Goal: Task Accomplishment & Management: Manage account settings

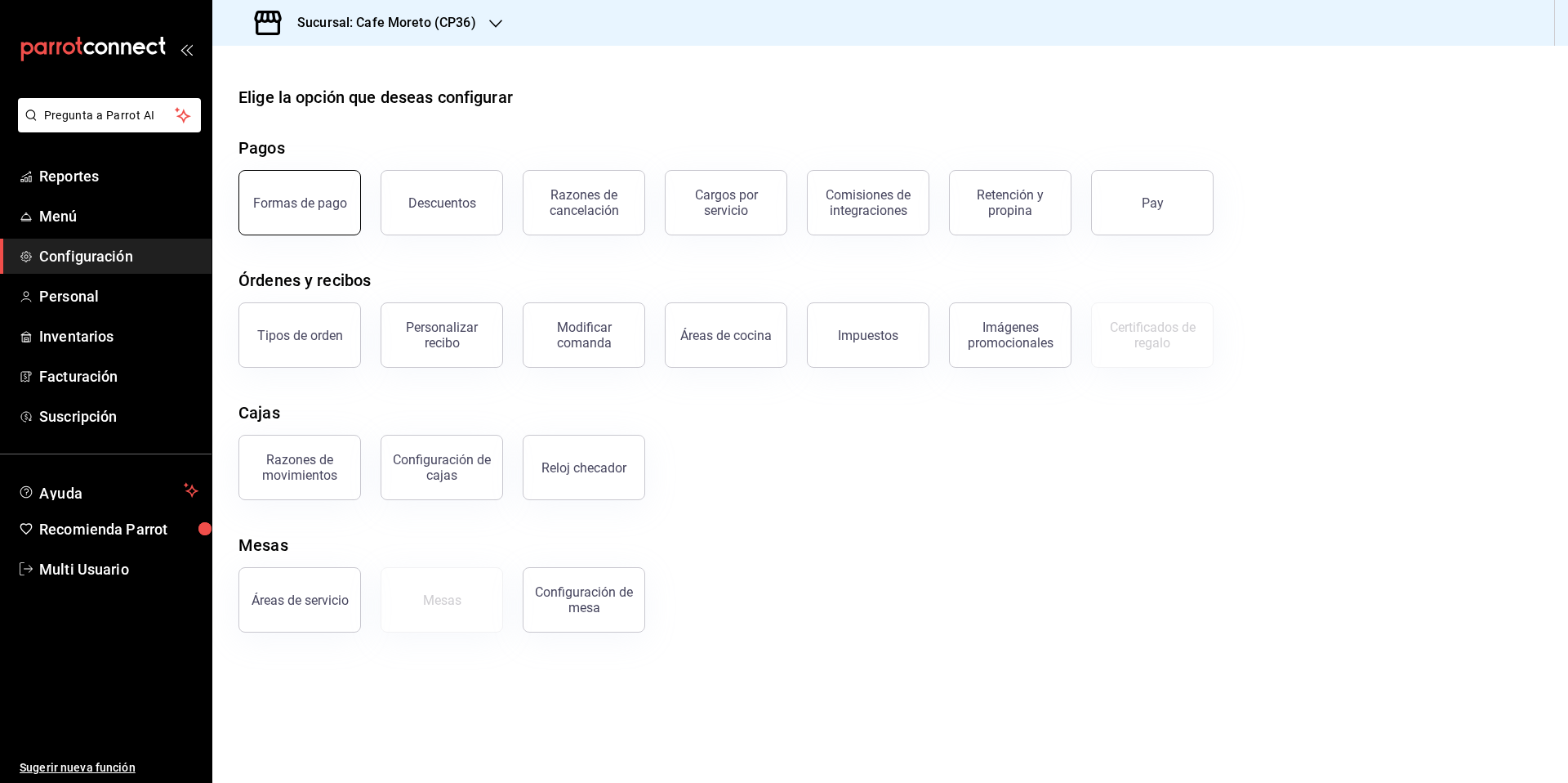
click at [320, 205] on div "Formas de pago" at bounding box center [300, 203] width 94 height 16
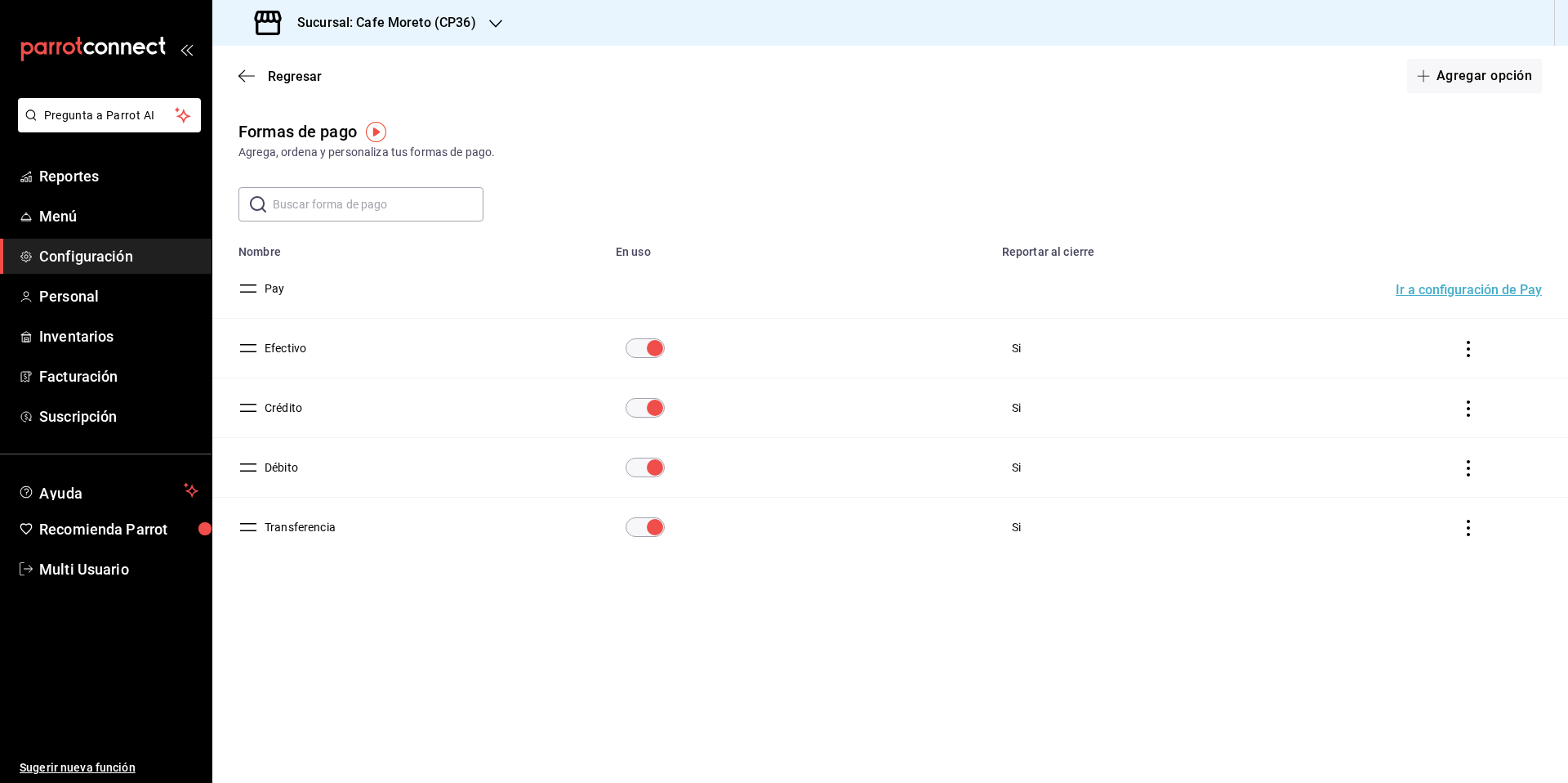
click at [411, 20] on h3 "Sucursal: Cafe Moreto (CP36)" at bounding box center [380, 23] width 192 height 19
click at [305, 108] on span "Cafe Moreto (CP3)" at bounding box center [273, 107] width 96 height 17
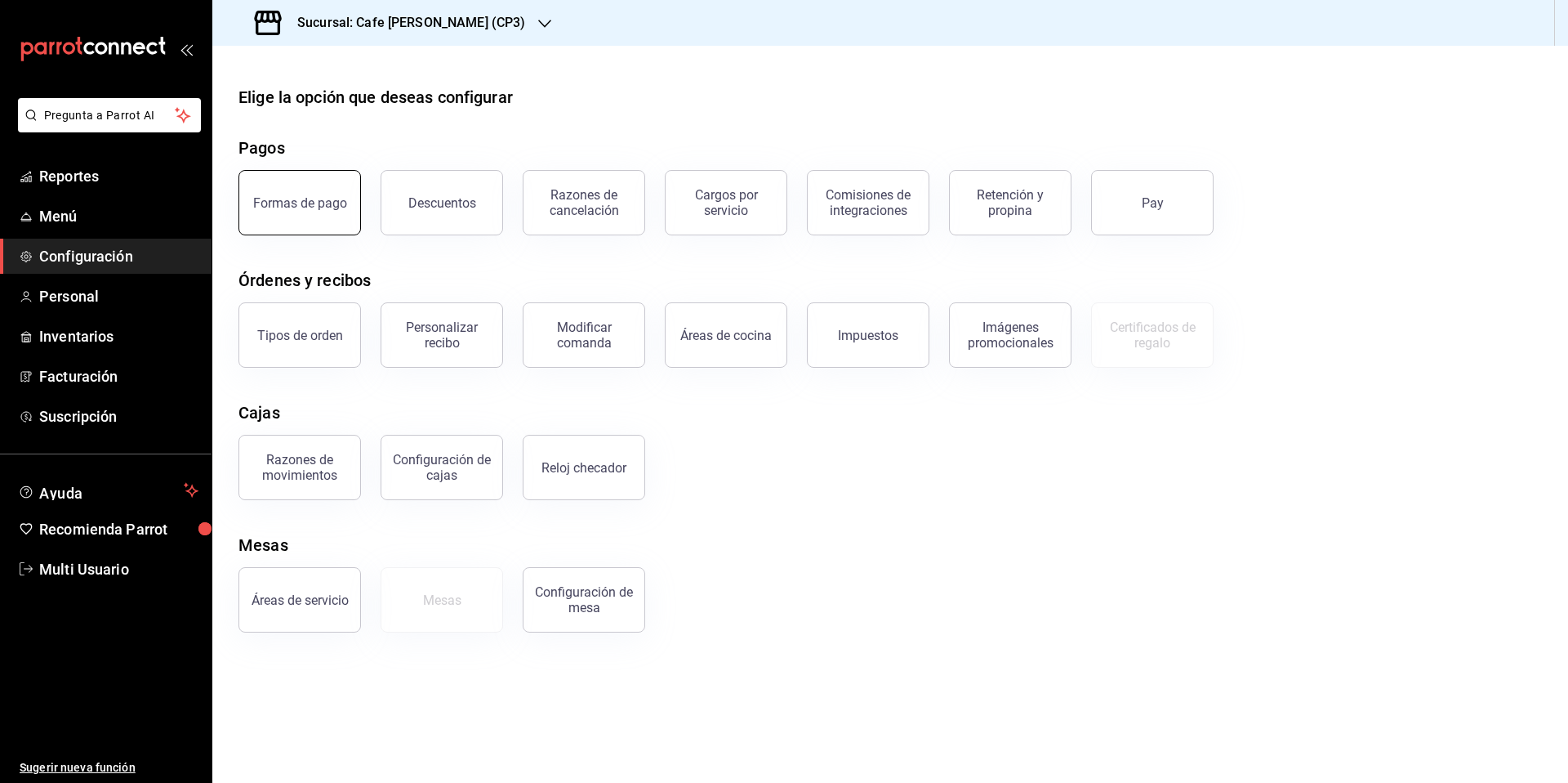
click at [311, 196] on div "Formas de pago" at bounding box center [300, 203] width 94 height 16
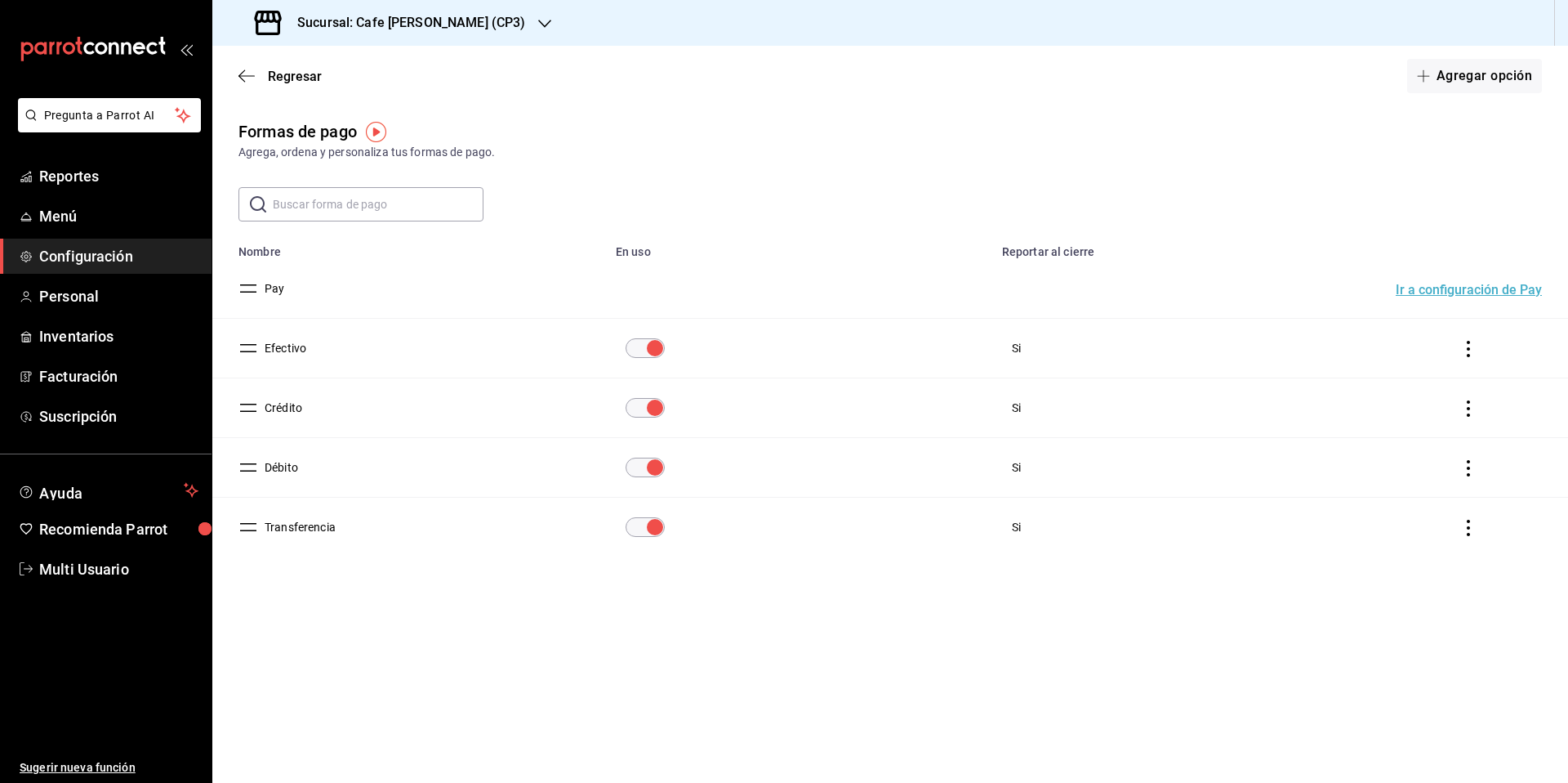
click at [394, 20] on h3 "Sucursal: Cafe [PERSON_NAME] (CP3)" at bounding box center [405, 23] width 241 height 19
click at [294, 144] on span "Cafe [PERSON_NAME] ([GEOGRAPHIC_DATA])" at bounding box center [344, 144] width 239 height 17
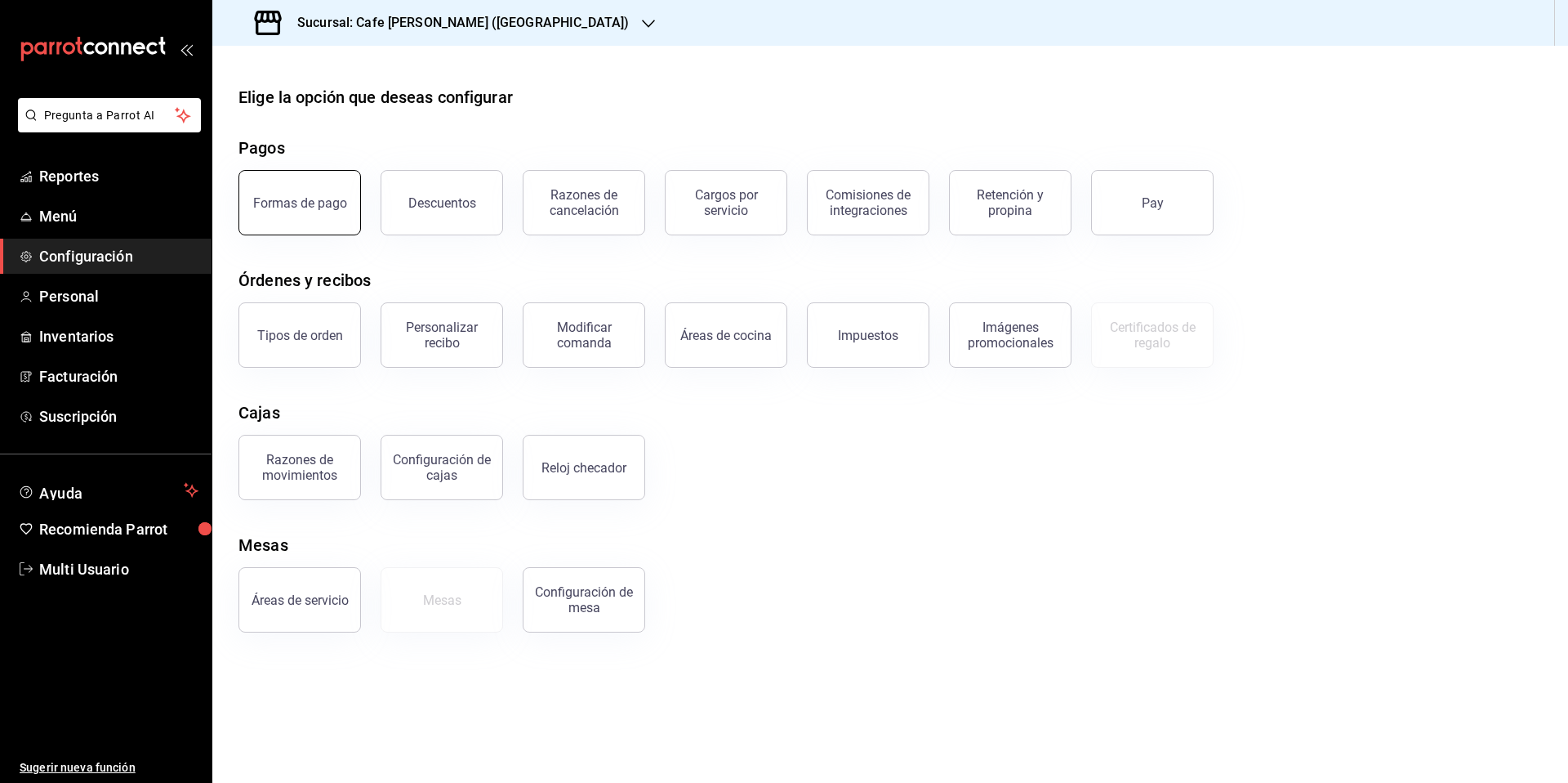
click at [282, 207] on div "Formas de pago" at bounding box center [300, 203] width 94 height 16
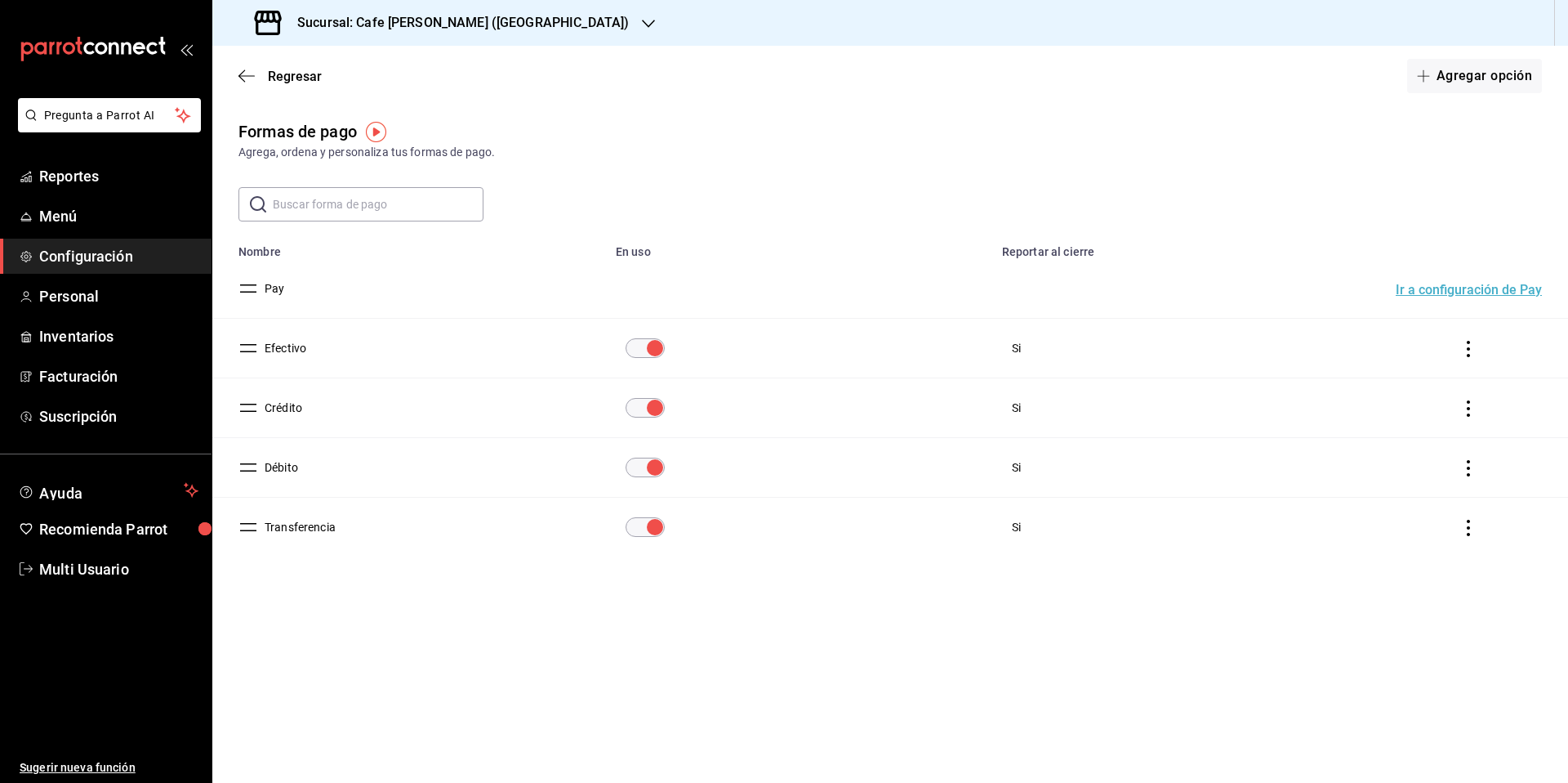
click at [467, 23] on h3 "Sucursal: Cafe [PERSON_NAME] ([GEOGRAPHIC_DATA])" at bounding box center [456, 23] width 344 height 19
click at [331, 72] on div "Cafe Moreto (CP36)" at bounding box center [348, 70] width 245 height 17
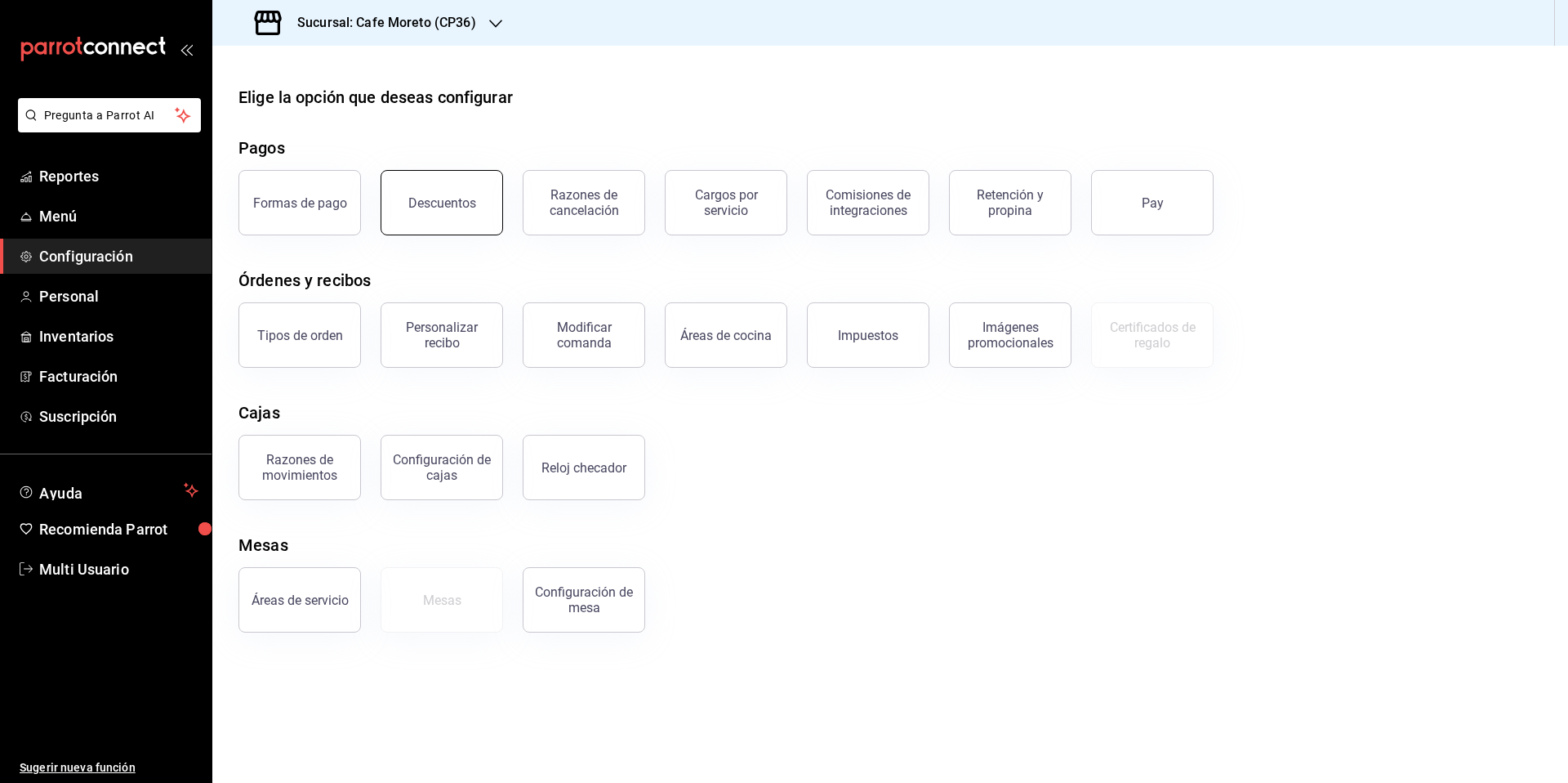
click at [447, 203] on div "Descuentos" at bounding box center [442, 203] width 68 height 16
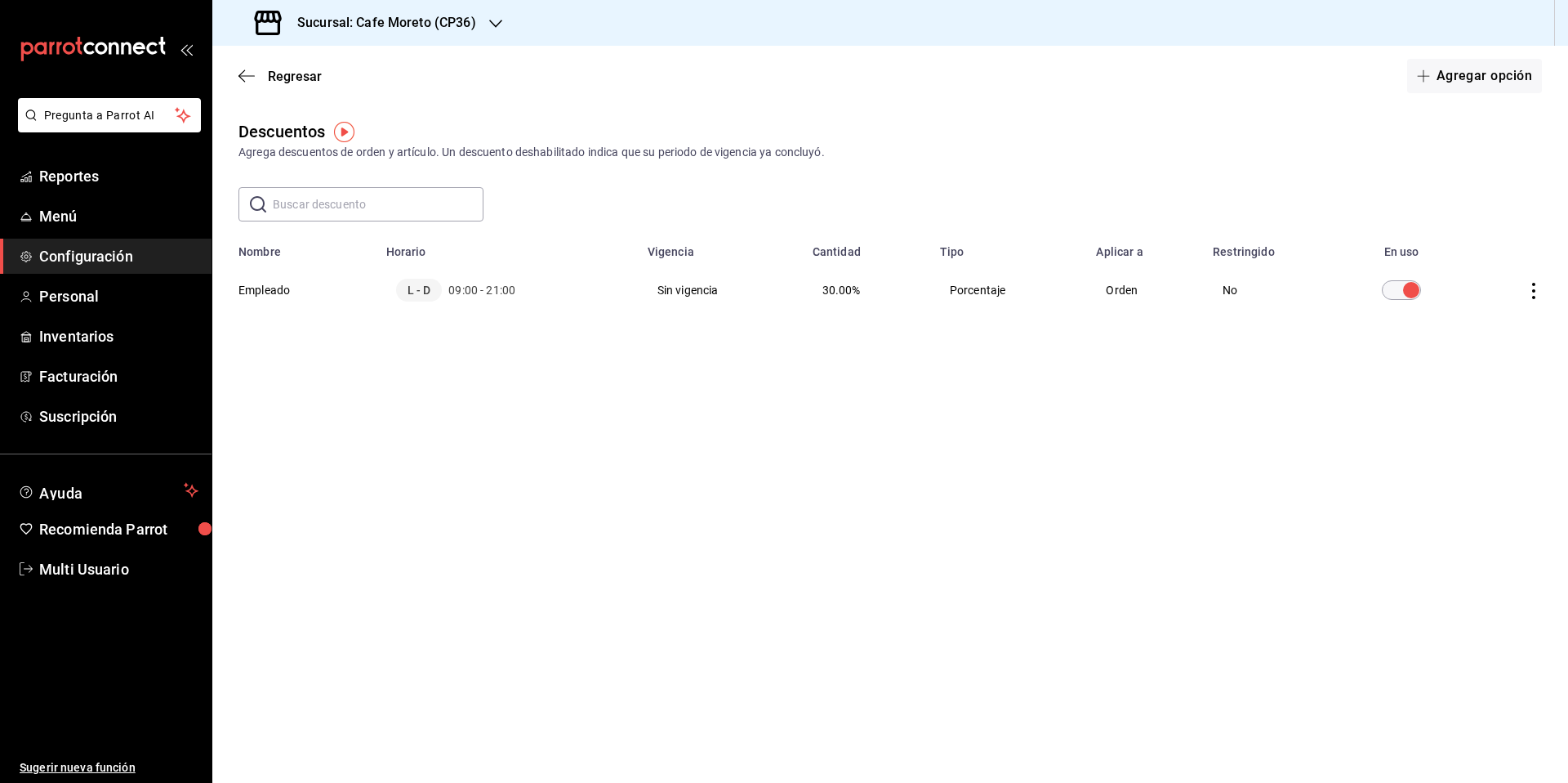
click at [446, 28] on h3 "Sucursal: Cafe Moreto (CP36)" at bounding box center [380, 23] width 192 height 19
click at [303, 111] on span "Cafe Moreto (CP3)" at bounding box center [273, 107] width 96 height 17
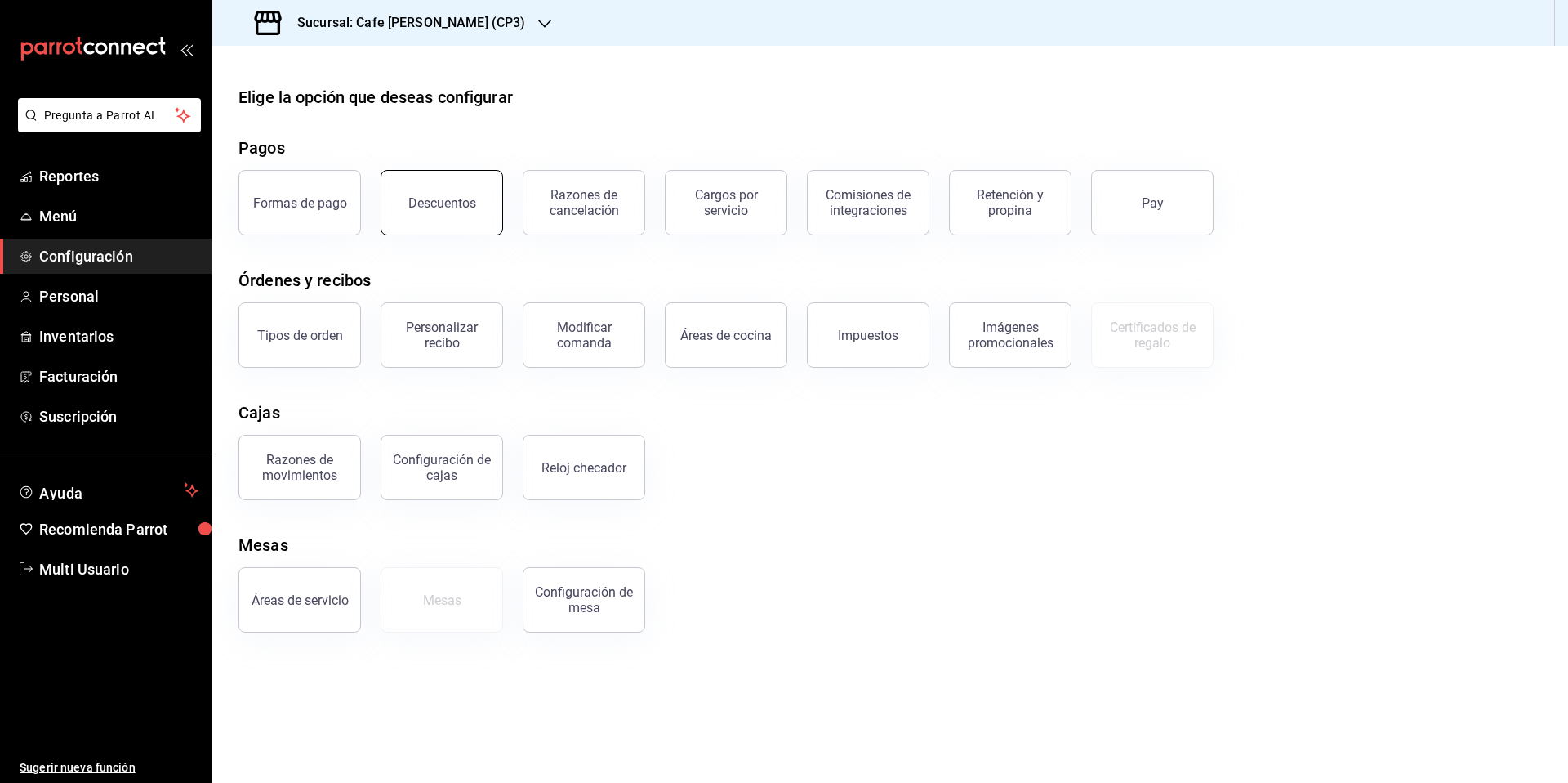
click at [458, 206] on div "Descuentos" at bounding box center [442, 203] width 68 height 16
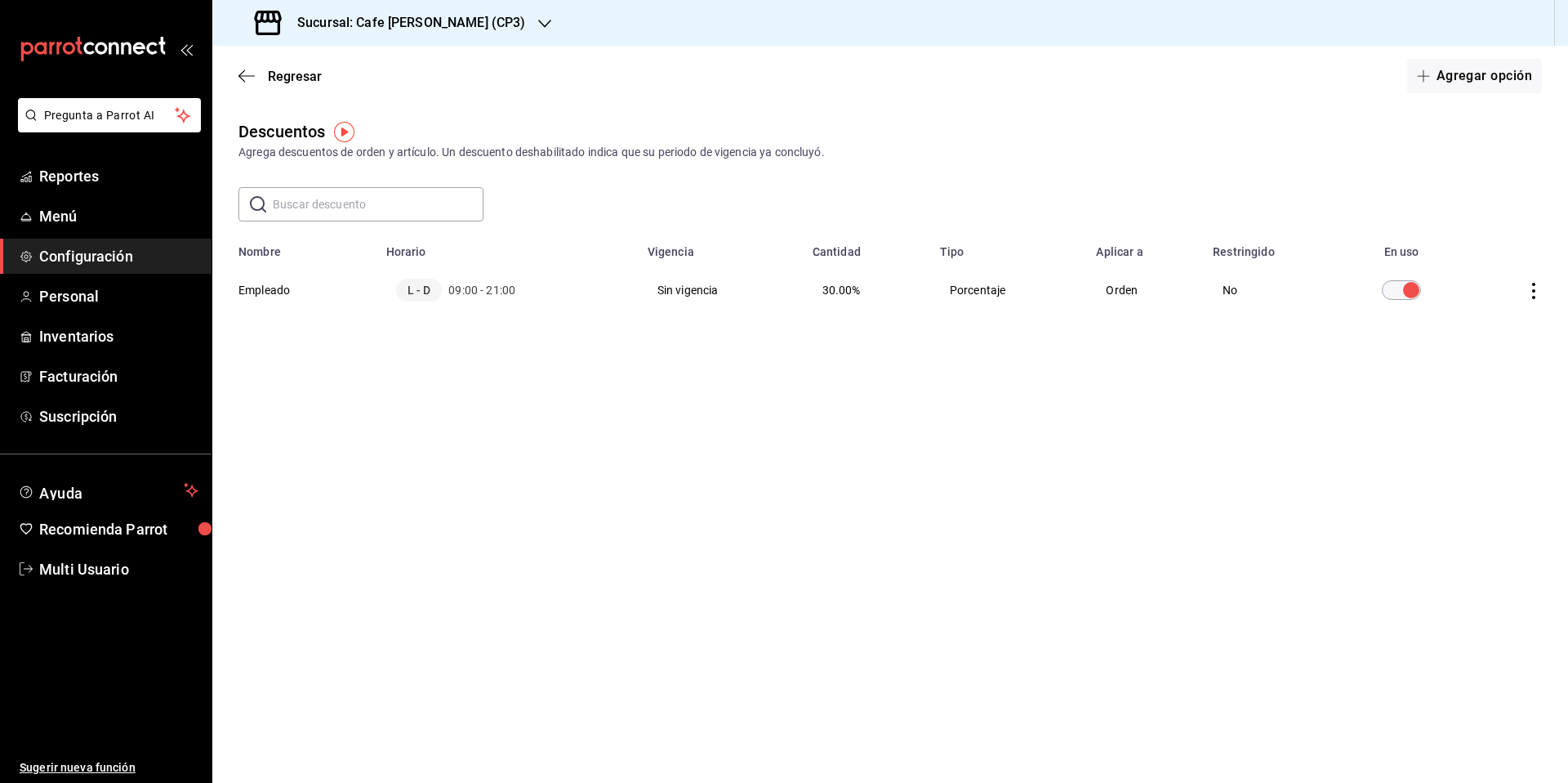
click at [453, 19] on h3 "Sucursal: Cafe [PERSON_NAME] (CP3)" at bounding box center [405, 23] width 241 height 19
click at [365, 146] on span "Cafe [PERSON_NAME] ([GEOGRAPHIC_DATA])" at bounding box center [344, 144] width 239 height 17
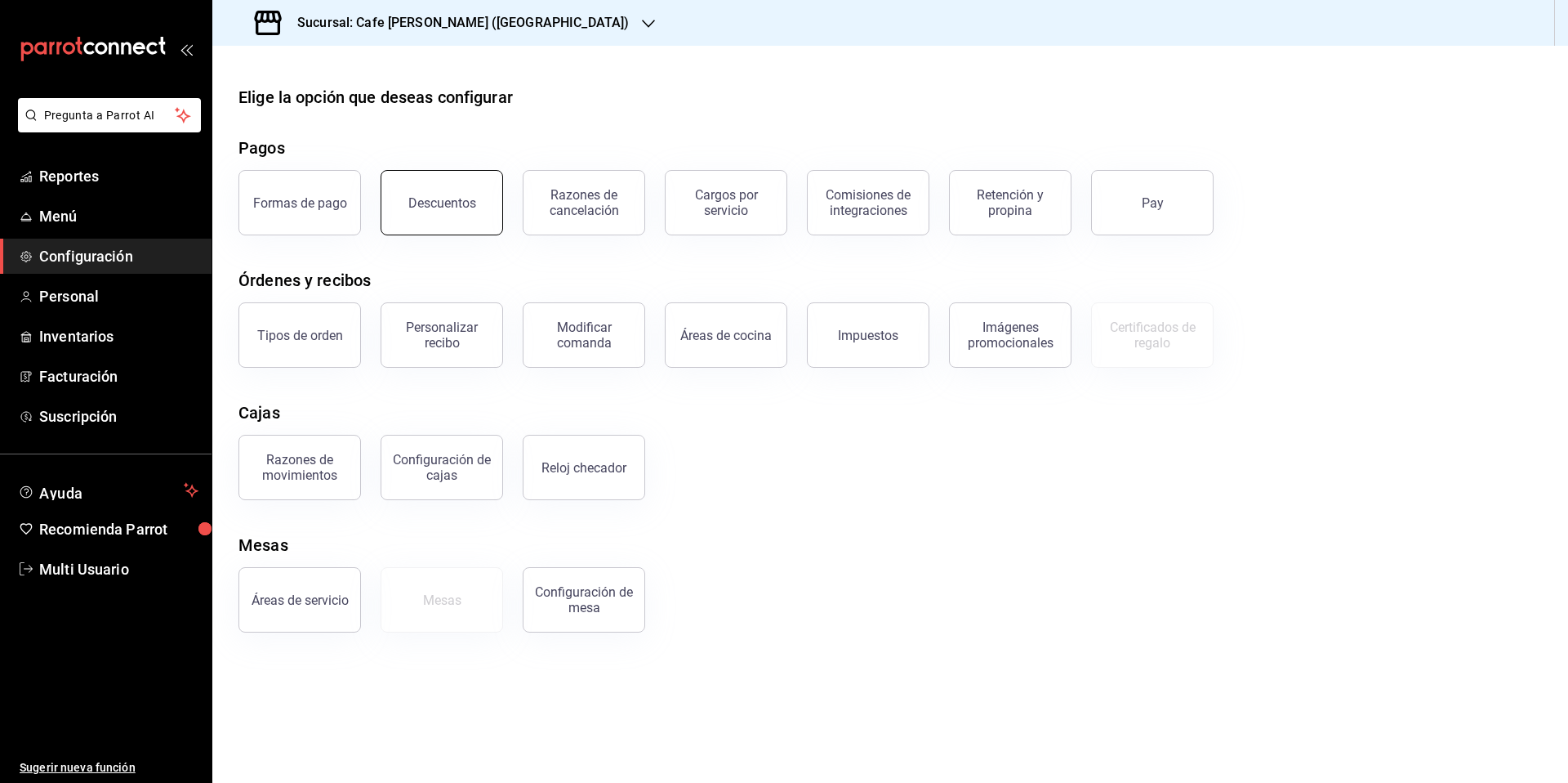
click at [452, 211] on button "Descuentos" at bounding box center [441, 203] width 122 height 65
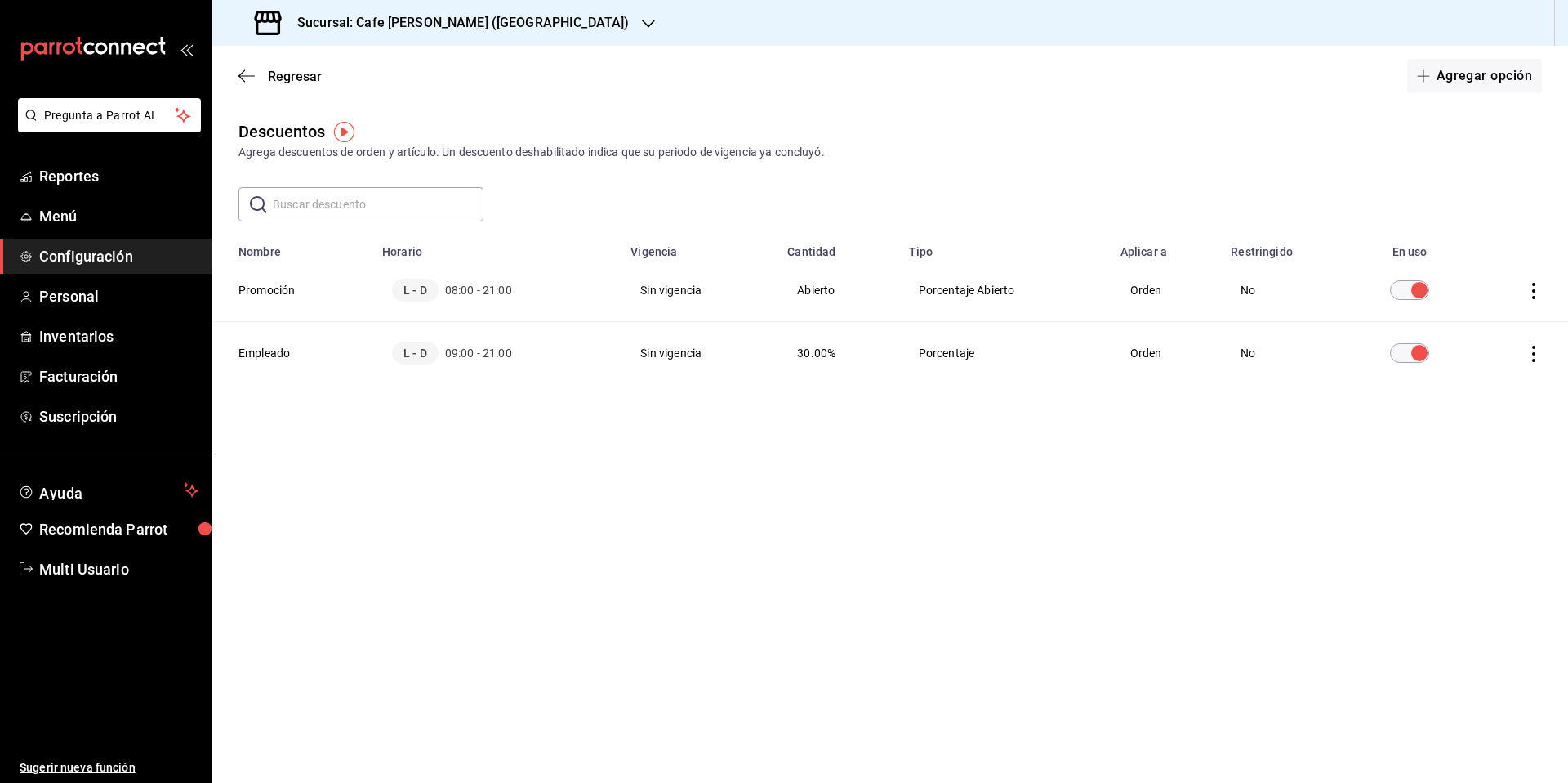
click at [463, 24] on h3 "Sucursal: Cafe [PERSON_NAME] ([GEOGRAPHIC_DATA])" at bounding box center [456, 23] width 344 height 19
click at [309, 104] on span "Cafe Moreto (CP3)" at bounding box center [273, 107] width 96 height 17
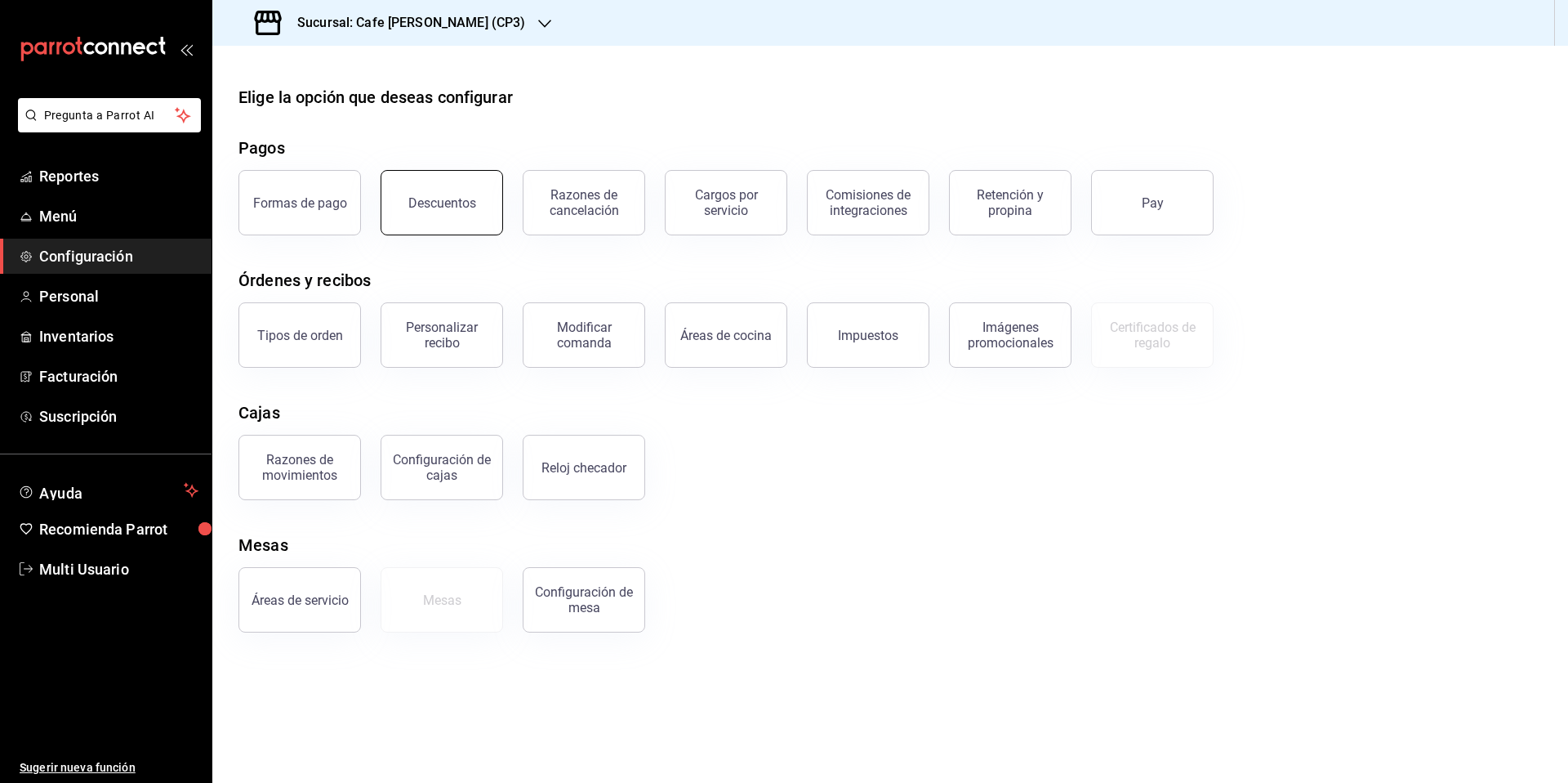
click at [441, 216] on button "Descuentos" at bounding box center [441, 203] width 122 height 65
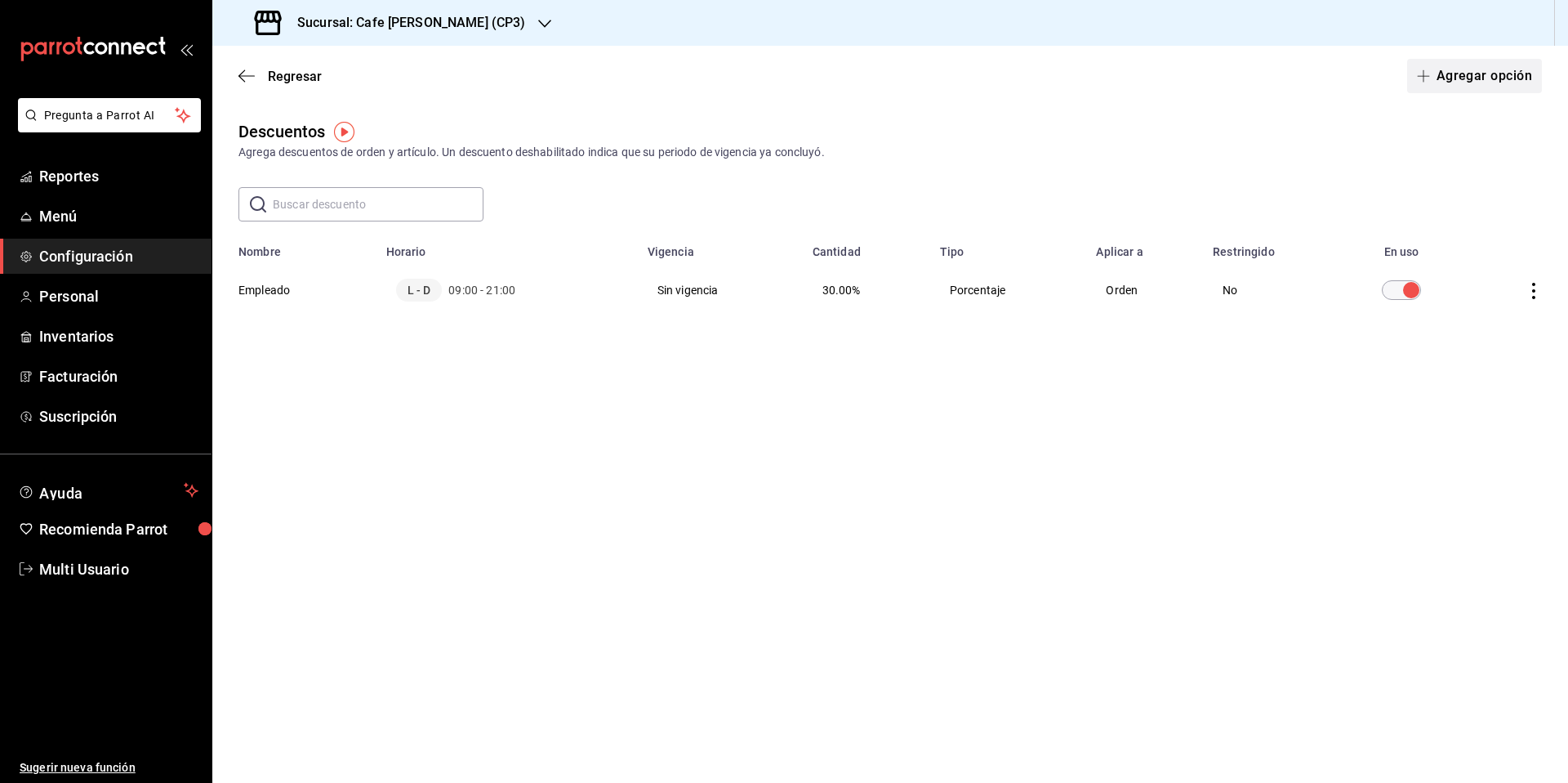
click at [1470, 79] on button "Agregar opción" at bounding box center [1474, 76] width 135 height 34
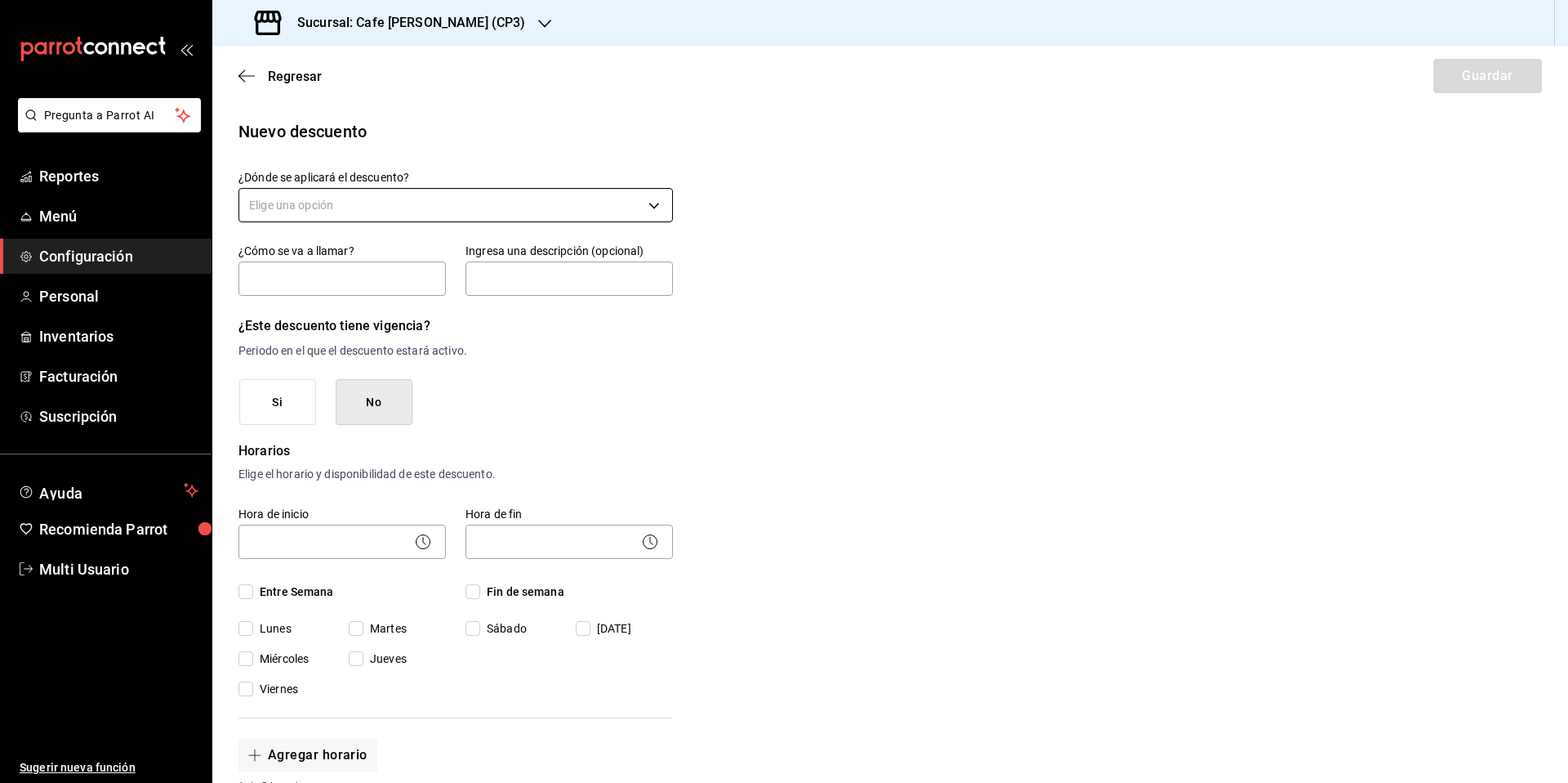
click at [597, 203] on body "Pregunta a Parrot AI Reportes Menú Configuración Personal Inventarios Facturaci…" at bounding box center [784, 391] width 1568 height 783
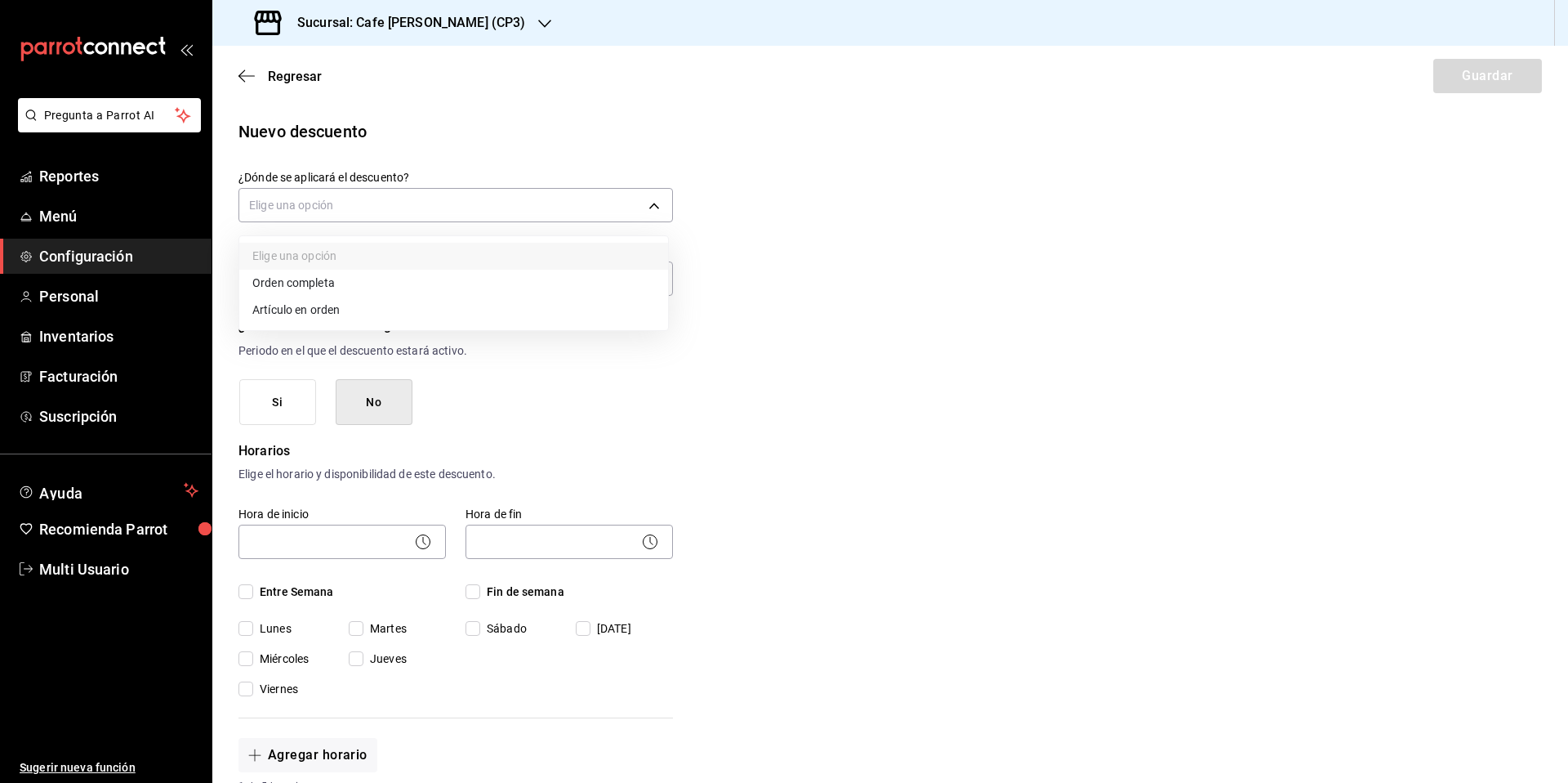
click at [309, 283] on li "Orden completa" at bounding box center [453, 283] width 429 height 27
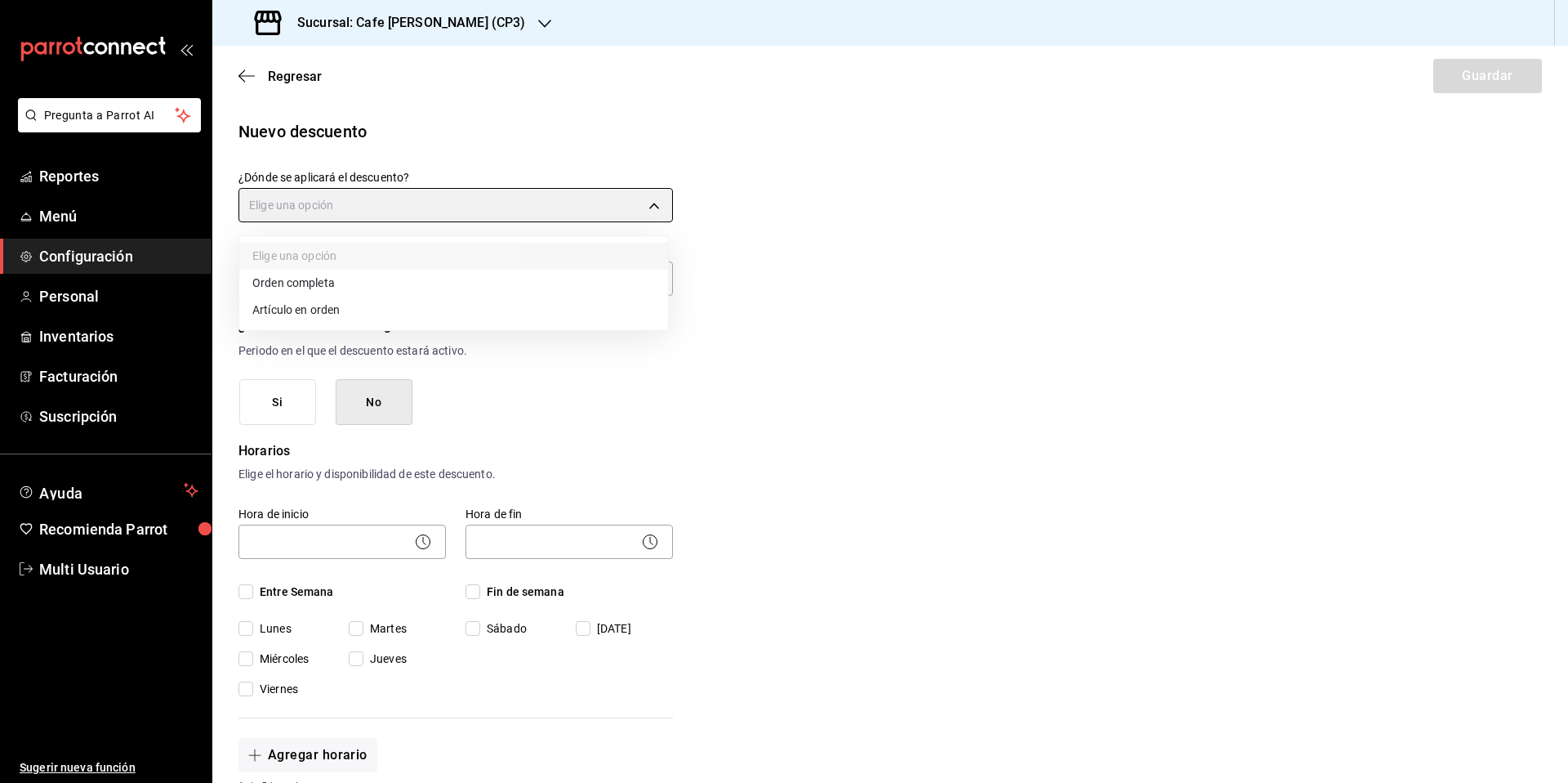
type input "ORDER"
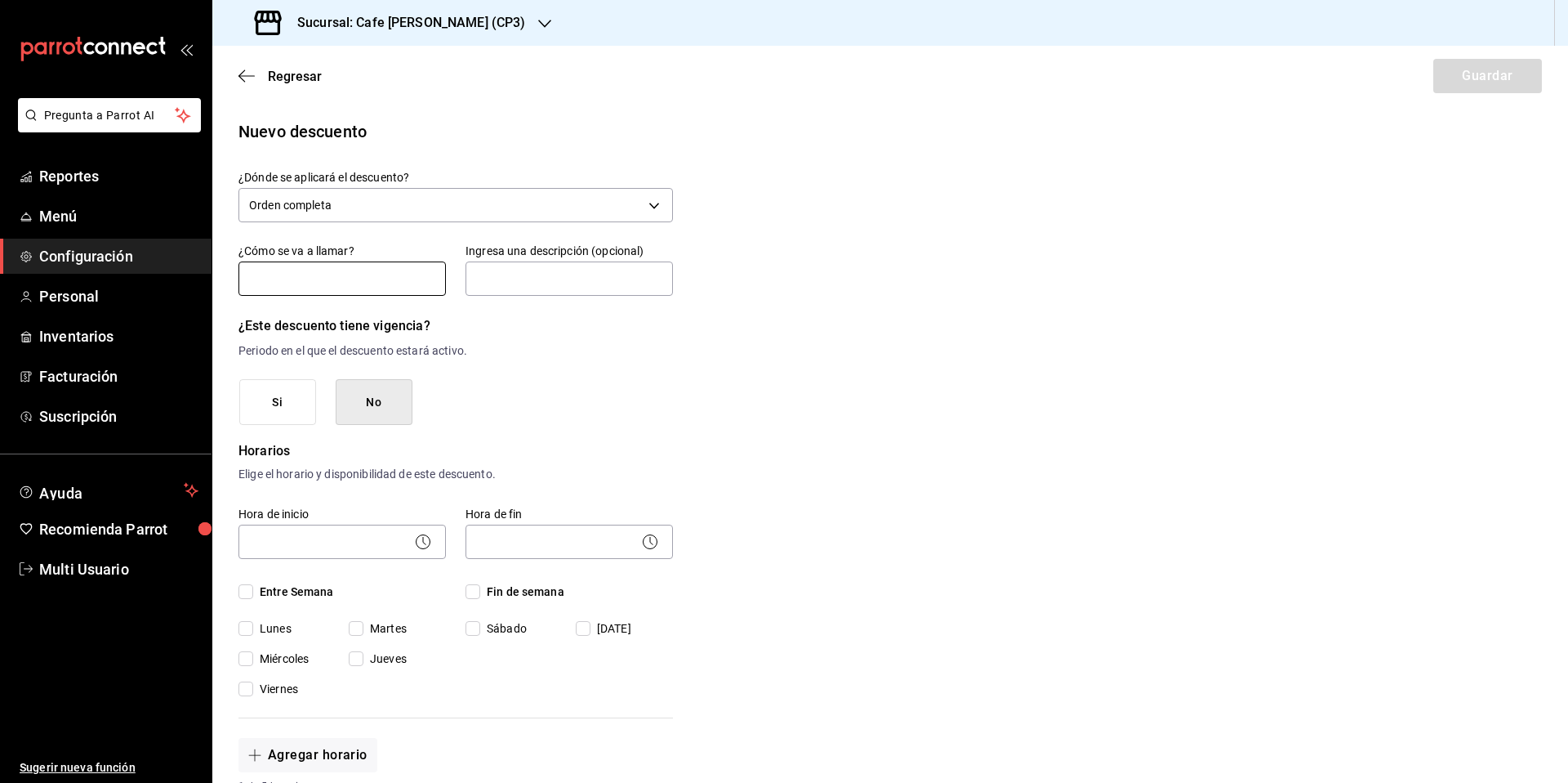
click at [324, 285] on input "text" at bounding box center [342, 278] width 208 height 34
type input "Promoción"
click at [378, 543] on body "Pregunta a Parrot AI Reportes Menú Configuración Personal Inventarios Facturaci…" at bounding box center [784, 391] width 1568 height 783
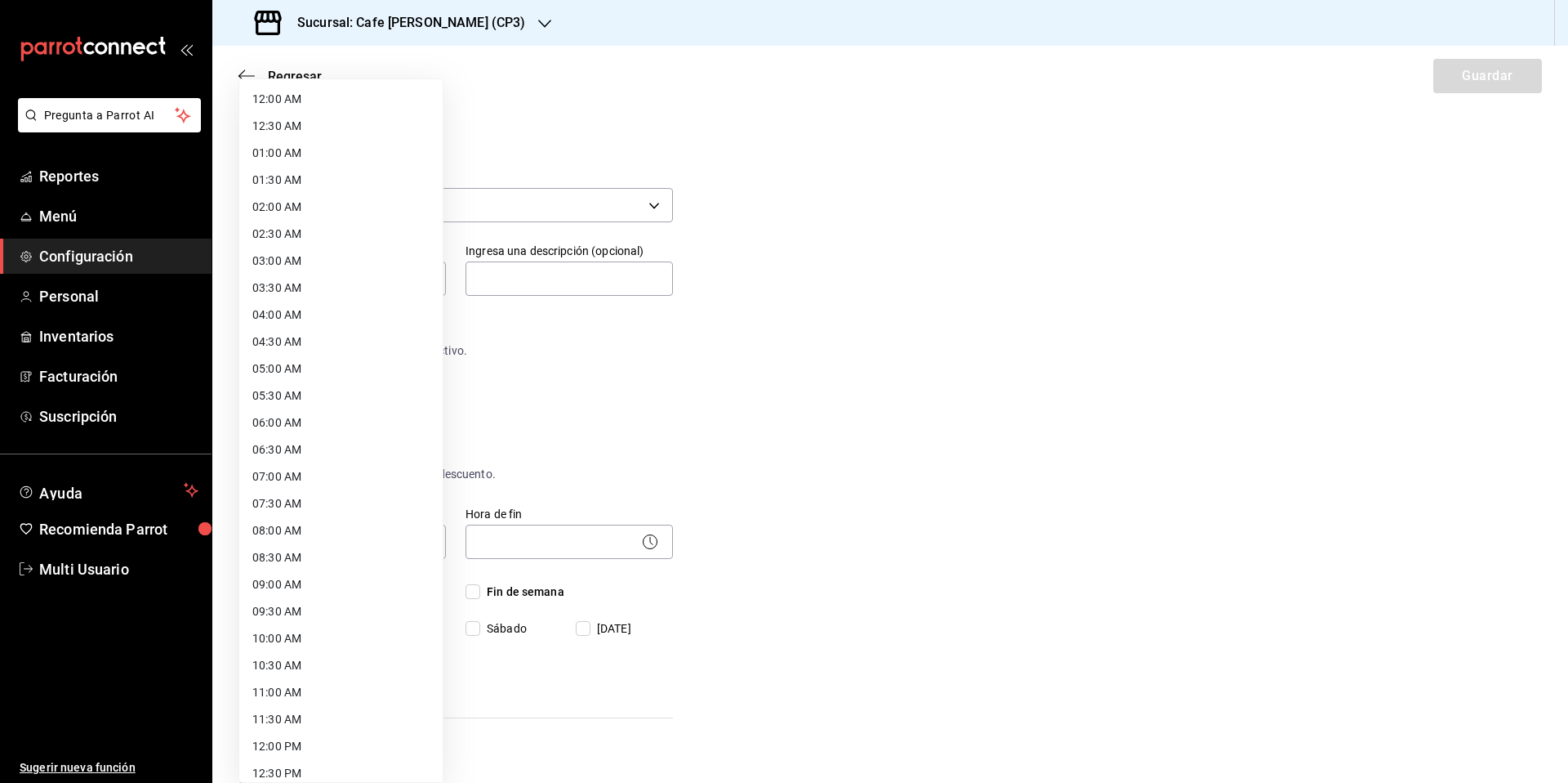
click at [295, 531] on li "08:00 AM" at bounding box center [341, 530] width 203 height 27
type input "08:00"
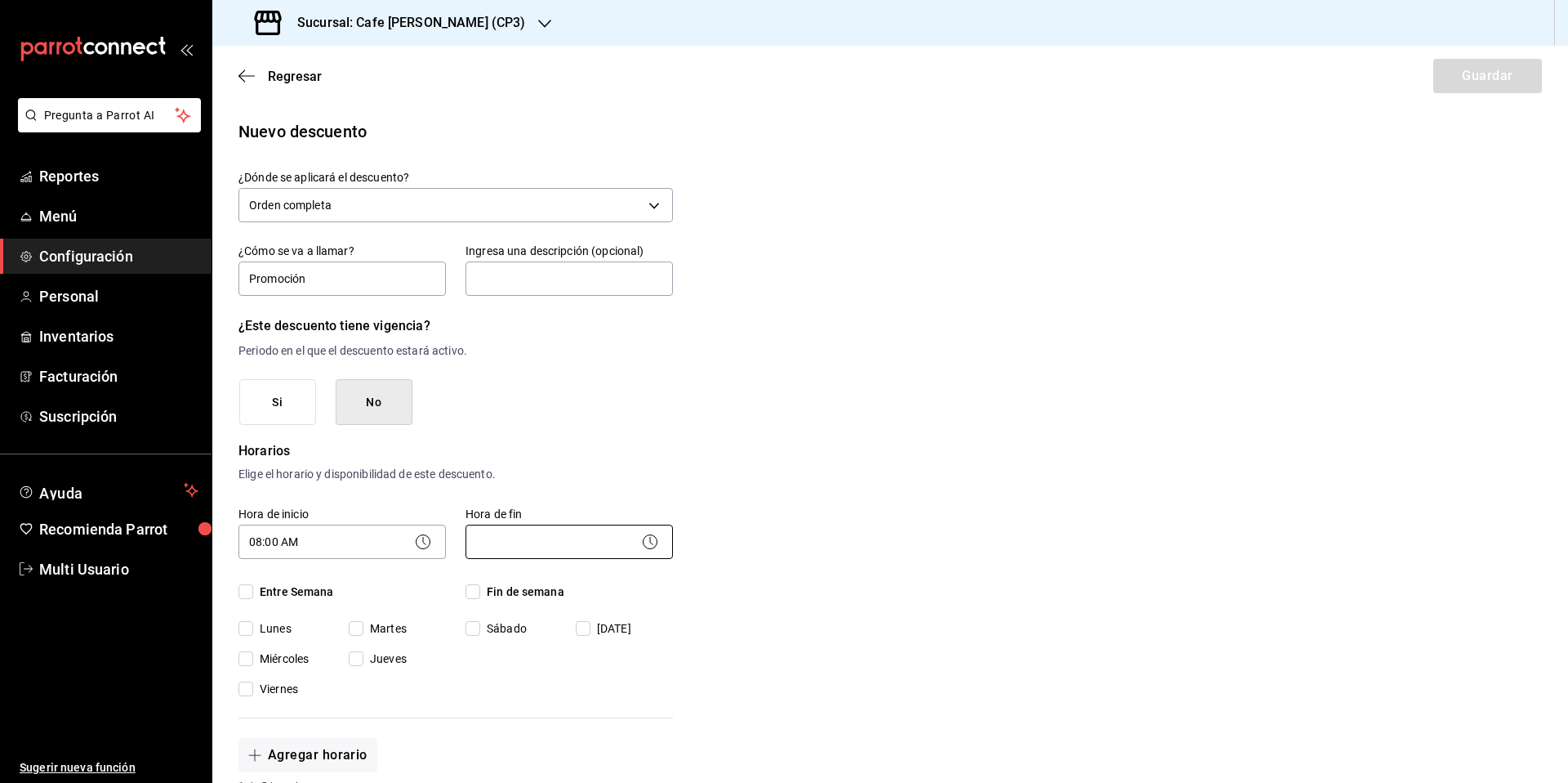
click at [568, 546] on body "Pregunta a Parrot AI Reportes Menú Configuración Personal Inventarios Facturaci…" at bounding box center [784, 391] width 1568 height 783
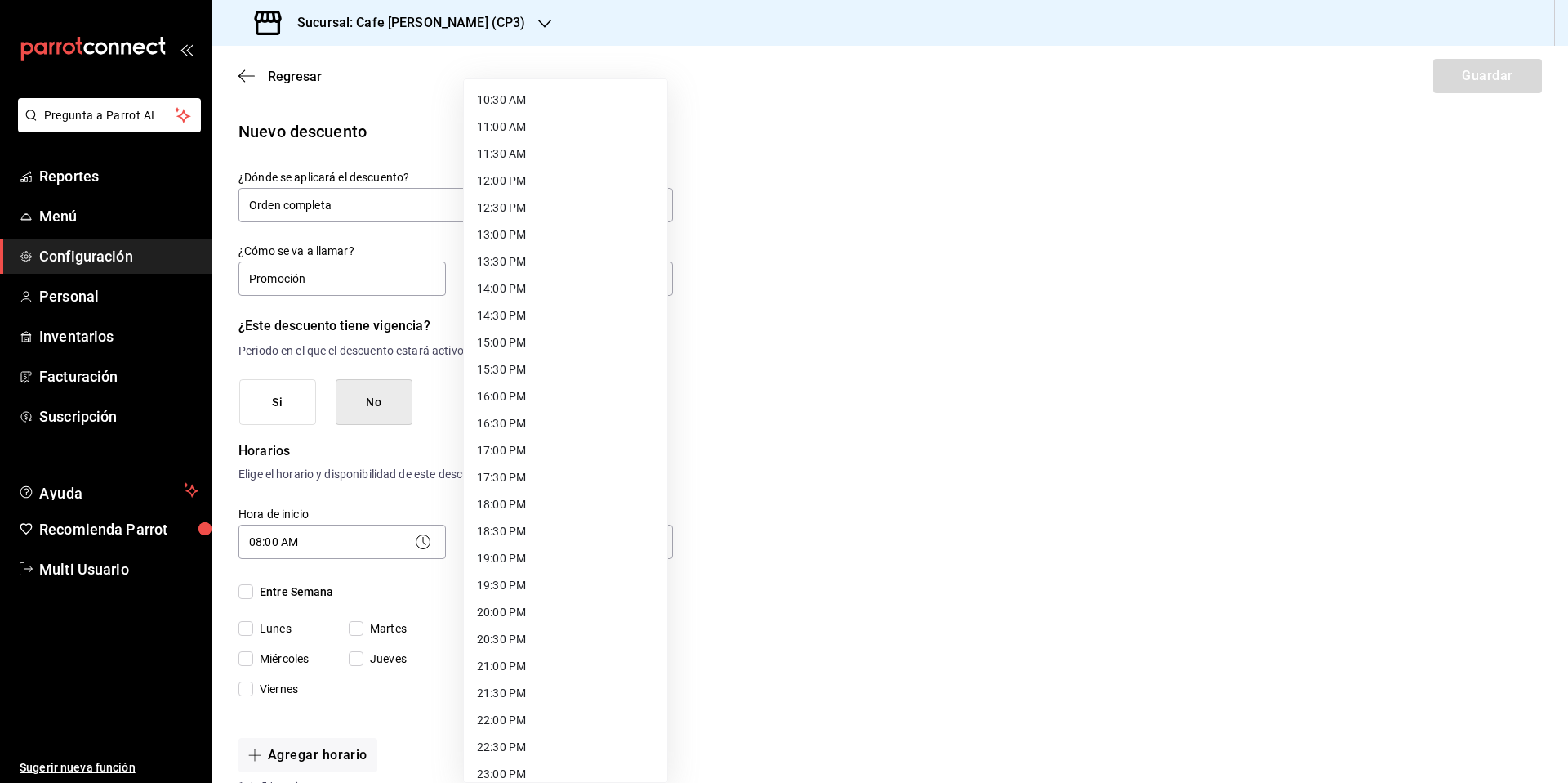
scroll to position [625, 0]
click at [510, 658] on li "22:00 PM" at bounding box center [565, 661] width 203 height 27
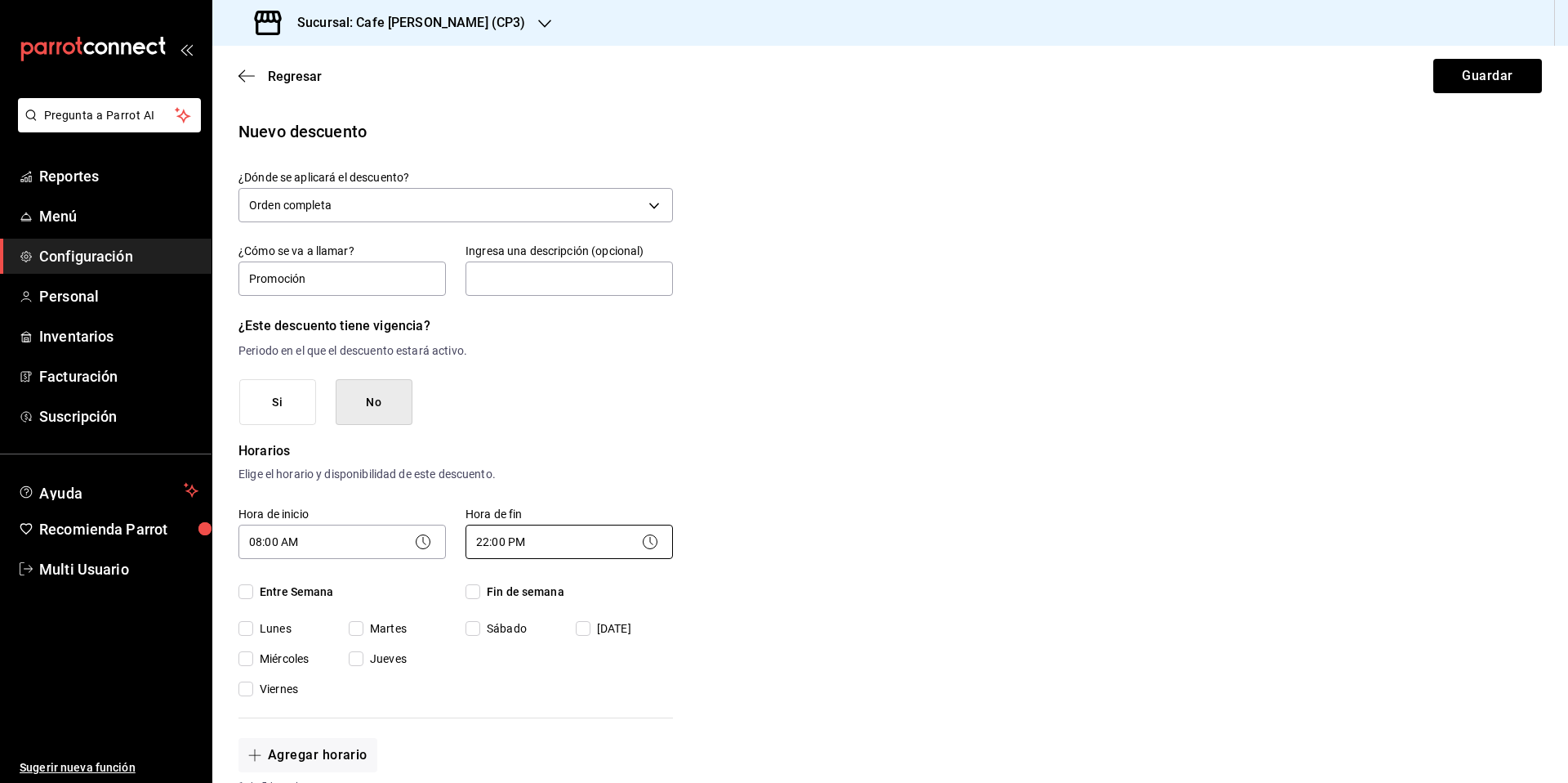
click at [586, 548] on body "Pregunta a Parrot AI Reportes Menú Configuración Personal Inventarios Facturaci…" at bounding box center [784, 391] width 1568 height 783
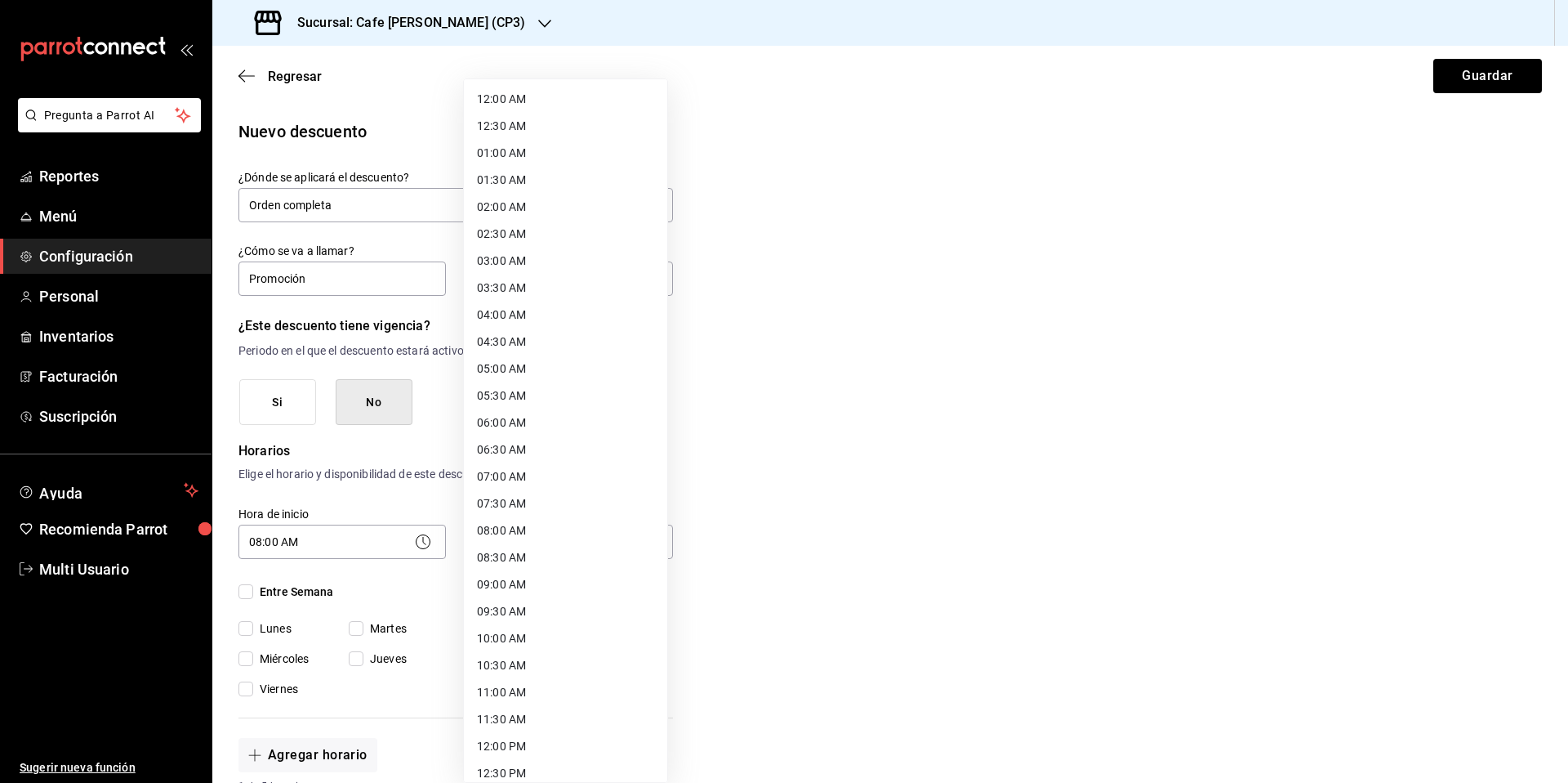
scroll to position [632, 0]
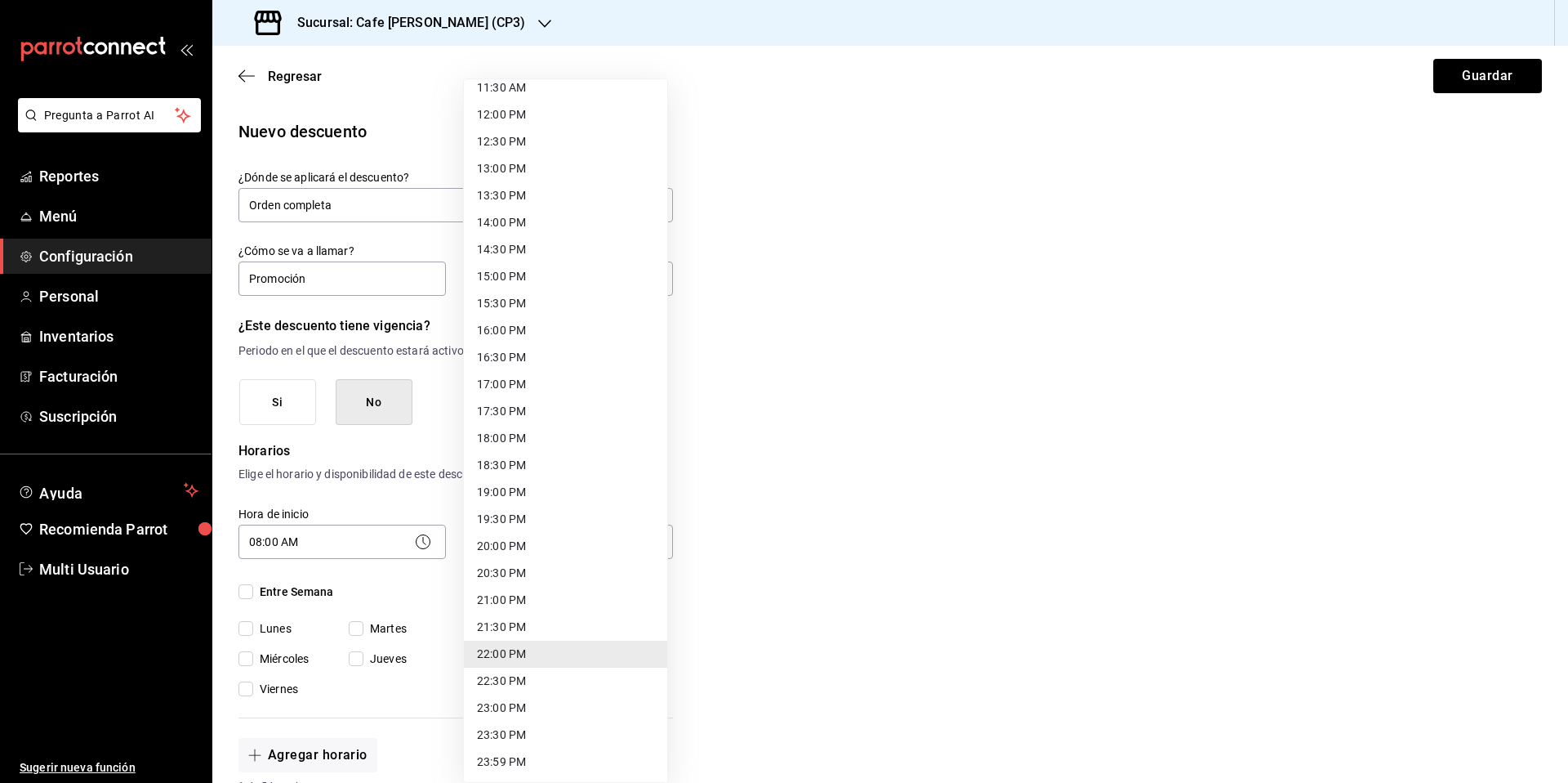
click at [510, 598] on li "21:00 PM" at bounding box center [565, 600] width 203 height 27
type input "21:00"
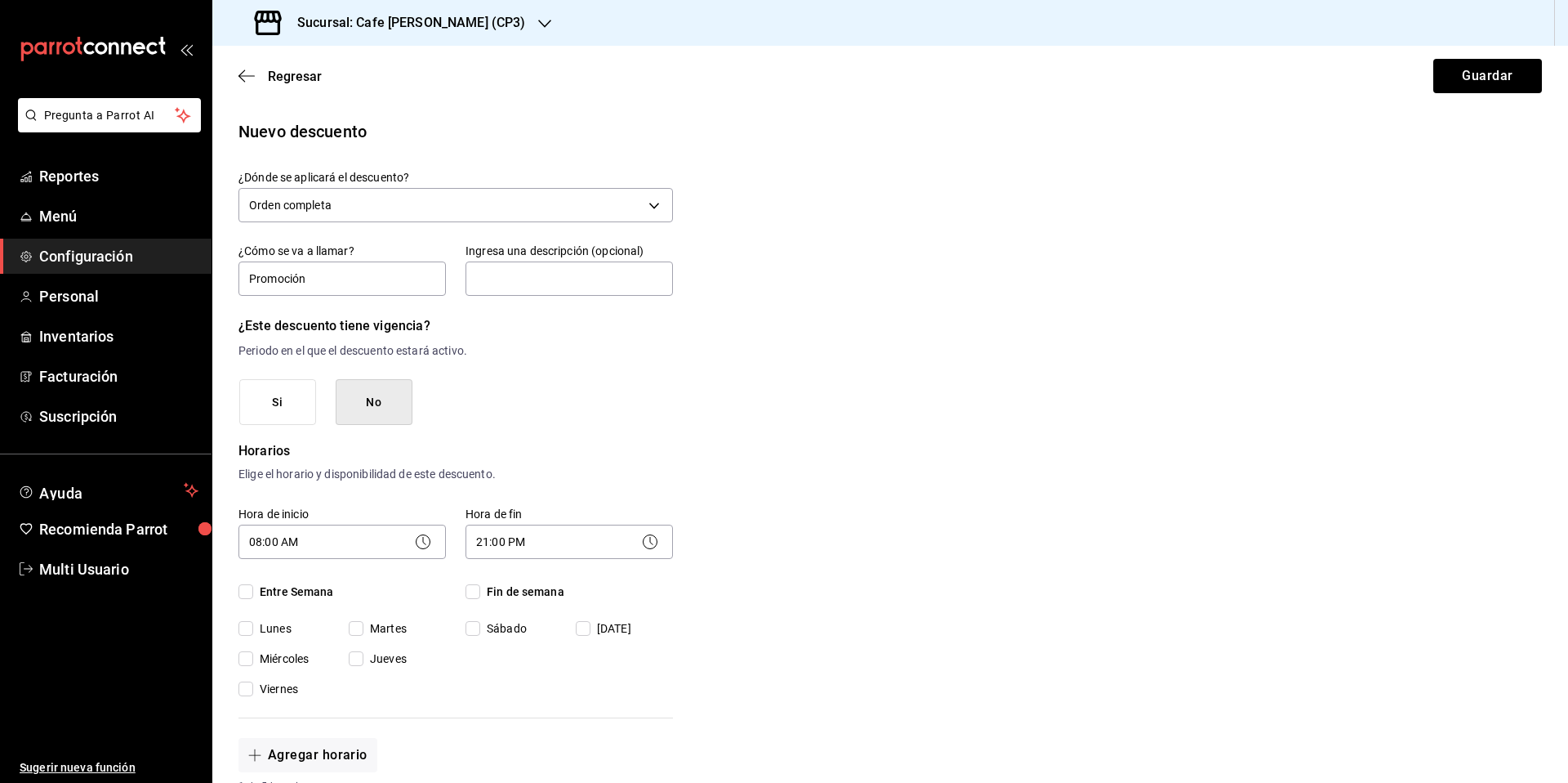
click at [247, 597] on input "Entre Semana" at bounding box center [246, 591] width 15 height 15
checkbox input "true"
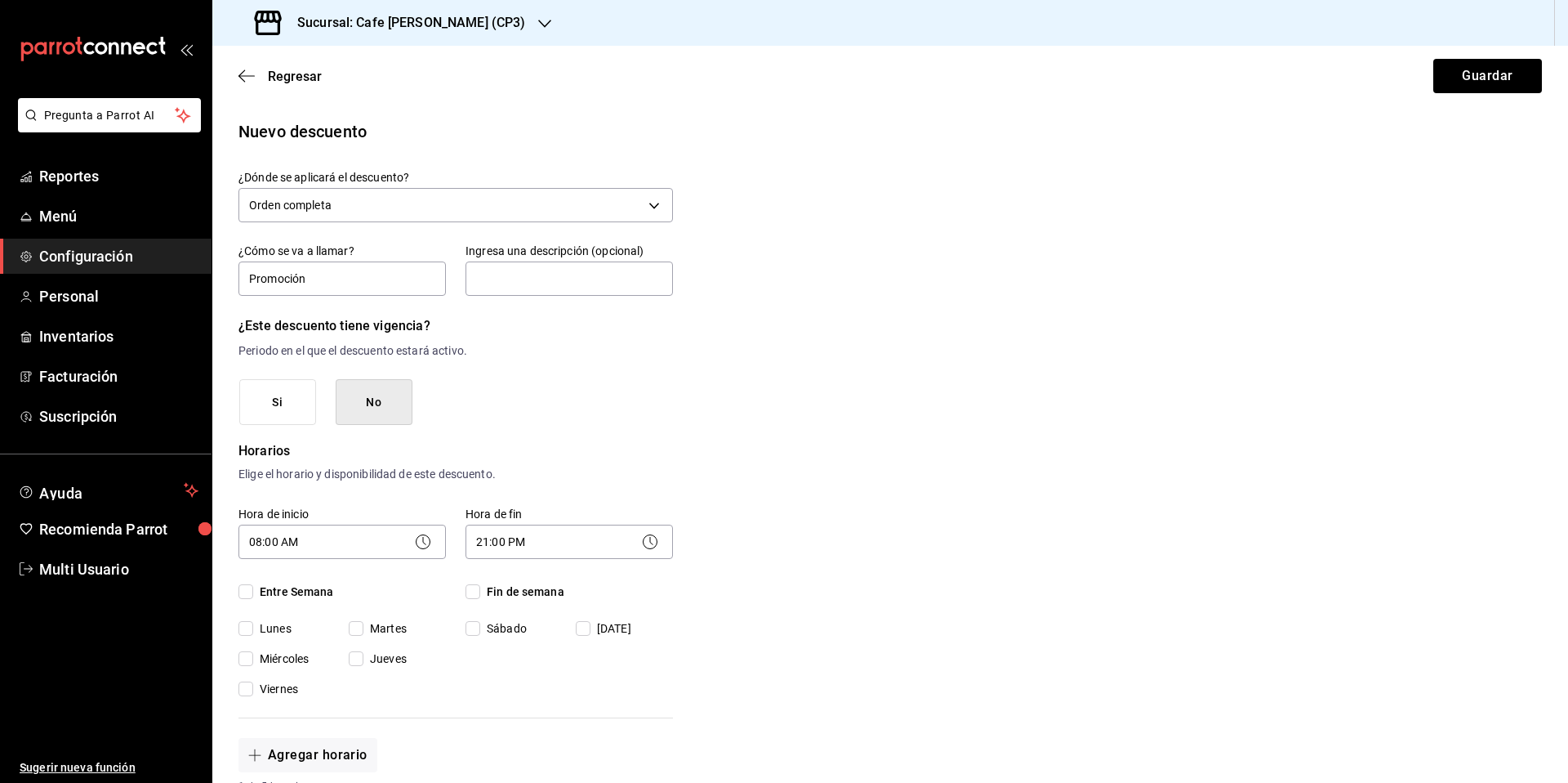
checkbox input "true"
click at [470, 593] on input "Fin de semana" at bounding box center [473, 591] width 15 height 15
checkbox input "true"
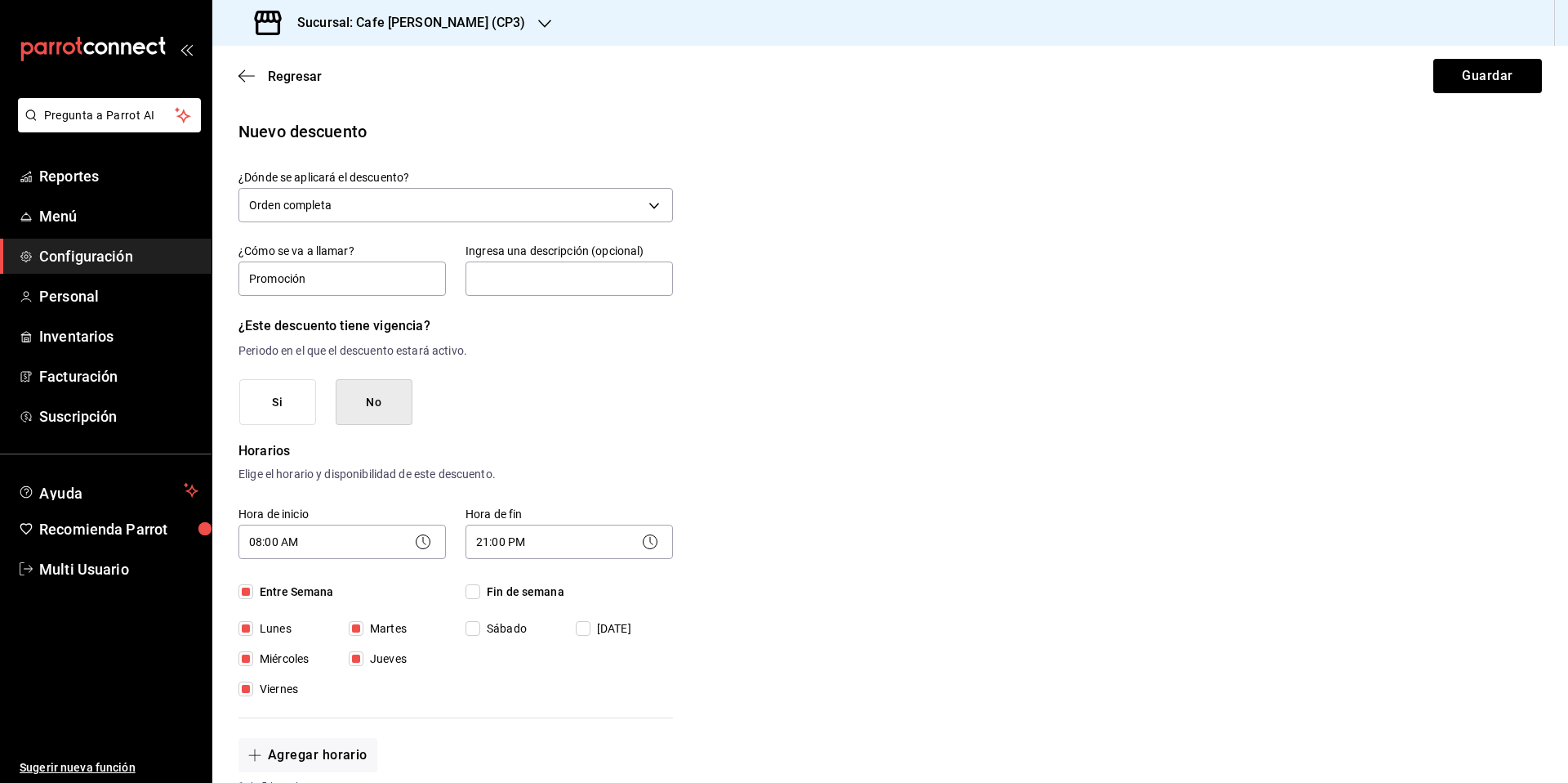
checkbox input "true"
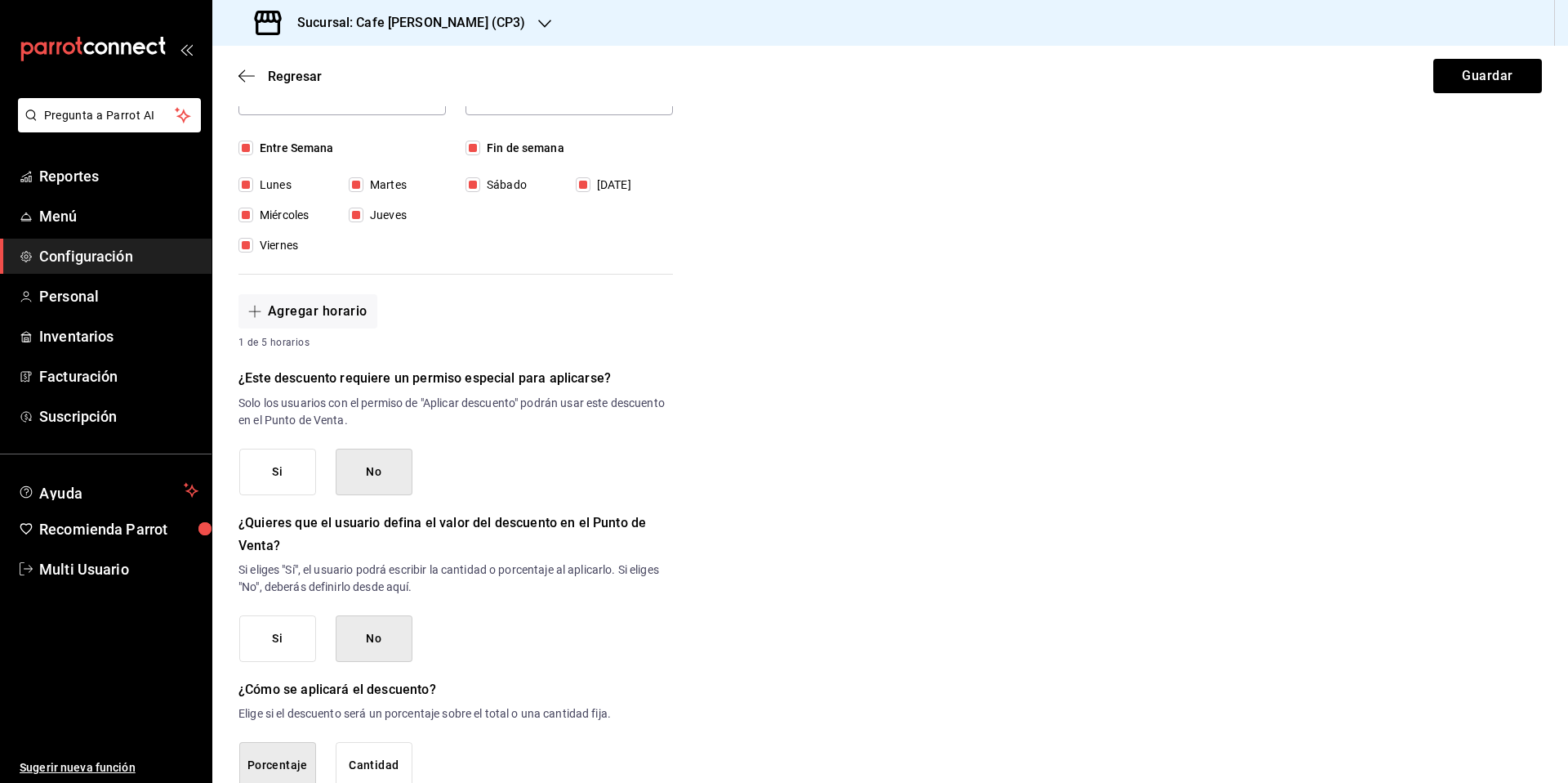
scroll to position [445, 0]
click at [278, 645] on button "Si" at bounding box center [277, 638] width 77 height 47
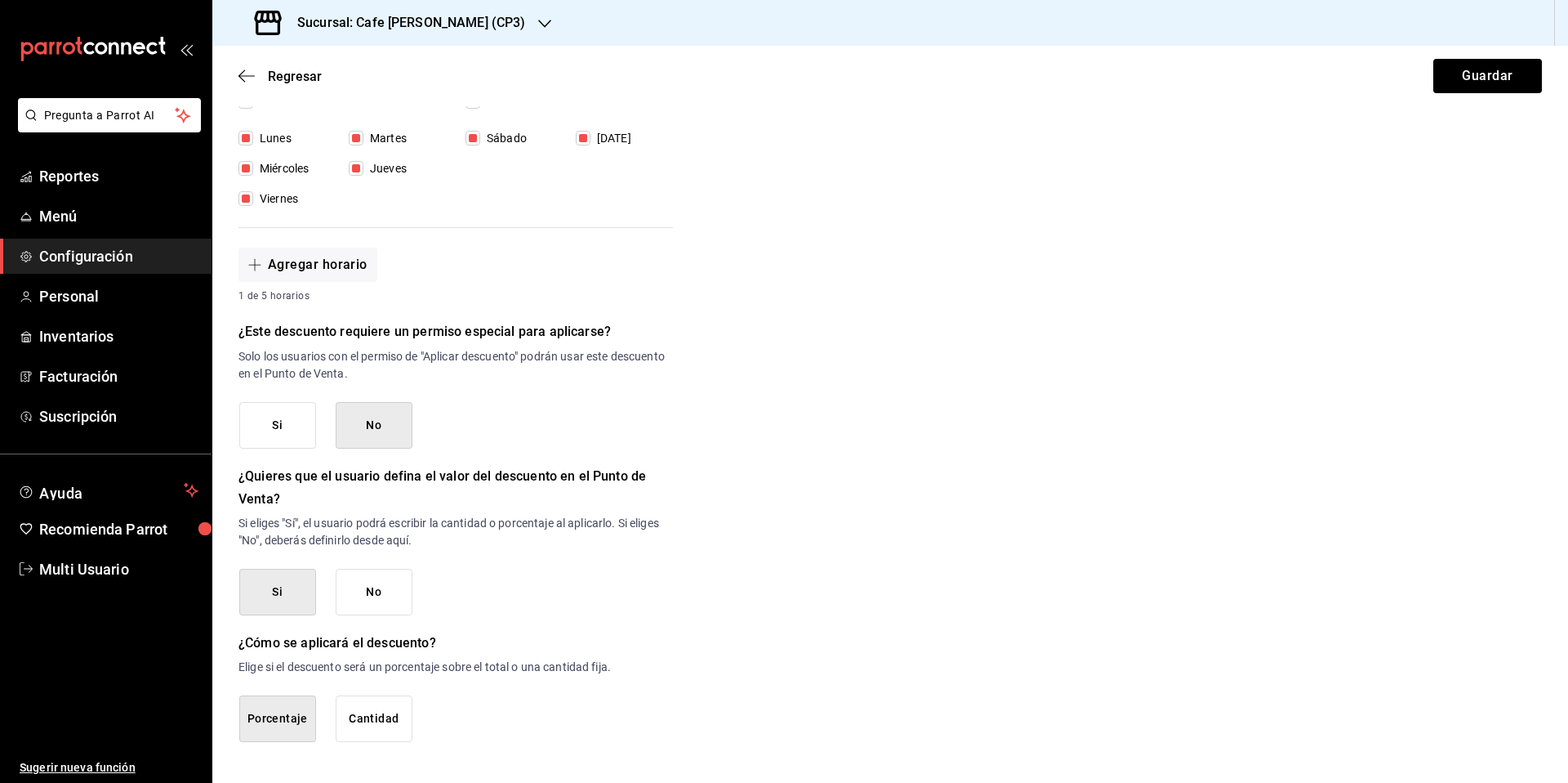
scroll to position [491, 0]
click at [1469, 75] on button "Guardar" at bounding box center [1487, 76] width 108 height 34
click at [1469, 75] on div "Regresar Guardar" at bounding box center [890, 76] width 1356 height 61
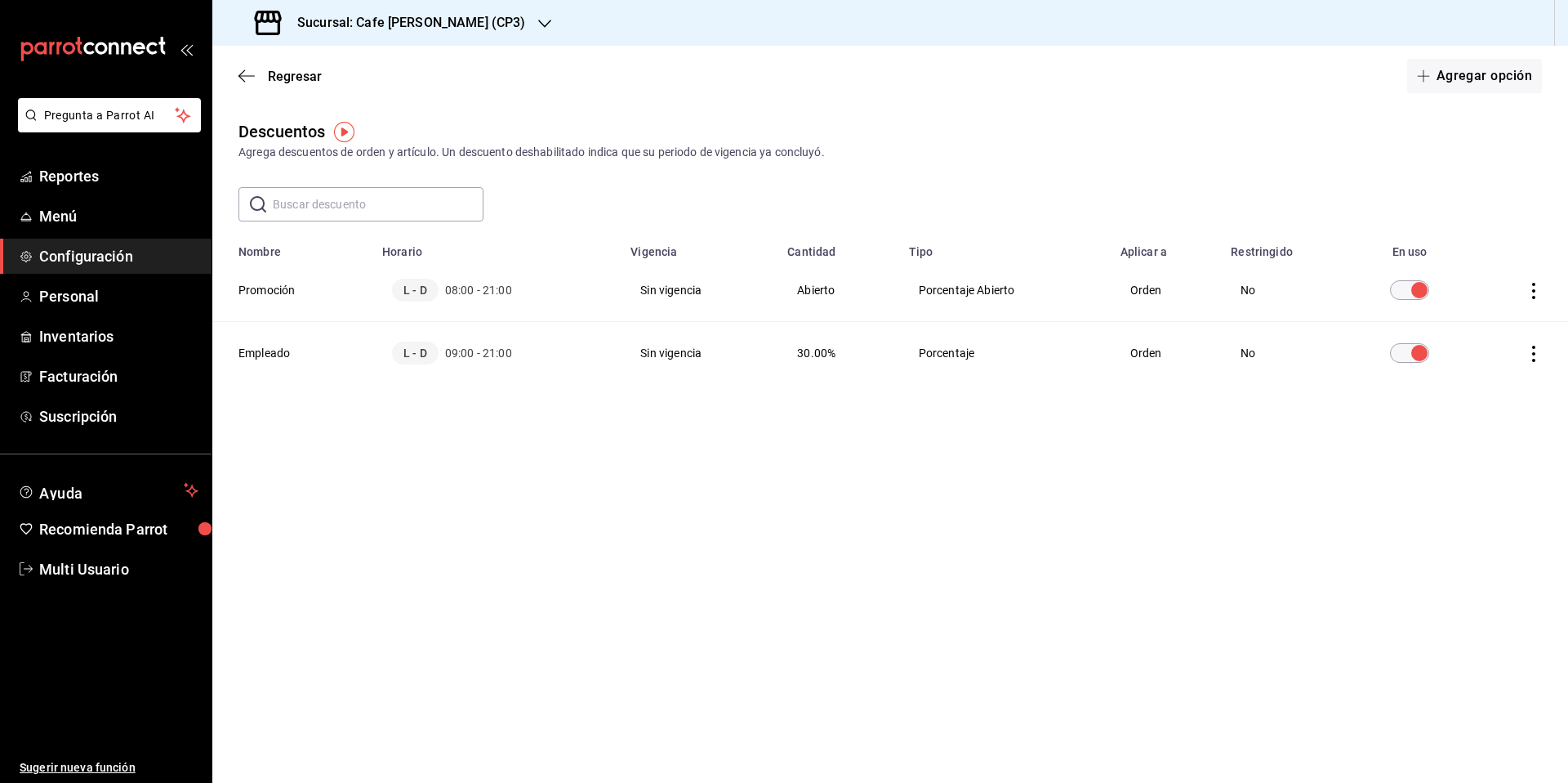
click at [454, 18] on h3 "Sucursal: Cafe [PERSON_NAME] (CP3)" at bounding box center [405, 23] width 241 height 19
click at [538, 24] on icon "button" at bounding box center [544, 23] width 13 height 13
click at [308, 137] on span "Cafe [PERSON_NAME] ([GEOGRAPHIC_DATA])" at bounding box center [344, 144] width 239 height 17
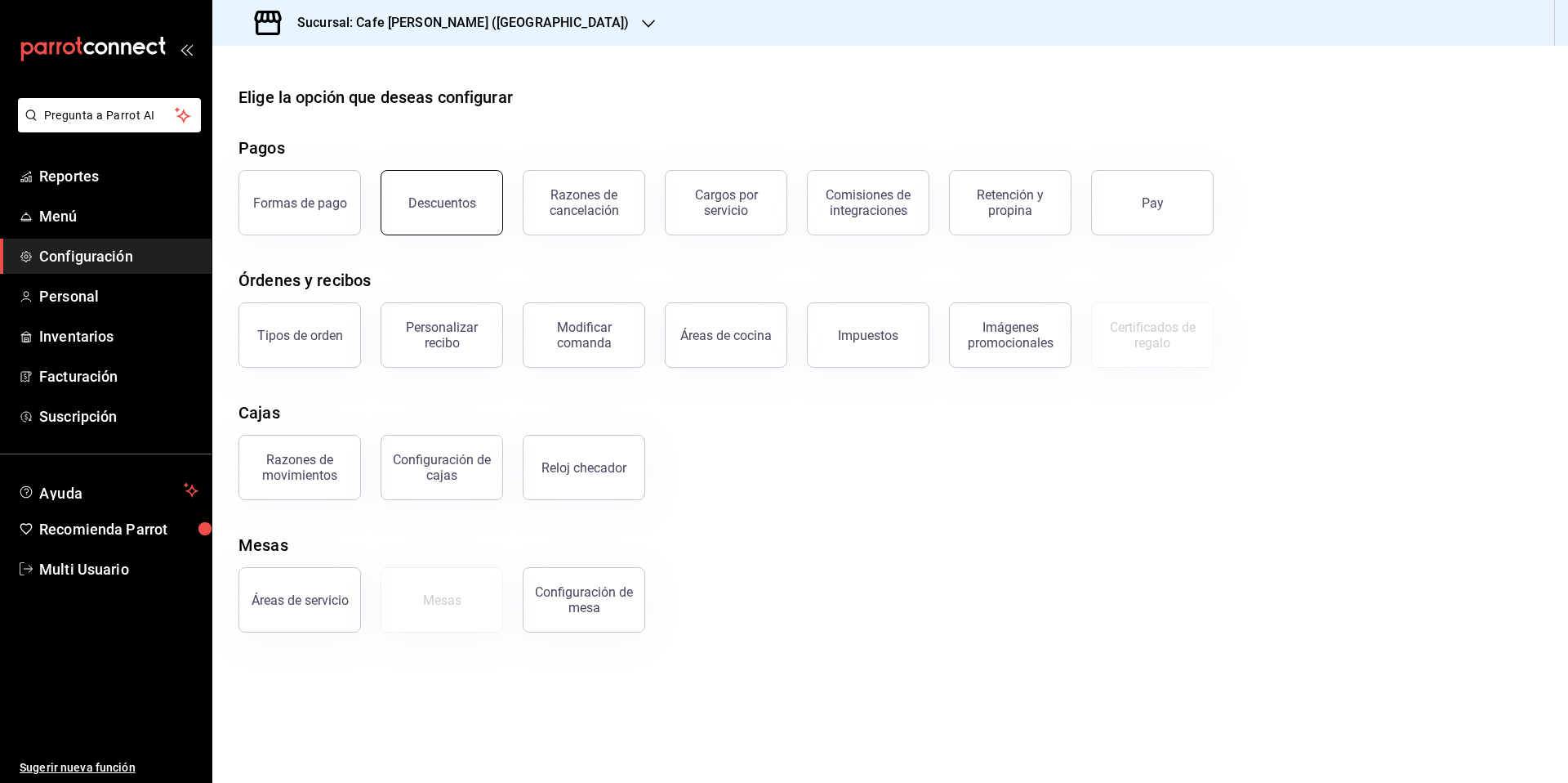
click at [462, 208] on div "Descuentos" at bounding box center [442, 203] width 68 height 16
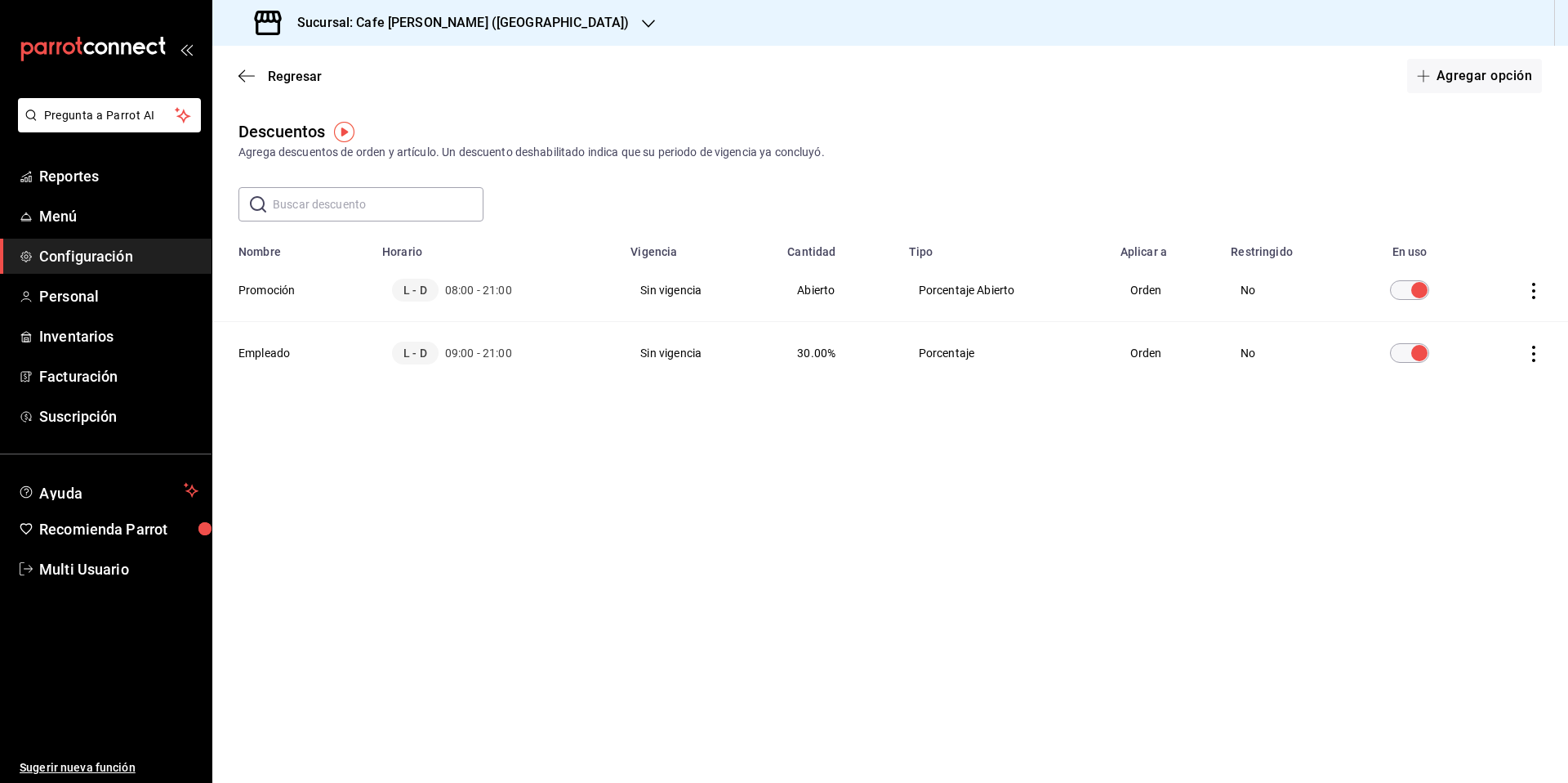
click at [514, 26] on h3 "Sucursal: Cafe [PERSON_NAME] ([GEOGRAPHIC_DATA])" at bounding box center [456, 23] width 344 height 19
click at [312, 68] on span "Cafe Moreto (CP36)" at bounding box center [276, 70] width 103 height 17
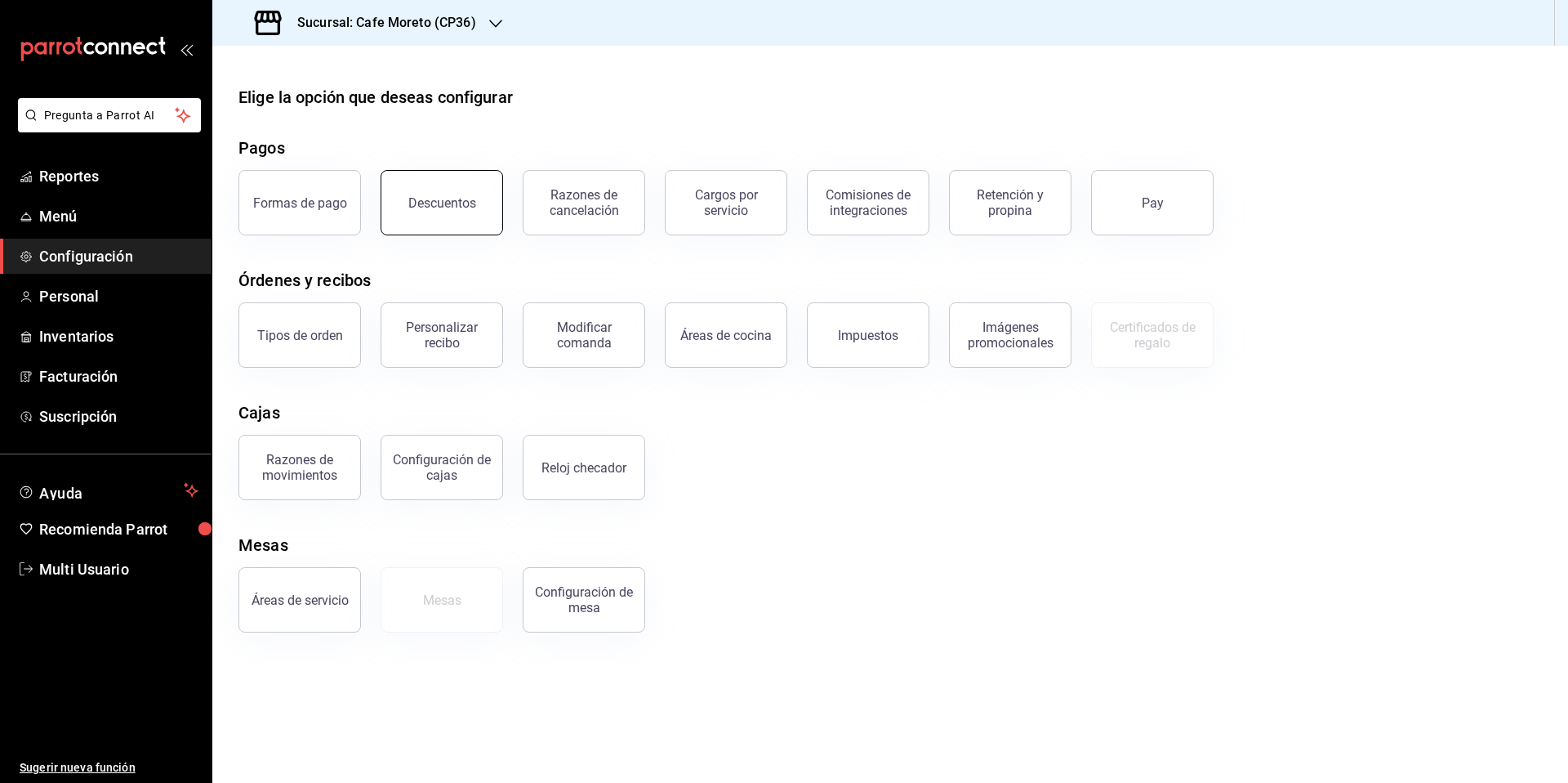
click at [435, 200] on div "Descuentos" at bounding box center [442, 203] width 68 height 16
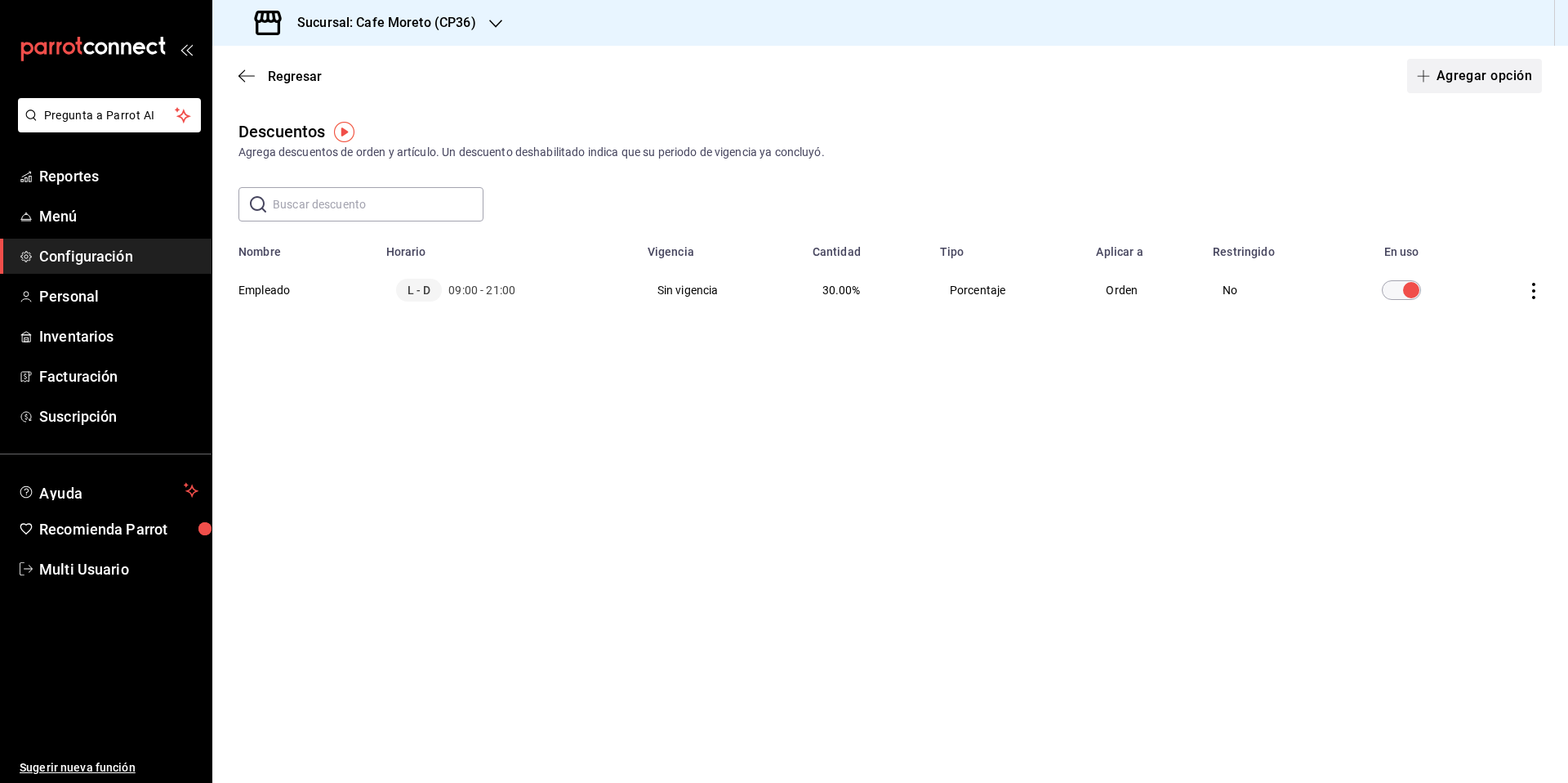
click at [1467, 80] on button "Agregar opción" at bounding box center [1474, 76] width 135 height 34
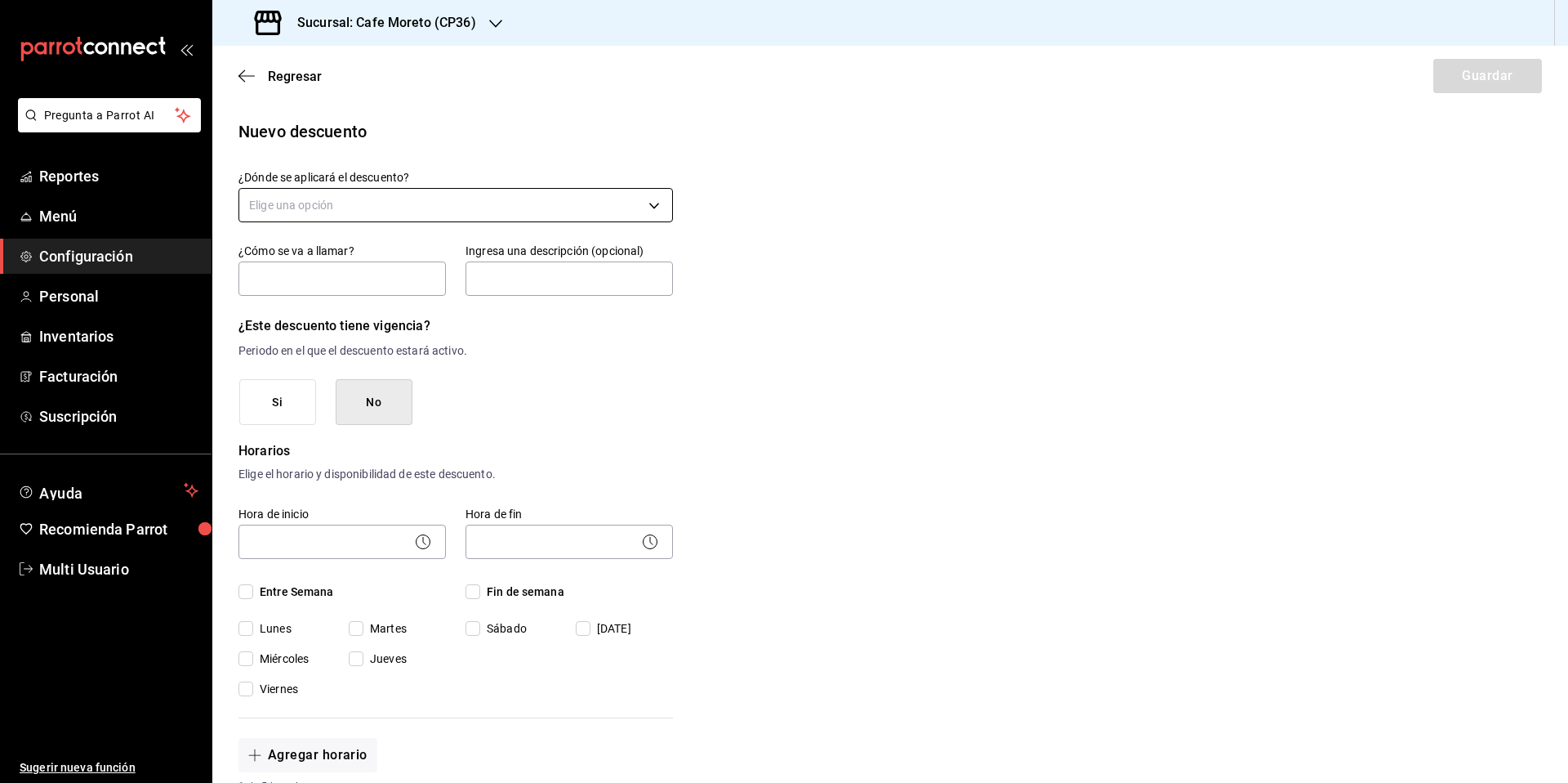
click at [372, 211] on body "Pregunta a Parrot AI Reportes Menú Configuración Personal Inventarios Facturaci…" at bounding box center [784, 391] width 1568 height 783
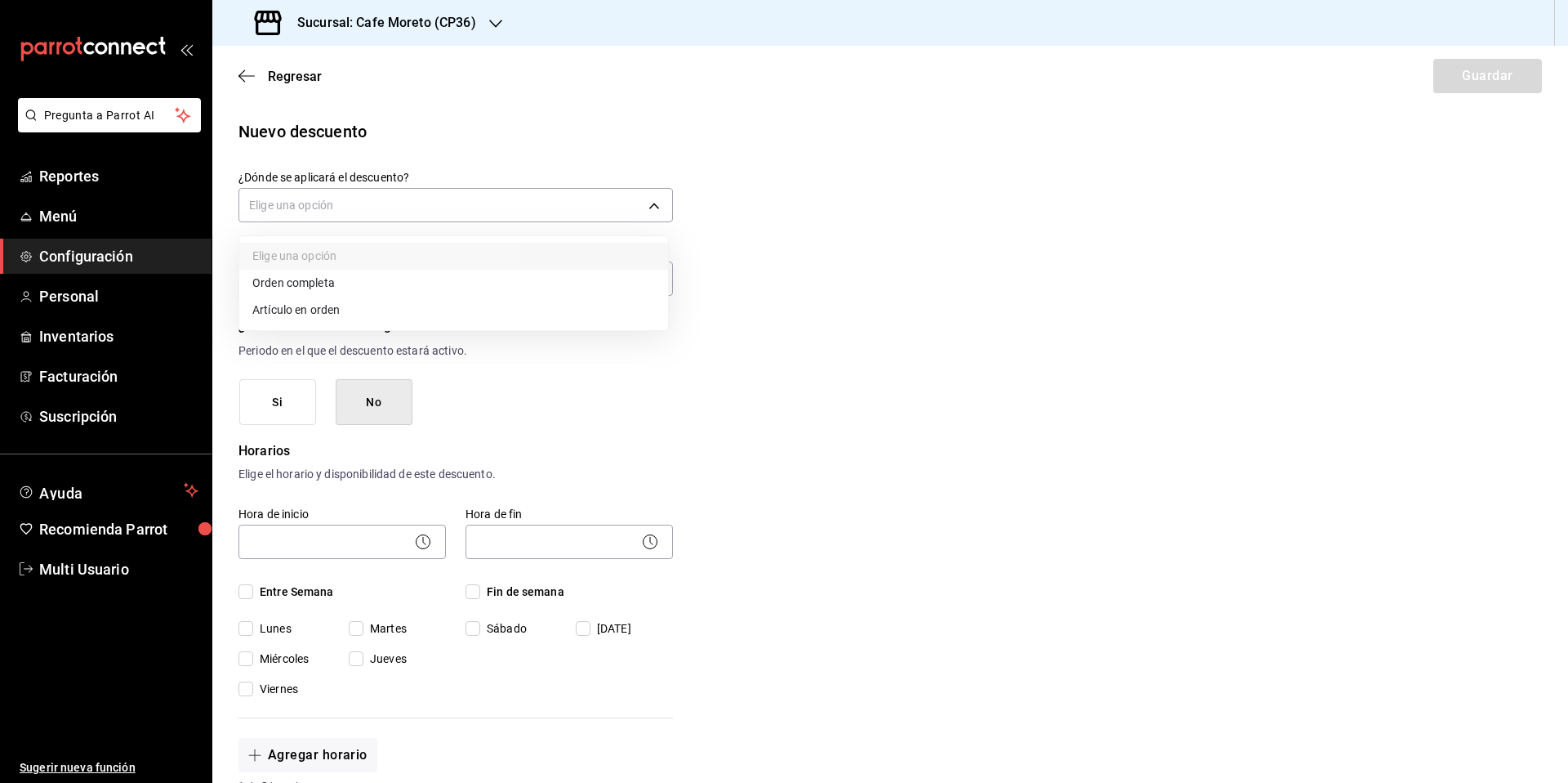
click at [311, 285] on li "Orden completa" at bounding box center [453, 283] width 429 height 27
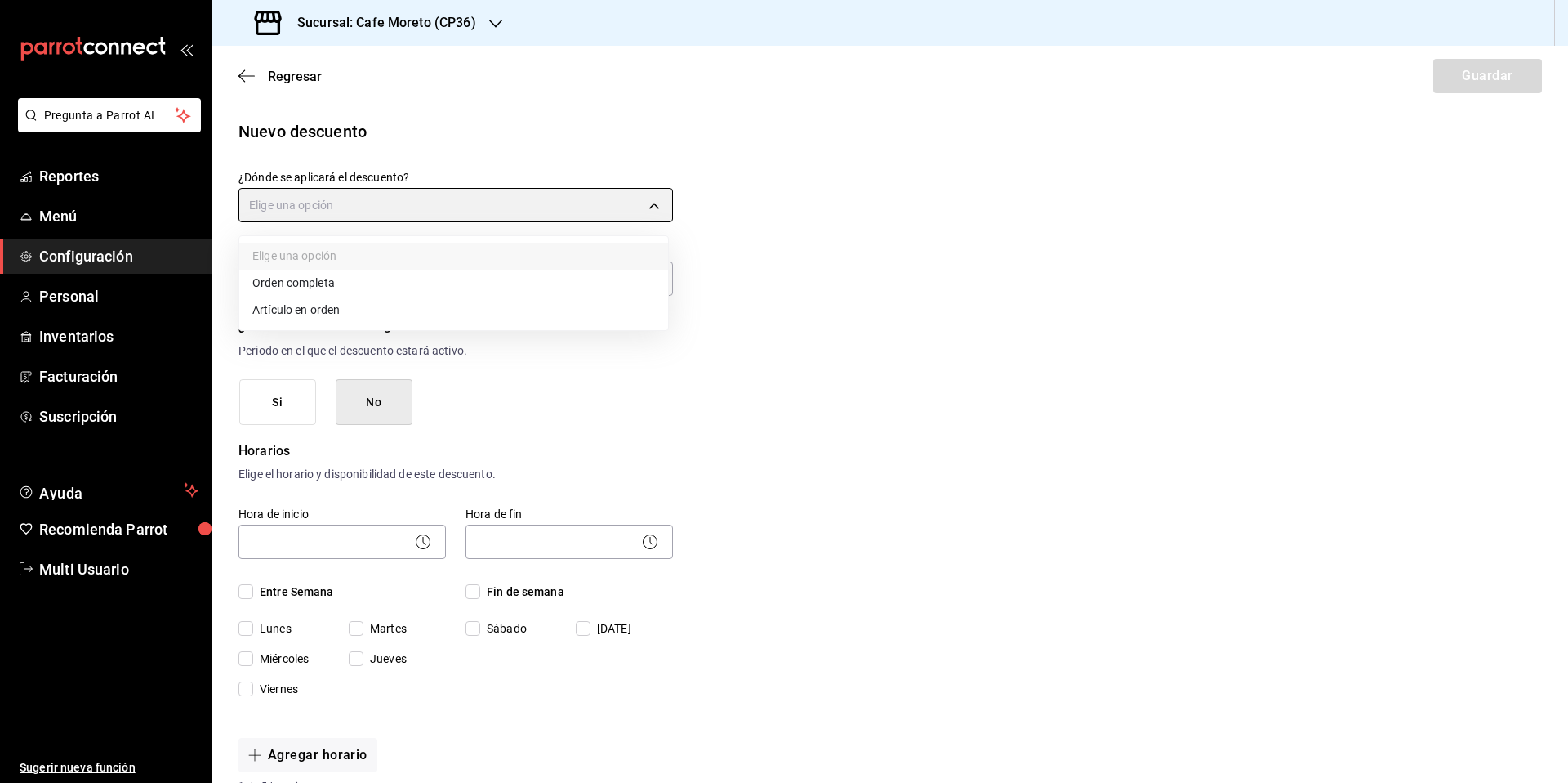
type input "ORDER"
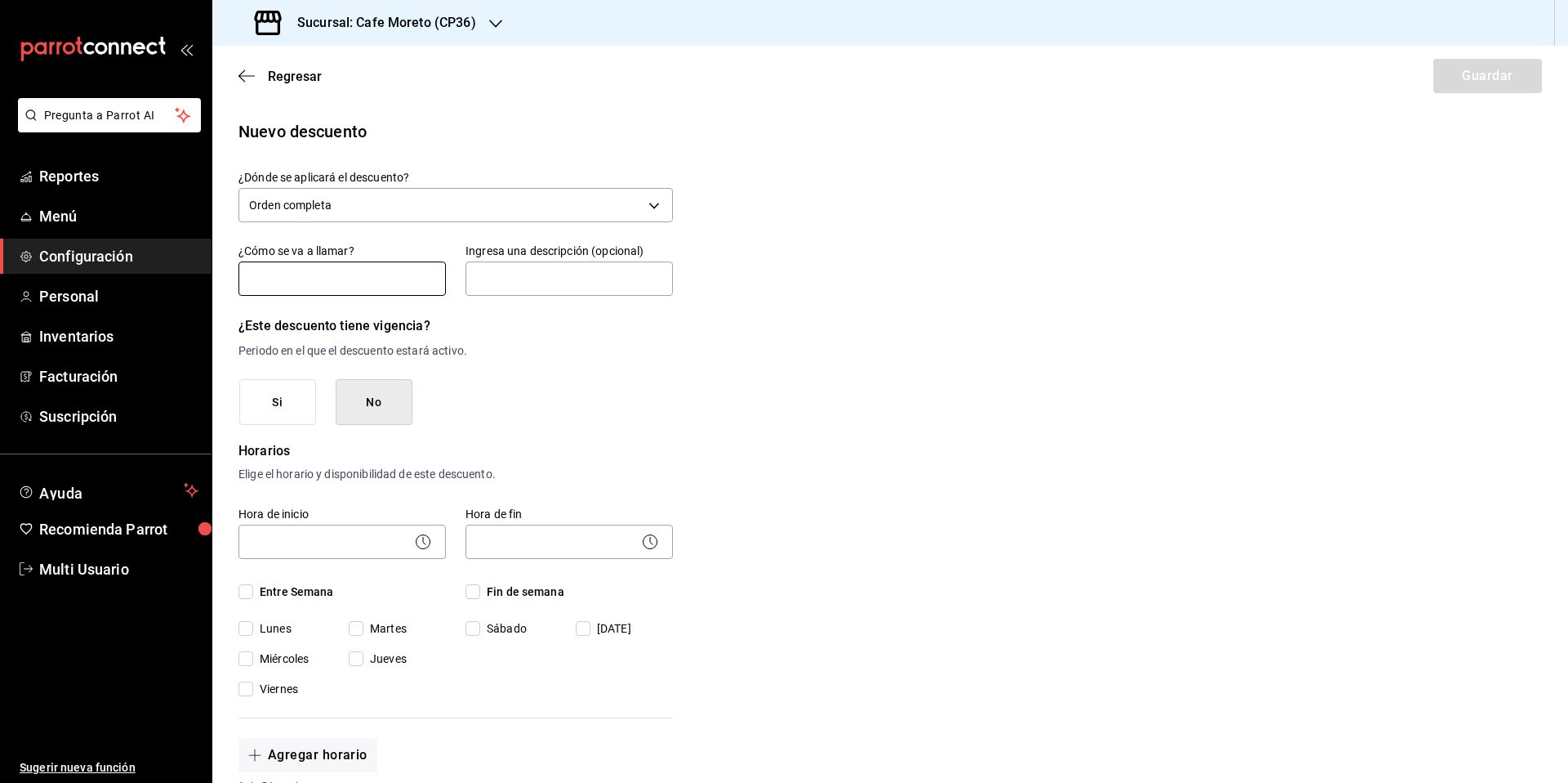
click at [315, 282] on input "text" at bounding box center [342, 278] width 208 height 34
type input "Promoción"
click at [333, 548] on body "Pregunta a Parrot AI Reportes Menú Configuración Personal Inventarios Facturaci…" at bounding box center [784, 391] width 1568 height 783
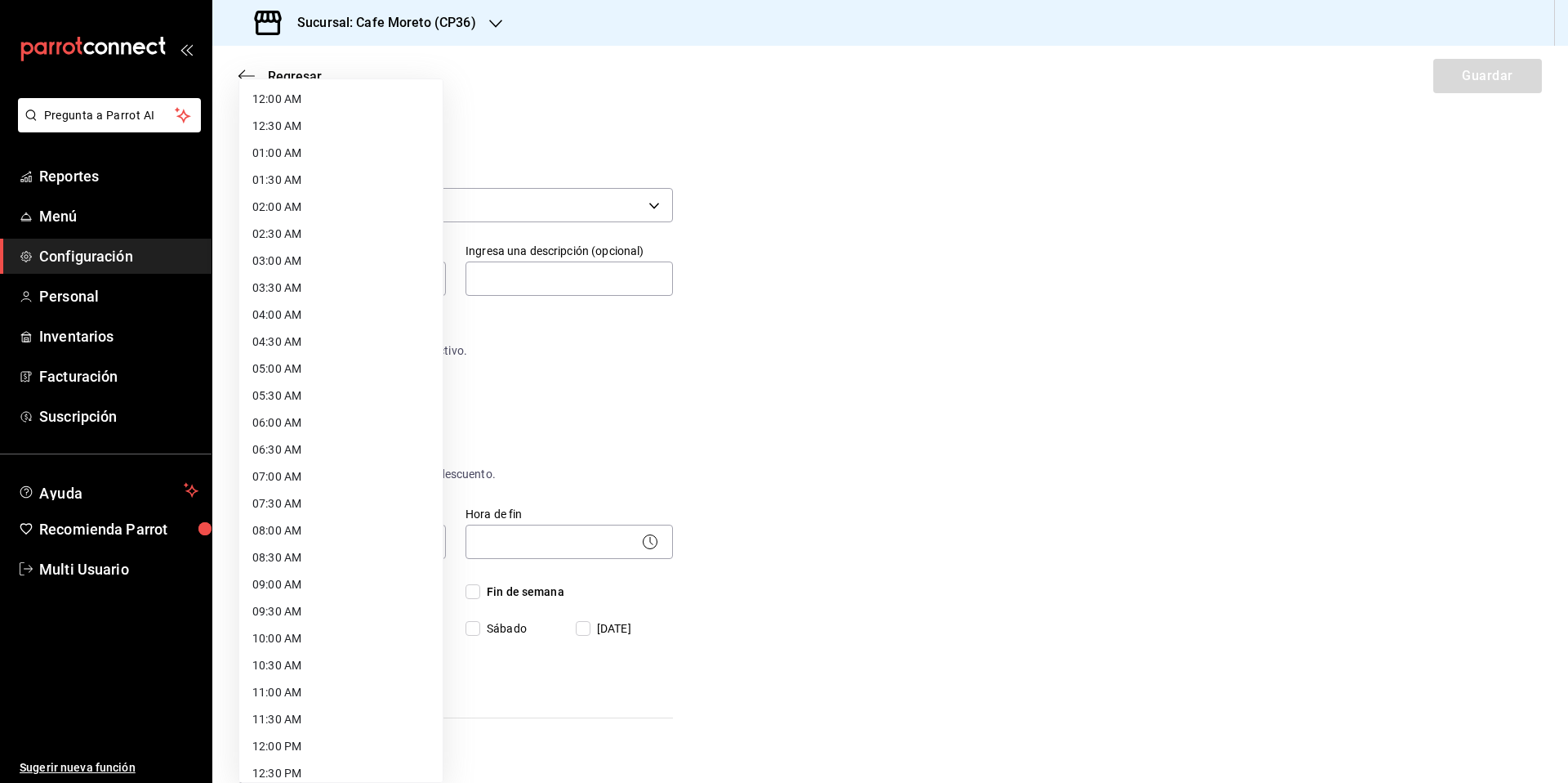
click at [301, 536] on li "08:00 AM" at bounding box center [341, 530] width 203 height 27
type input "08:00"
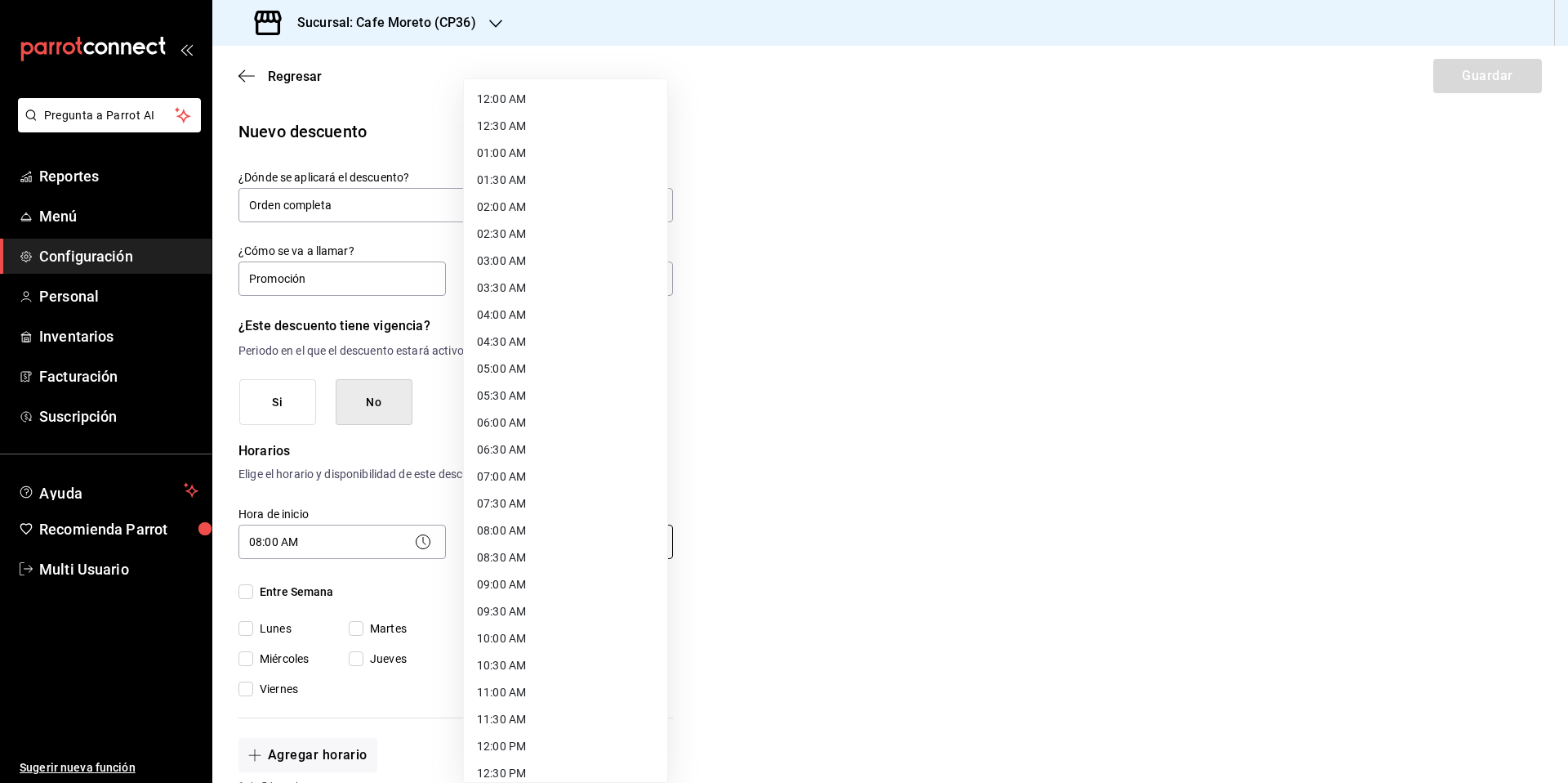
click at [536, 541] on body "Pregunta a Parrot AI Reportes Menú Configuración Personal Inventarios Facturaci…" at bounding box center [784, 391] width 1568 height 783
click at [513, 602] on li "21:00 PM" at bounding box center [565, 600] width 203 height 27
type input "21:00"
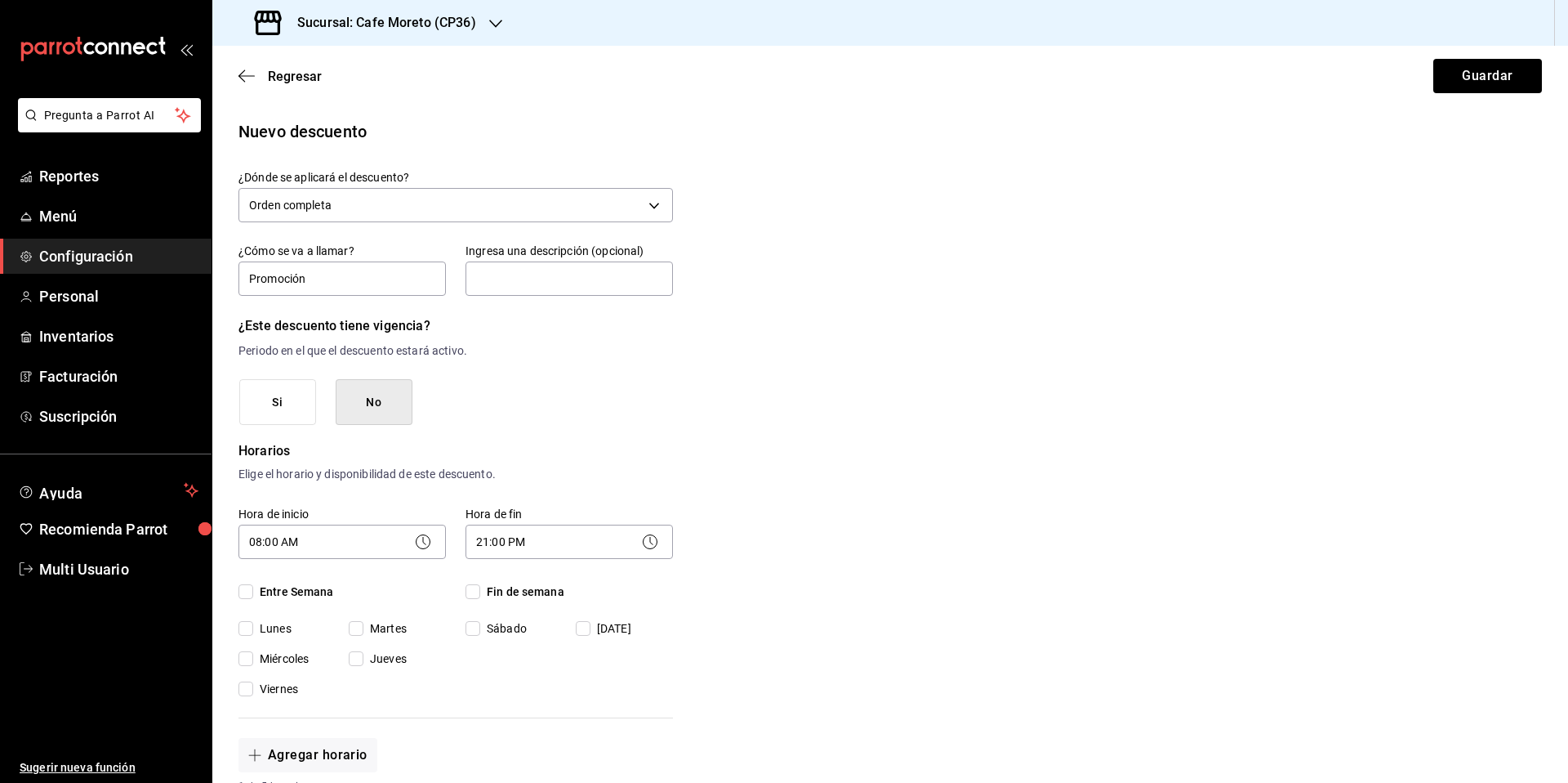
click at [243, 591] on input "Entre Semana" at bounding box center [246, 591] width 15 height 15
checkbox input "true"
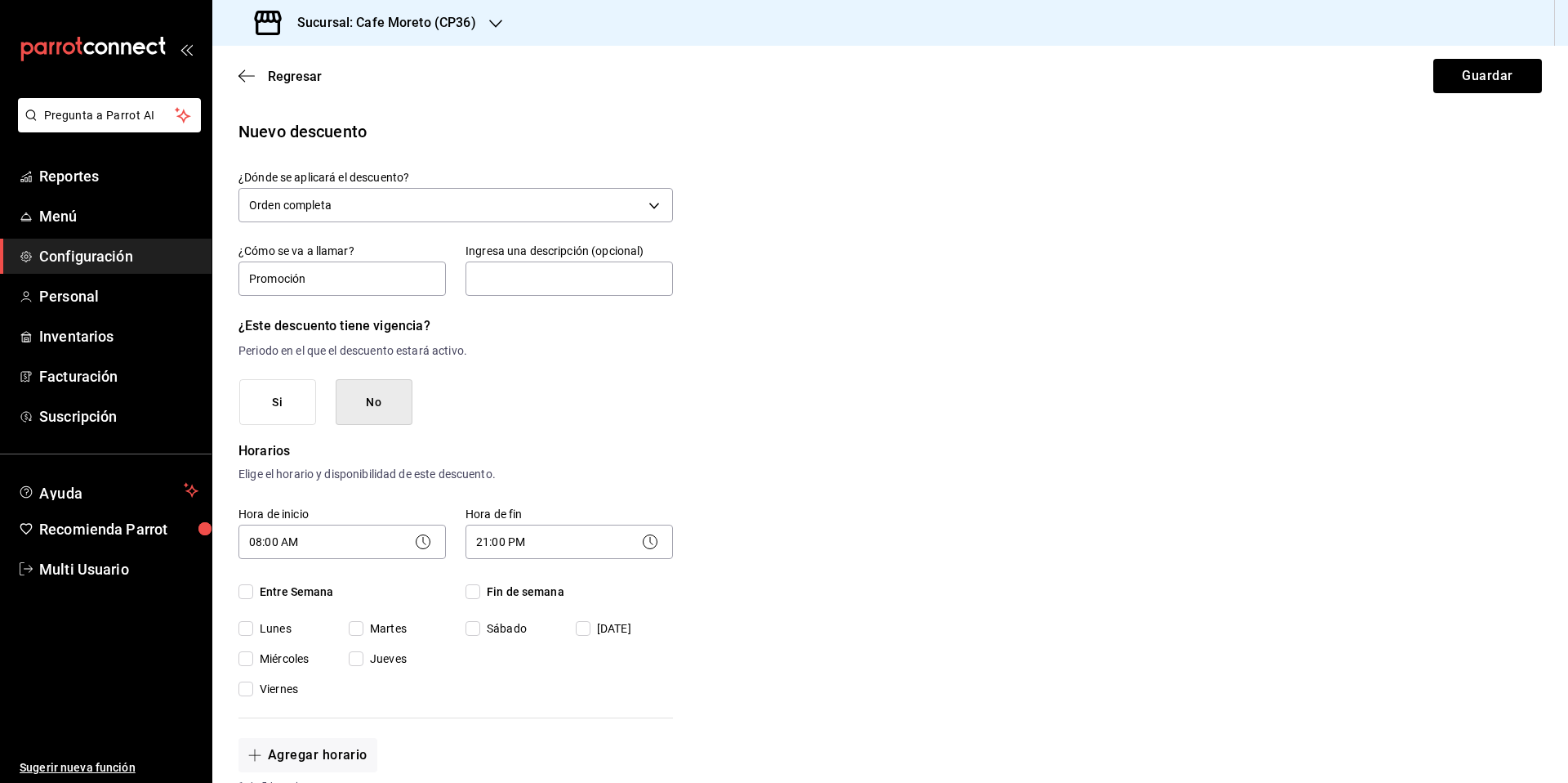
checkbox input "true"
click at [477, 591] on input "Fin de semana" at bounding box center [473, 591] width 15 height 15
checkbox input "true"
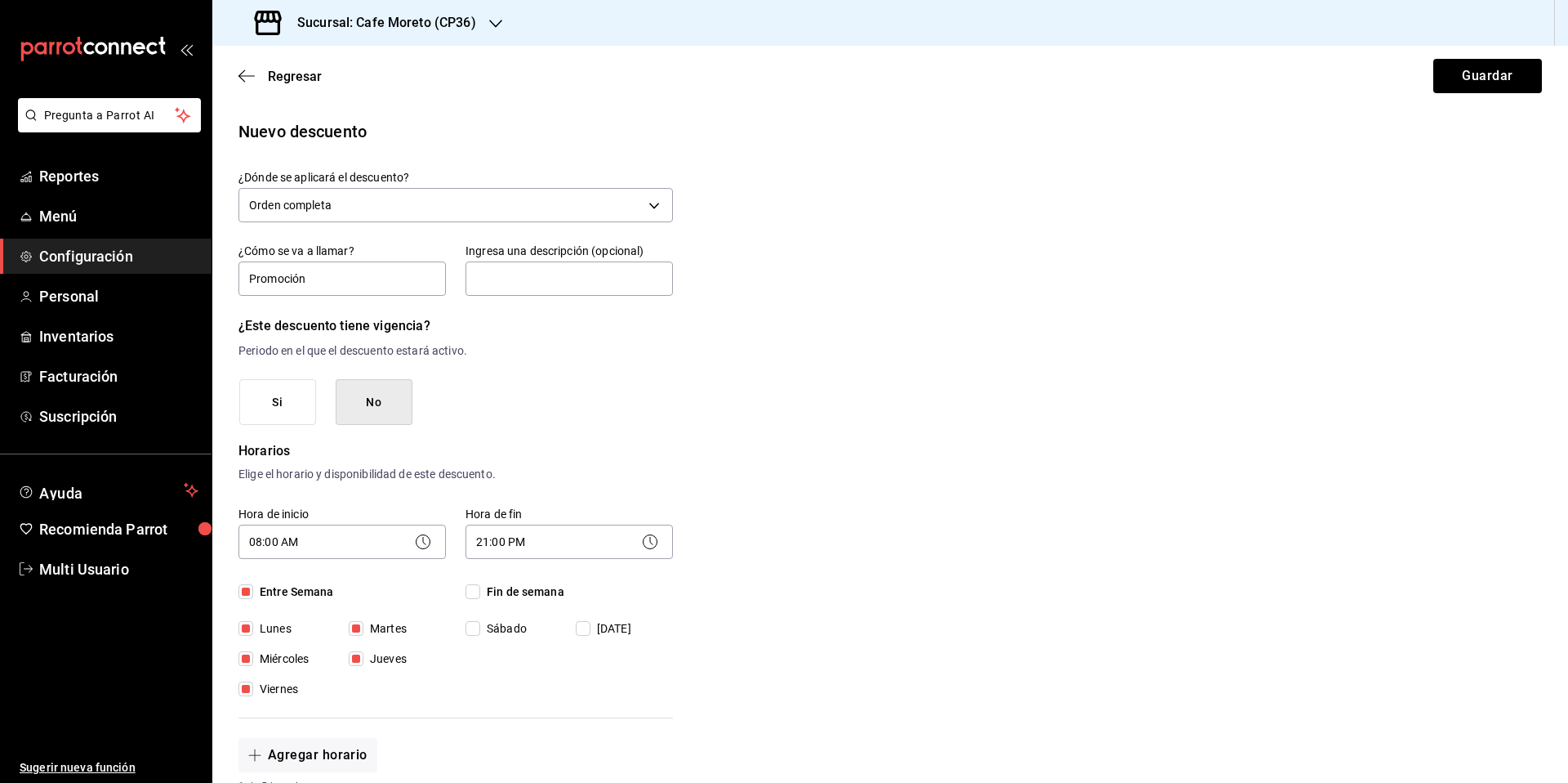
checkbox input "true"
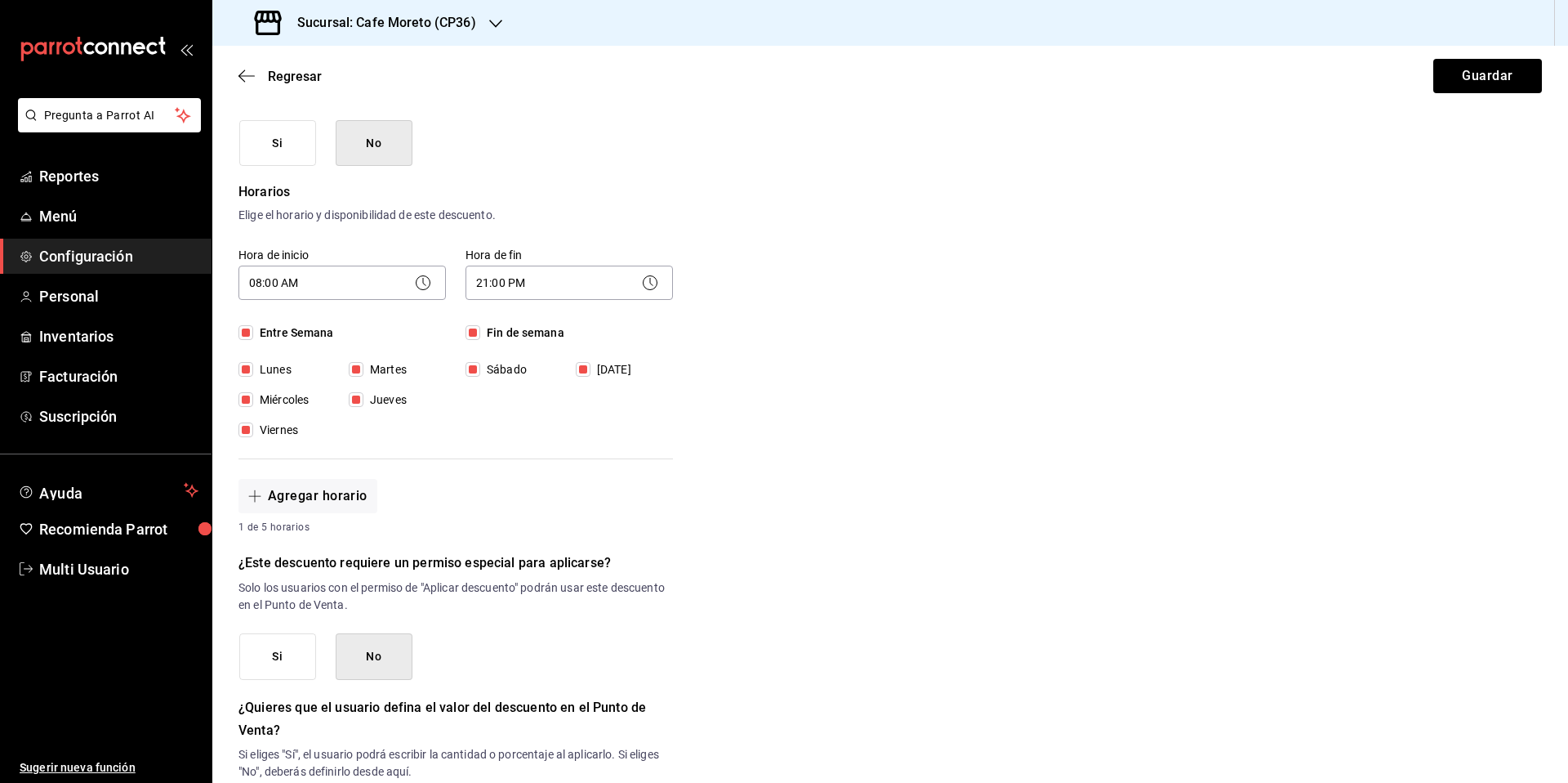
scroll to position [544, 0]
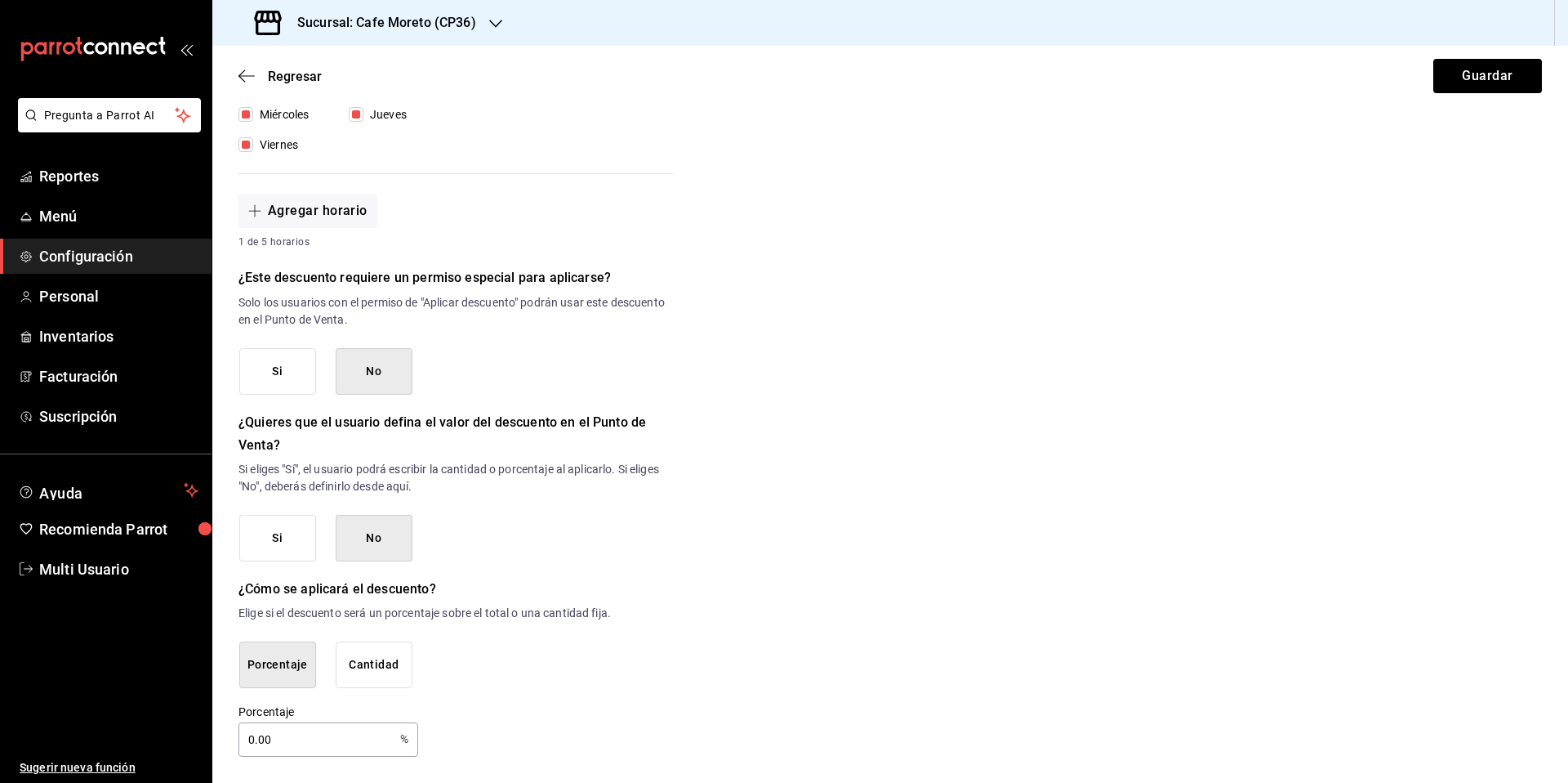
click at [277, 547] on button "Si" at bounding box center [277, 537] width 77 height 47
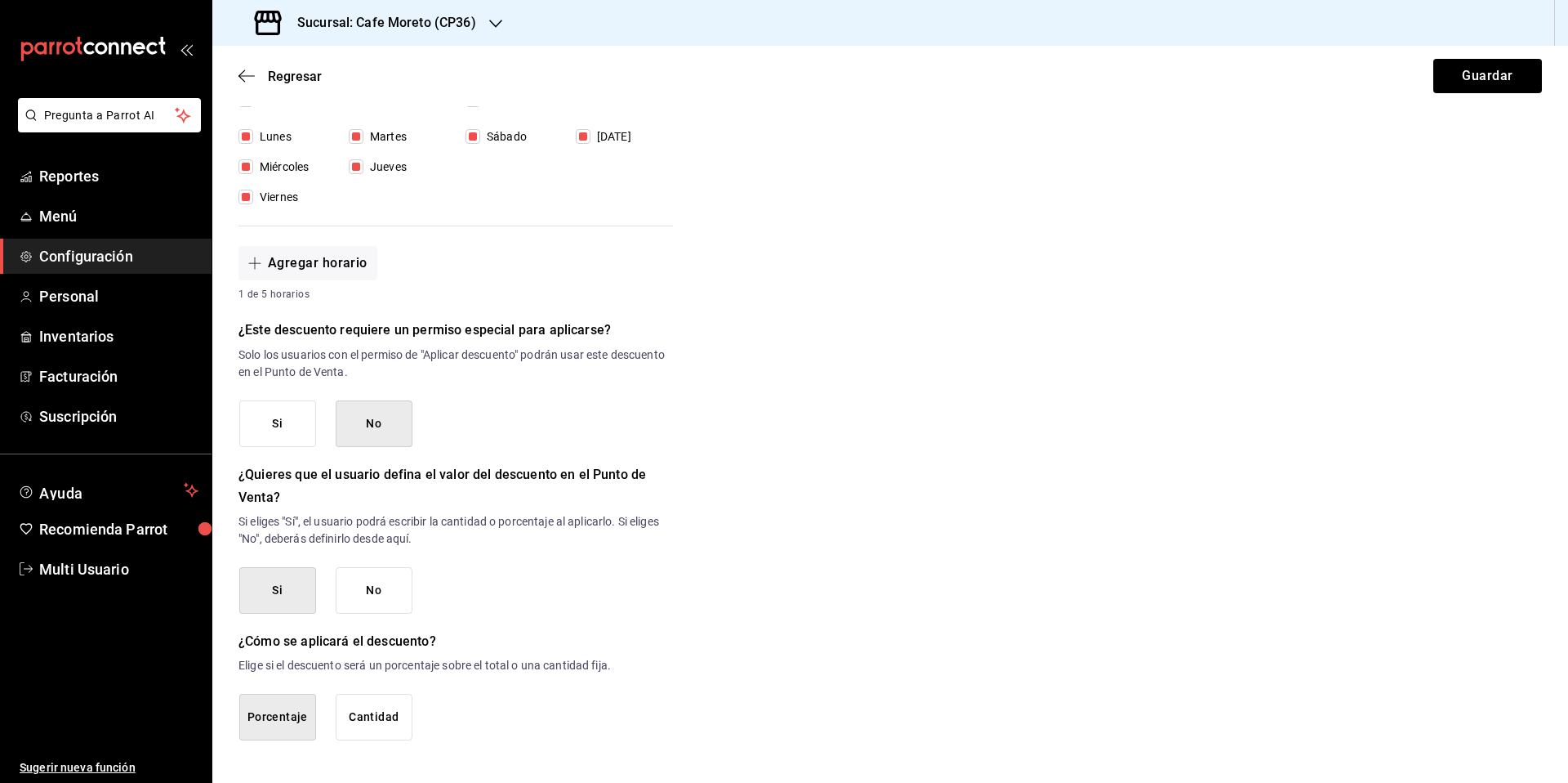
scroll to position [491, 0]
click at [1470, 86] on button "Guardar" at bounding box center [1487, 76] width 108 height 34
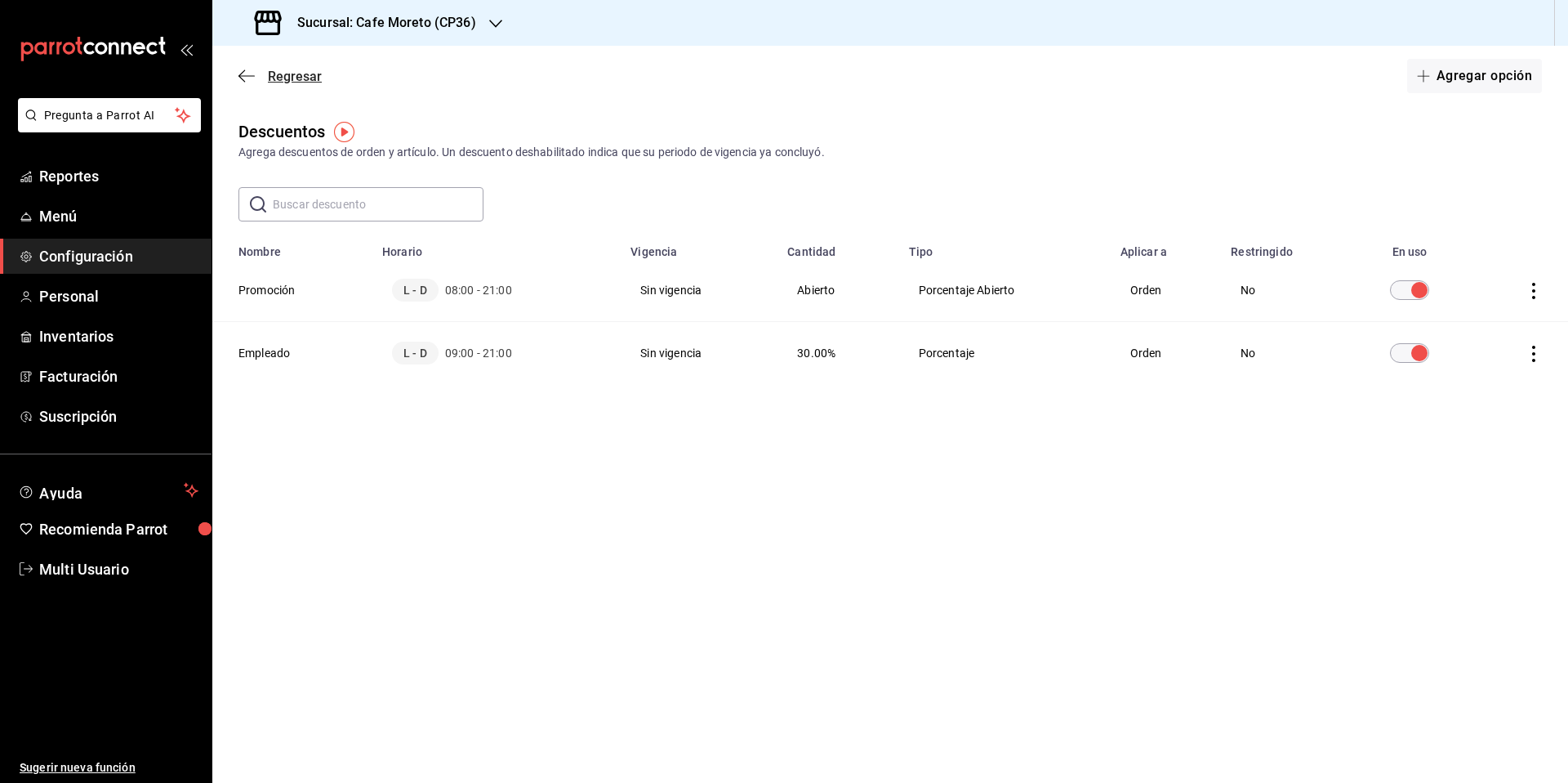
click at [254, 75] on icon "button" at bounding box center [247, 75] width 17 height 1
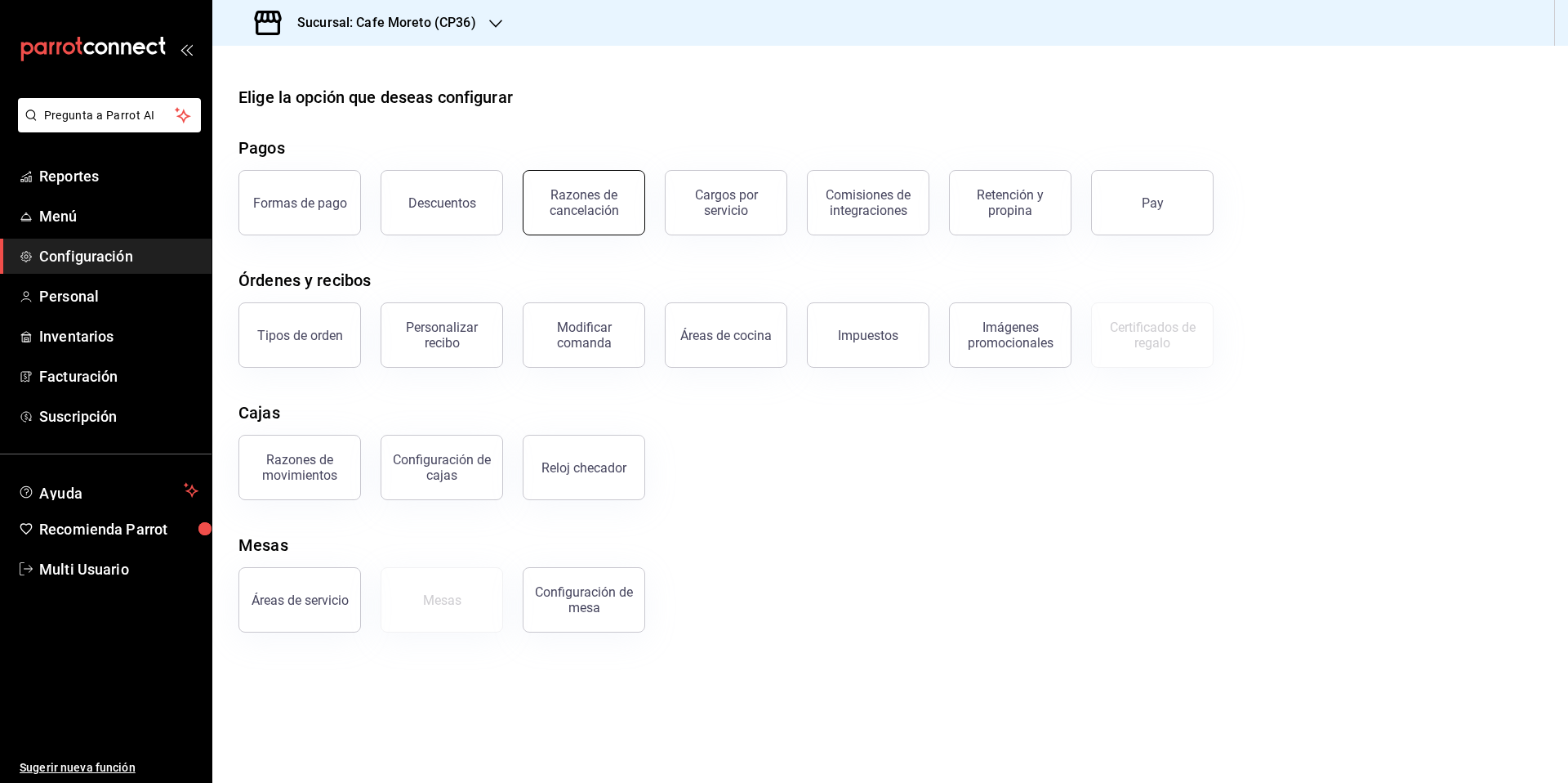
click at [591, 218] on button "Razones de cancelación" at bounding box center [584, 203] width 122 height 65
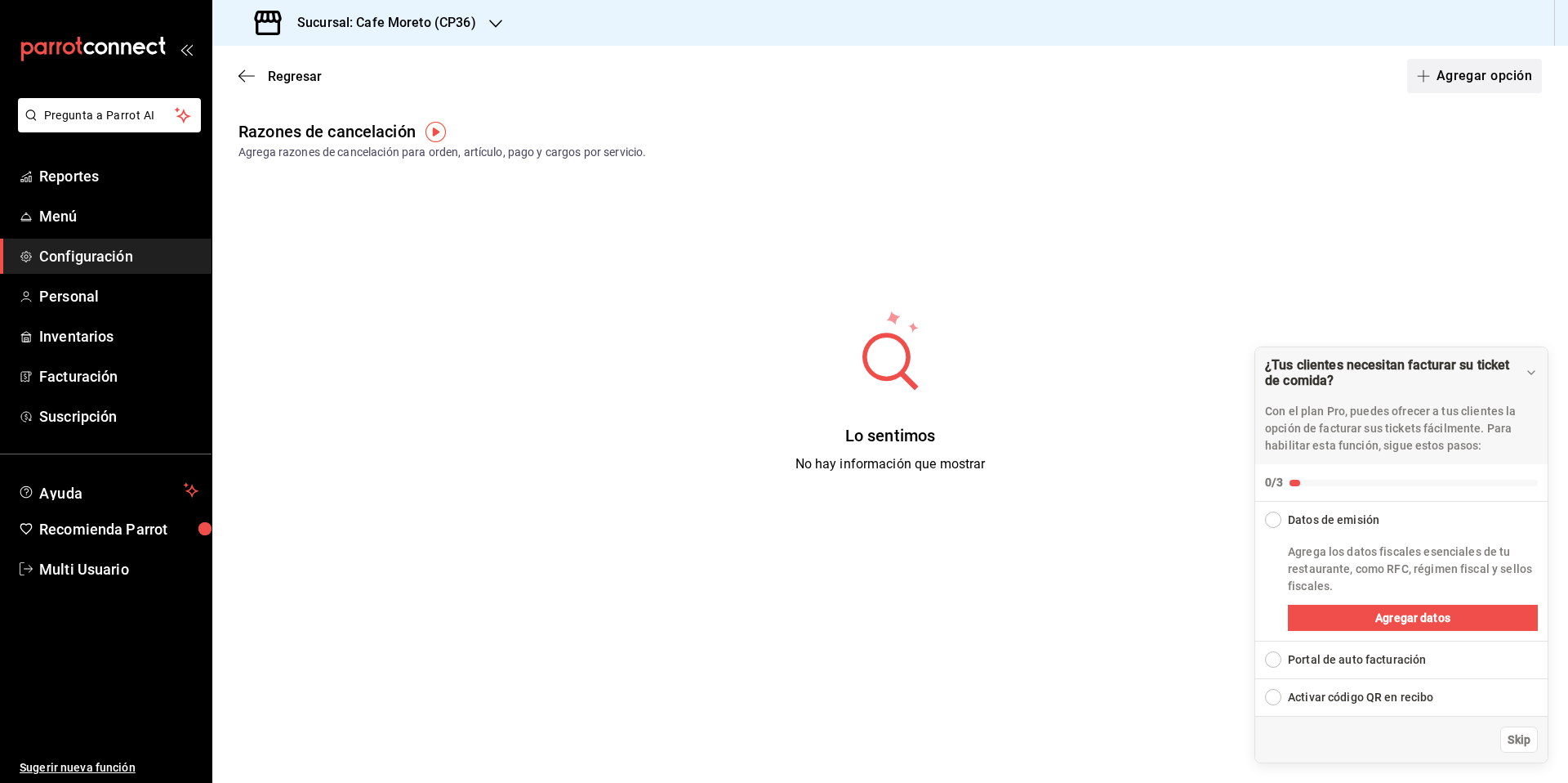
click at [1456, 78] on button "Agregar opción" at bounding box center [1474, 76] width 135 height 34
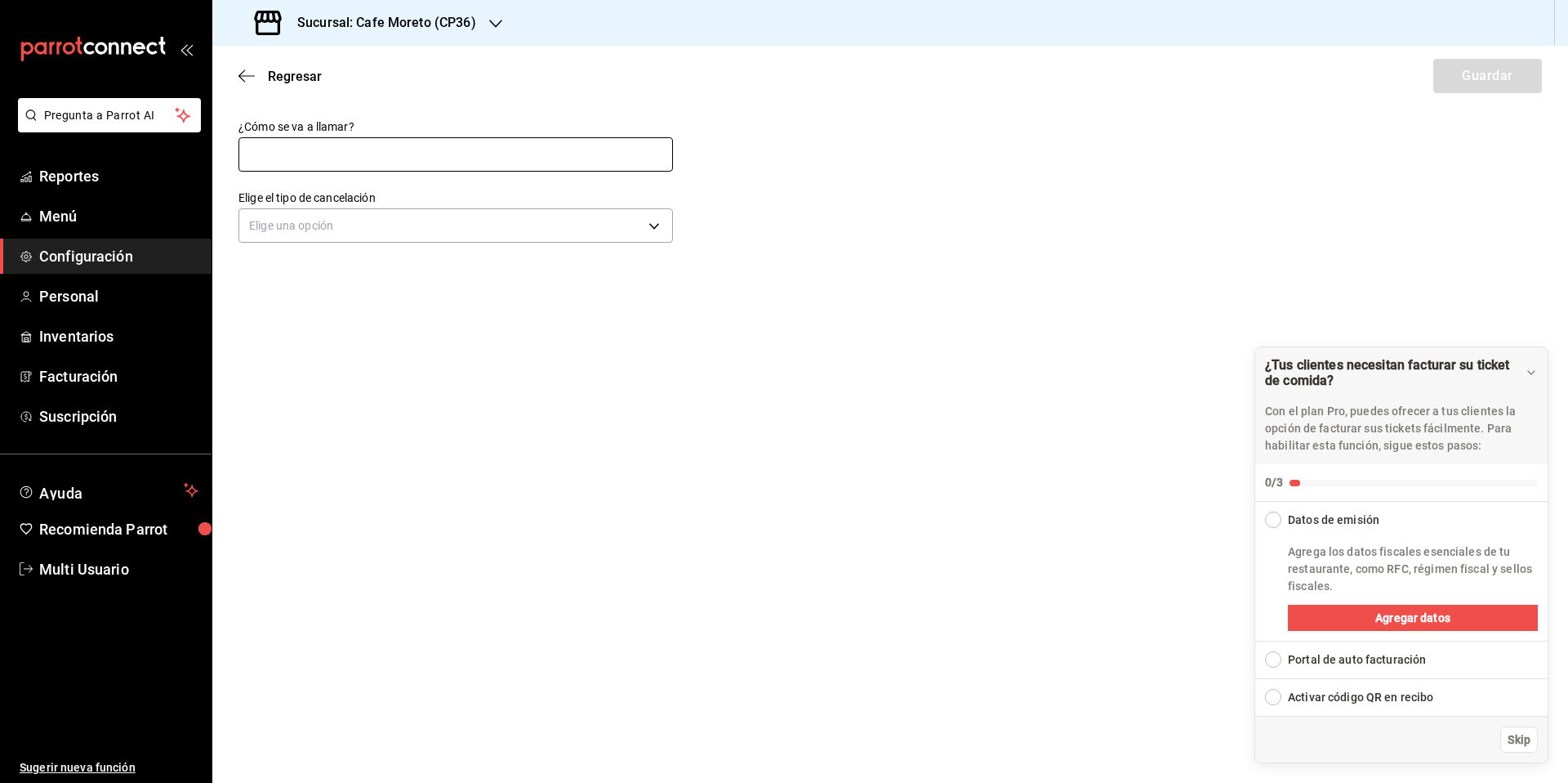
click at [340, 160] on input "text" at bounding box center [456, 154] width 435 height 34
click at [385, 227] on body "Pregunta a Parrot AI Reportes Menú Configuración Personal Inventarios Facturaci…" at bounding box center [784, 391] width 1568 height 783
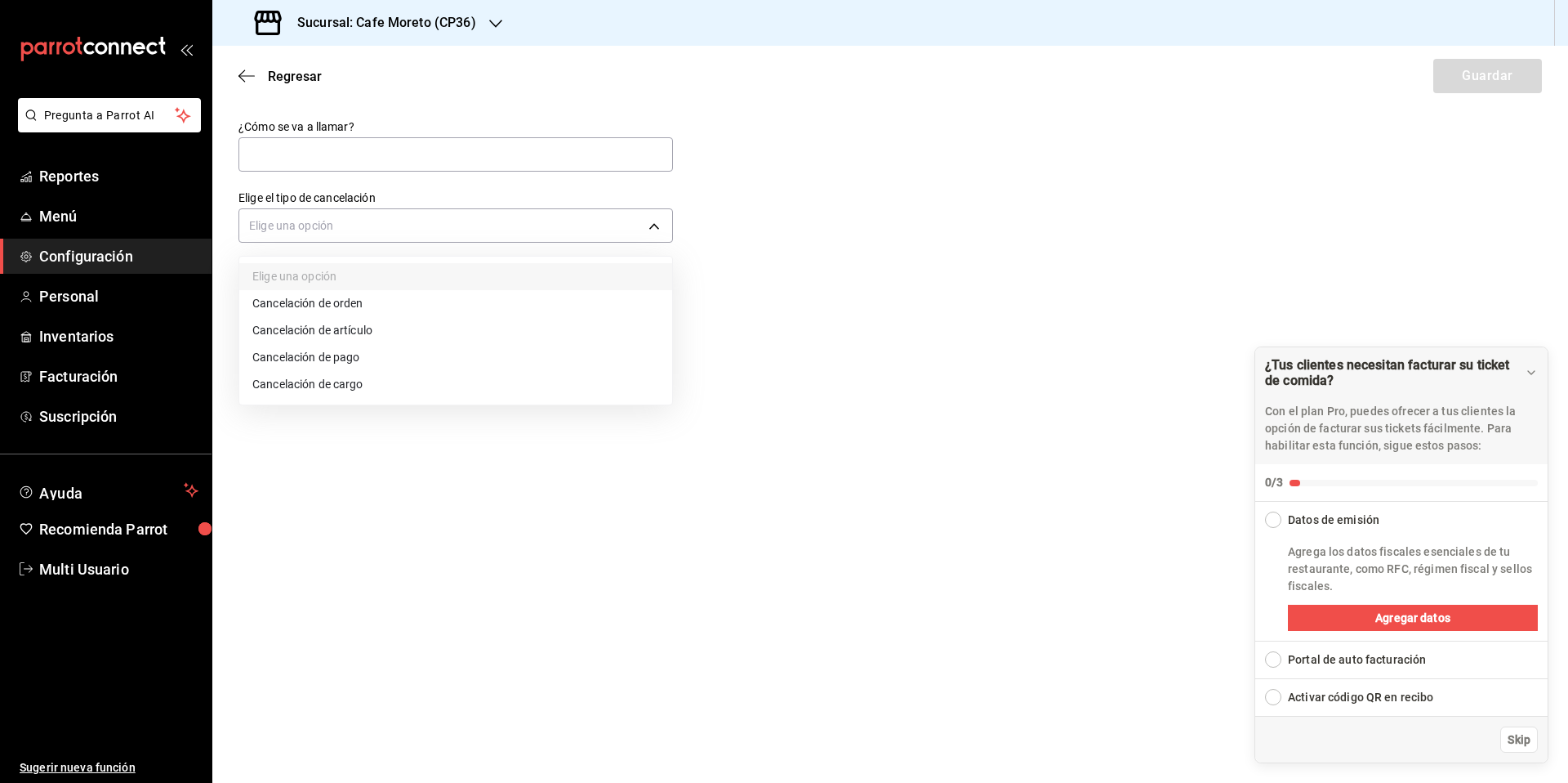
click at [278, 164] on div at bounding box center [784, 391] width 1568 height 783
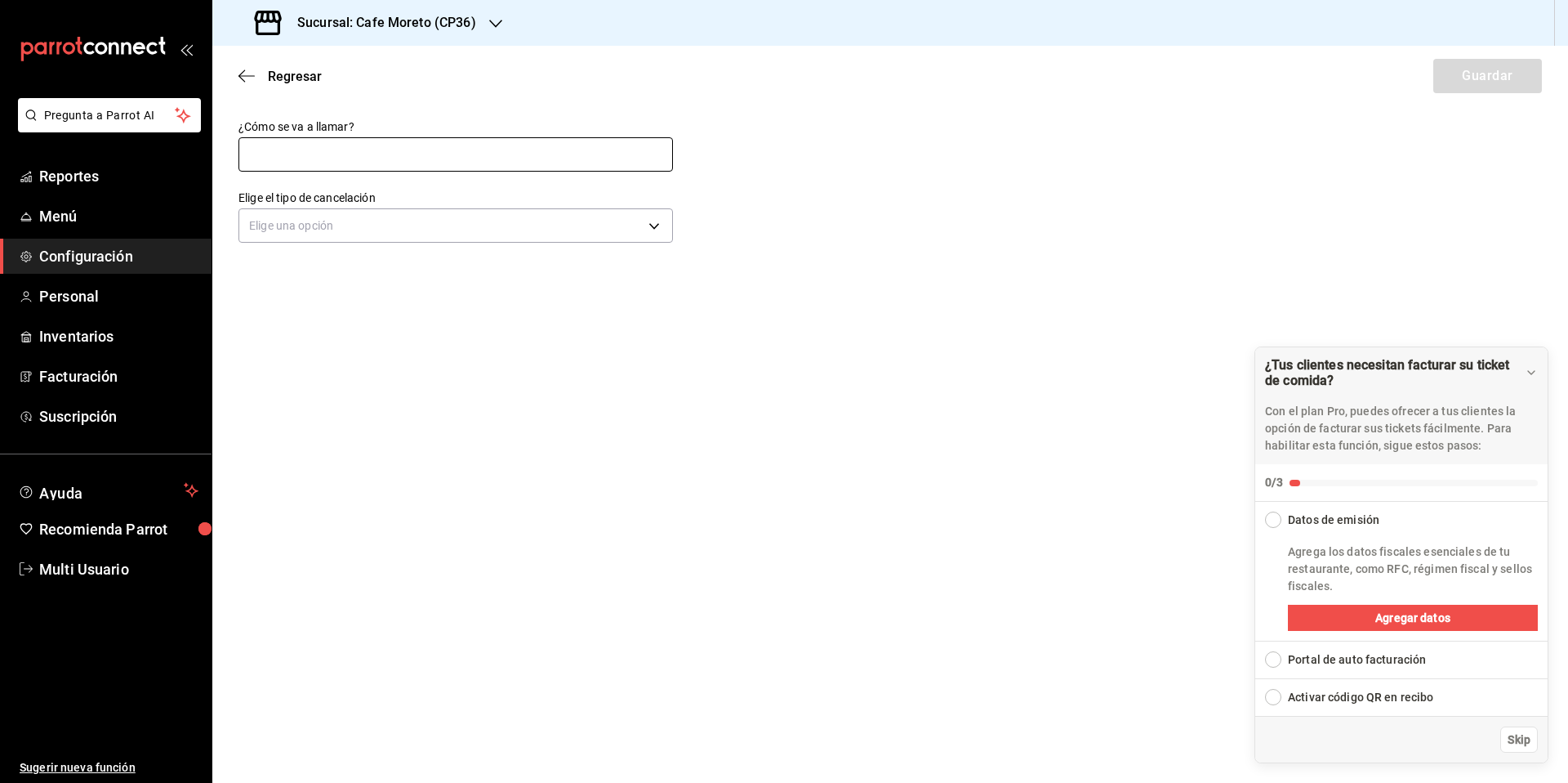
click at [268, 159] on input "text" at bounding box center [456, 154] width 435 height 34
type input "Cancelar cuenta"
click at [389, 227] on body "Pregunta a Parrot AI Reportes Menú Configuración Personal Inventarios Facturaci…" at bounding box center [784, 391] width 1568 height 783
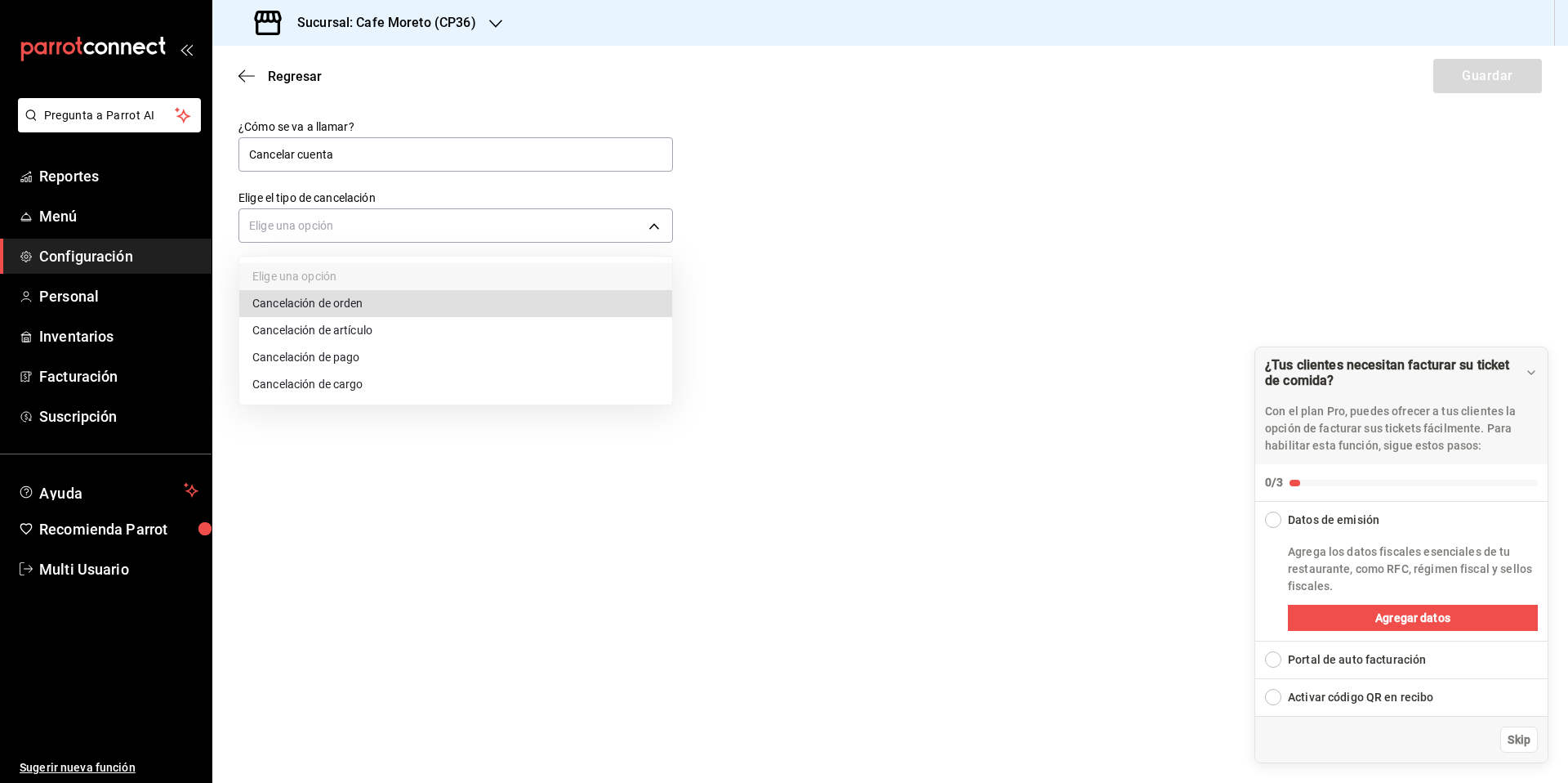
click at [332, 301] on li "Cancelación de orden" at bounding box center [456, 303] width 433 height 27
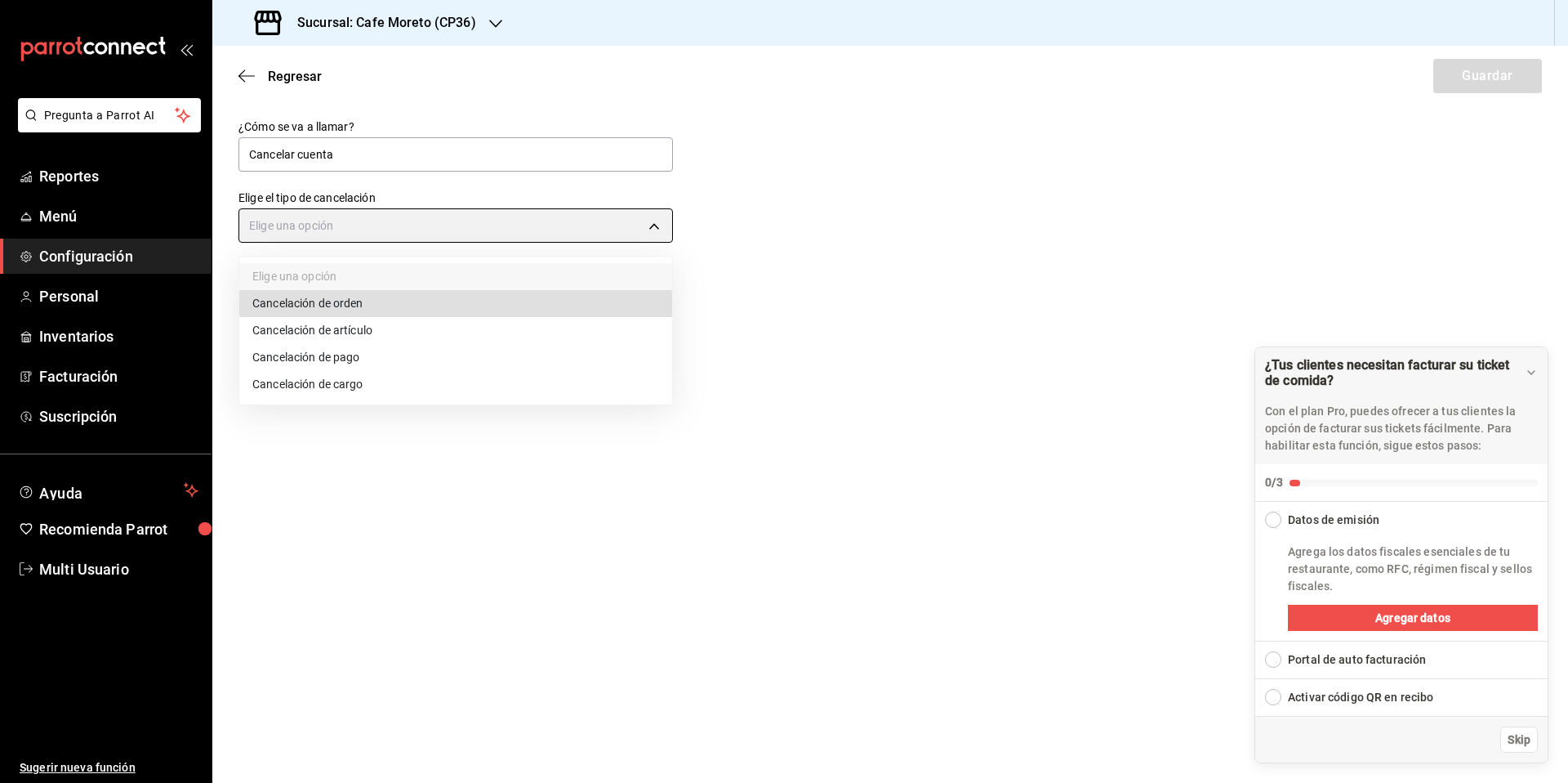
type input "ORDER"
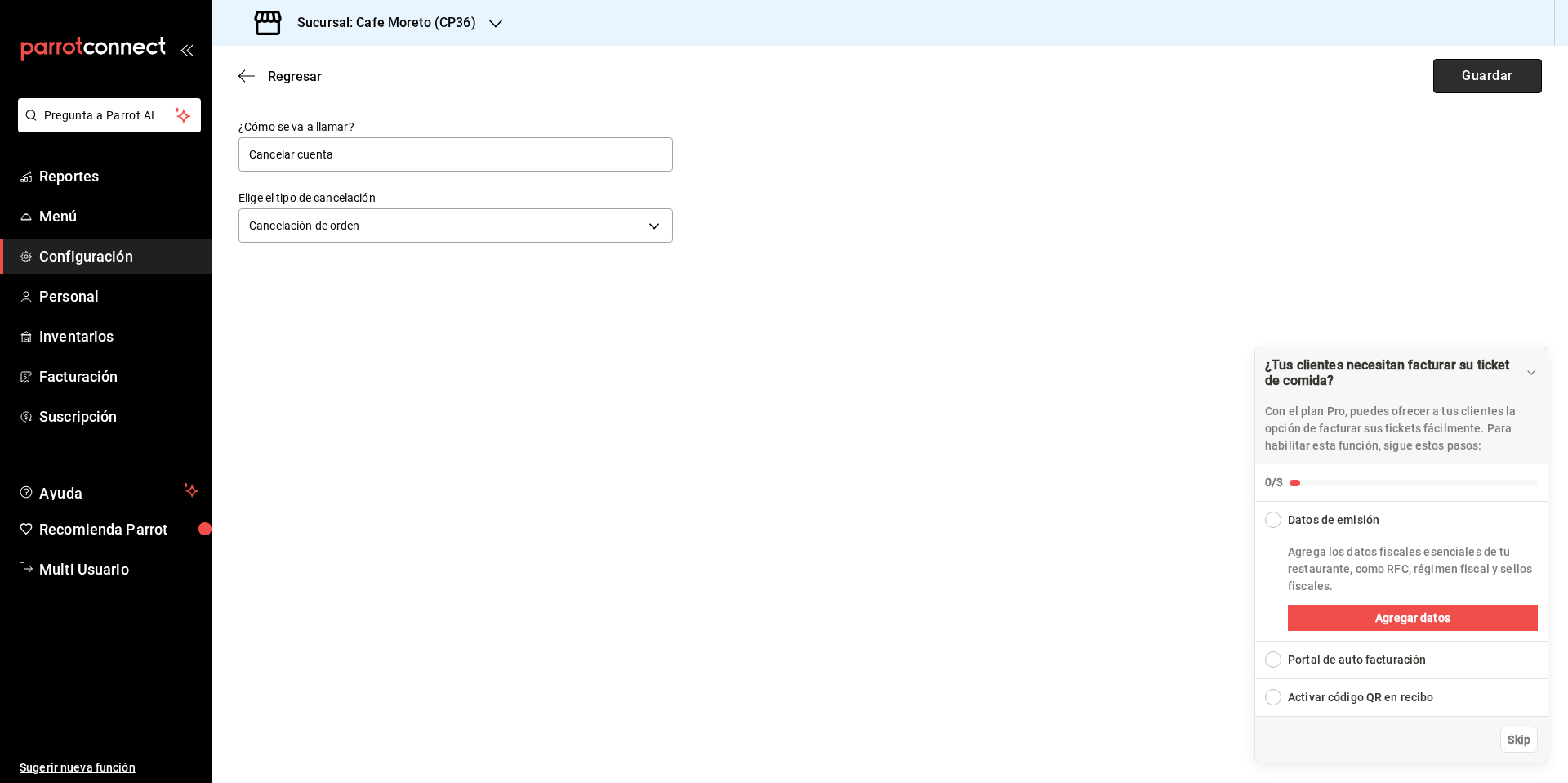
click at [1475, 79] on button "Guardar" at bounding box center [1487, 76] width 108 height 34
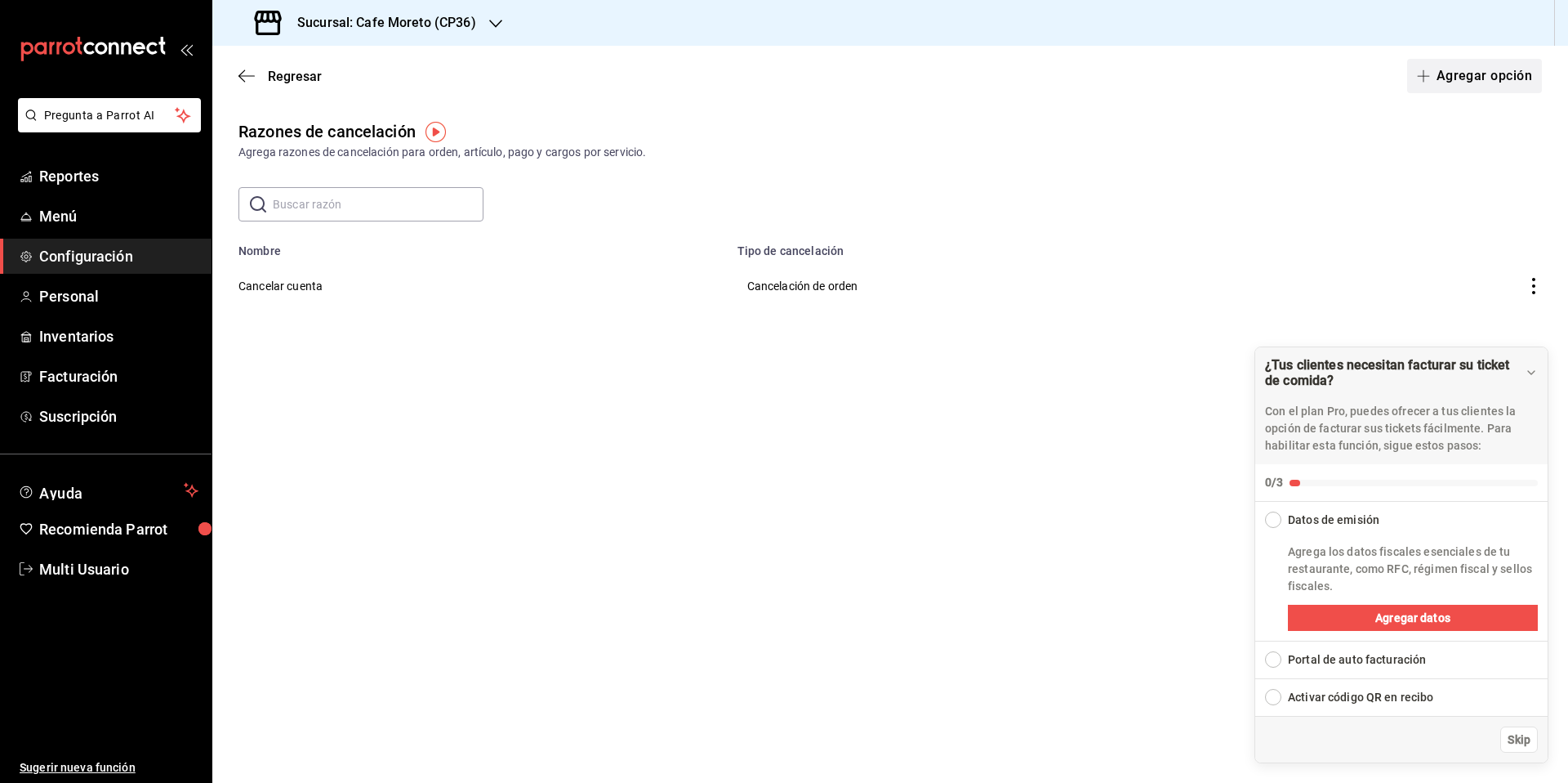
click at [1461, 79] on button "Agregar opción" at bounding box center [1474, 76] width 135 height 34
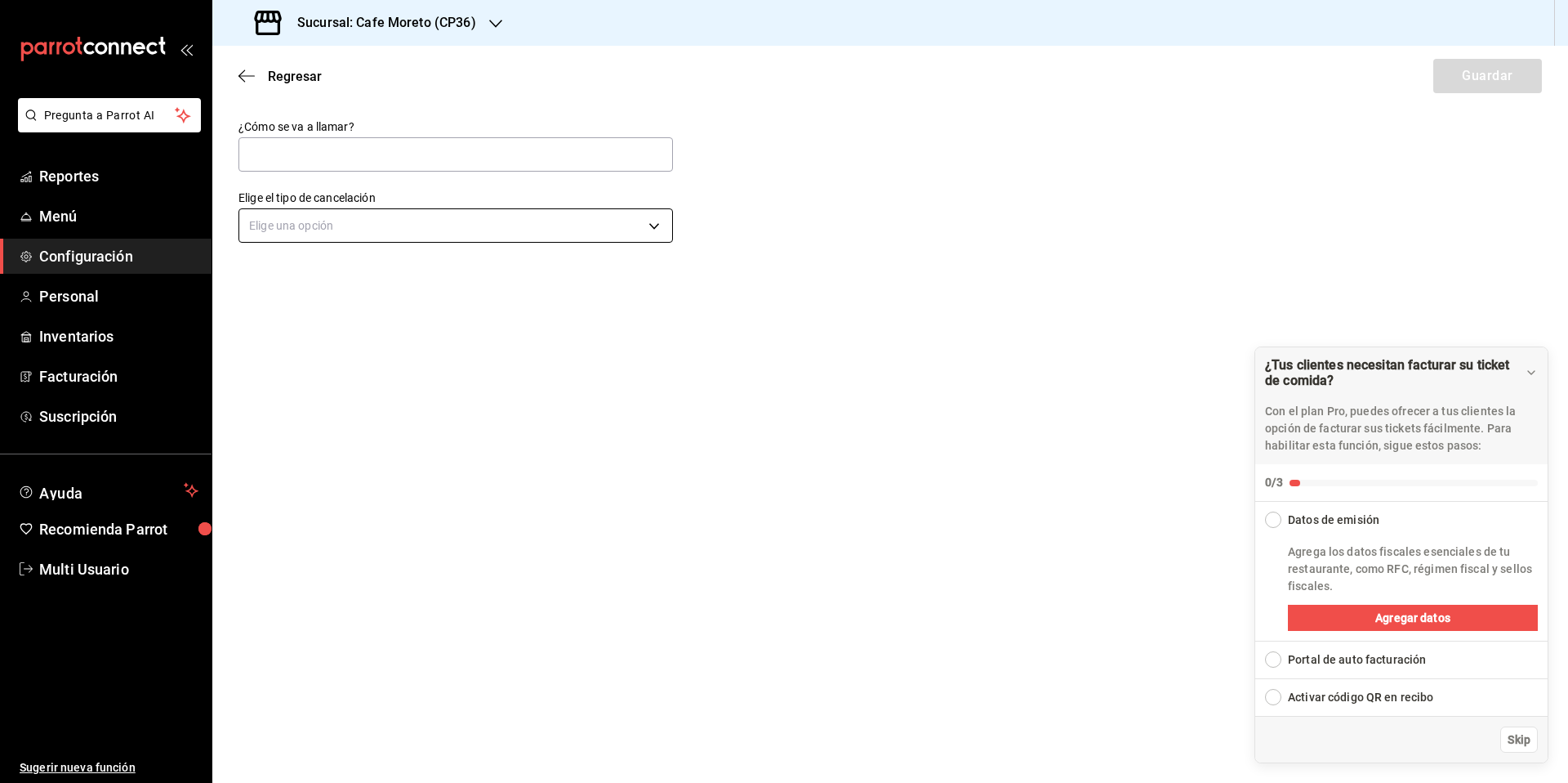
click at [381, 228] on body "Pregunta a Parrot AI Reportes Menú Configuración Personal Inventarios Facturaci…" at bounding box center [784, 391] width 1568 height 783
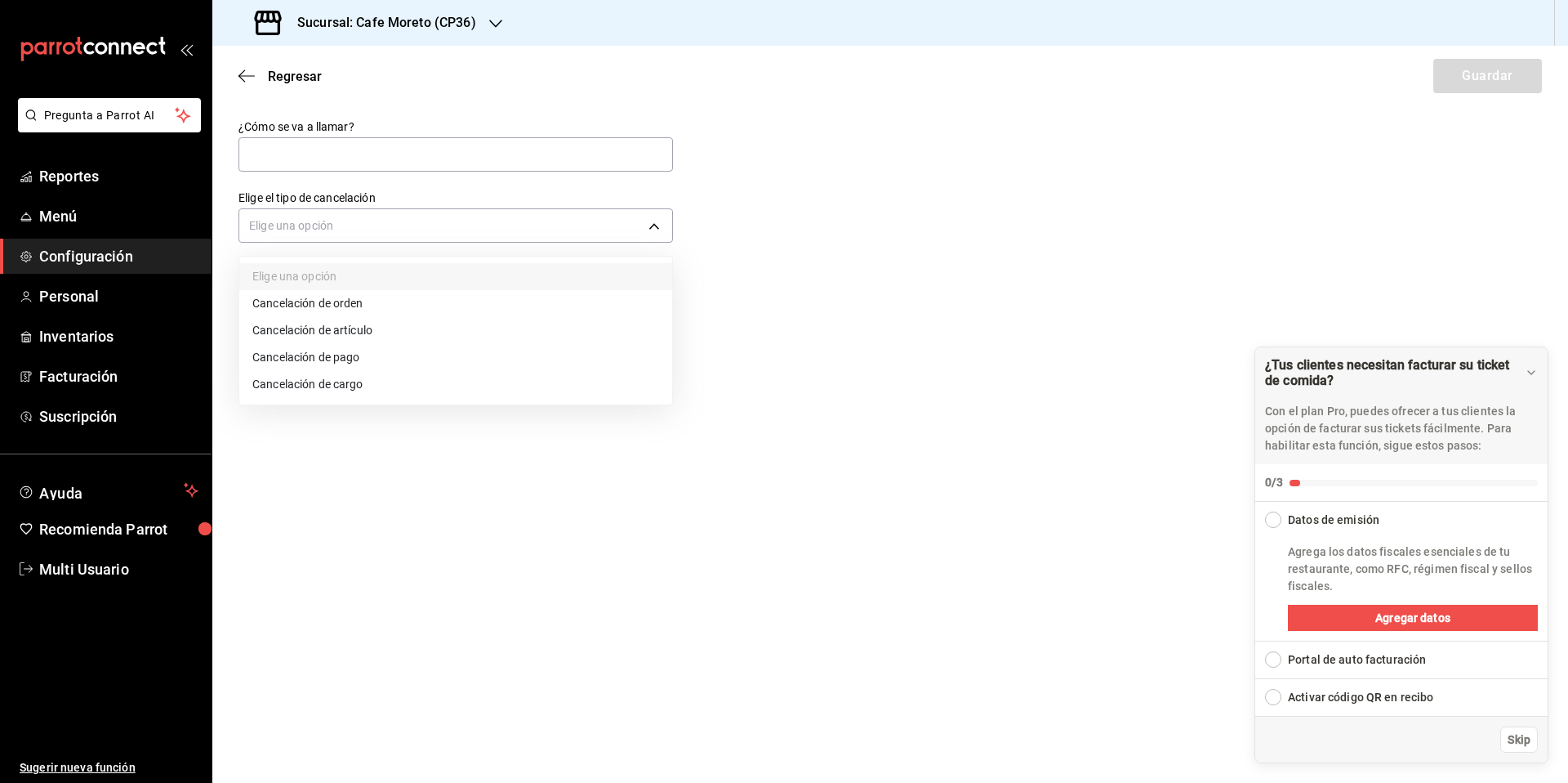
click at [342, 331] on li "Cancelación de artículo" at bounding box center [456, 330] width 433 height 27
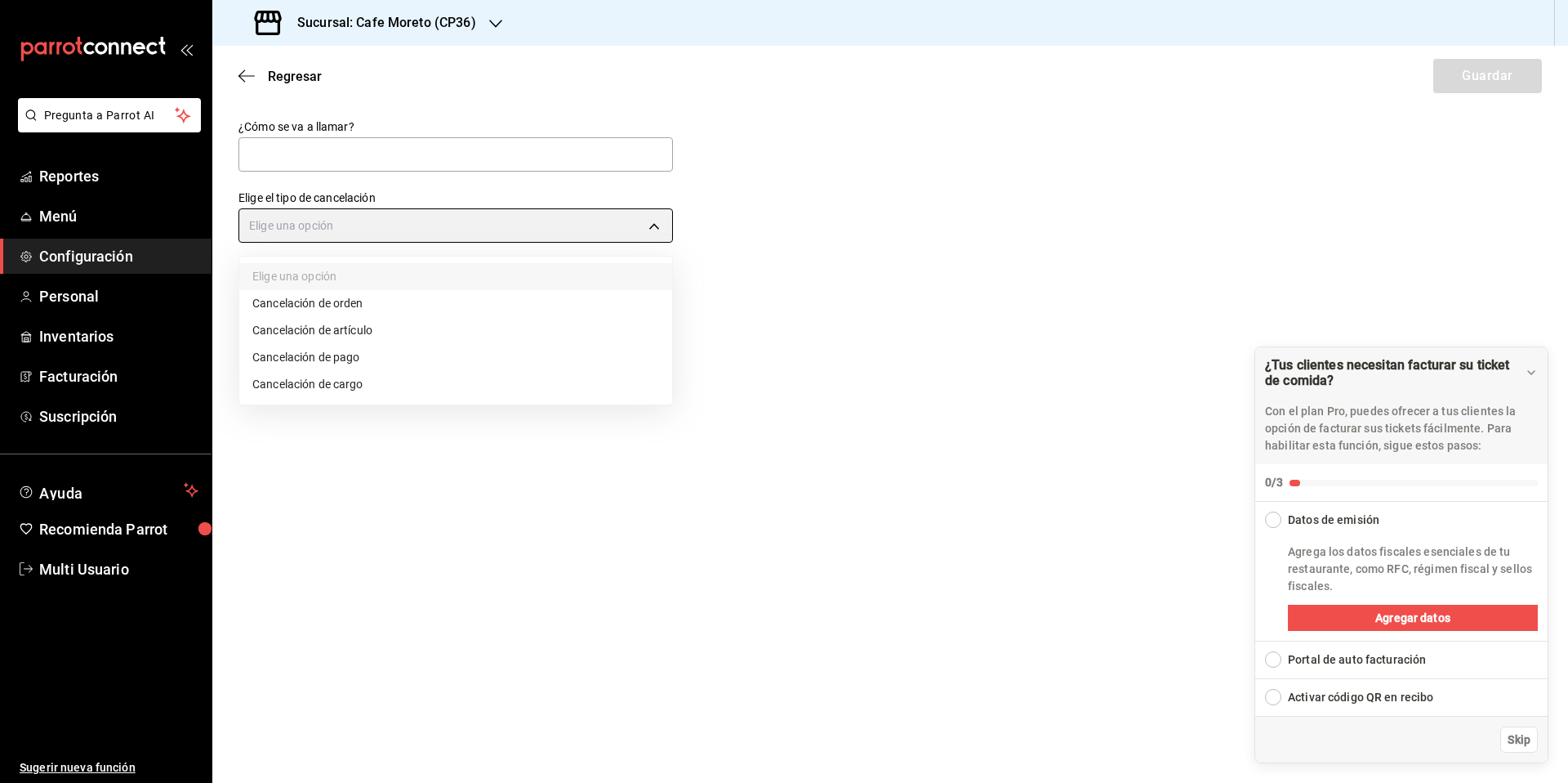
type input "ORDER_ITEM"
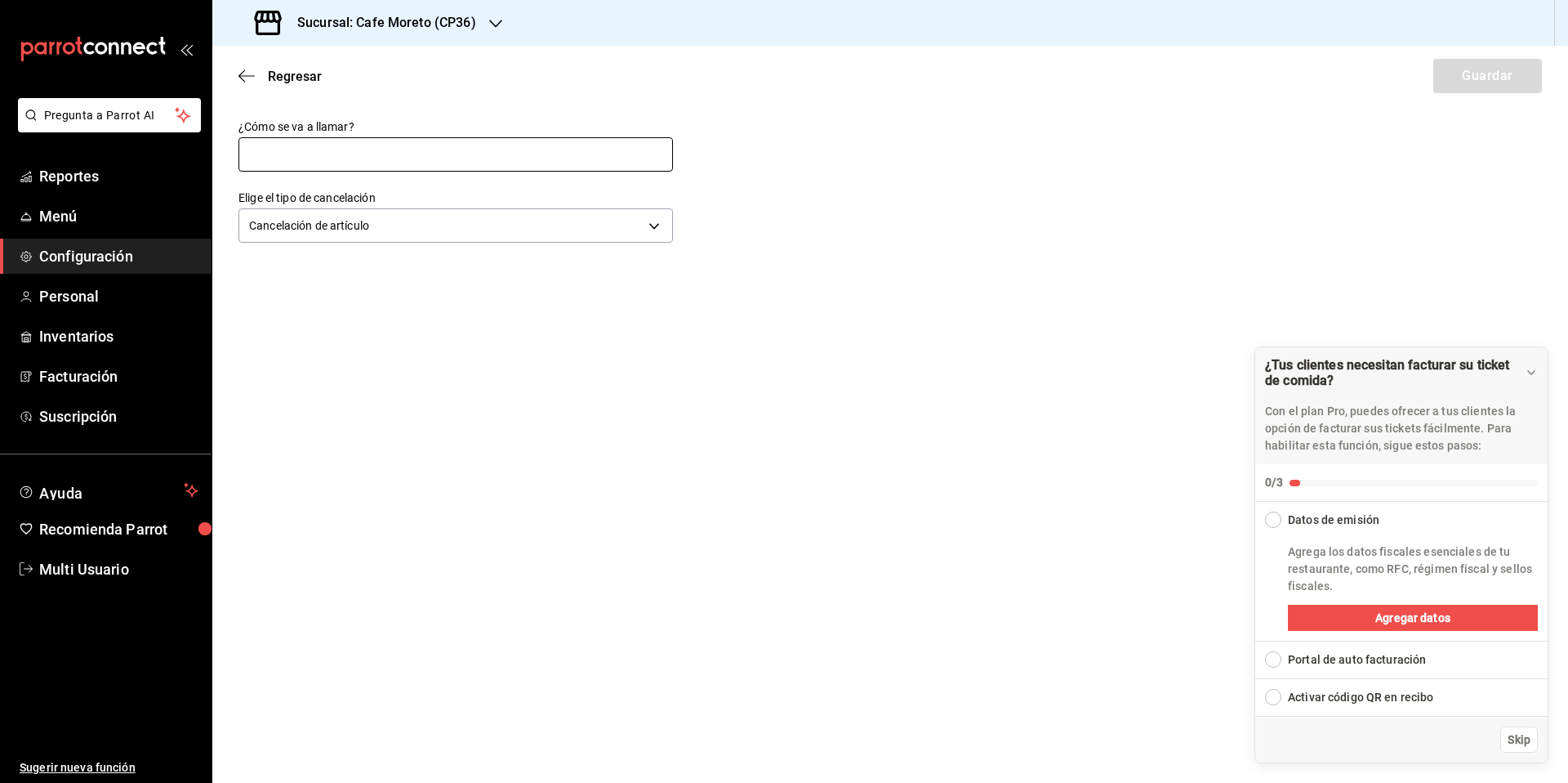
click at [265, 159] on input "text" at bounding box center [456, 154] width 435 height 34
type input "Cancelar artículo"
click at [1484, 73] on button "Guardar" at bounding box center [1487, 76] width 108 height 34
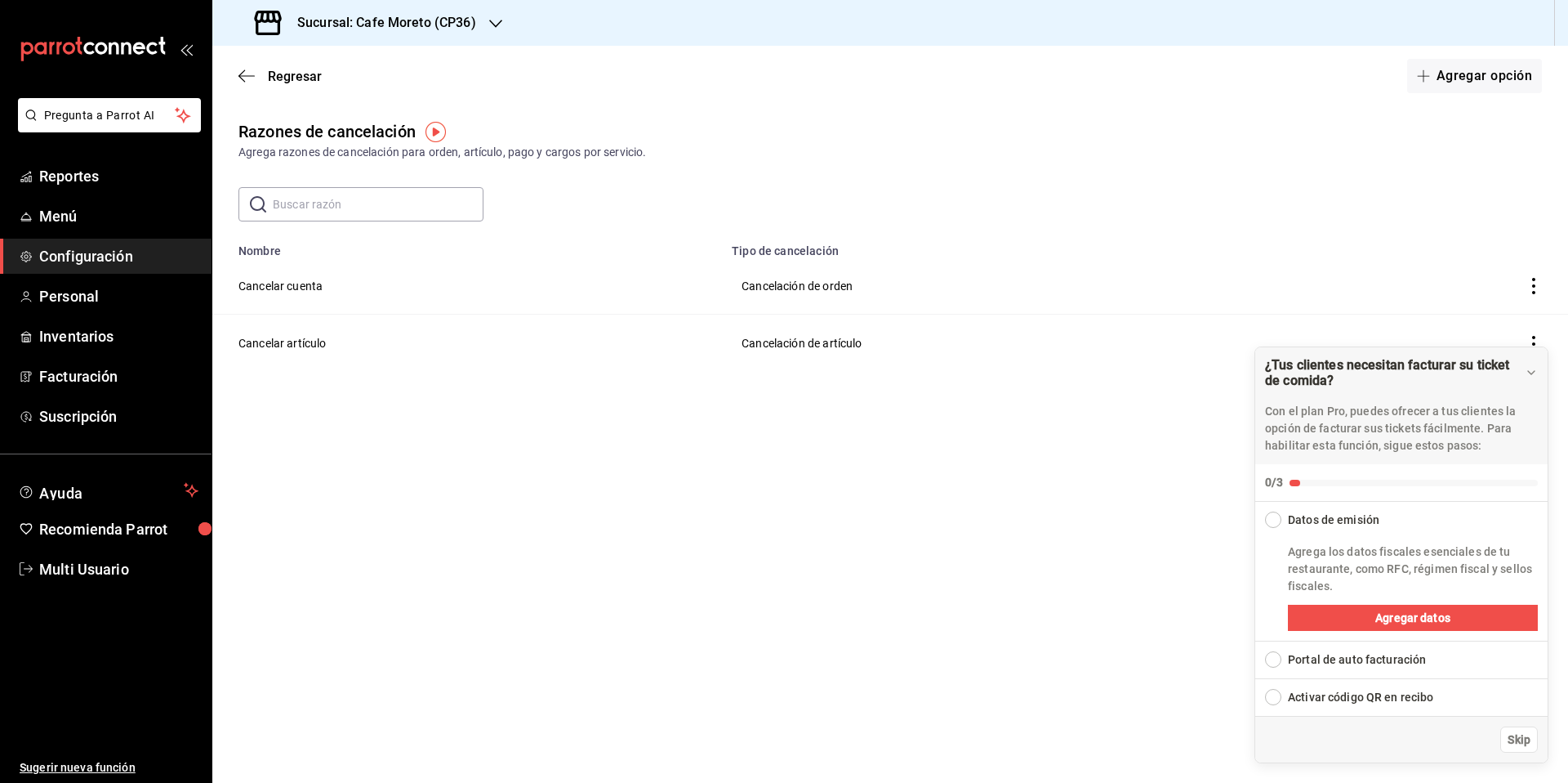
click at [1536, 287] on icon "actions" at bounding box center [1534, 285] width 17 height 17
click at [1471, 284] on span "Eliminar" at bounding box center [1474, 285] width 41 height 13
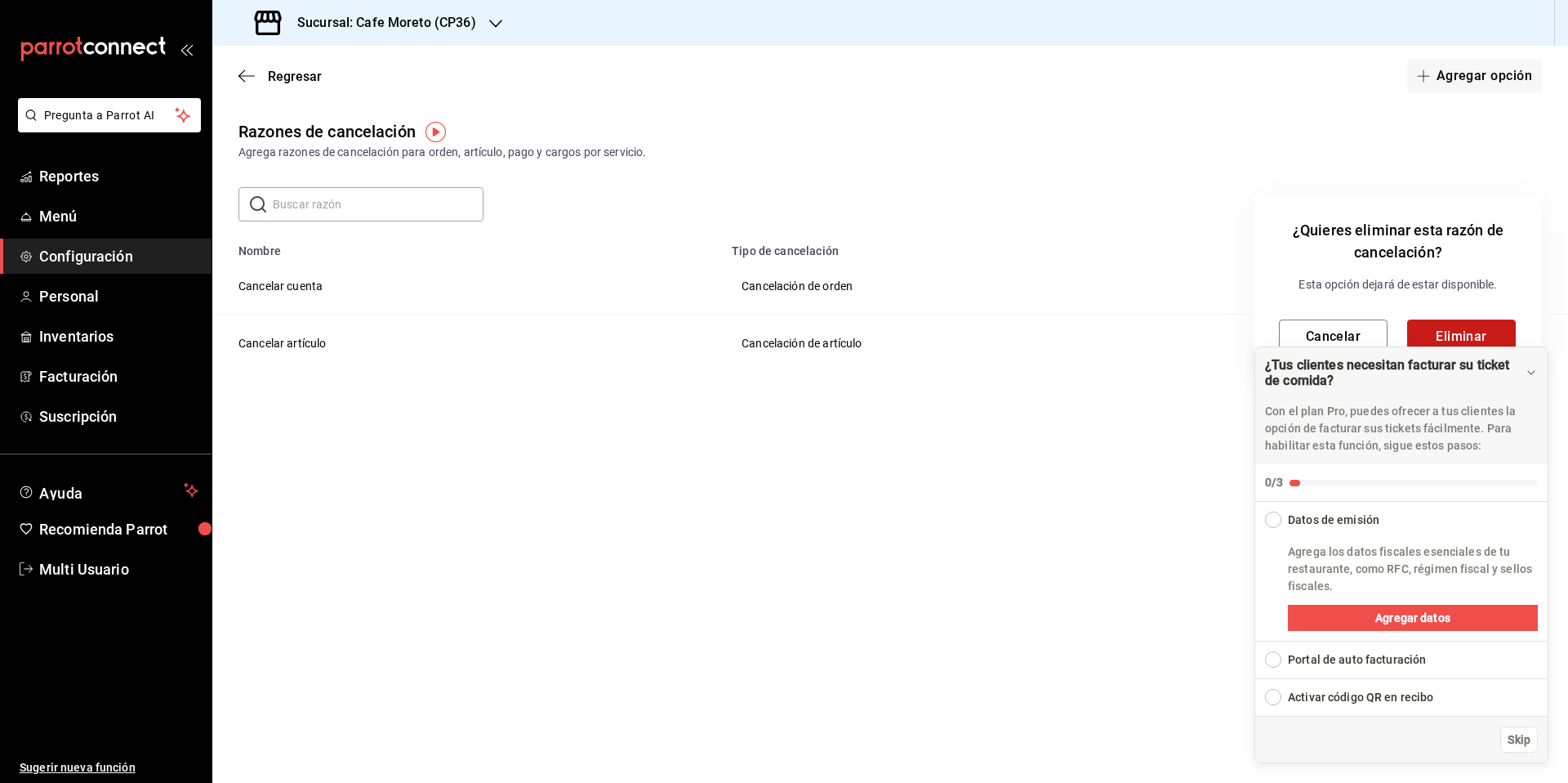
click at [1469, 338] on button "Eliminar" at bounding box center [1461, 336] width 108 height 34
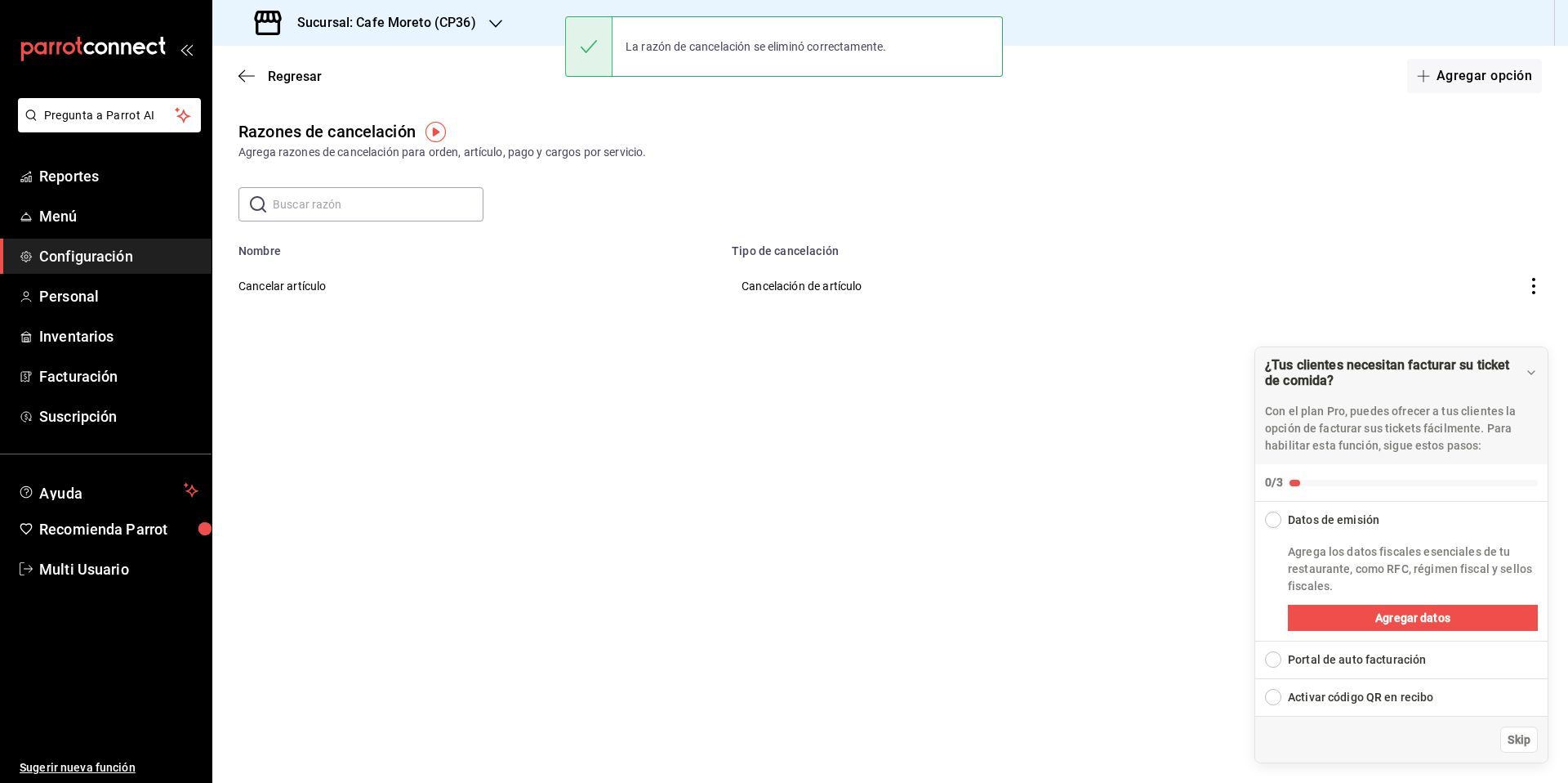
click at [1532, 292] on icon "actions" at bounding box center [1534, 285] width 17 height 17
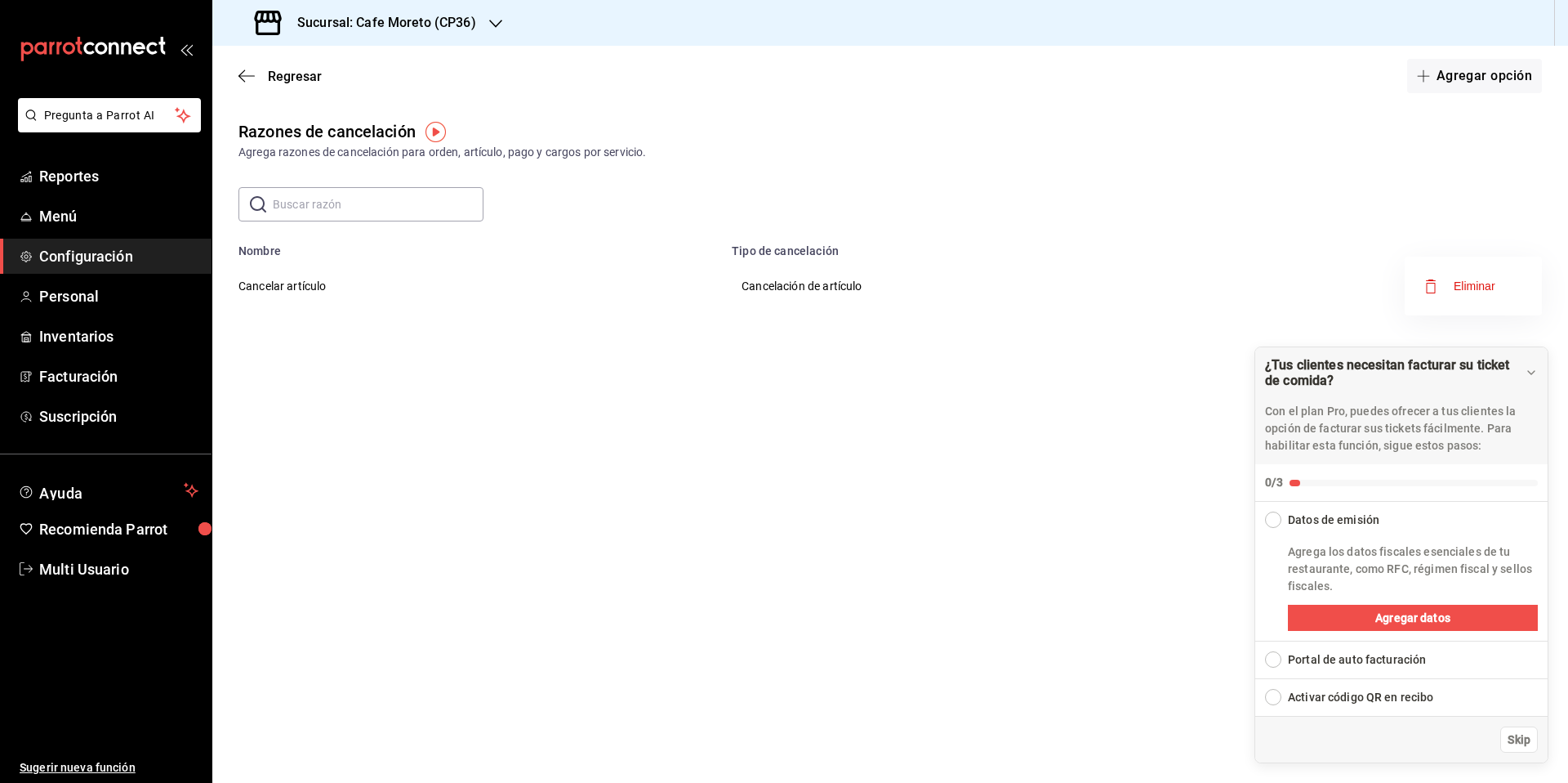
click at [1464, 284] on span "Eliminar" at bounding box center [1474, 285] width 41 height 13
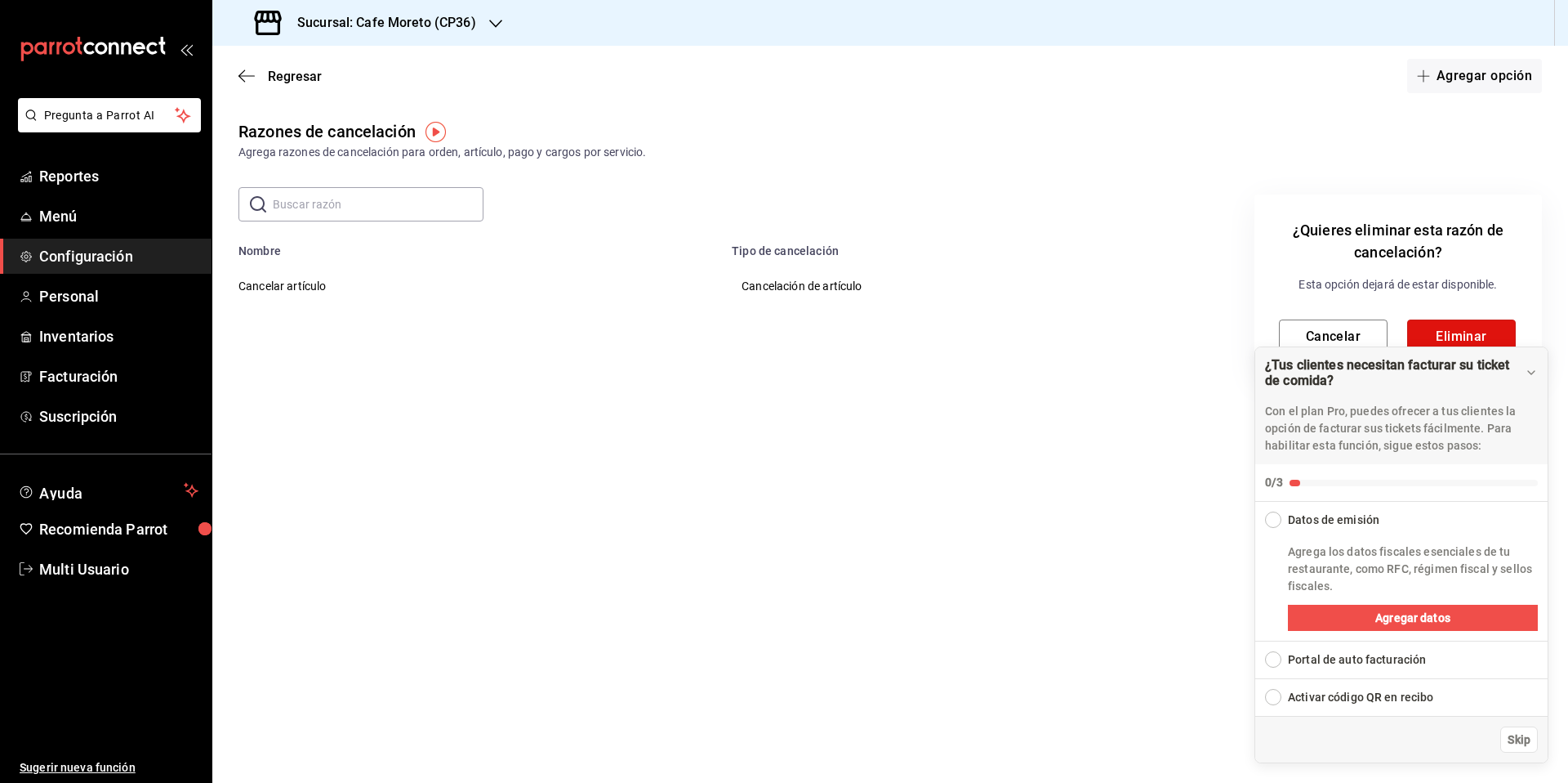
click at [1466, 330] on button "Eliminar" at bounding box center [1461, 336] width 108 height 34
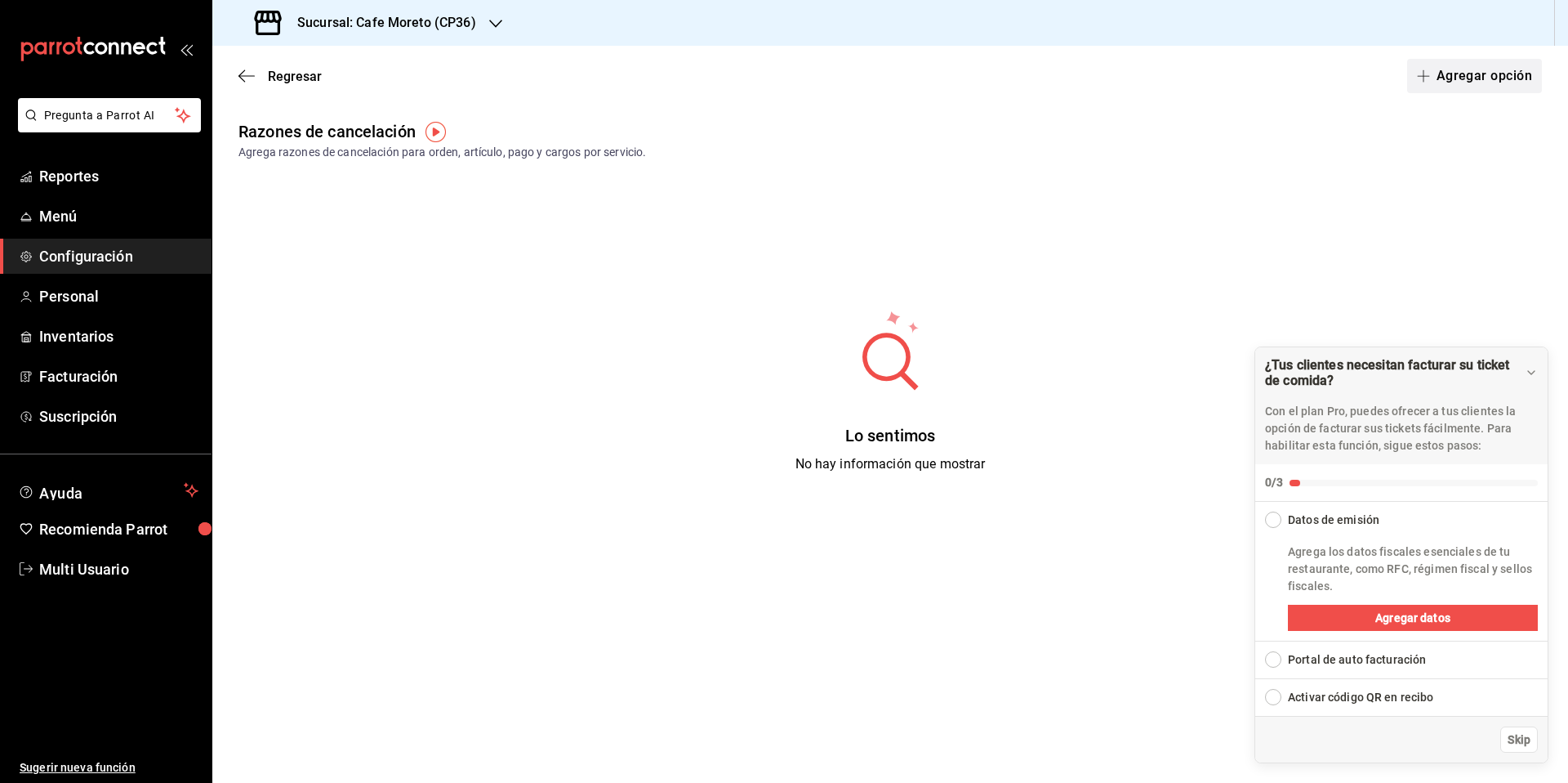
click at [1471, 78] on button "Agregar opción" at bounding box center [1474, 76] width 135 height 34
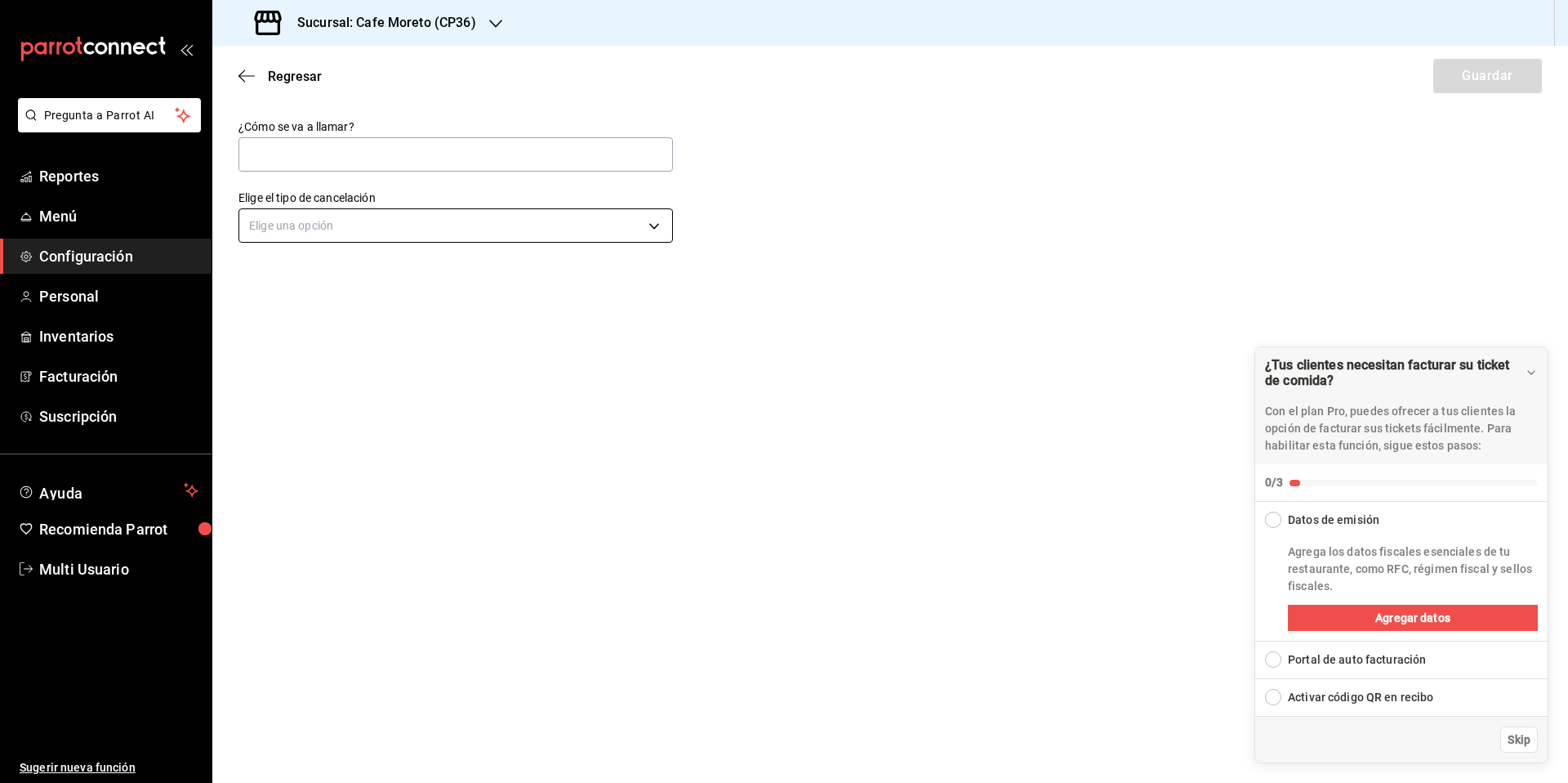
click at [490, 230] on body "Pregunta a Parrot AI Reportes Menú Configuración Personal Inventarios Facturaci…" at bounding box center [784, 391] width 1568 height 783
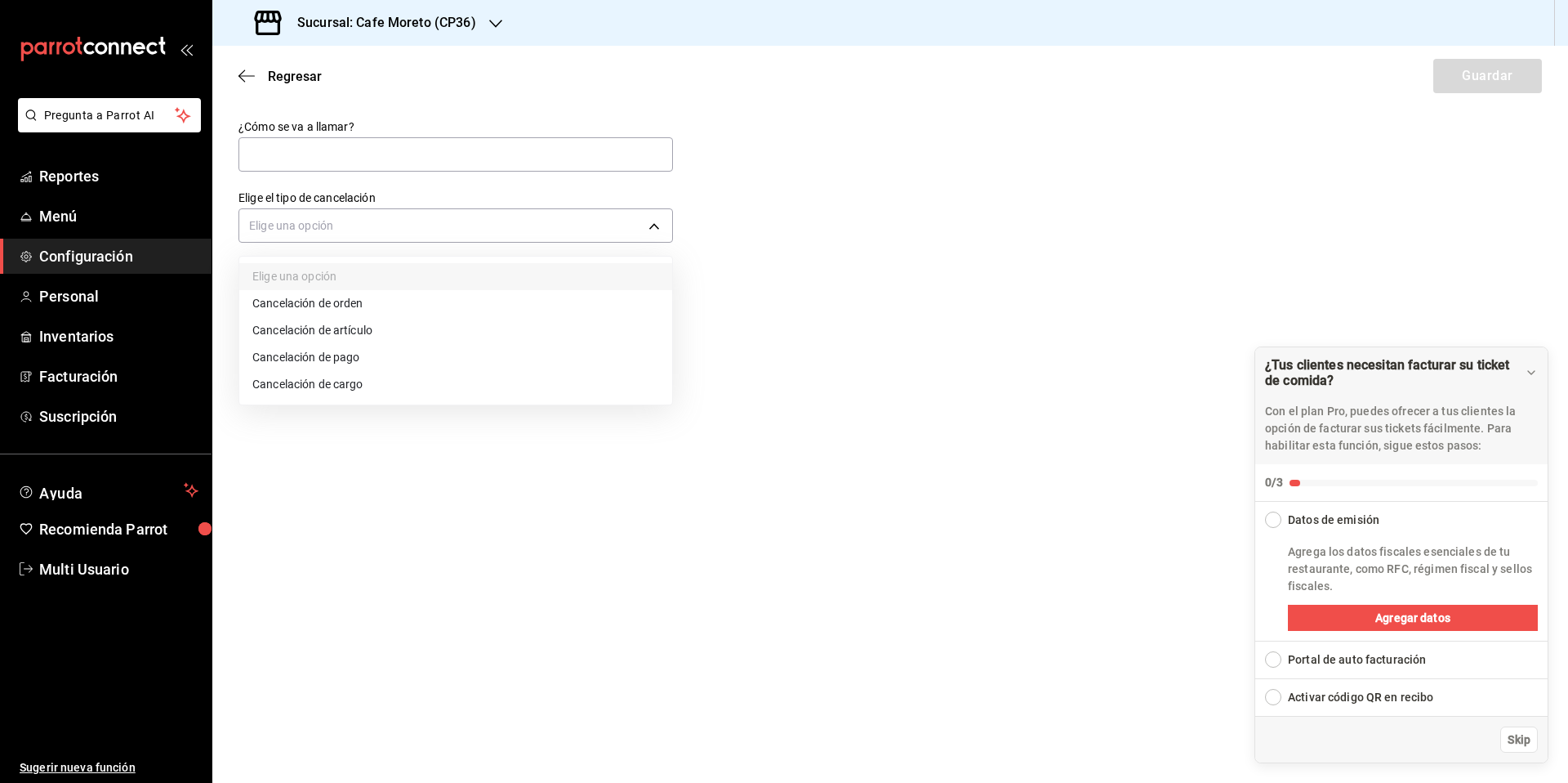
click at [324, 306] on li "Cancelación de orden" at bounding box center [456, 303] width 433 height 27
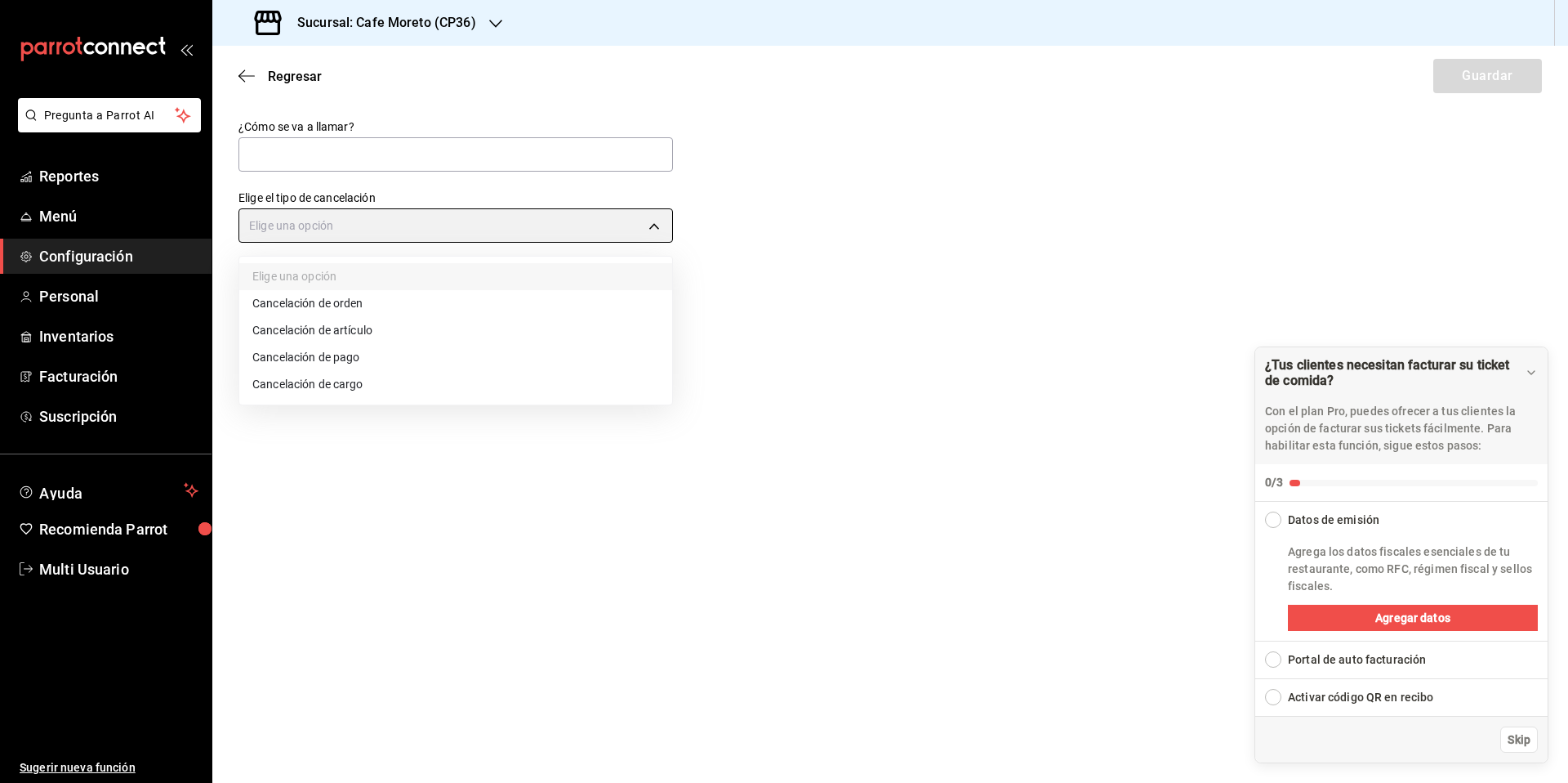
type input "ORDER"
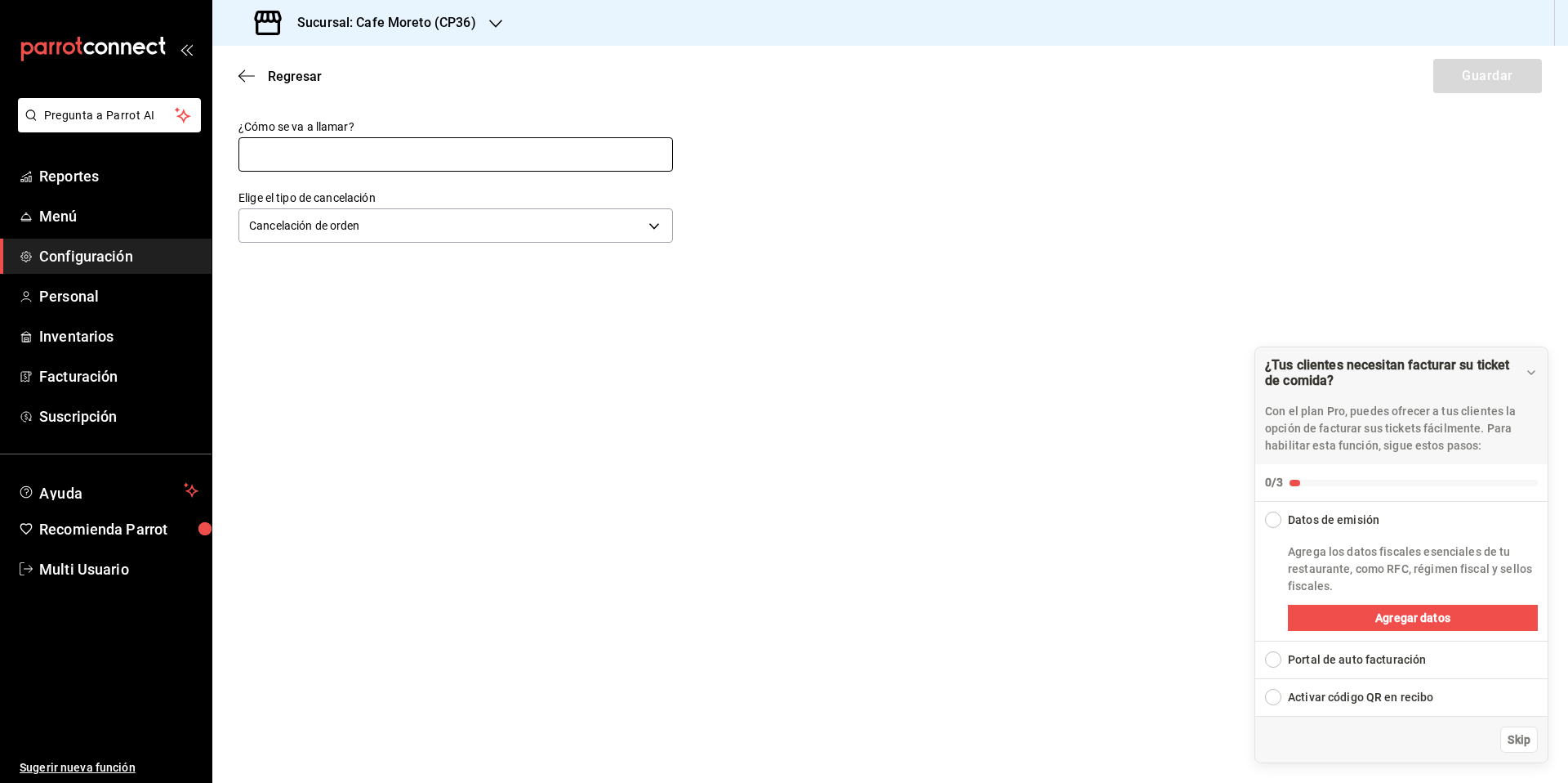
click at [265, 157] on input "text" at bounding box center [456, 154] width 435 height 34
type input "Cambio de pedido del cliente"
click at [1474, 78] on button "Guardar" at bounding box center [1487, 76] width 108 height 34
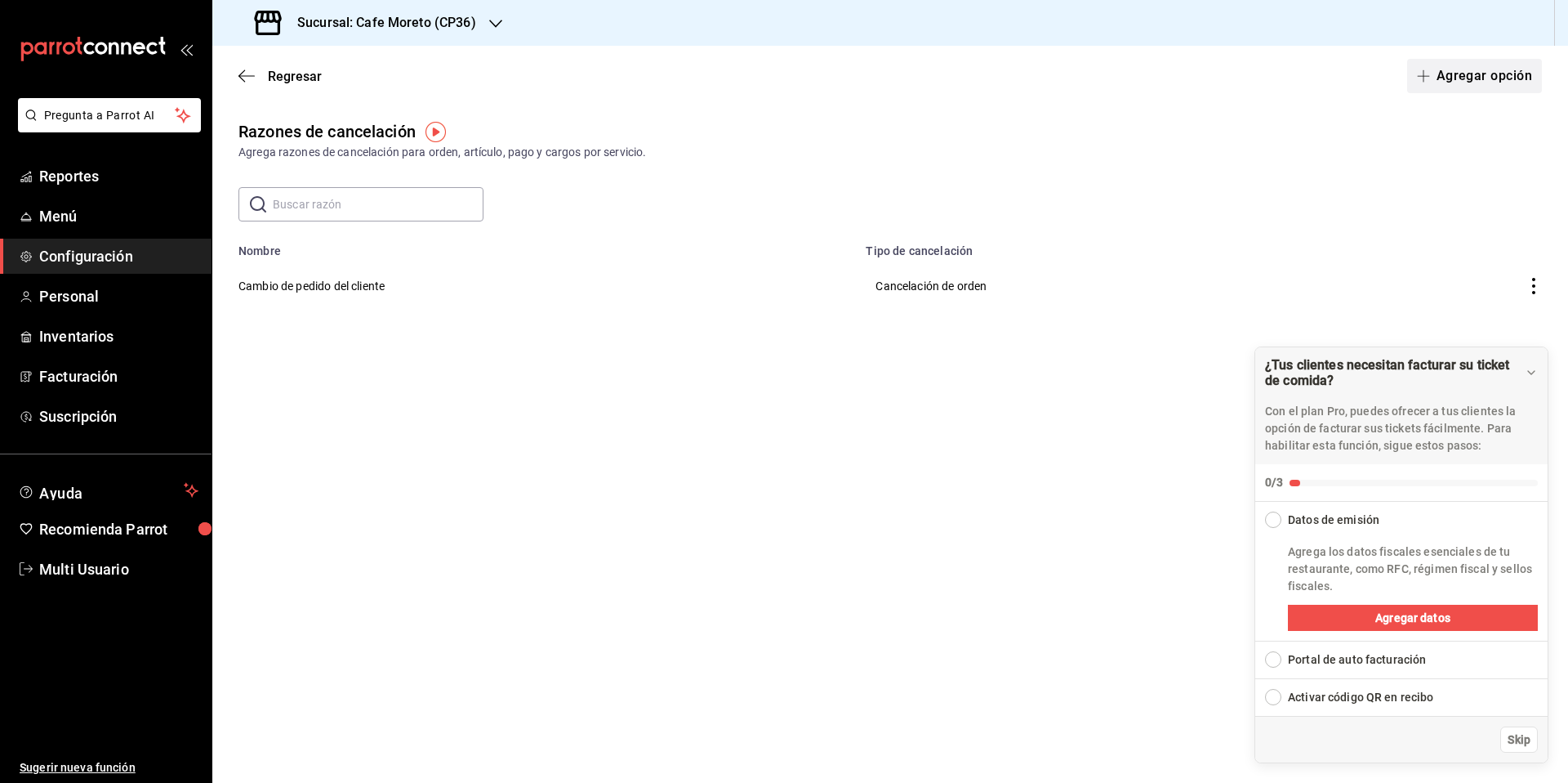
click at [1488, 81] on button "Agregar opción" at bounding box center [1474, 76] width 135 height 34
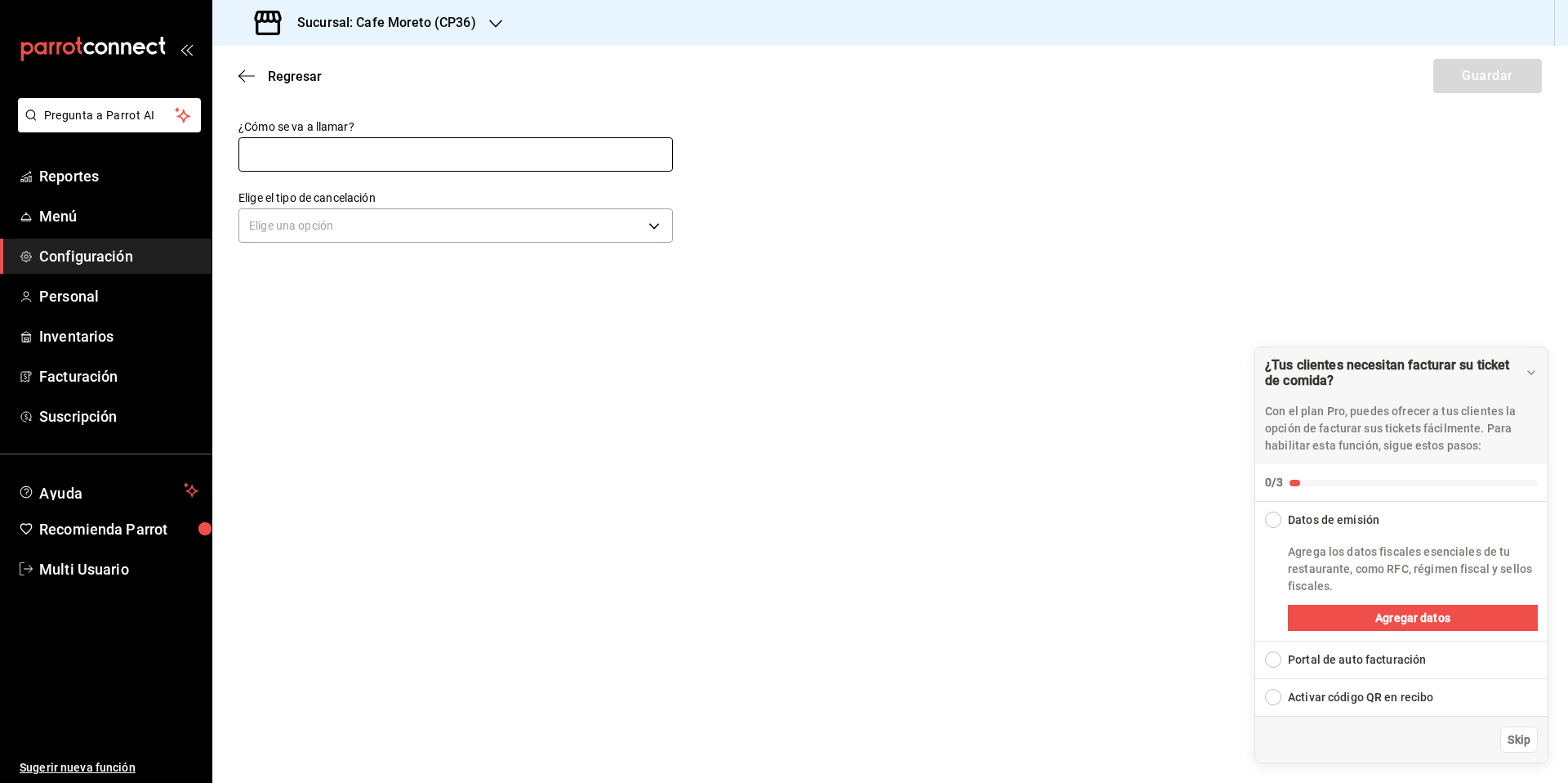
click at [402, 164] on input "text" at bounding box center [456, 154] width 435 height 34
click at [272, 160] on input "text" at bounding box center [456, 154] width 435 height 34
type input "c"
type input "Cambio de articulo en pedido"
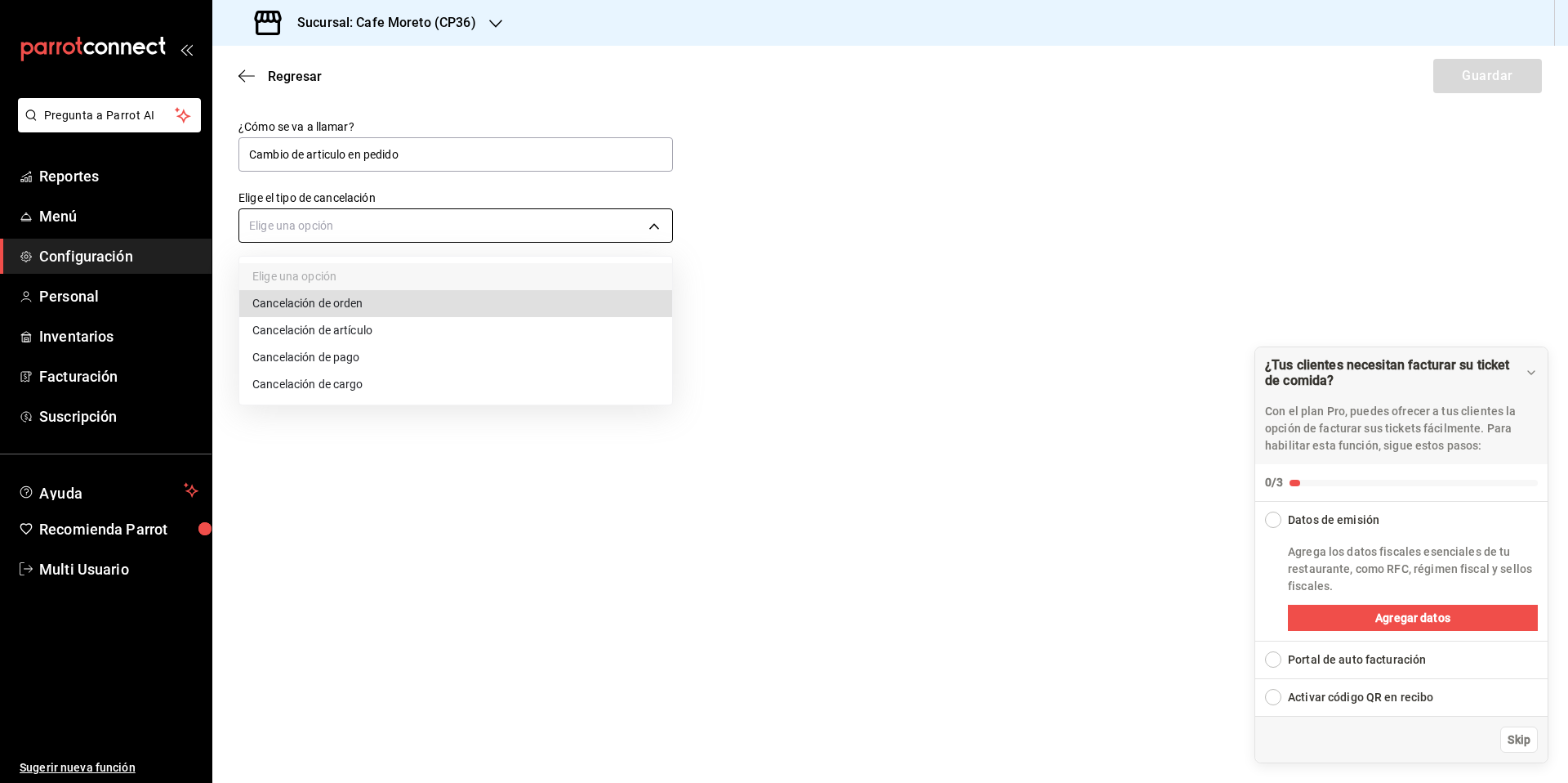
click at [416, 223] on body "Pregunta a Parrot AI Reportes Menú Configuración Personal Inventarios Facturaci…" at bounding box center [784, 391] width 1568 height 783
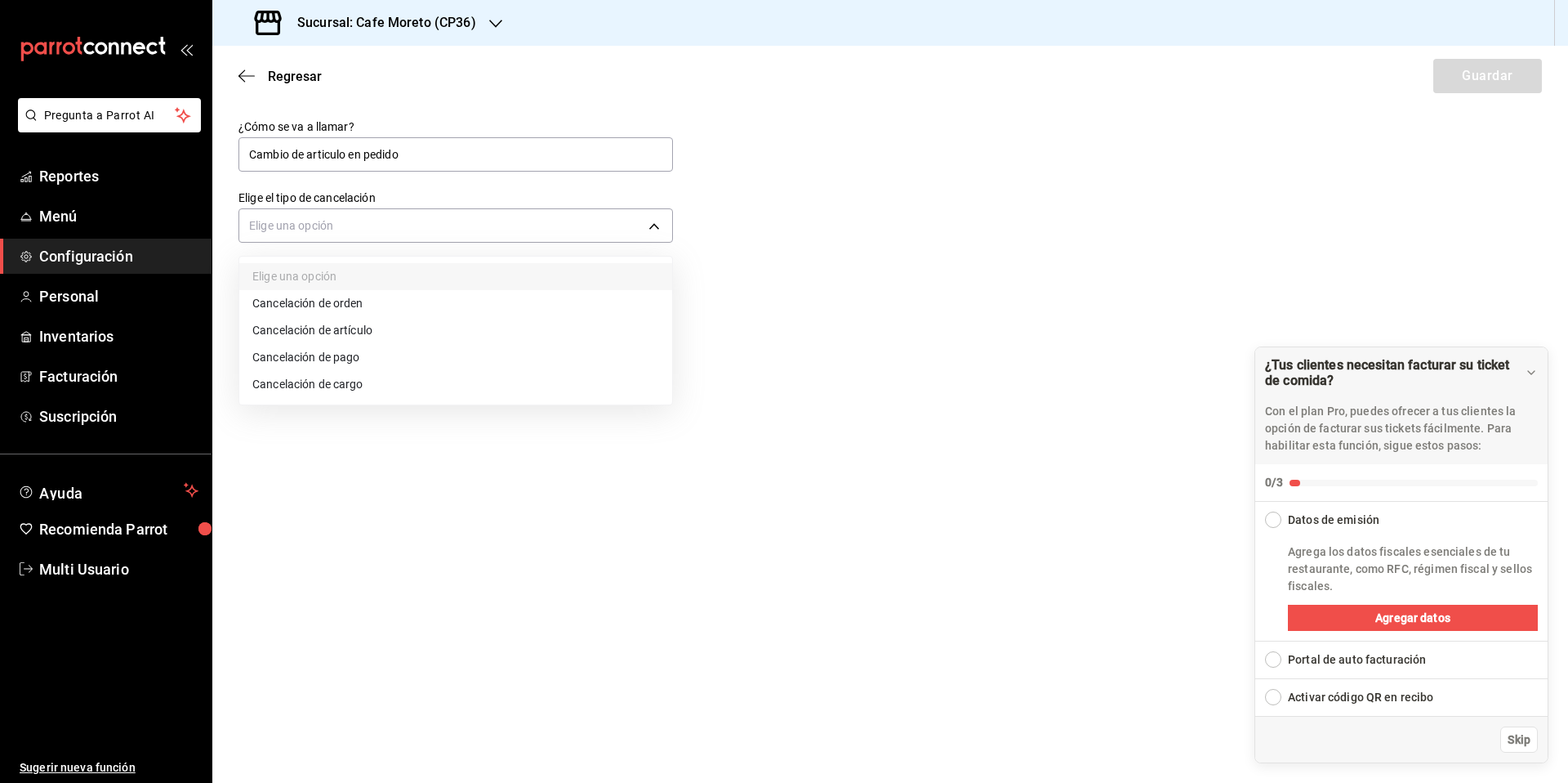
click at [338, 330] on li "Cancelación de artículo" at bounding box center [456, 330] width 433 height 27
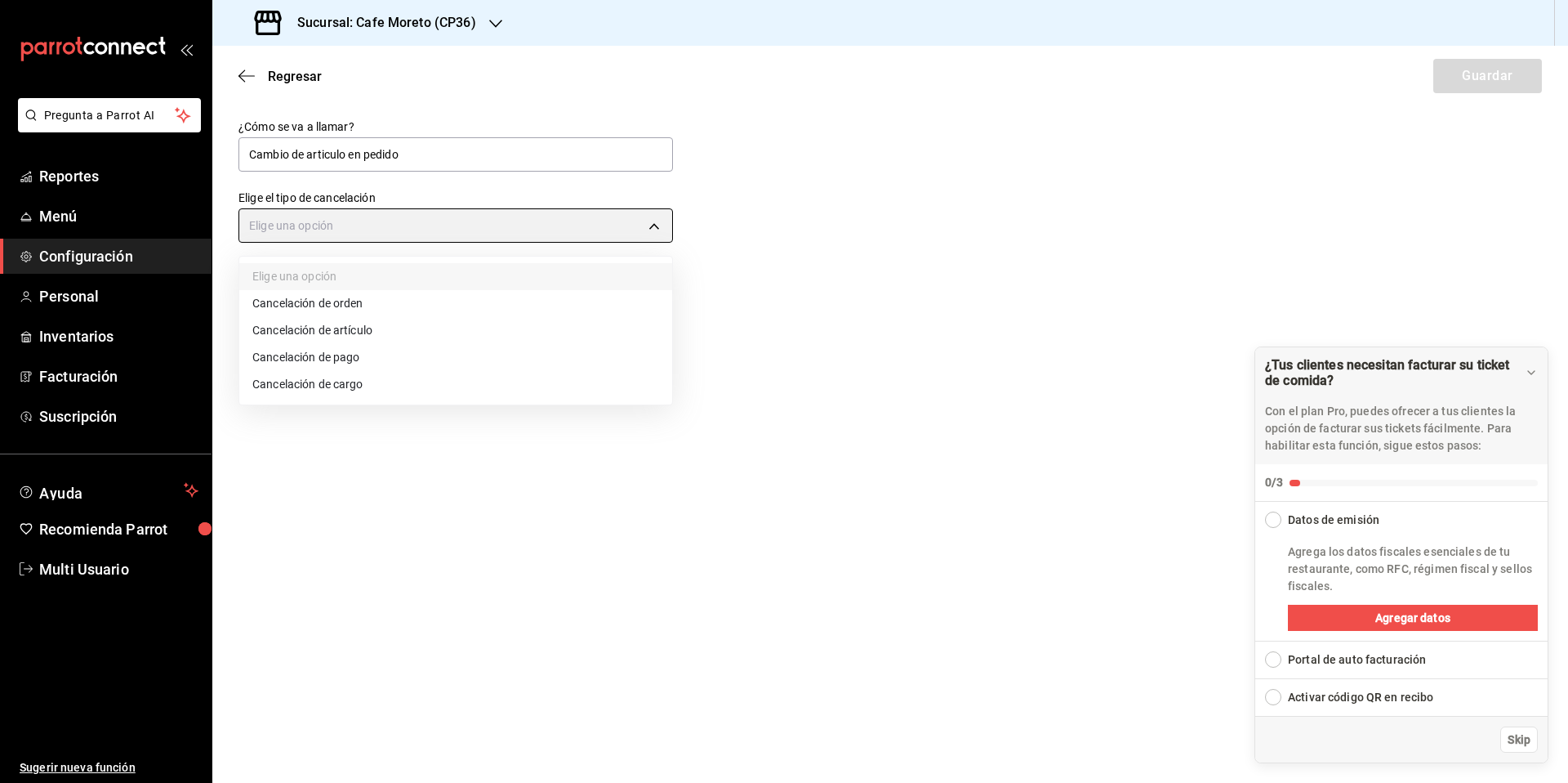
type input "ORDER_ITEM"
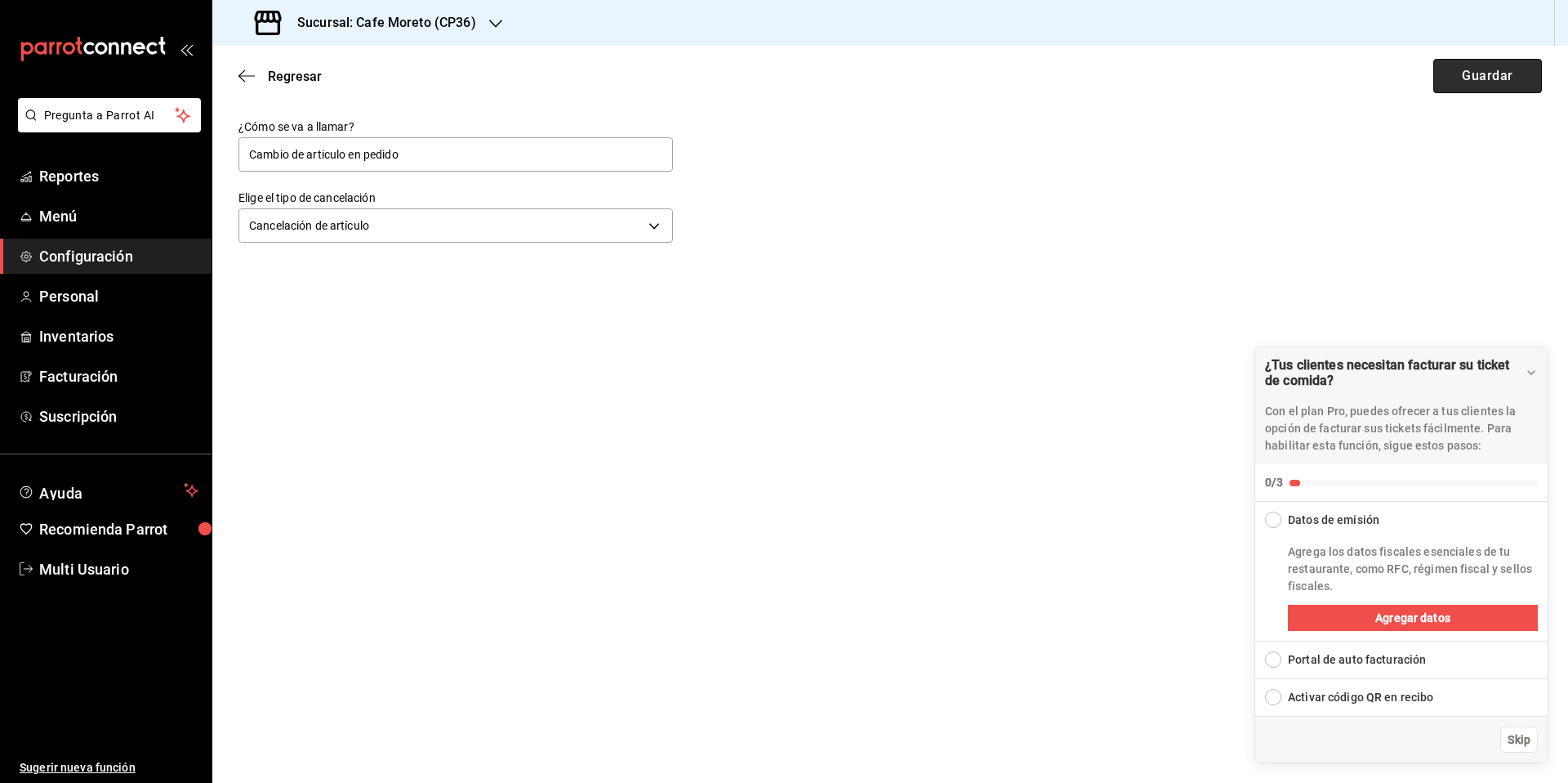
click at [1489, 81] on button "Guardar" at bounding box center [1487, 76] width 108 height 34
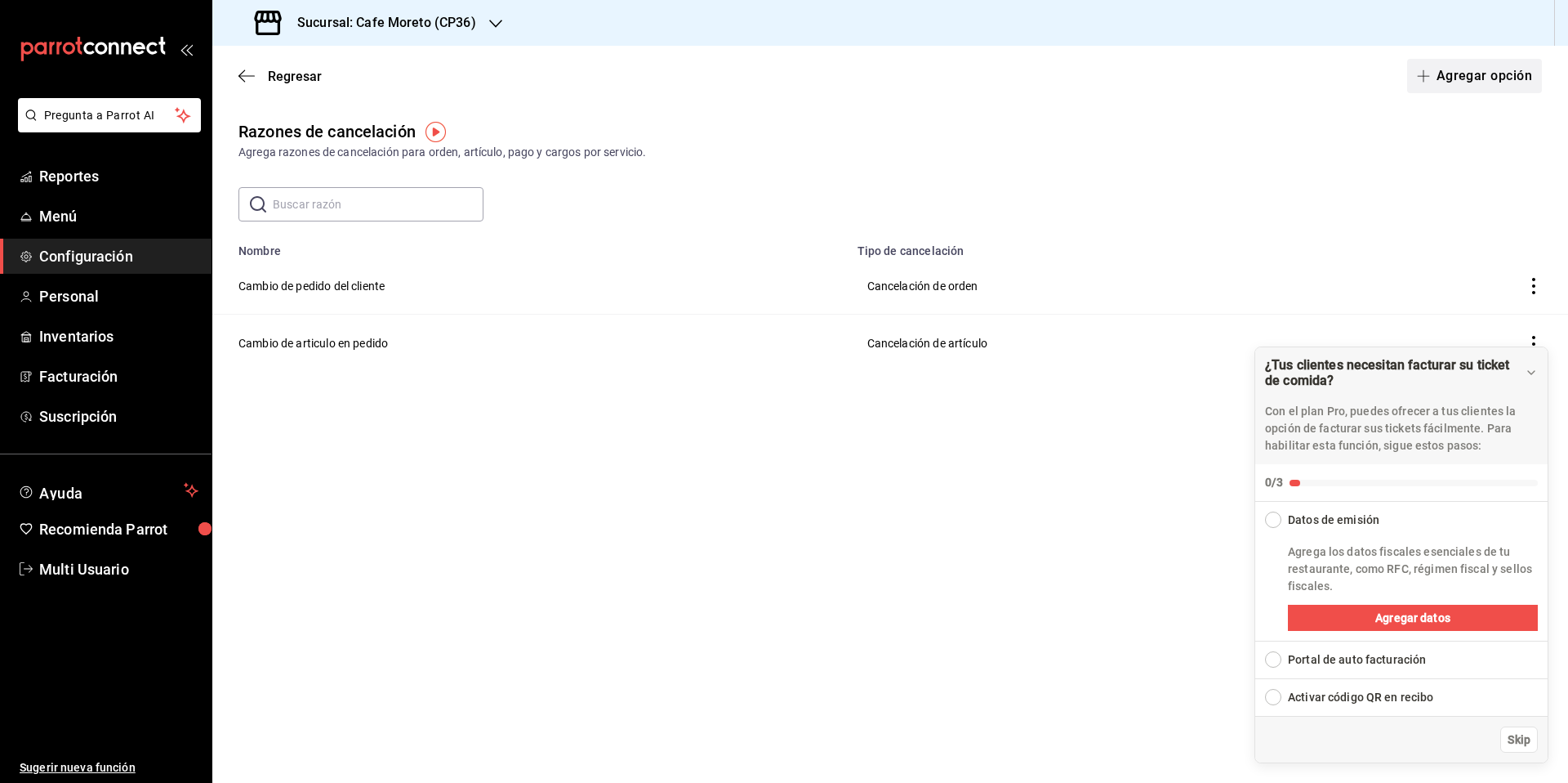
click at [1466, 83] on button "Agregar opción" at bounding box center [1474, 76] width 135 height 34
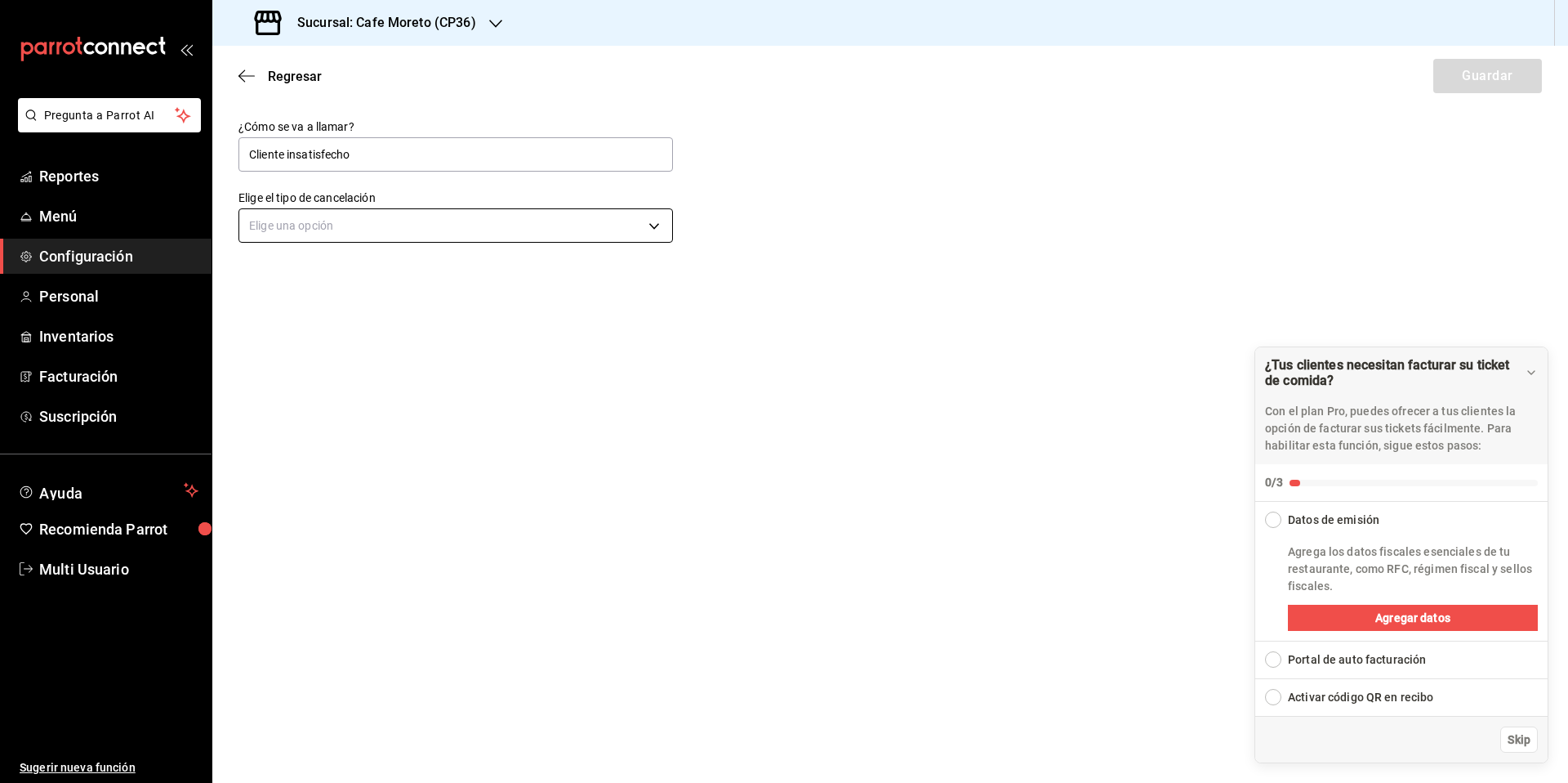
type input "Cliente insatisfecho"
click at [407, 225] on body "Pregunta a Parrot AI Reportes Menú Configuración Personal Inventarios Facturaci…" at bounding box center [784, 391] width 1568 height 783
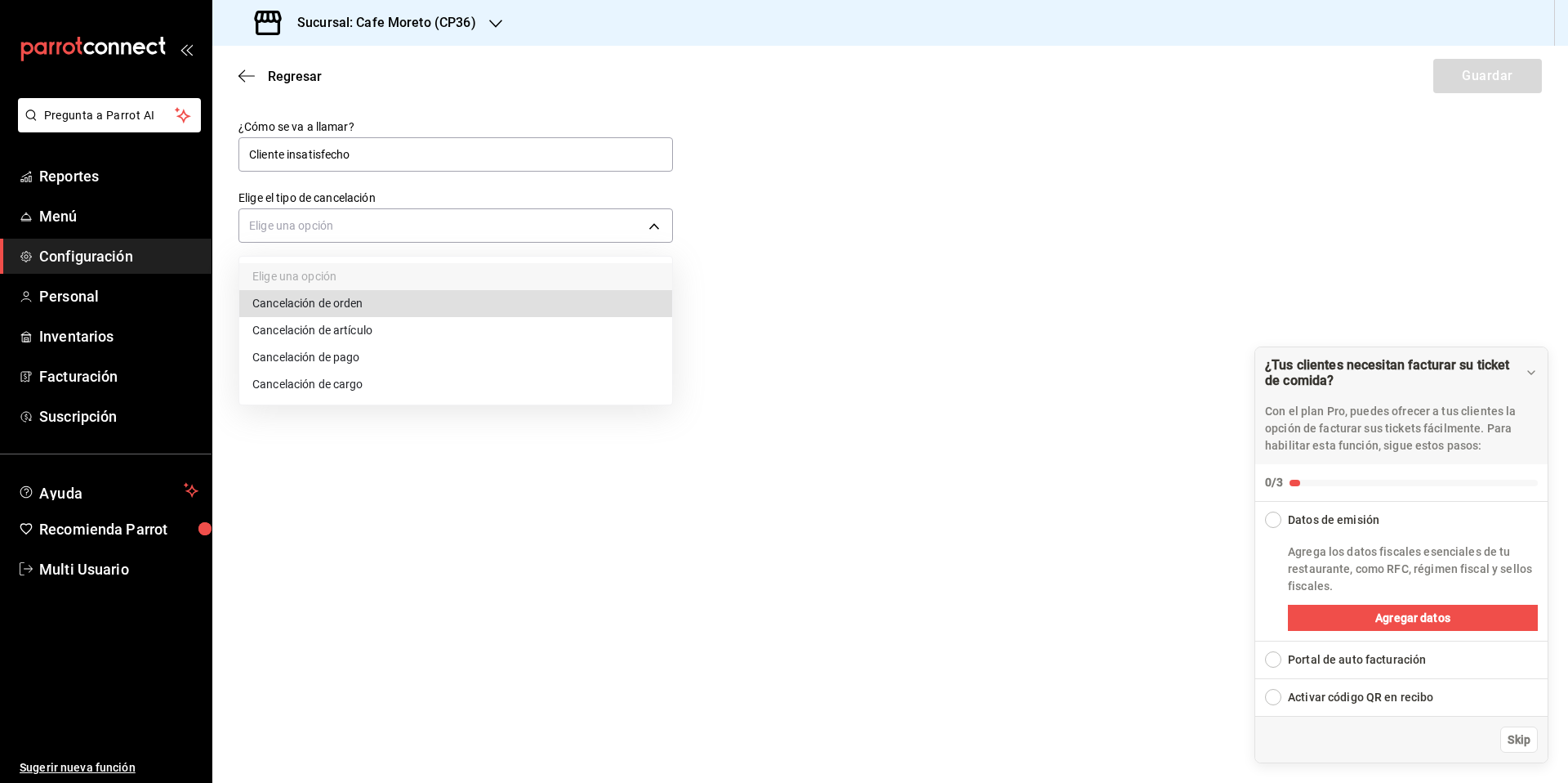
click at [328, 358] on li "Cancelación de pago" at bounding box center [456, 358] width 433 height 27
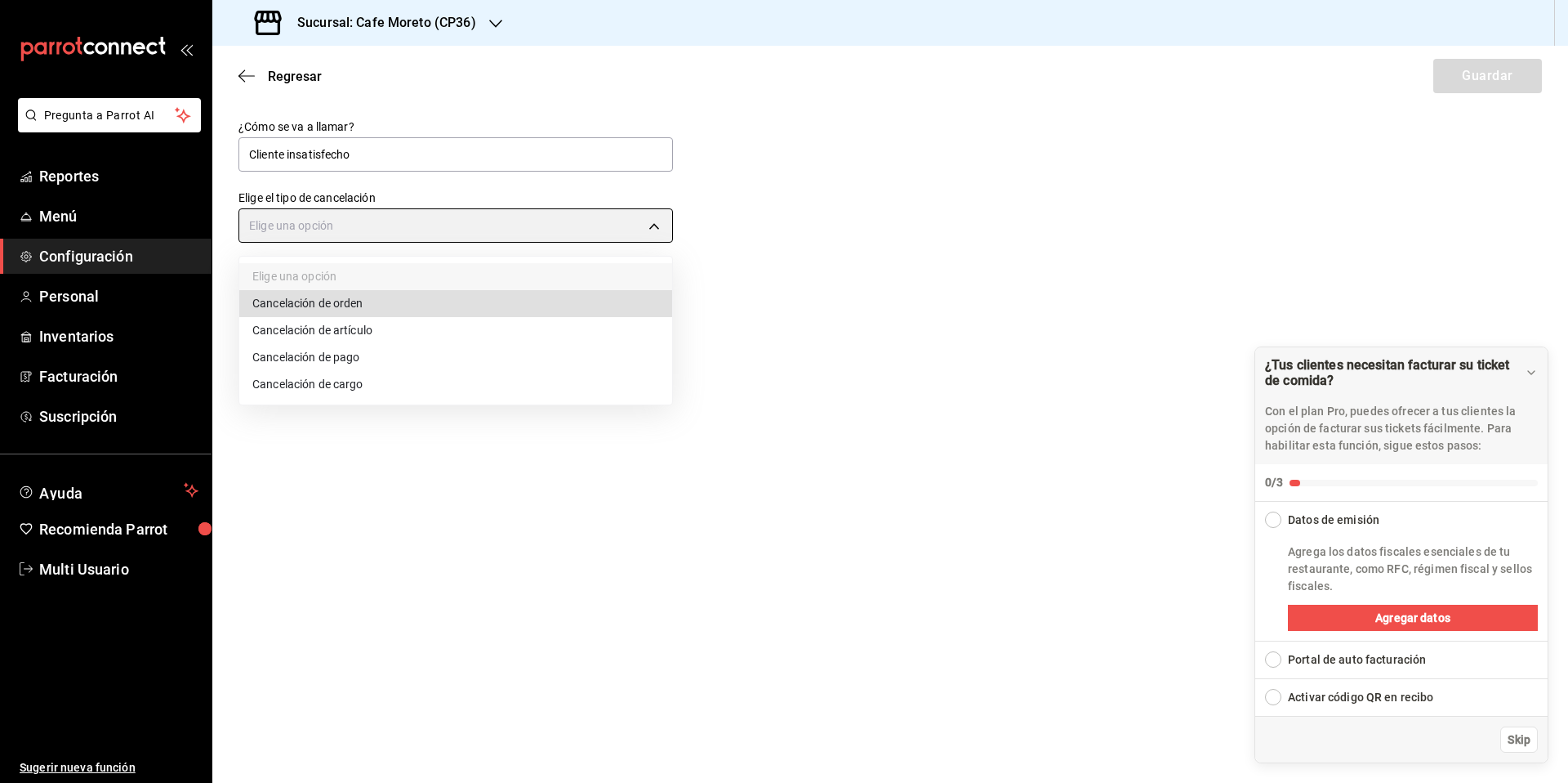
type input "ORDER_PAYMENT"
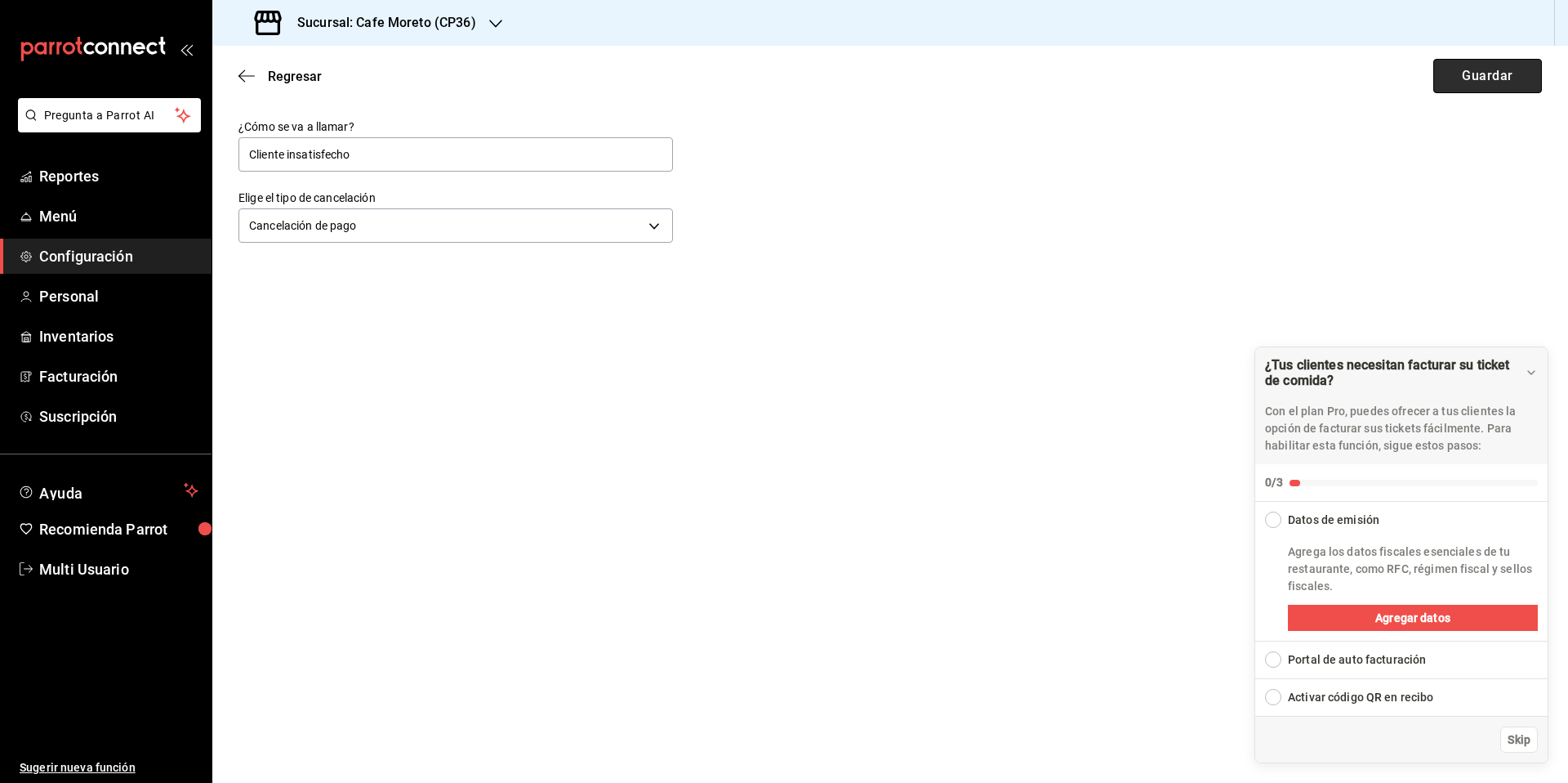
click at [1505, 76] on button "Guardar" at bounding box center [1487, 76] width 108 height 34
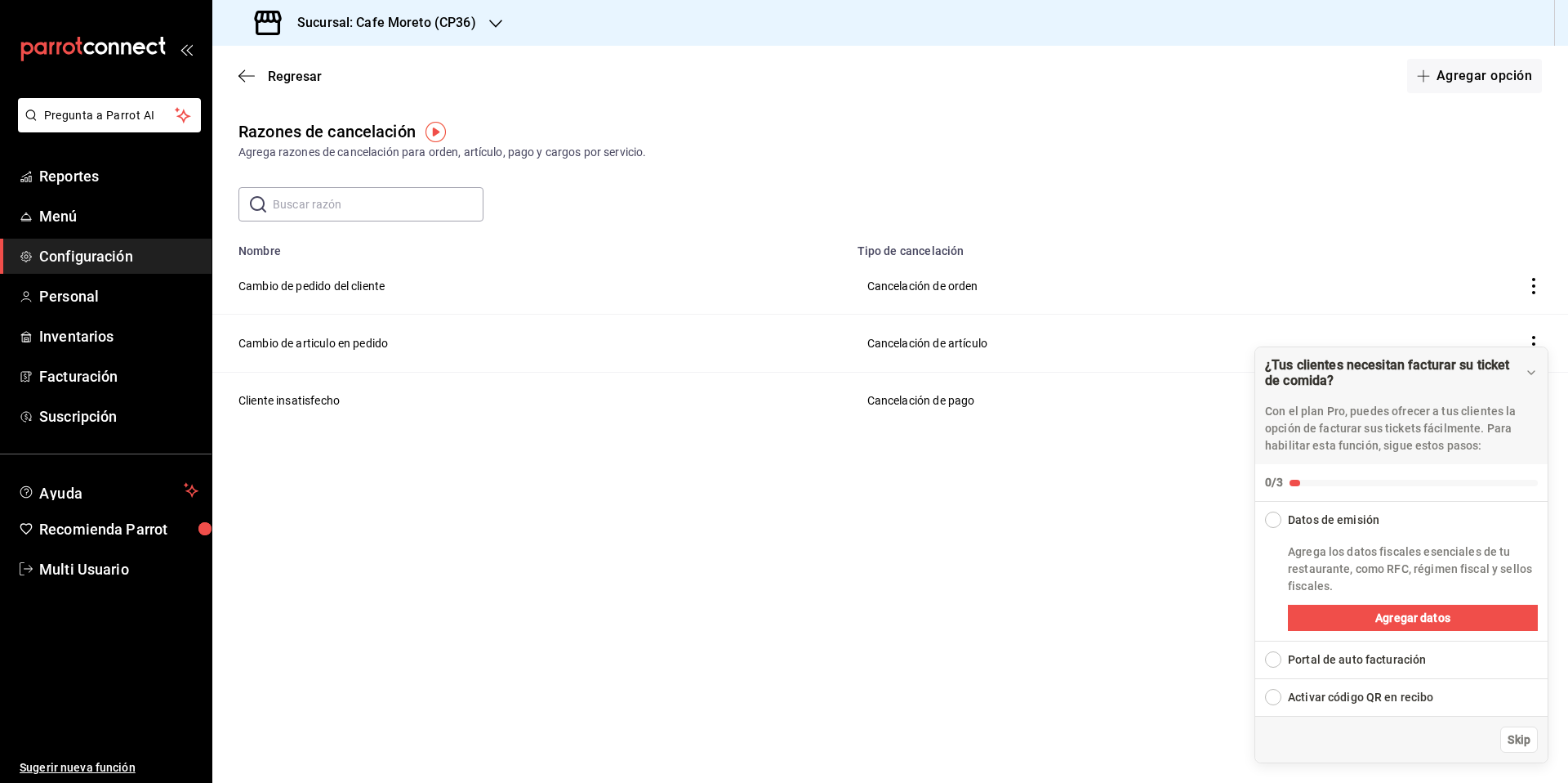
click at [493, 26] on icon "button" at bounding box center [496, 23] width 13 height 8
click at [300, 110] on span "Cafe Moreto (CP3)" at bounding box center [273, 107] width 96 height 17
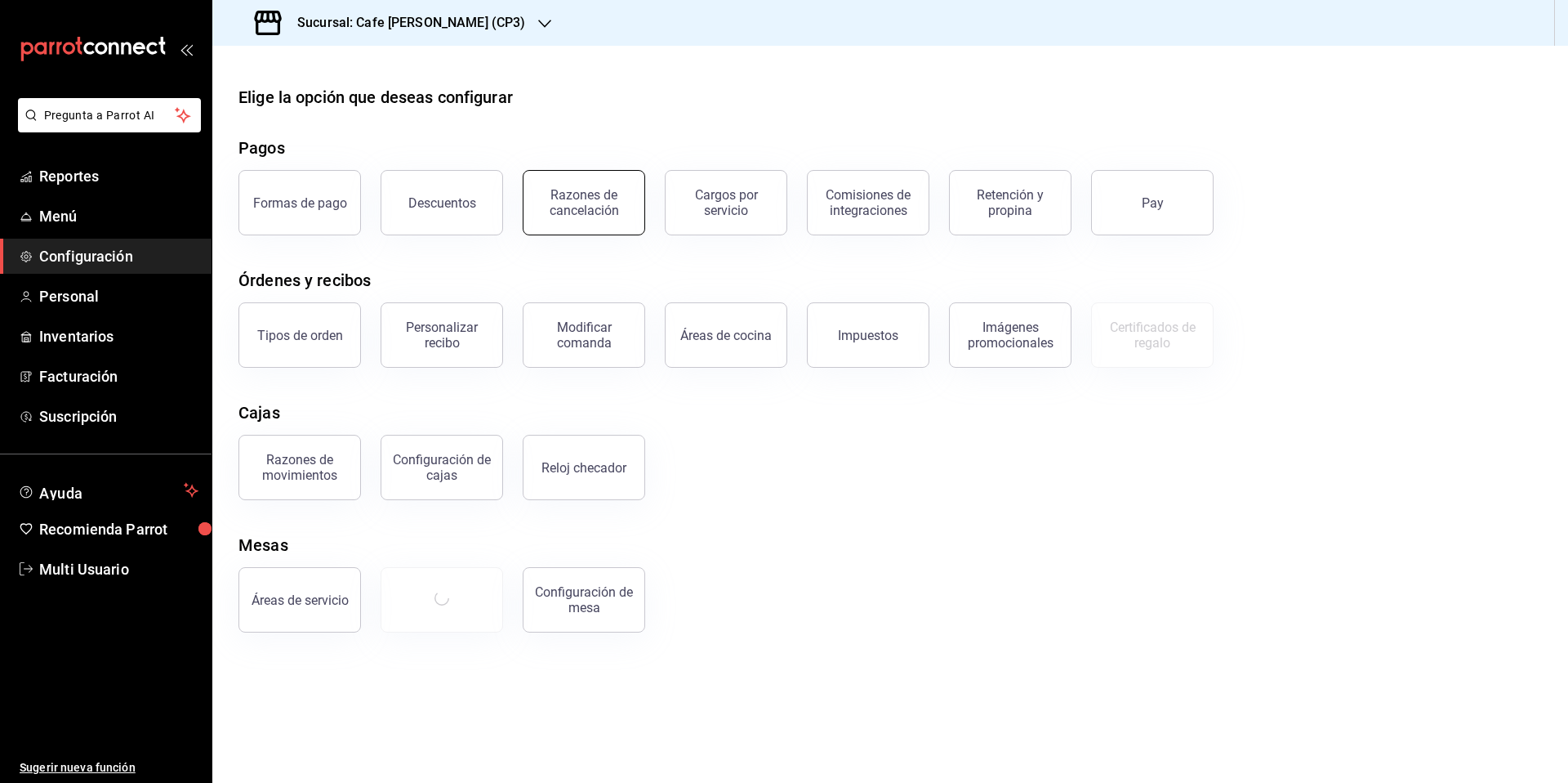
click at [576, 208] on div "Razones de cancelación" at bounding box center [584, 202] width 101 height 31
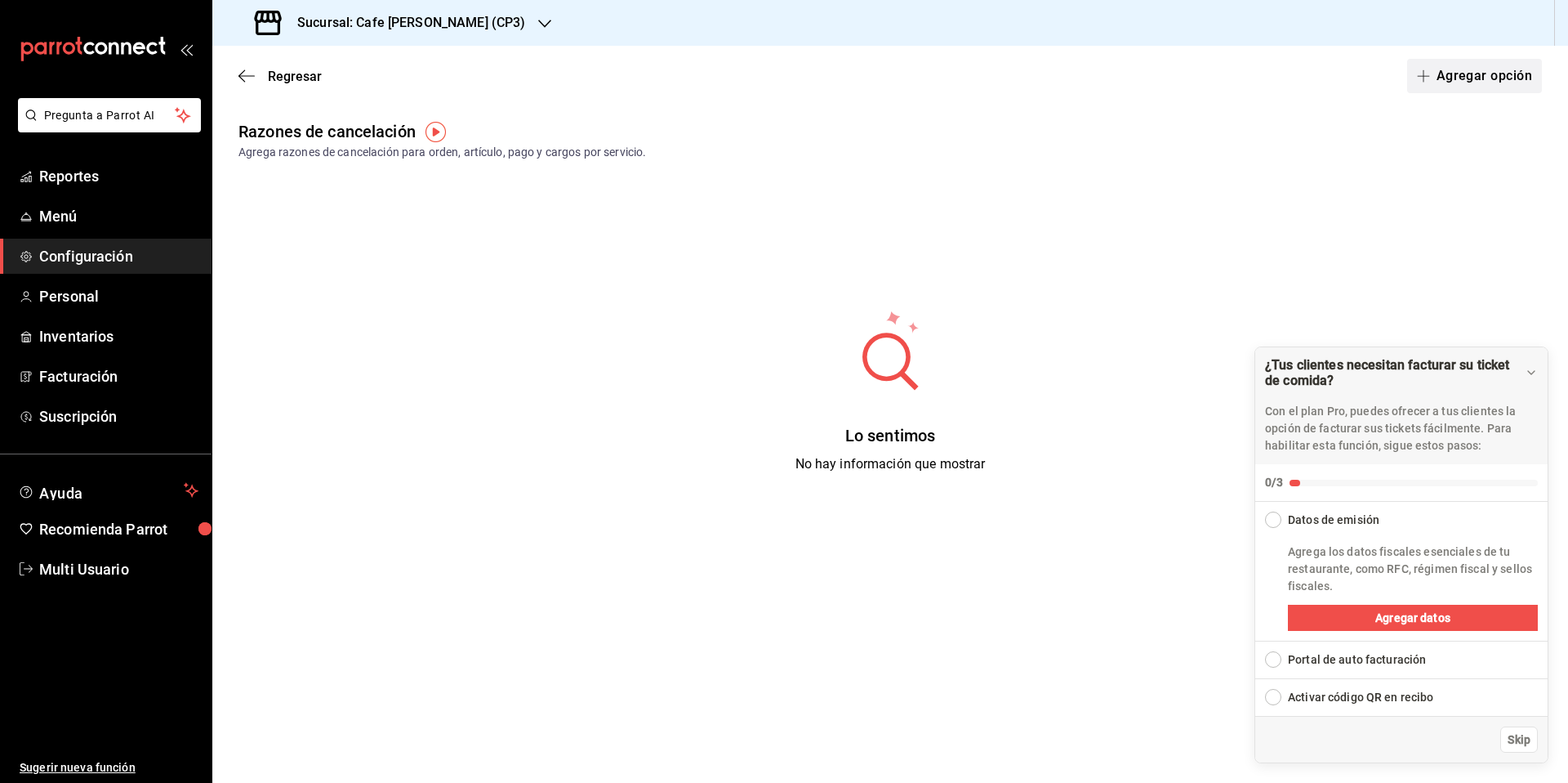
click at [1462, 73] on button "Agregar opción" at bounding box center [1474, 76] width 135 height 34
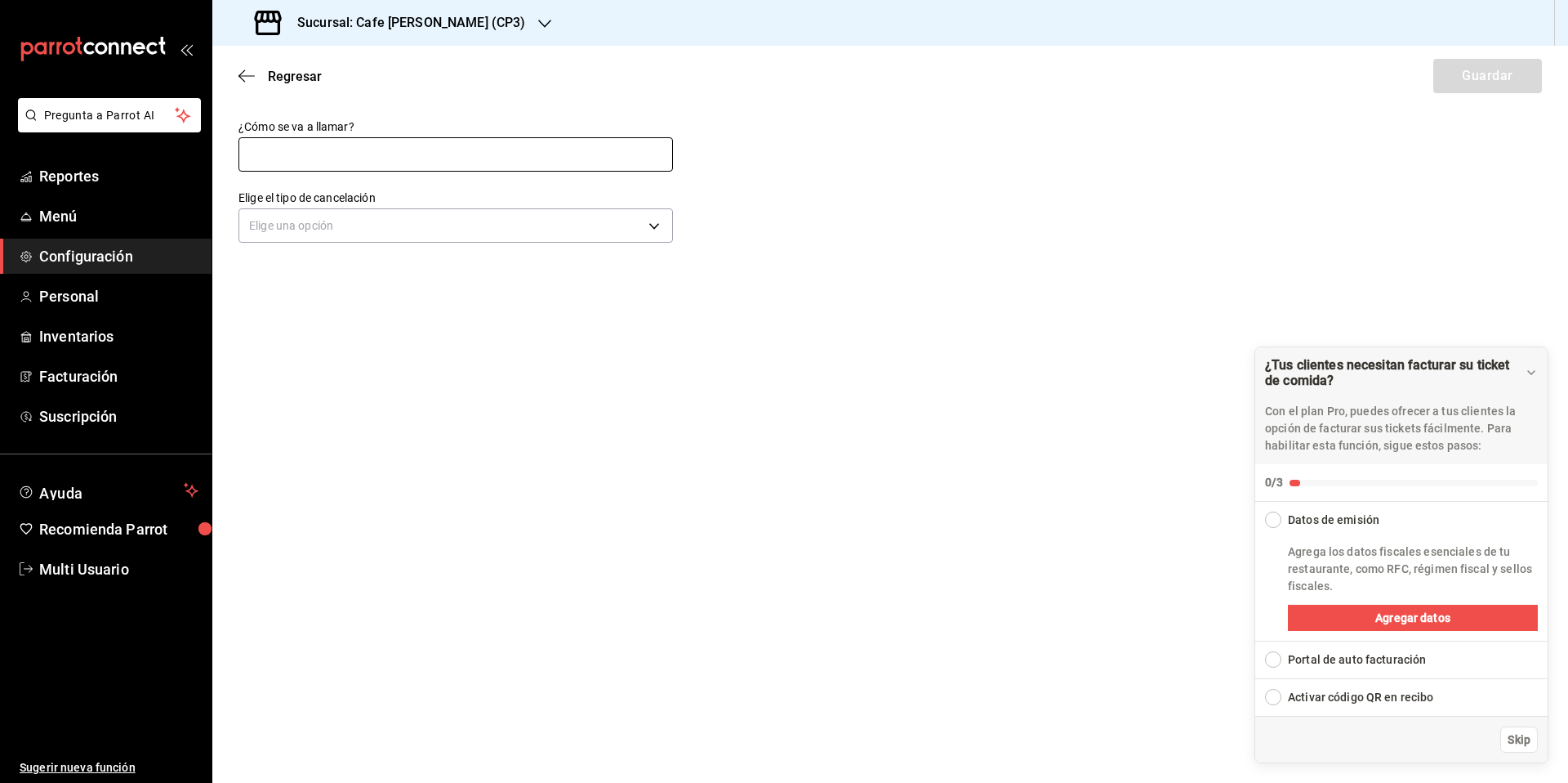
click at [340, 152] on input "text" at bounding box center [456, 154] width 435 height 34
type input "Cambio de pedido del cliente"
click at [372, 232] on body "Pregunta a Parrot AI Reportes Menú Configuración Personal Inventarios Facturaci…" at bounding box center [784, 391] width 1568 height 783
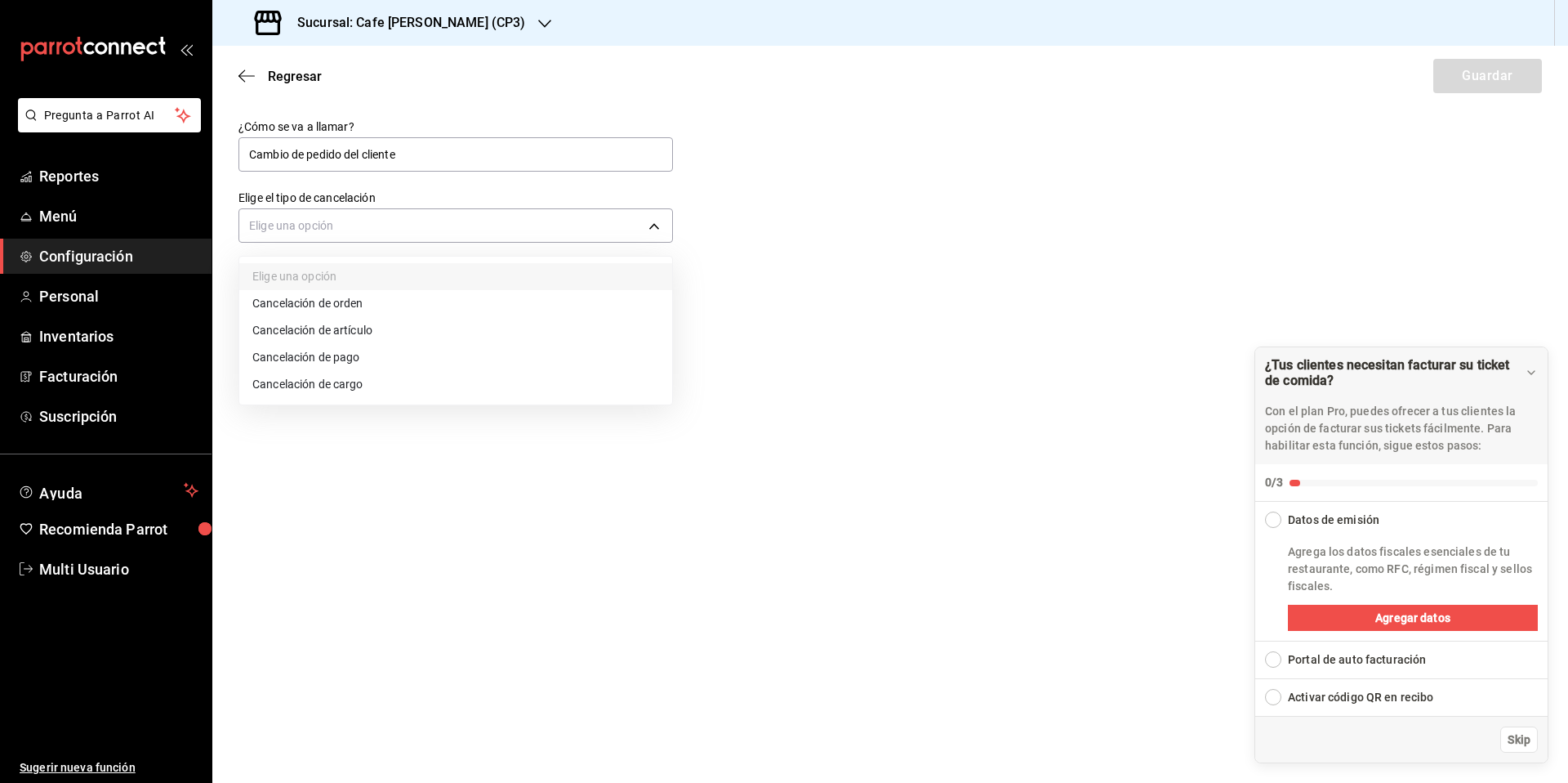
click at [328, 301] on li "Cancelación de orden" at bounding box center [456, 303] width 433 height 27
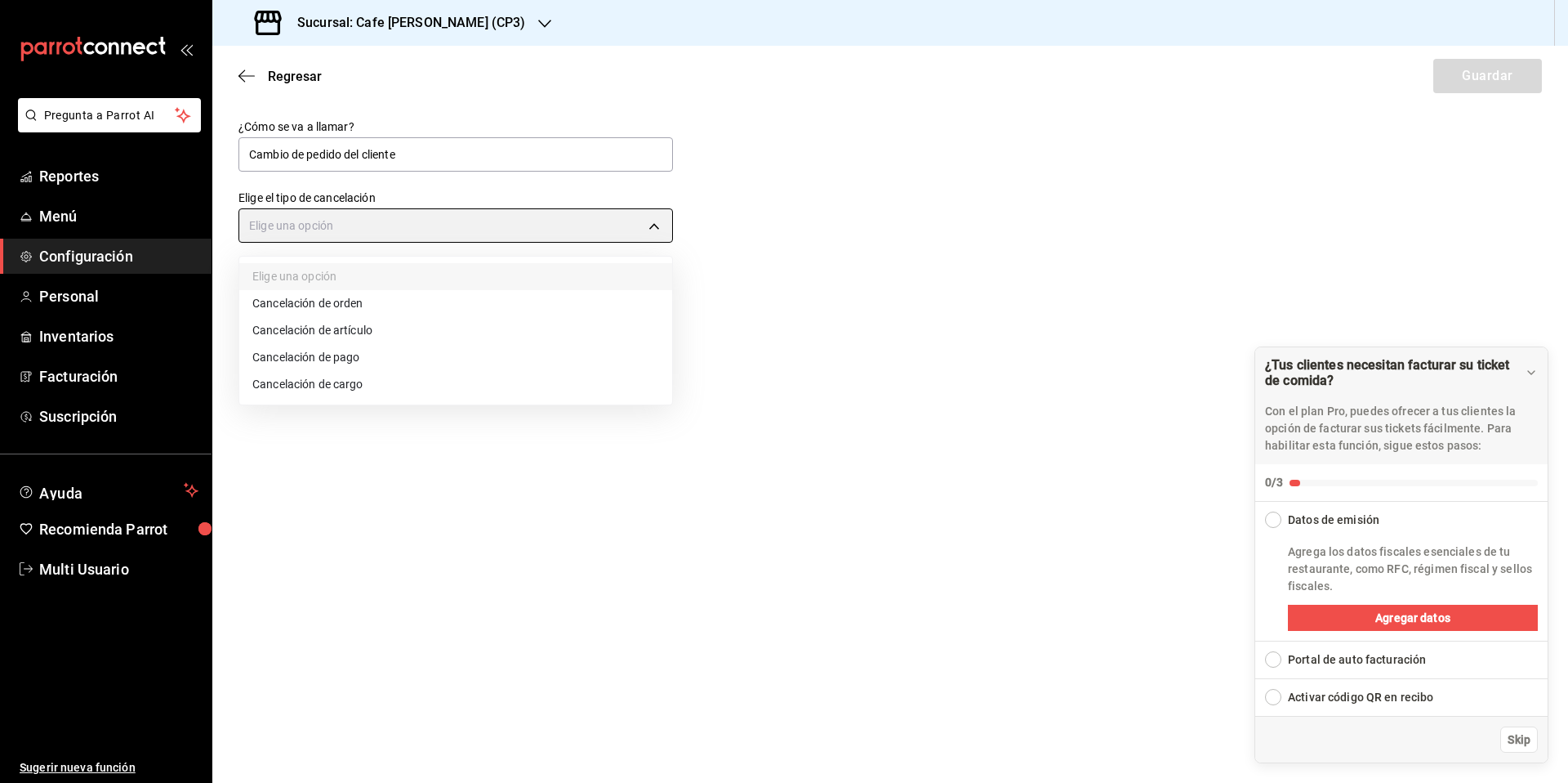
type input "ORDER"
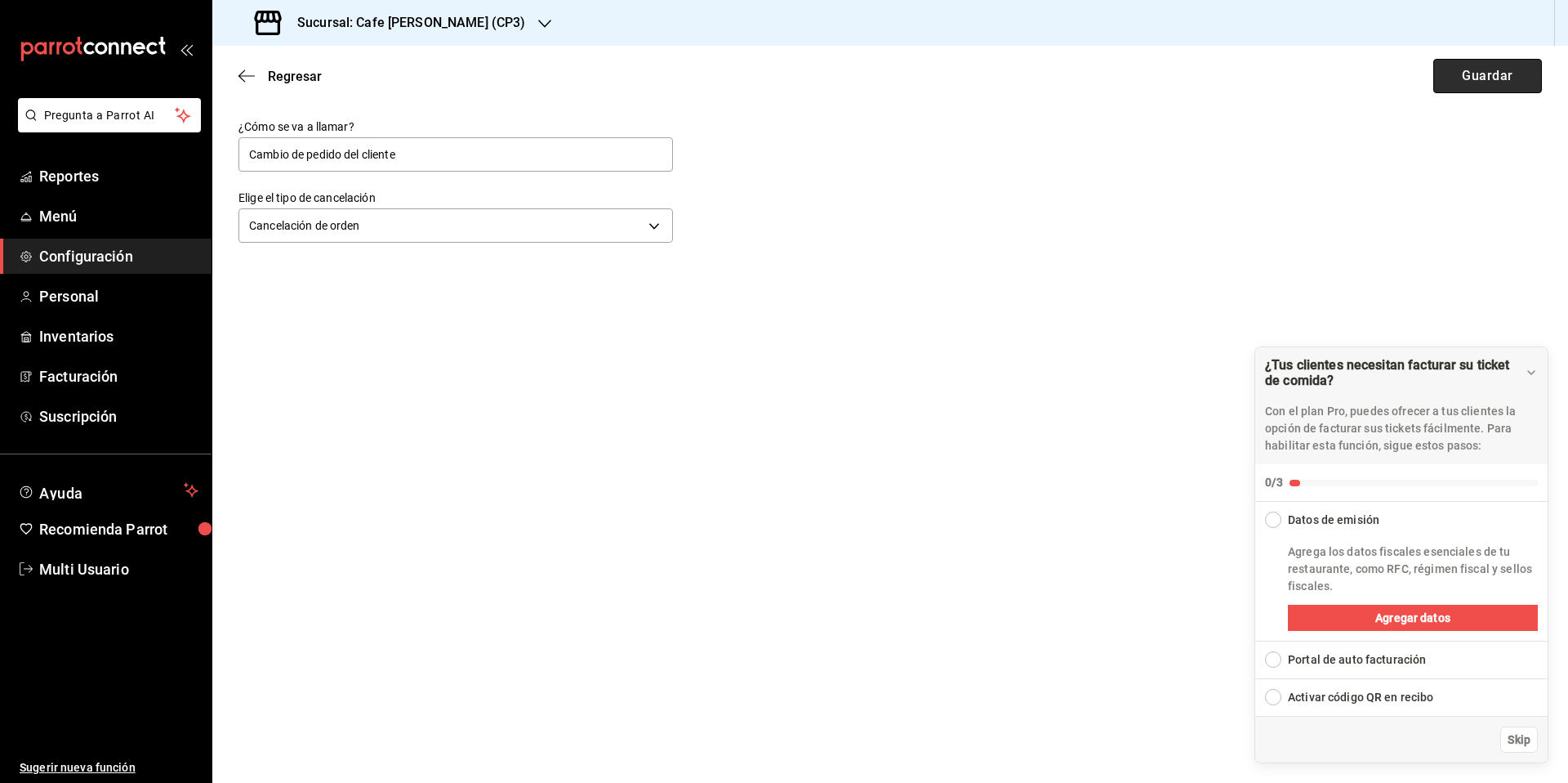
click at [1476, 78] on button "Guardar" at bounding box center [1487, 76] width 108 height 34
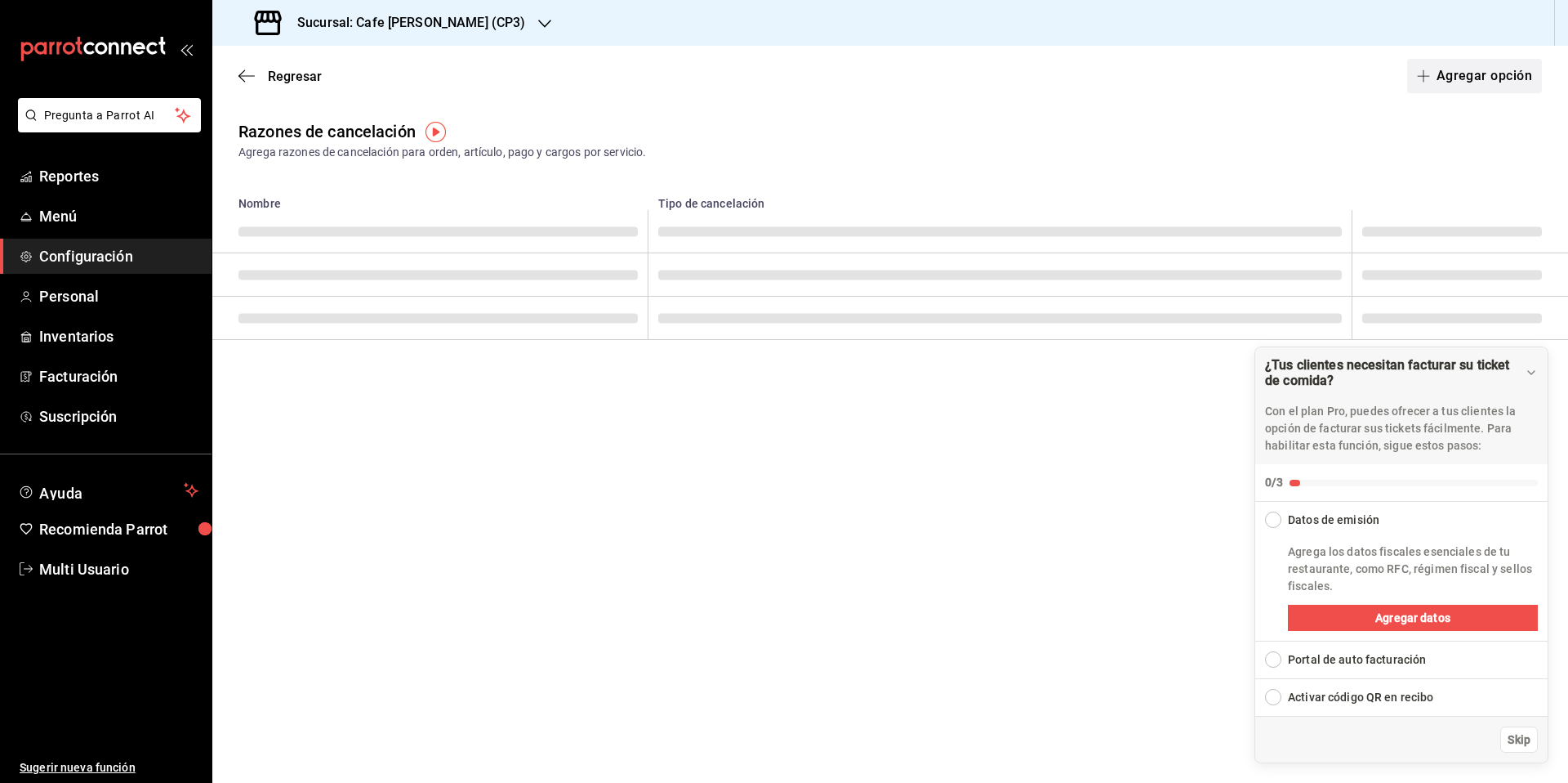
click at [1472, 79] on button "Agregar opción" at bounding box center [1474, 76] width 135 height 34
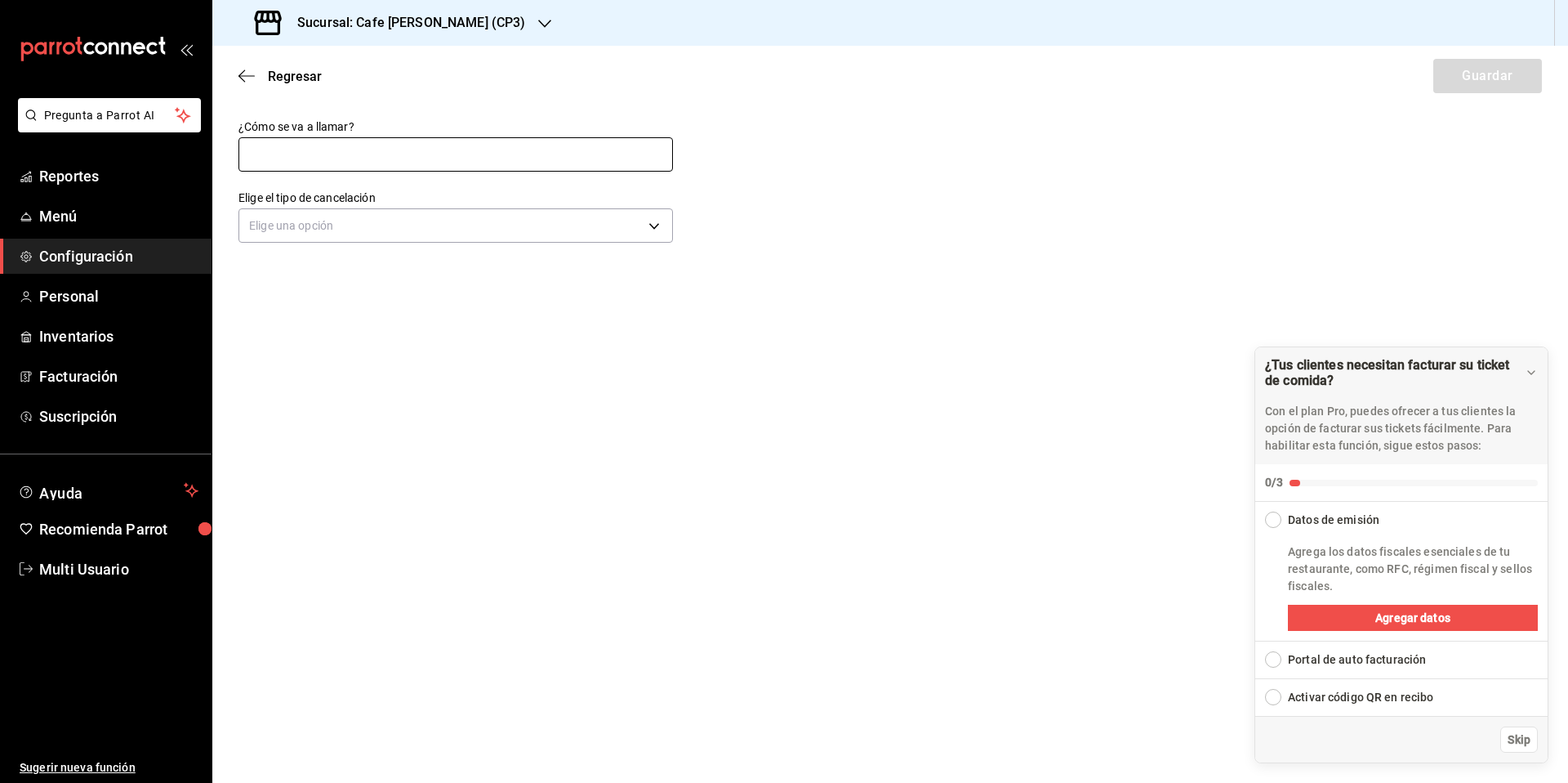
click at [334, 149] on input "text" at bounding box center [456, 154] width 435 height 34
type input "Cambio de articulo en pedido"
click at [378, 223] on body "Pregunta a Parrot AI Reportes Menú Configuración Personal Inventarios Facturaci…" at bounding box center [784, 391] width 1568 height 783
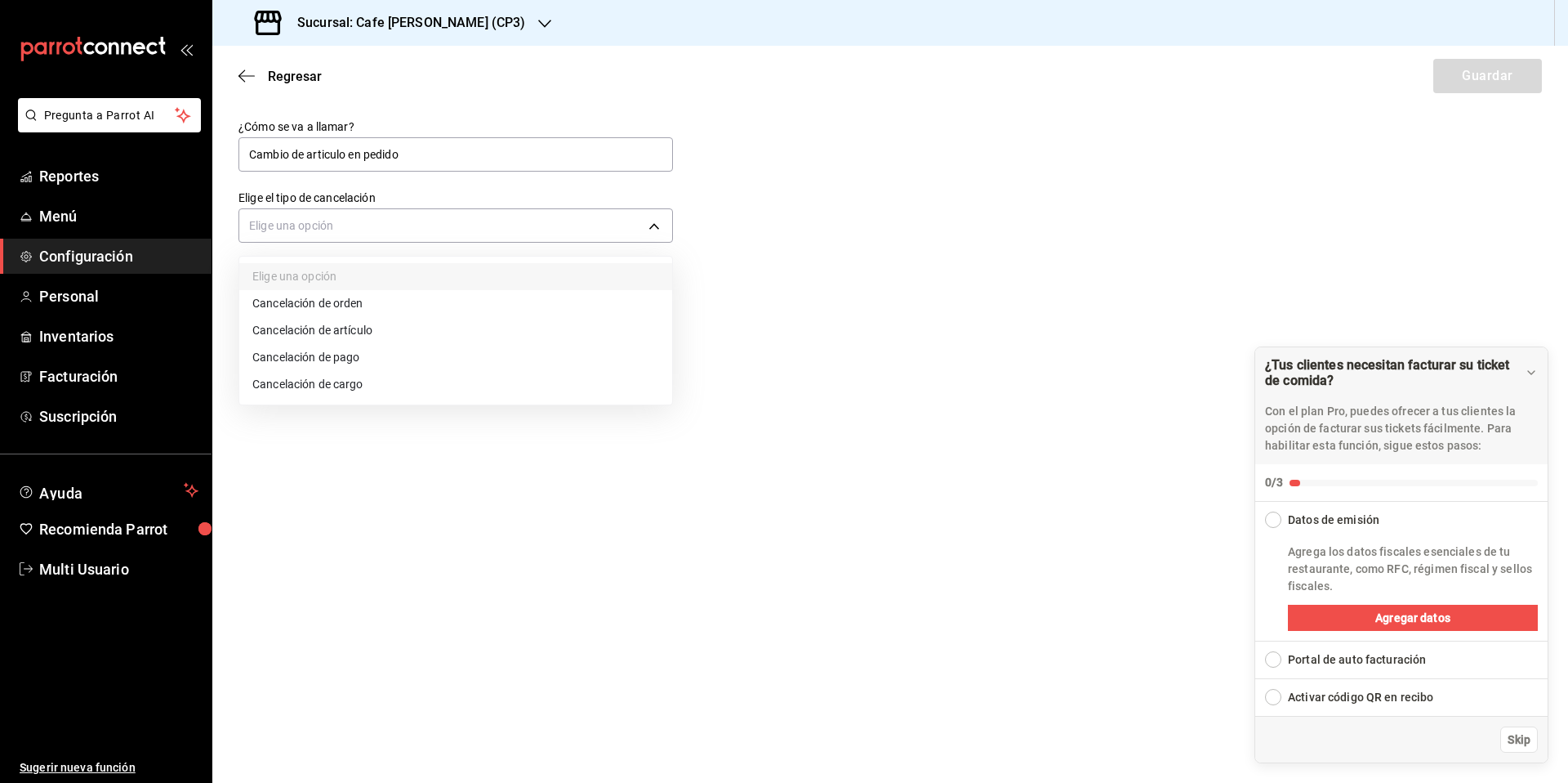
click at [350, 335] on li "Cancelación de artículo" at bounding box center [456, 330] width 433 height 27
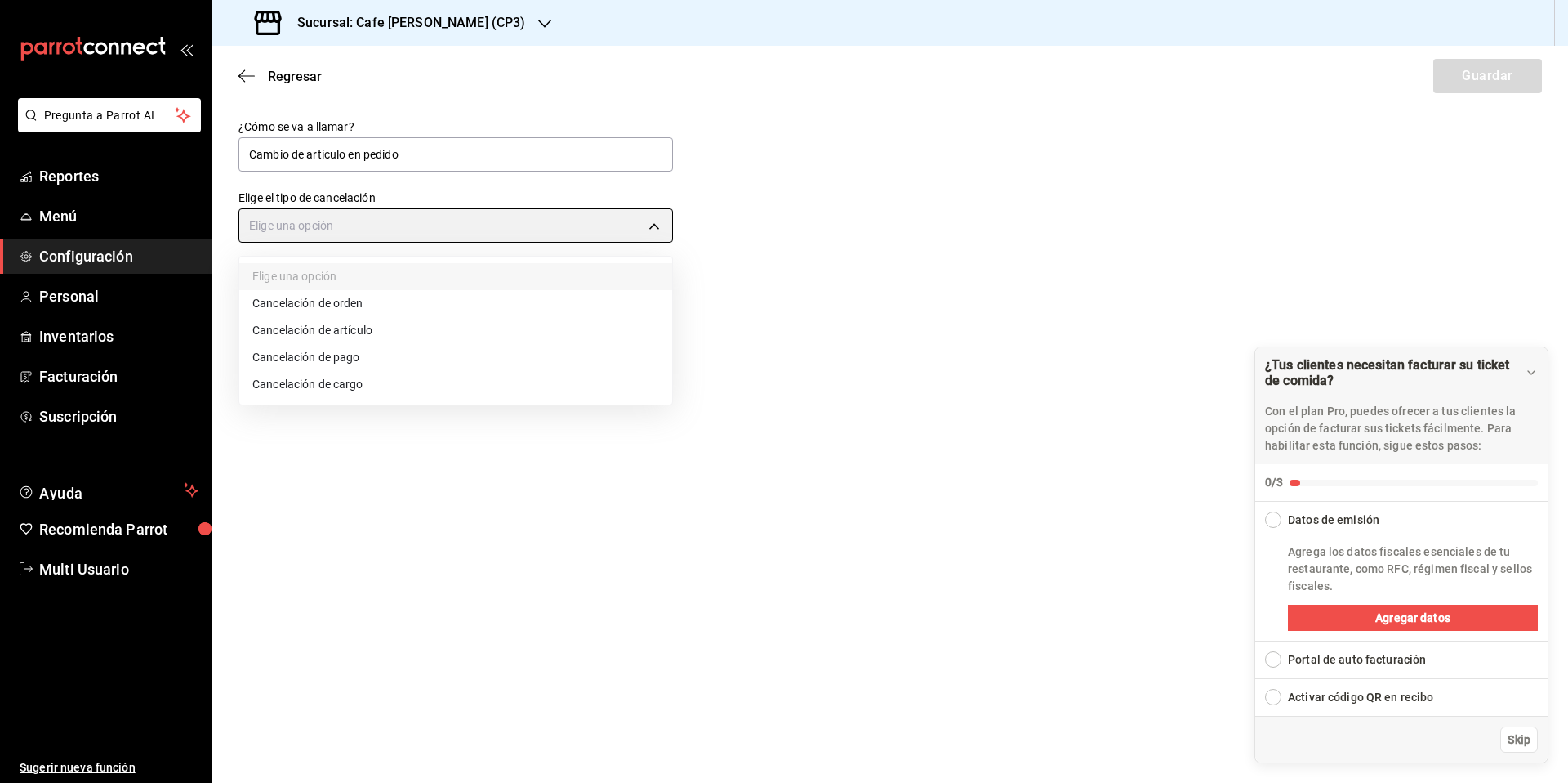
type input "ORDER_ITEM"
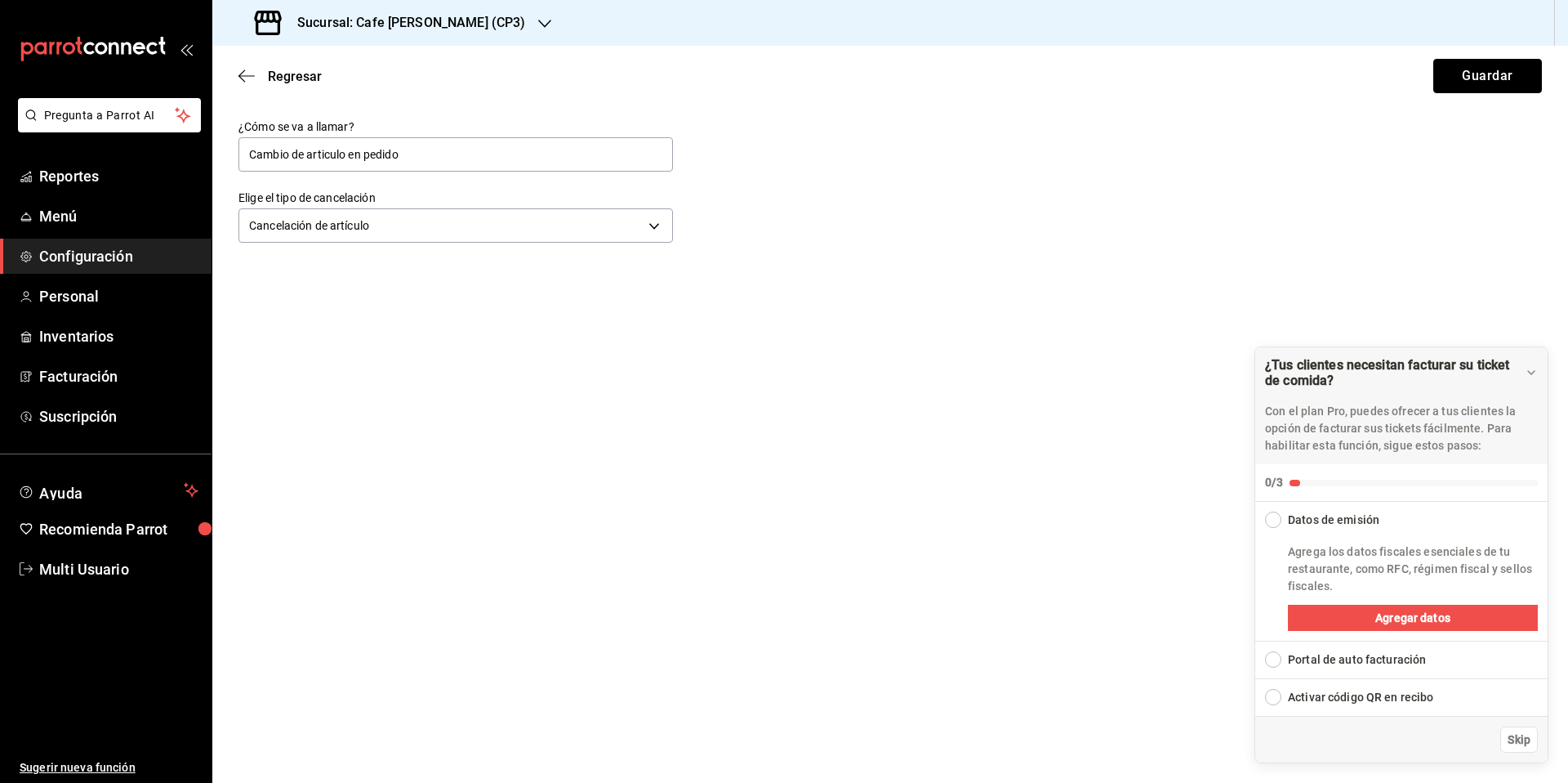
click at [1495, 71] on button "Guardar" at bounding box center [1487, 76] width 108 height 34
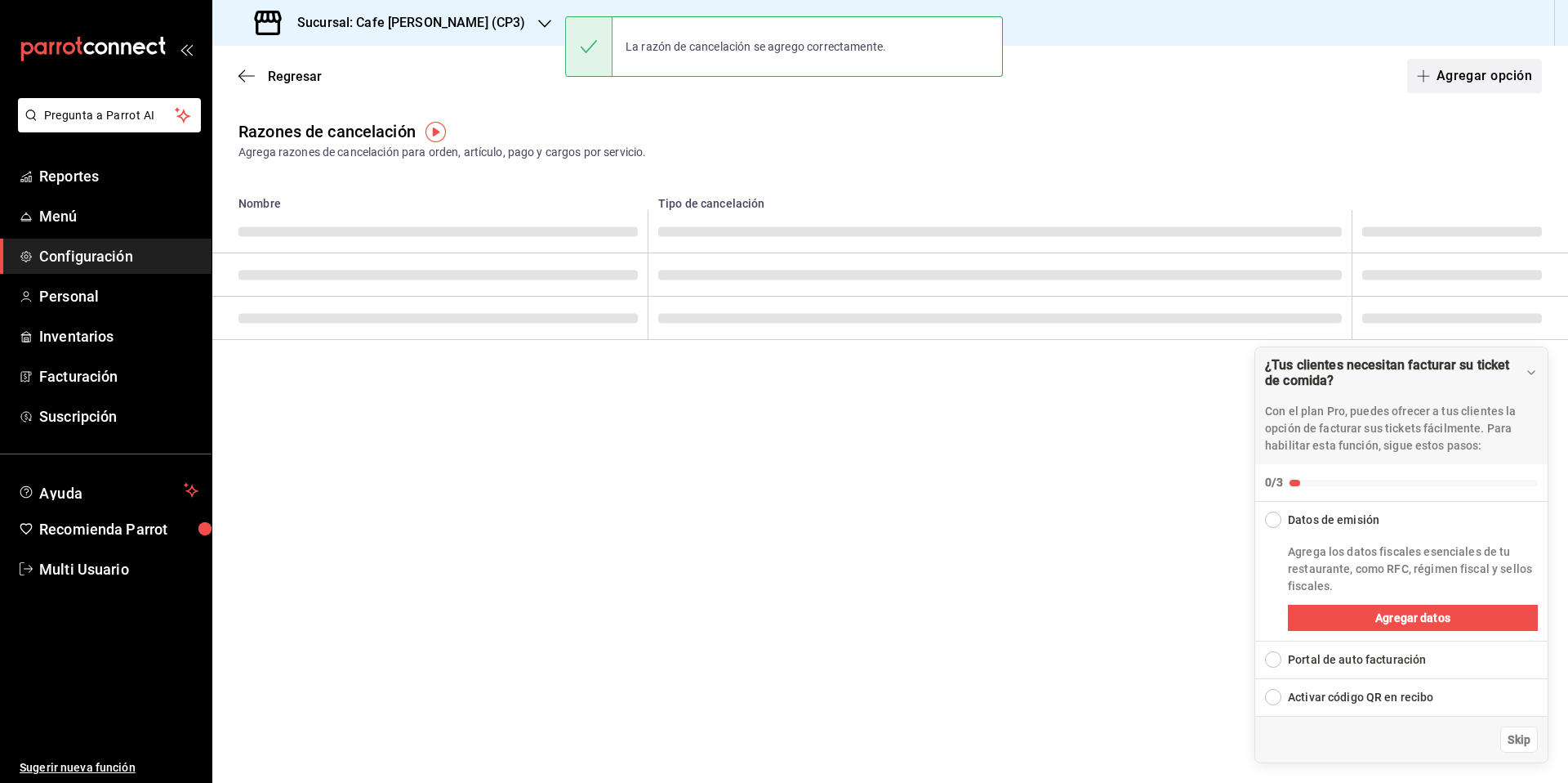
click at [1475, 75] on button "Agregar opción" at bounding box center [1474, 76] width 135 height 34
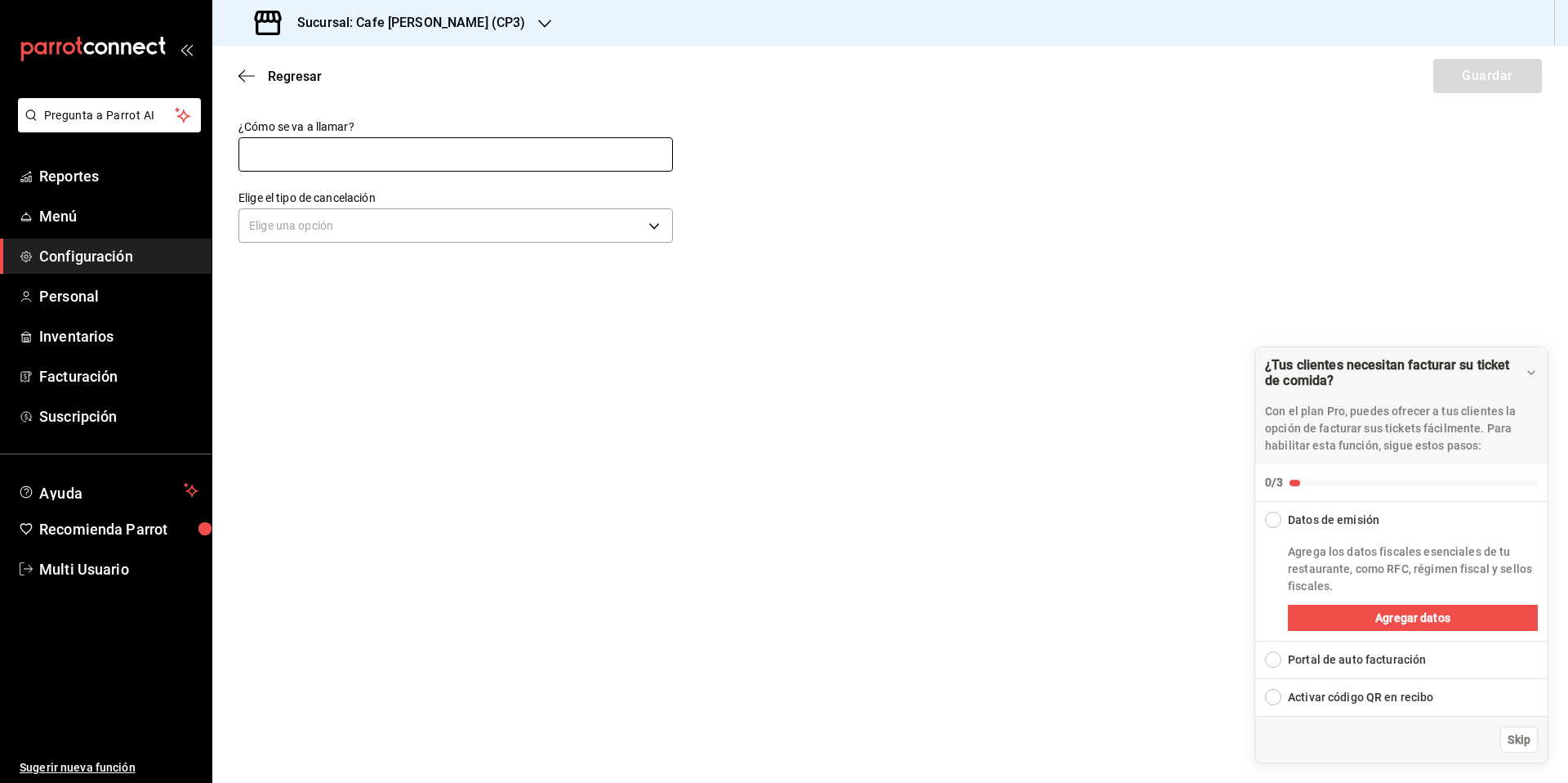
click at [307, 163] on input "text" at bounding box center [456, 154] width 435 height 34
type input "Cliente insatisfecho"
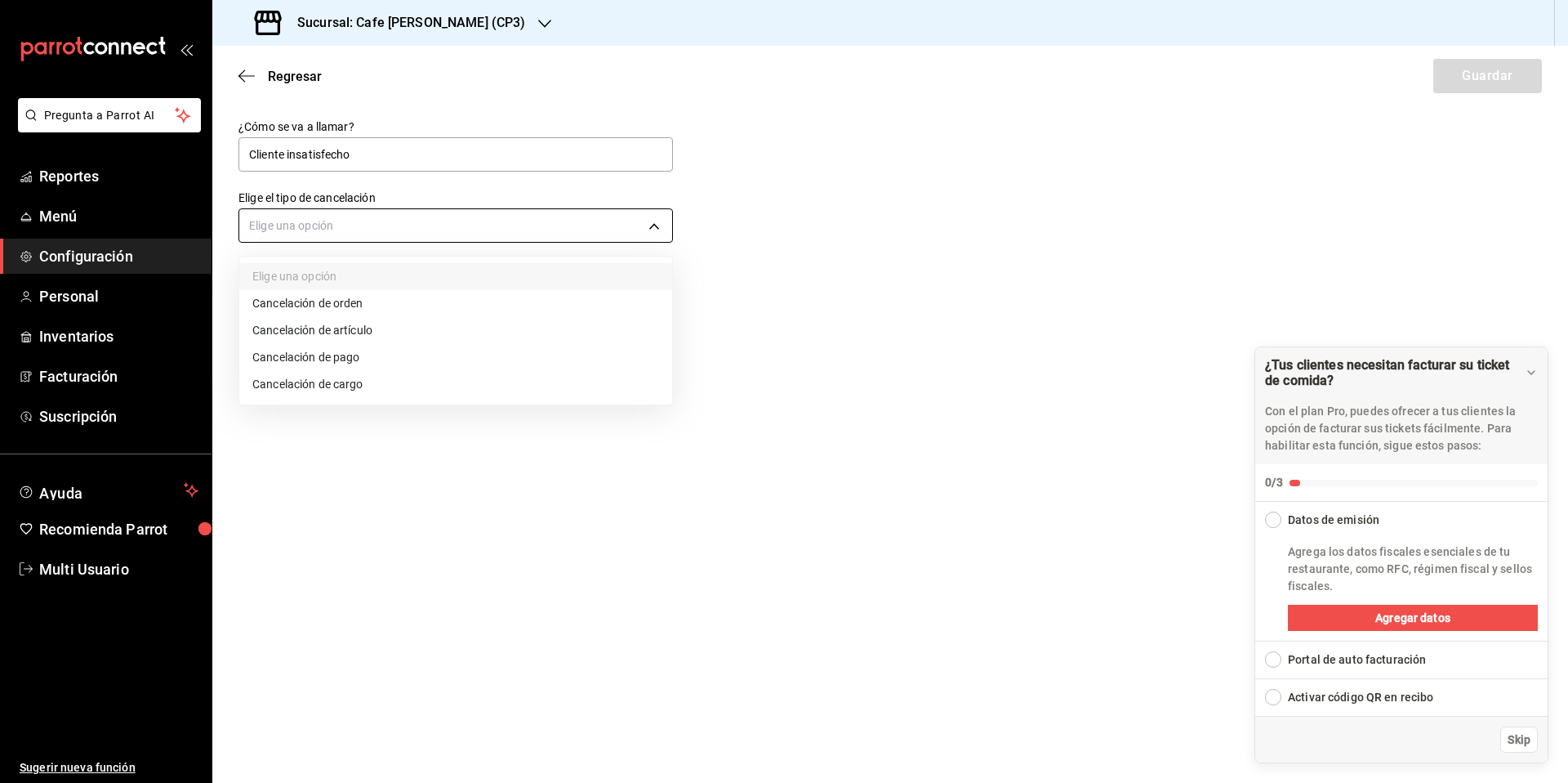
click at [374, 231] on body "Pregunta a Parrot AI Reportes Menú Configuración Personal Inventarios Facturaci…" at bounding box center [784, 391] width 1568 height 783
click at [336, 357] on li "Cancelación de pago" at bounding box center [456, 358] width 433 height 27
type input "ORDER_PAYMENT"
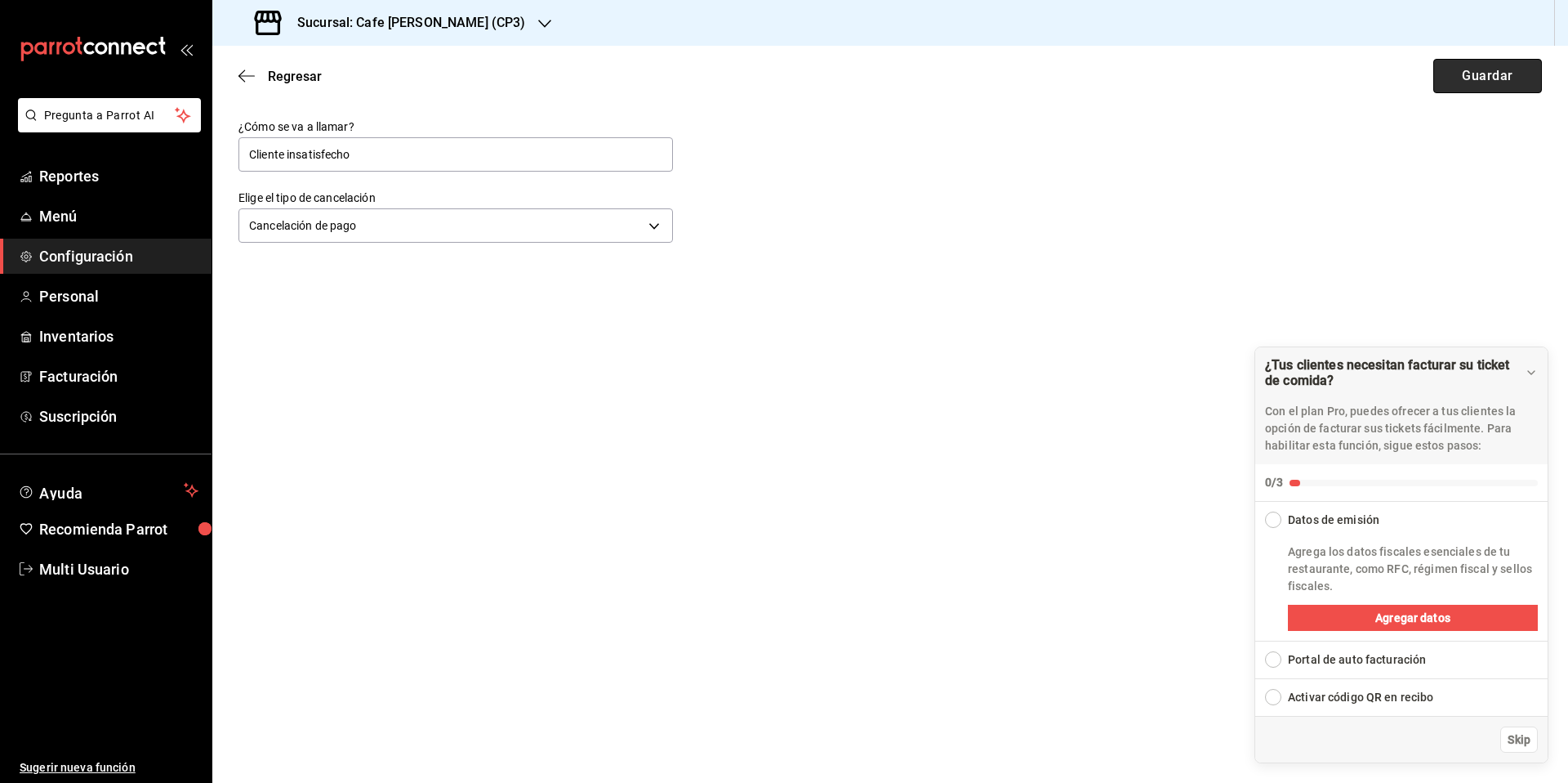
click at [1489, 75] on button "Guardar" at bounding box center [1487, 76] width 108 height 34
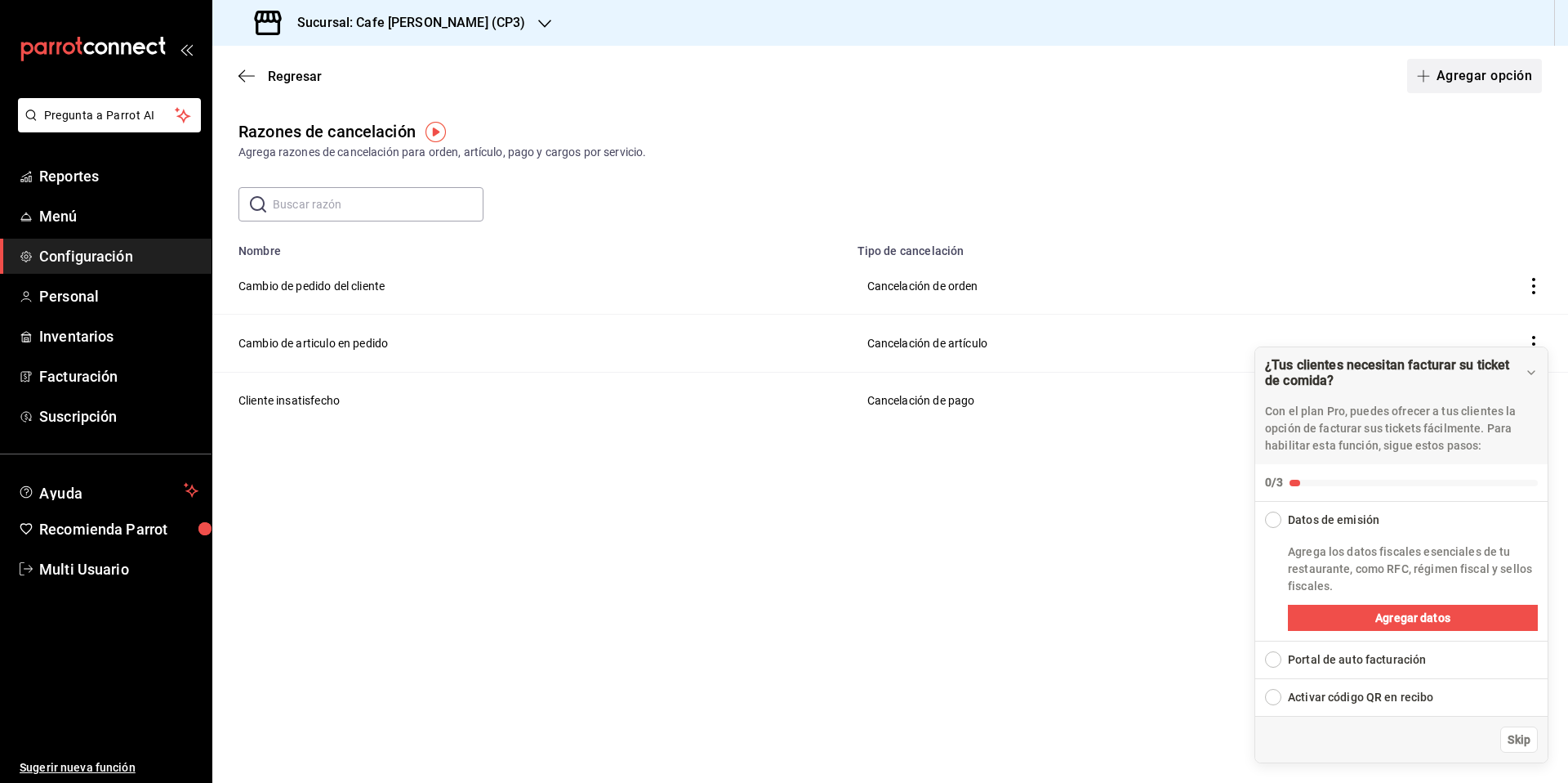
click at [1484, 78] on button "Agregar opción" at bounding box center [1474, 76] width 135 height 34
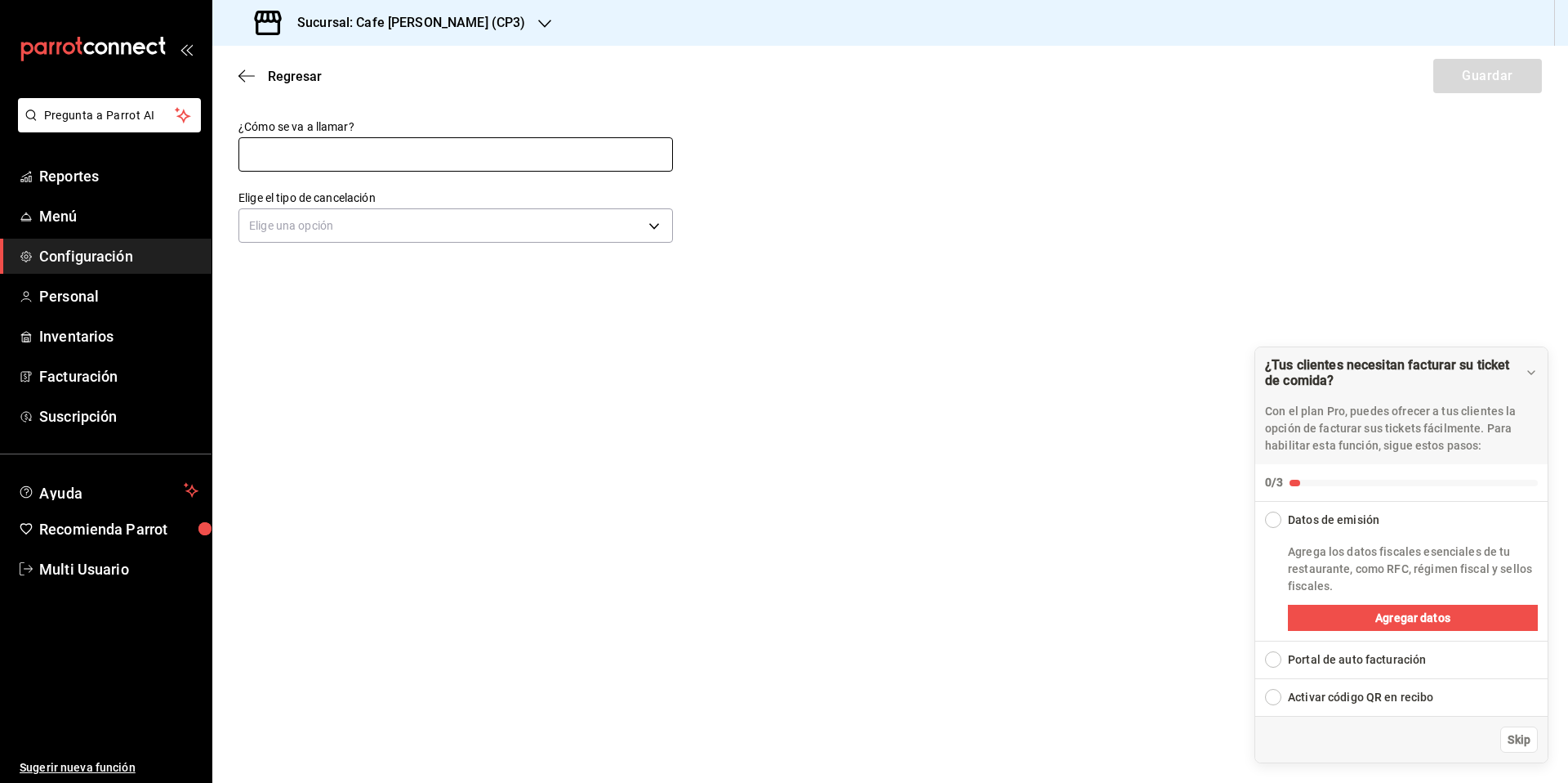
click at [314, 151] on input "text" at bounding box center [456, 154] width 435 height 34
type input "Preparación inadecuada"
click at [411, 226] on body "Pregunta a Parrot AI Reportes Menú Configuración Personal Inventarios Facturaci…" at bounding box center [784, 391] width 1568 height 783
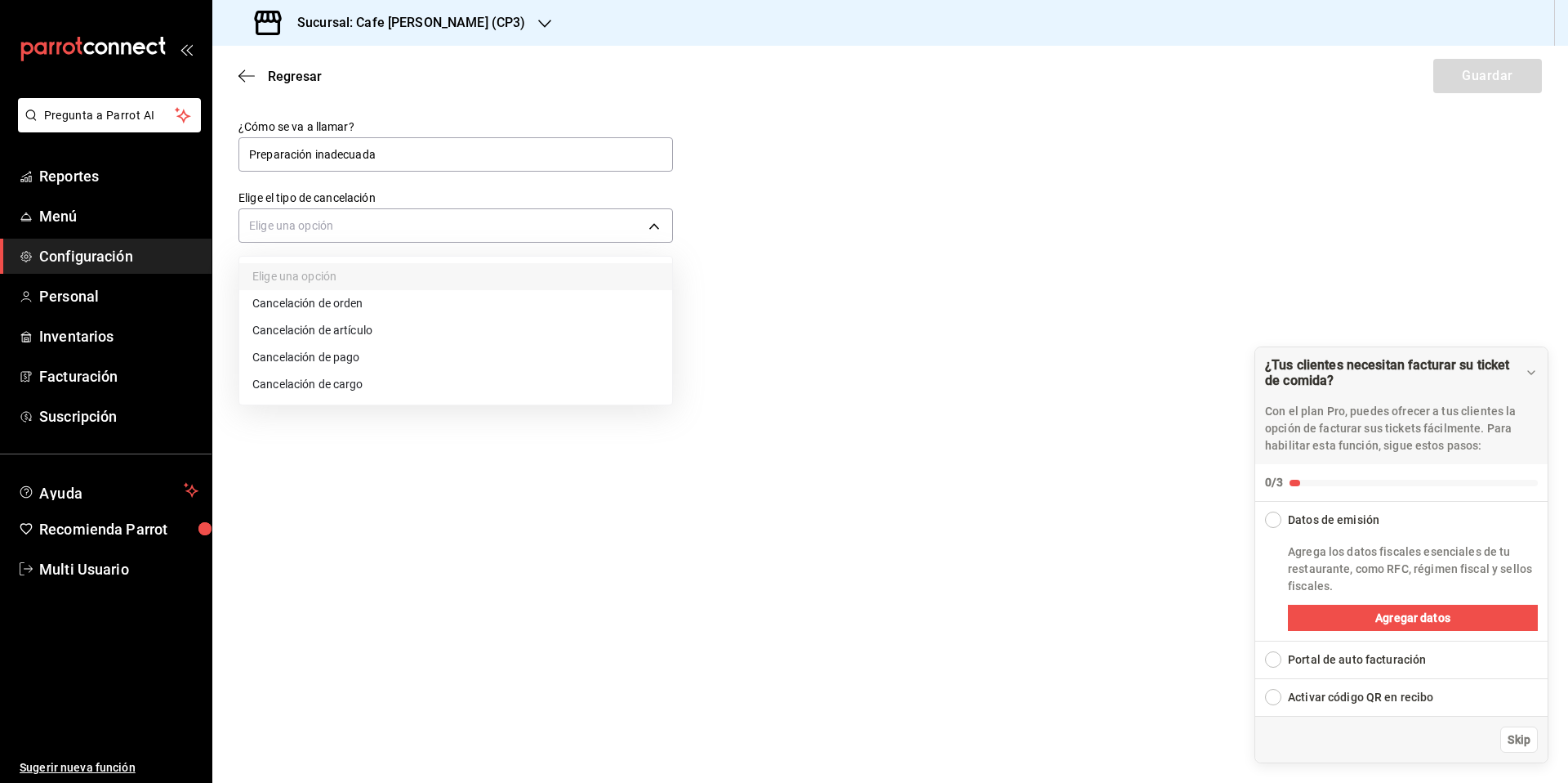
click at [326, 330] on li "Cancelación de artículo" at bounding box center [456, 330] width 433 height 27
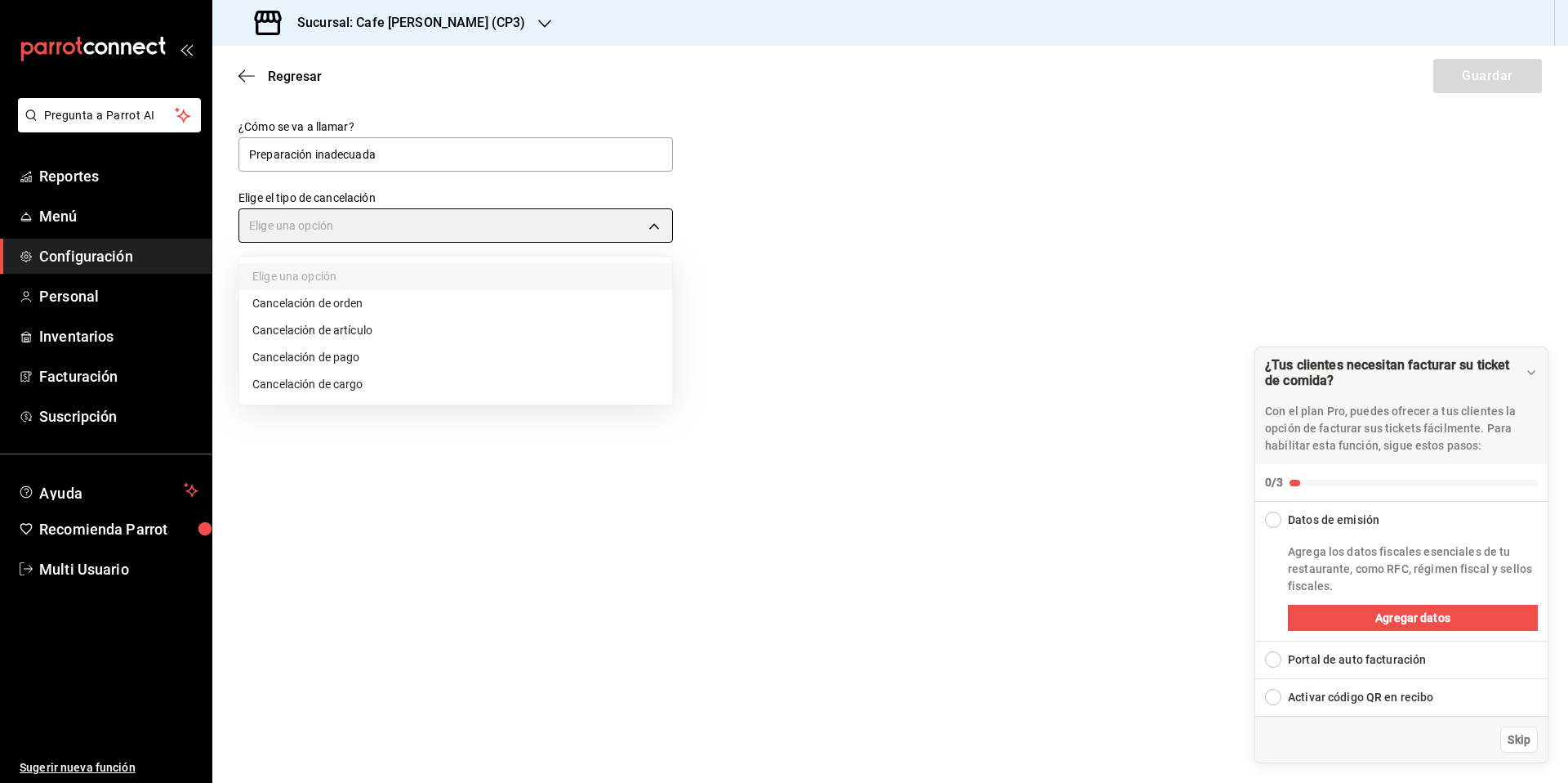
type input "ORDER_ITEM"
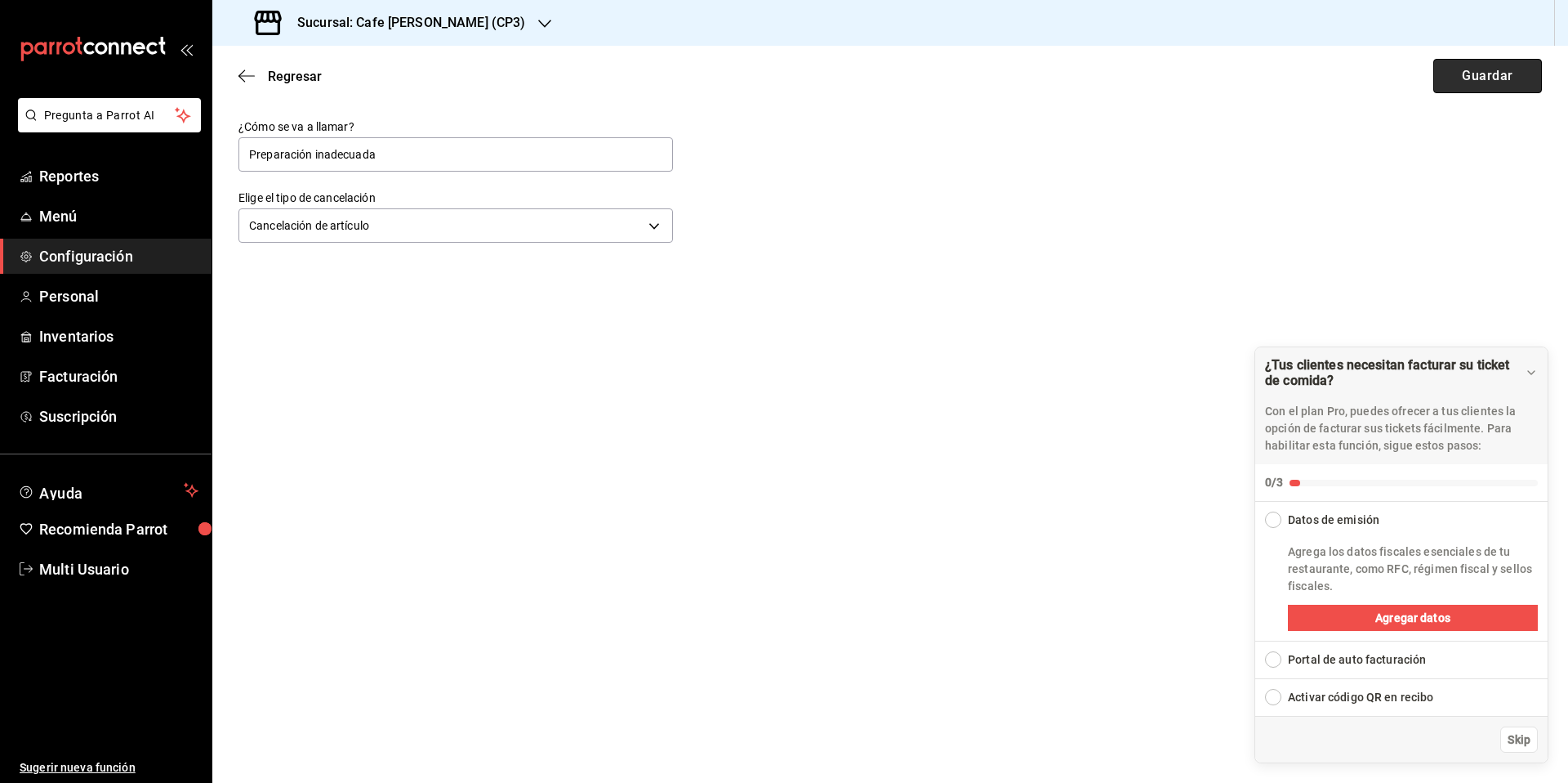
click at [1489, 75] on button "Guardar" at bounding box center [1487, 76] width 108 height 34
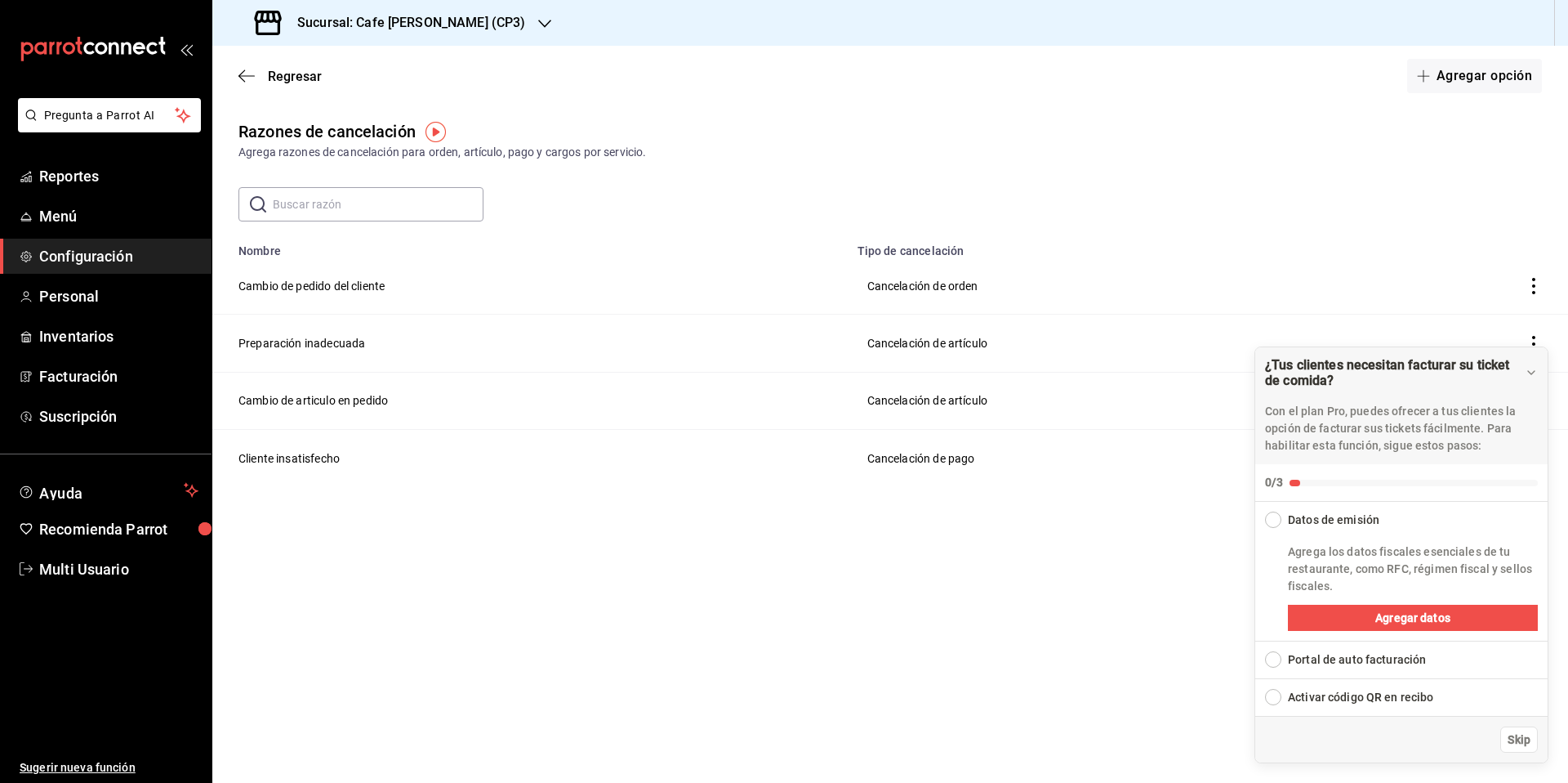
click at [436, 18] on h3 "Sucursal: Cafe [PERSON_NAME] (CP3)" at bounding box center [405, 23] width 241 height 19
click at [302, 71] on span "Cafe Moreto (CP36)" at bounding box center [276, 70] width 103 height 17
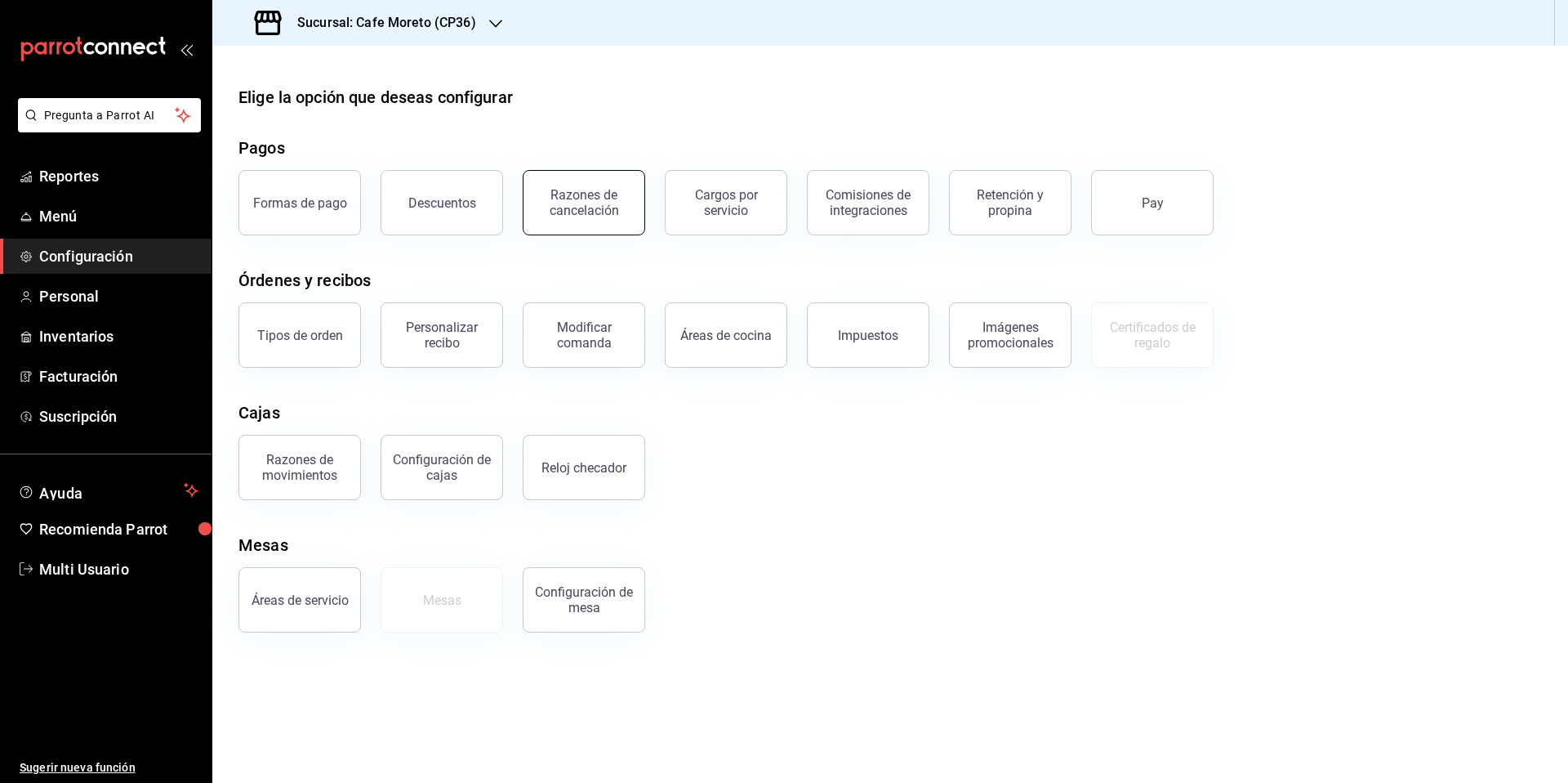
click at [585, 201] on div "Razones de cancelación" at bounding box center [584, 202] width 101 height 31
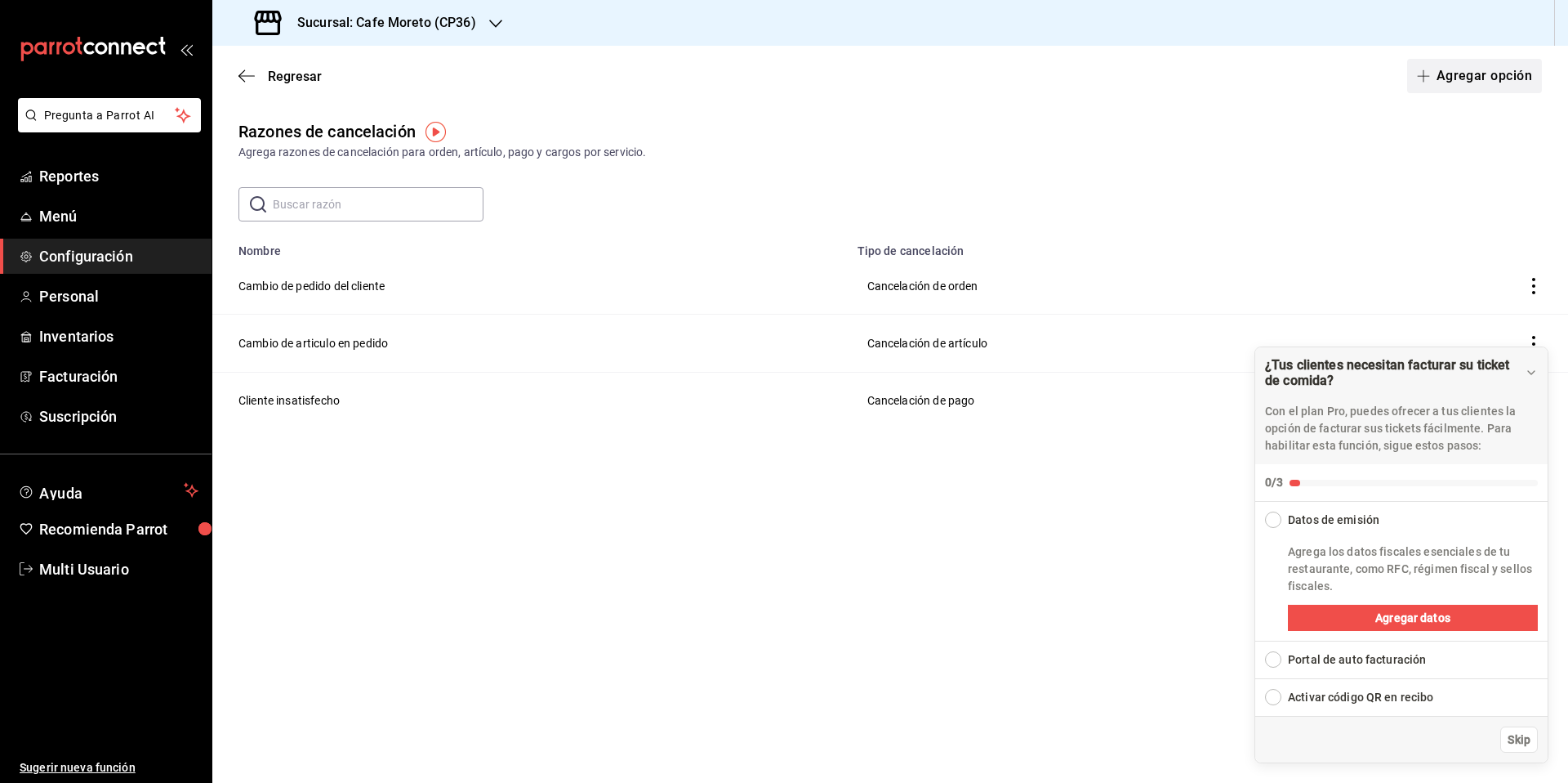
click at [1485, 78] on button "Agregar opción" at bounding box center [1474, 76] width 135 height 34
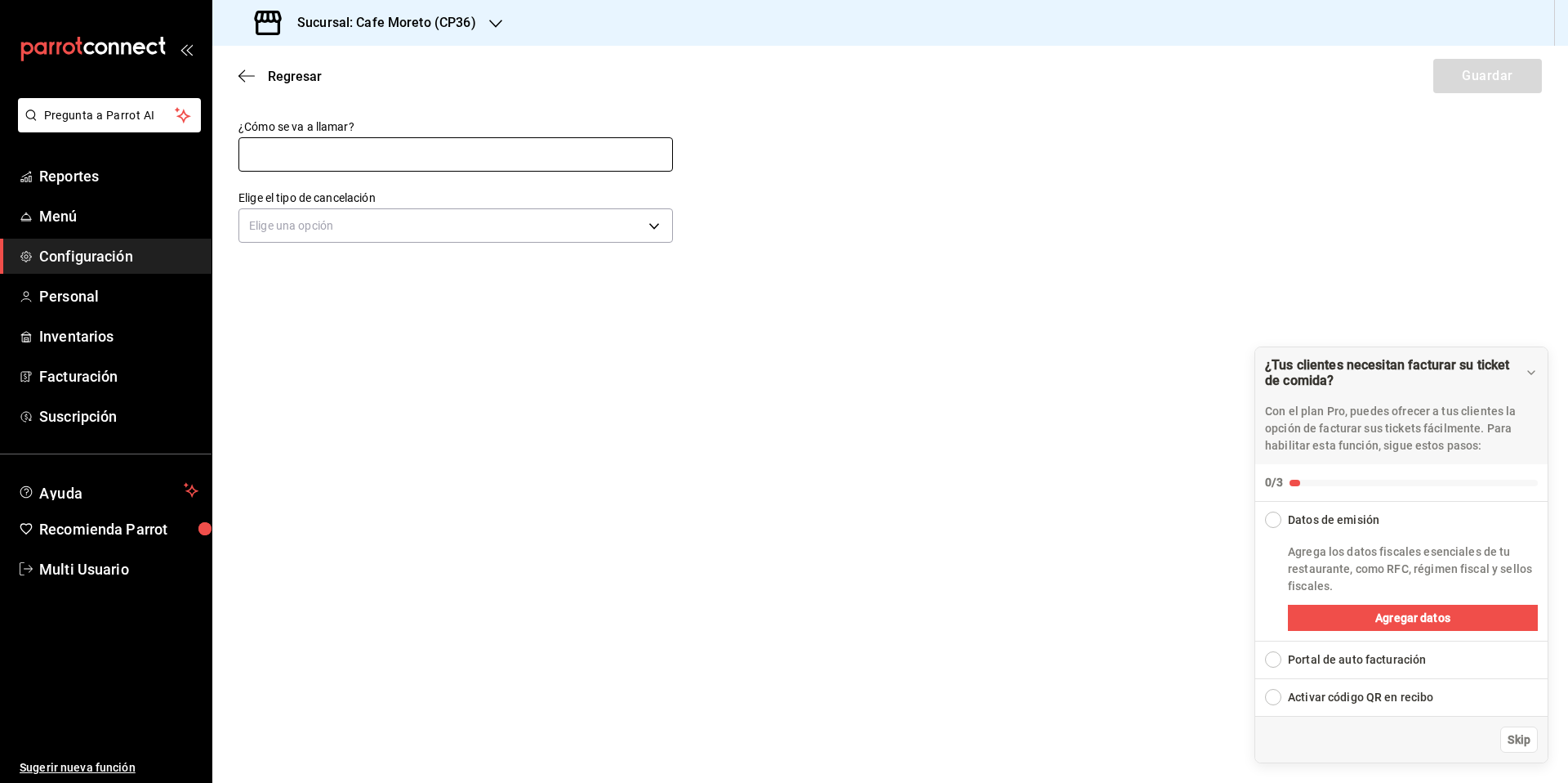
click at [446, 159] on input "text" at bounding box center [456, 154] width 435 height 34
type input "Preparación inadecuada"
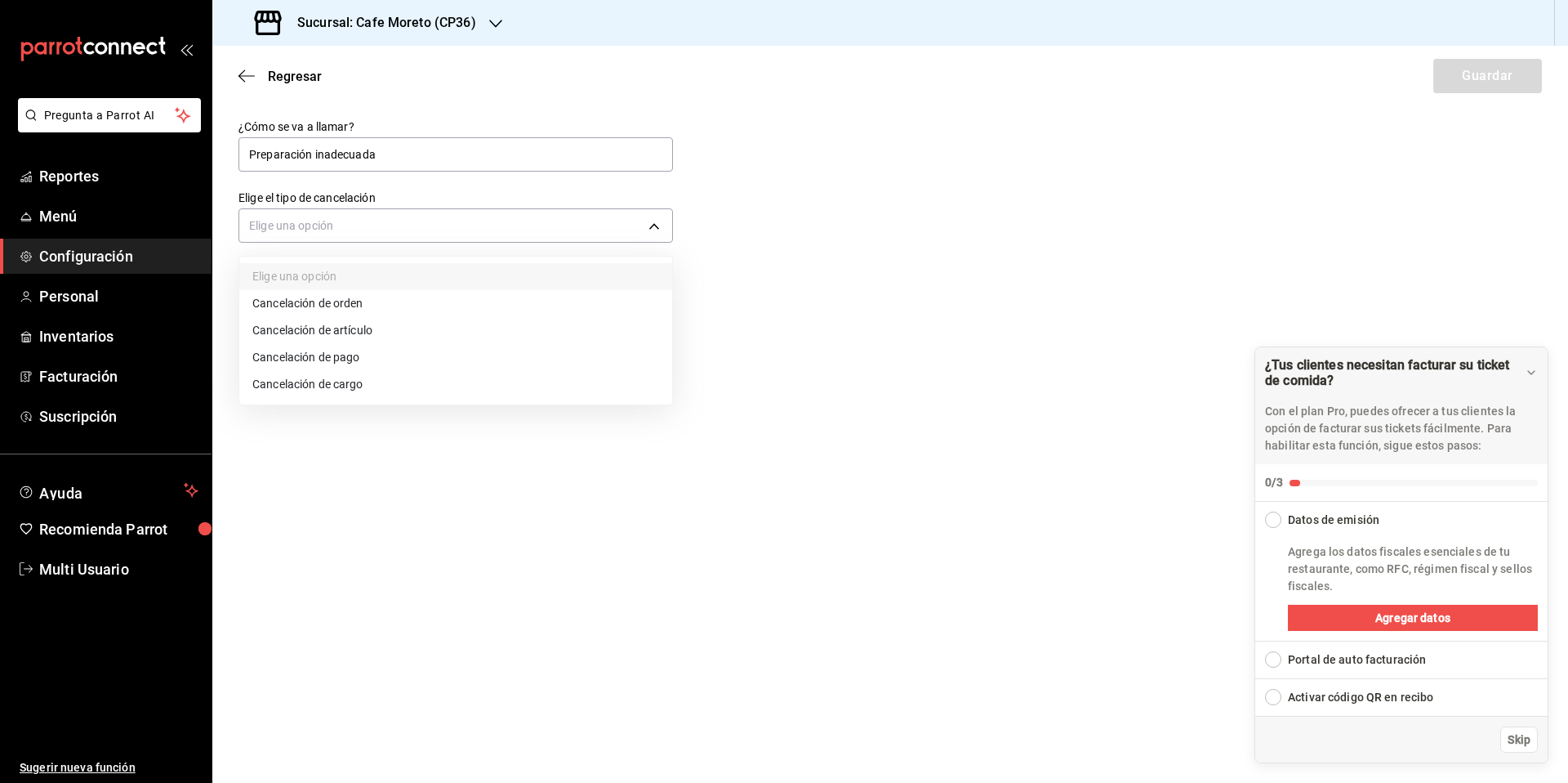
click at [430, 231] on body "Pregunta a Parrot AI Reportes Menú Configuración Personal Inventarios Facturaci…" at bounding box center [784, 391] width 1568 height 783
click at [328, 324] on li "Cancelación de artículo" at bounding box center [456, 330] width 433 height 27
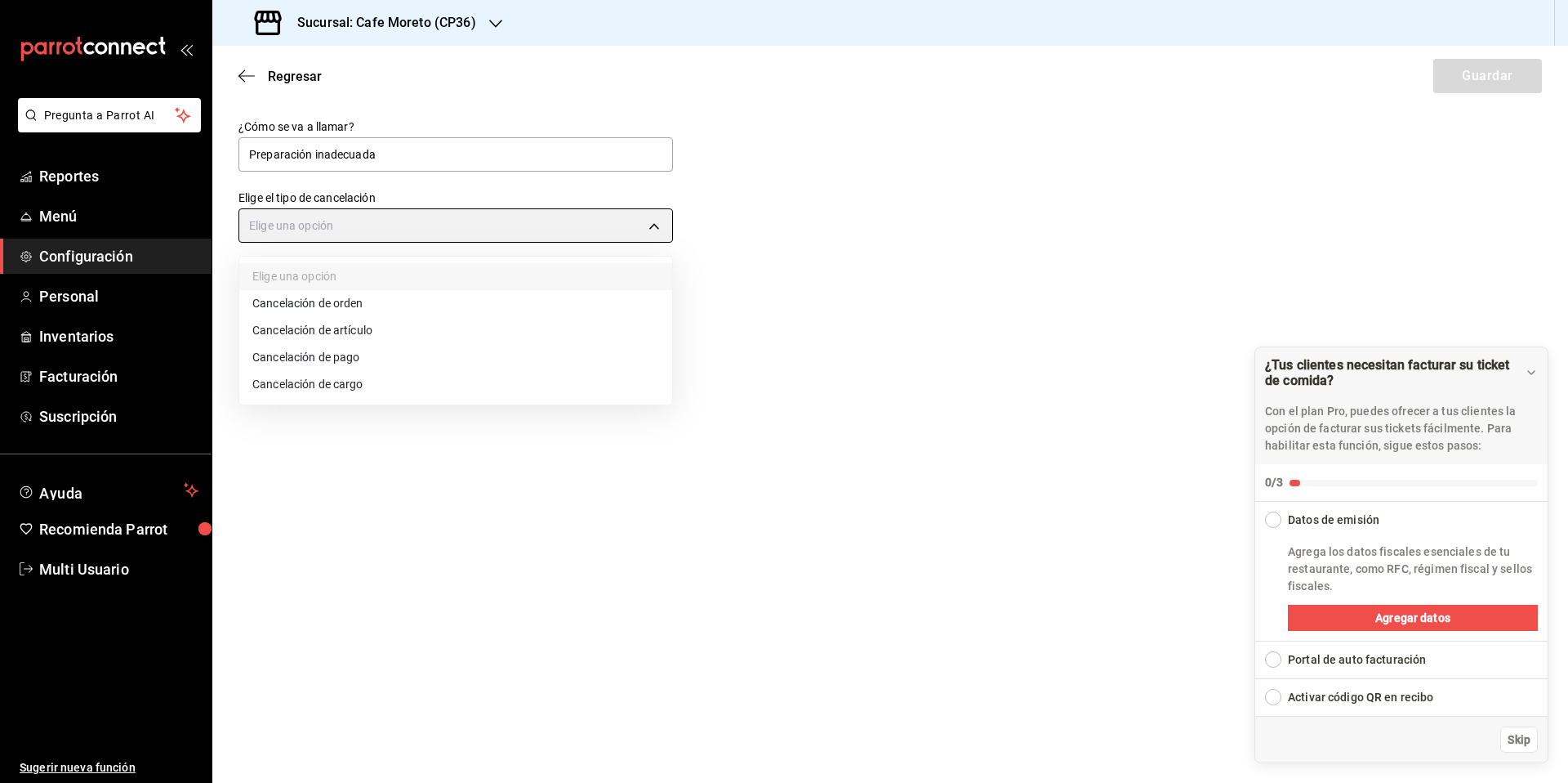
type input "ORDER_ITEM"
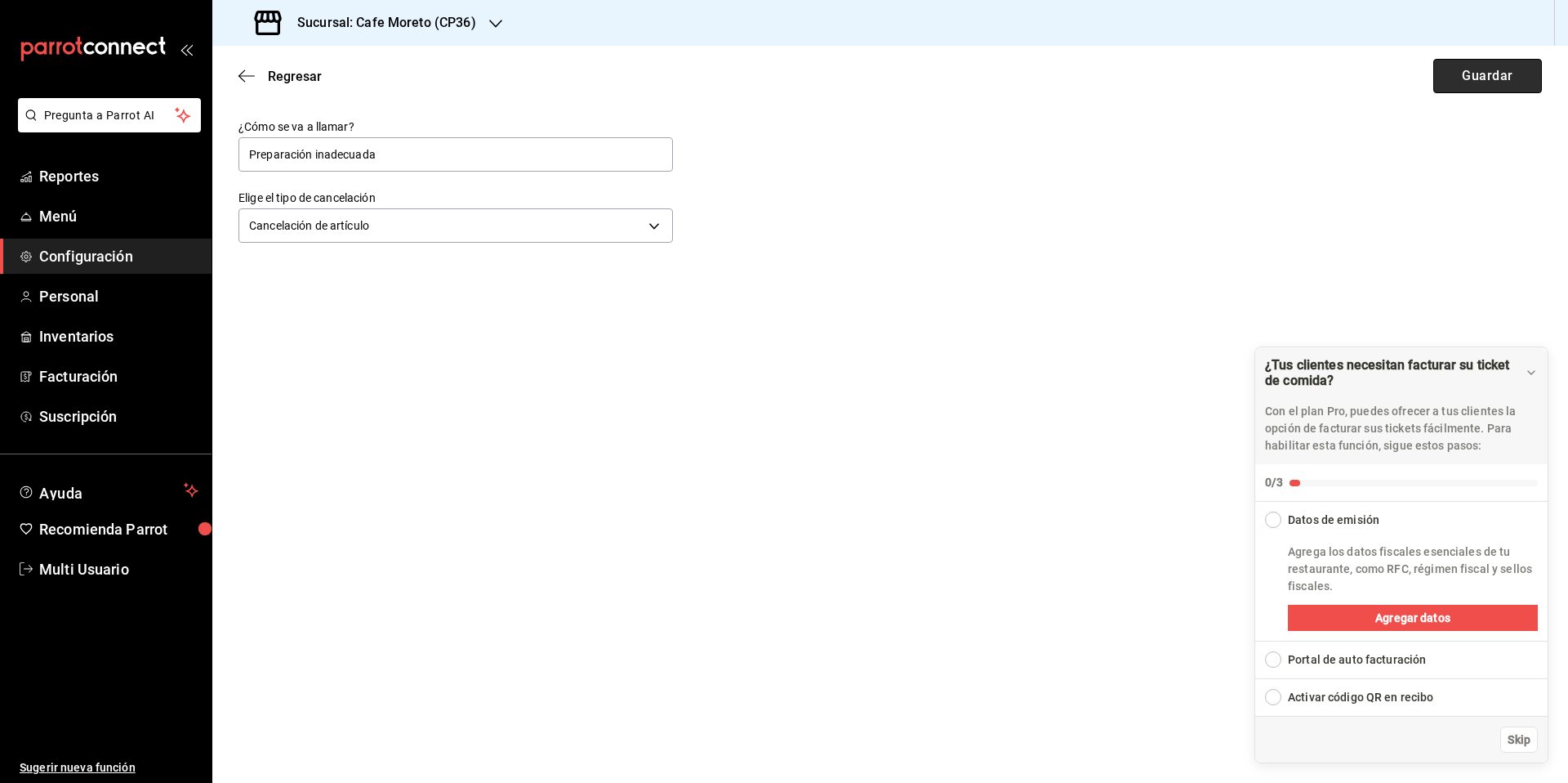
click at [1482, 75] on button "Guardar" at bounding box center [1487, 76] width 108 height 34
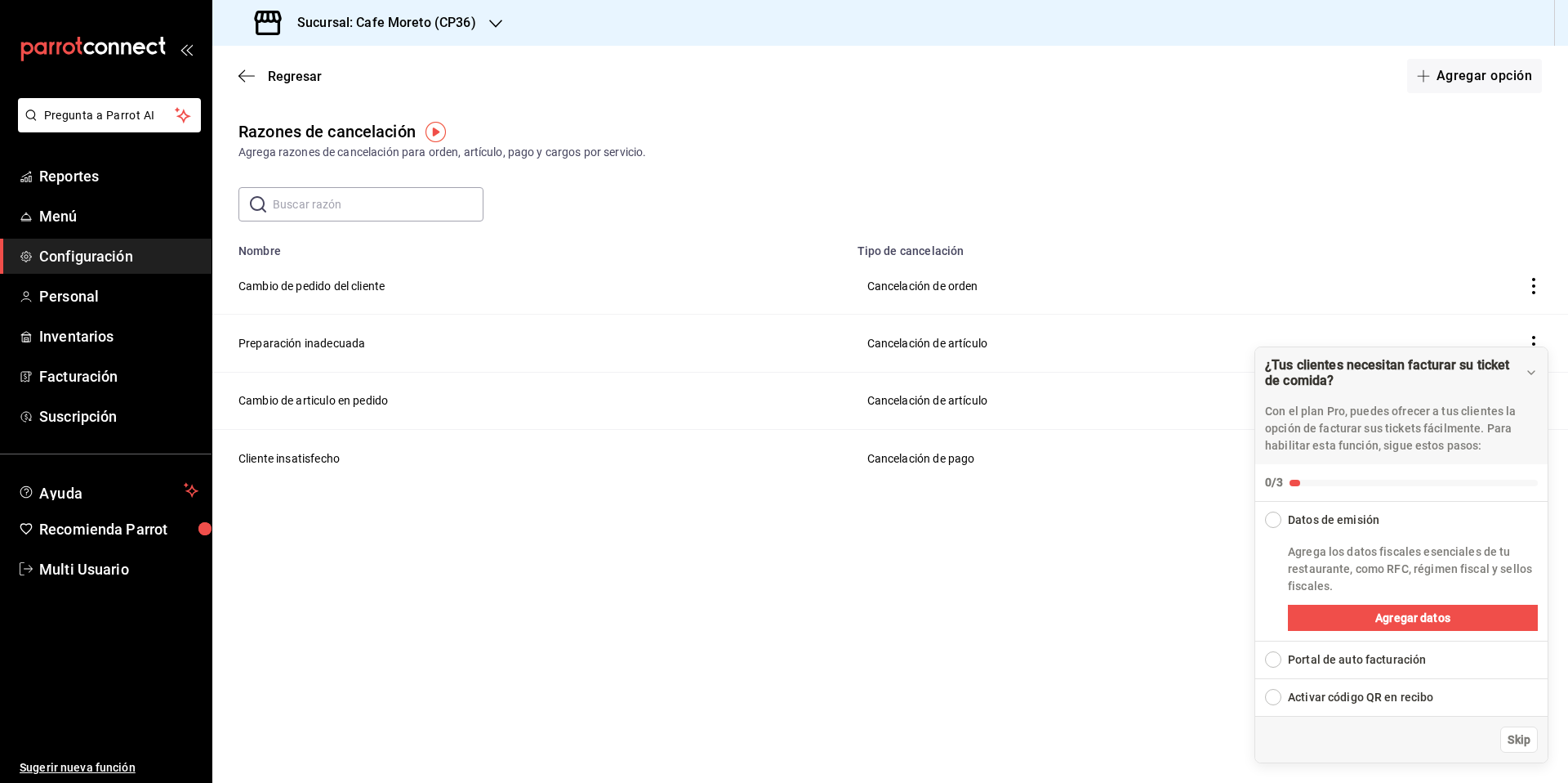
click at [440, 29] on h3 "Sucursal: Cafe Moreto (CP36)" at bounding box center [380, 23] width 192 height 19
click at [309, 144] on span "Cafe [PERSON_NAME] ([GEOGRAPHIC_DATA])" at bounding box center [344, 144] width 239 height 17
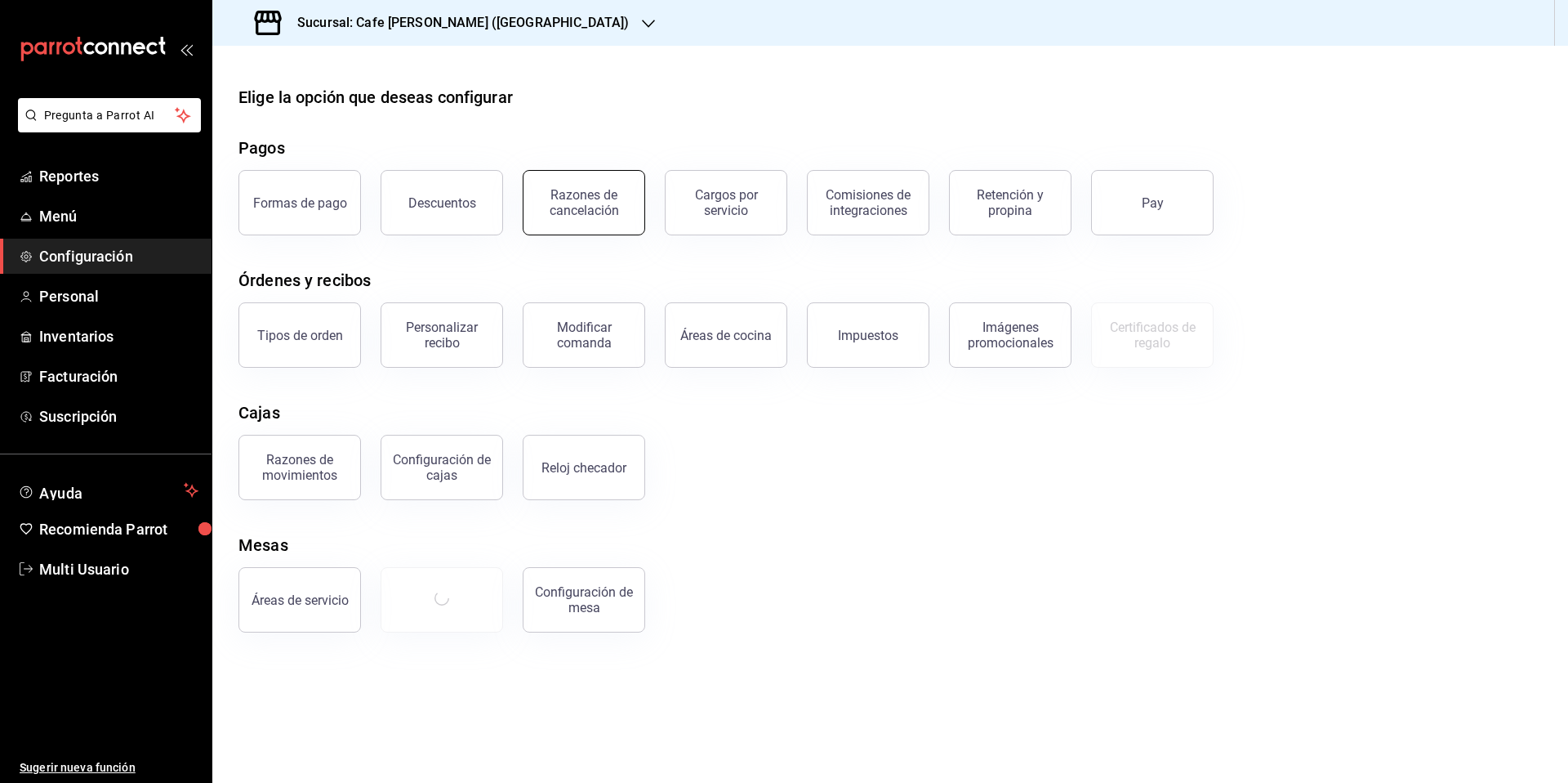
click at [593, 211] on div "Razones de cancelación" at bounding box center [584, 202] width 101 height 31
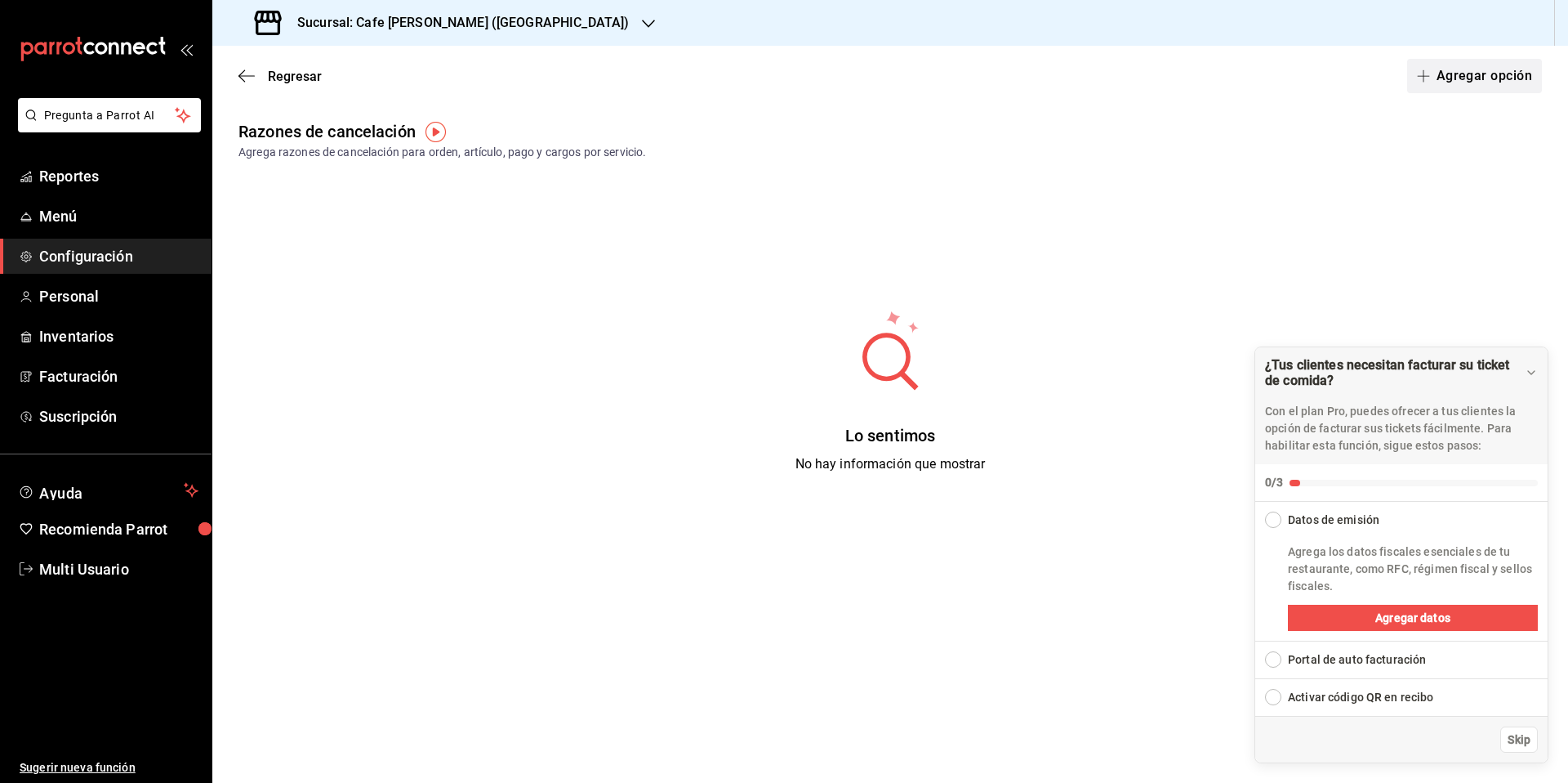
click at [1452, 76] on button "Agregar opción" at bounding box center [1474, 76] width 135 height 34
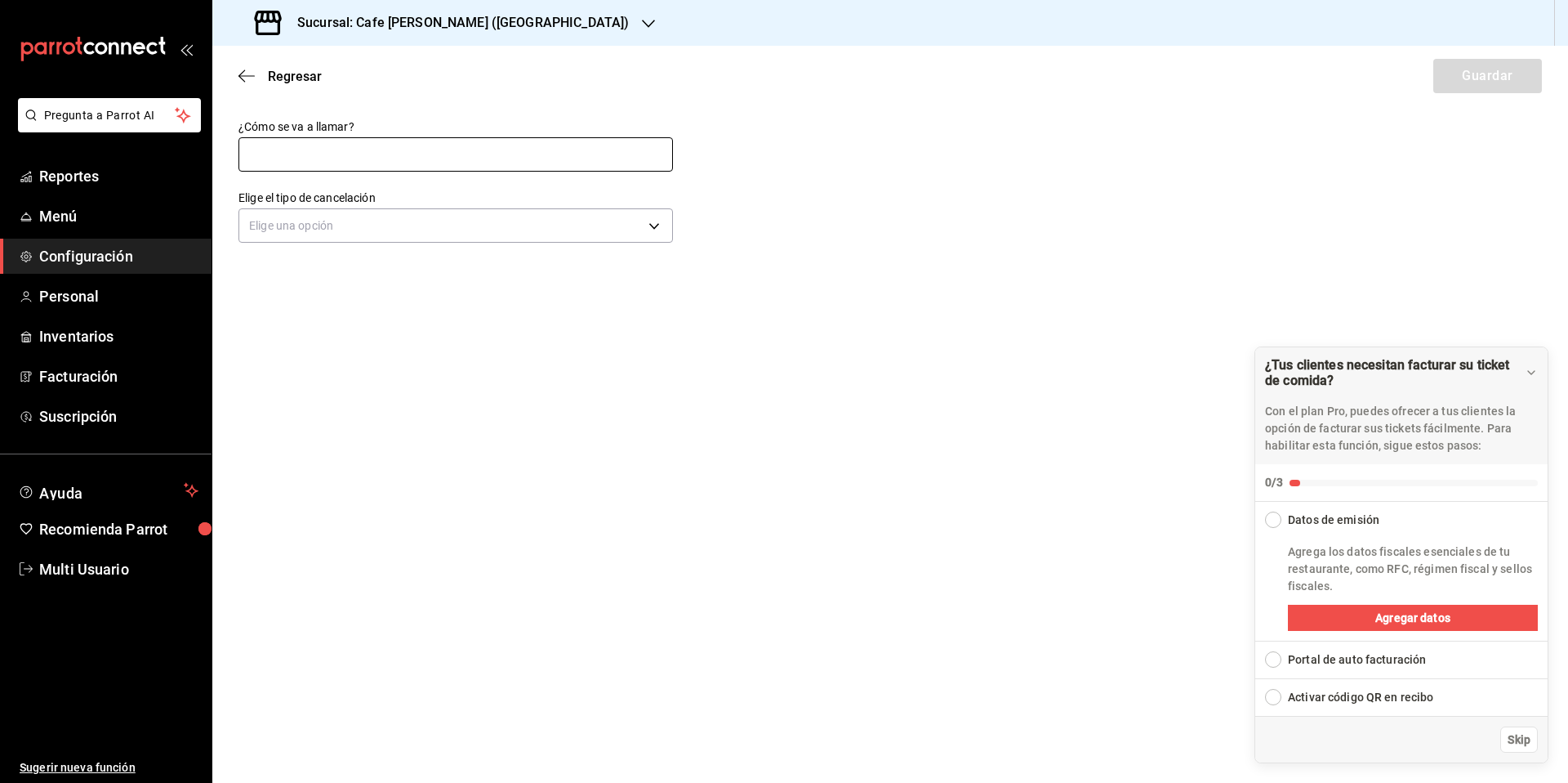
click at [440, 162] on input "text" at bounding box center [456, 154] width 435 height 34
type input "Cambio de pedido del cliente"
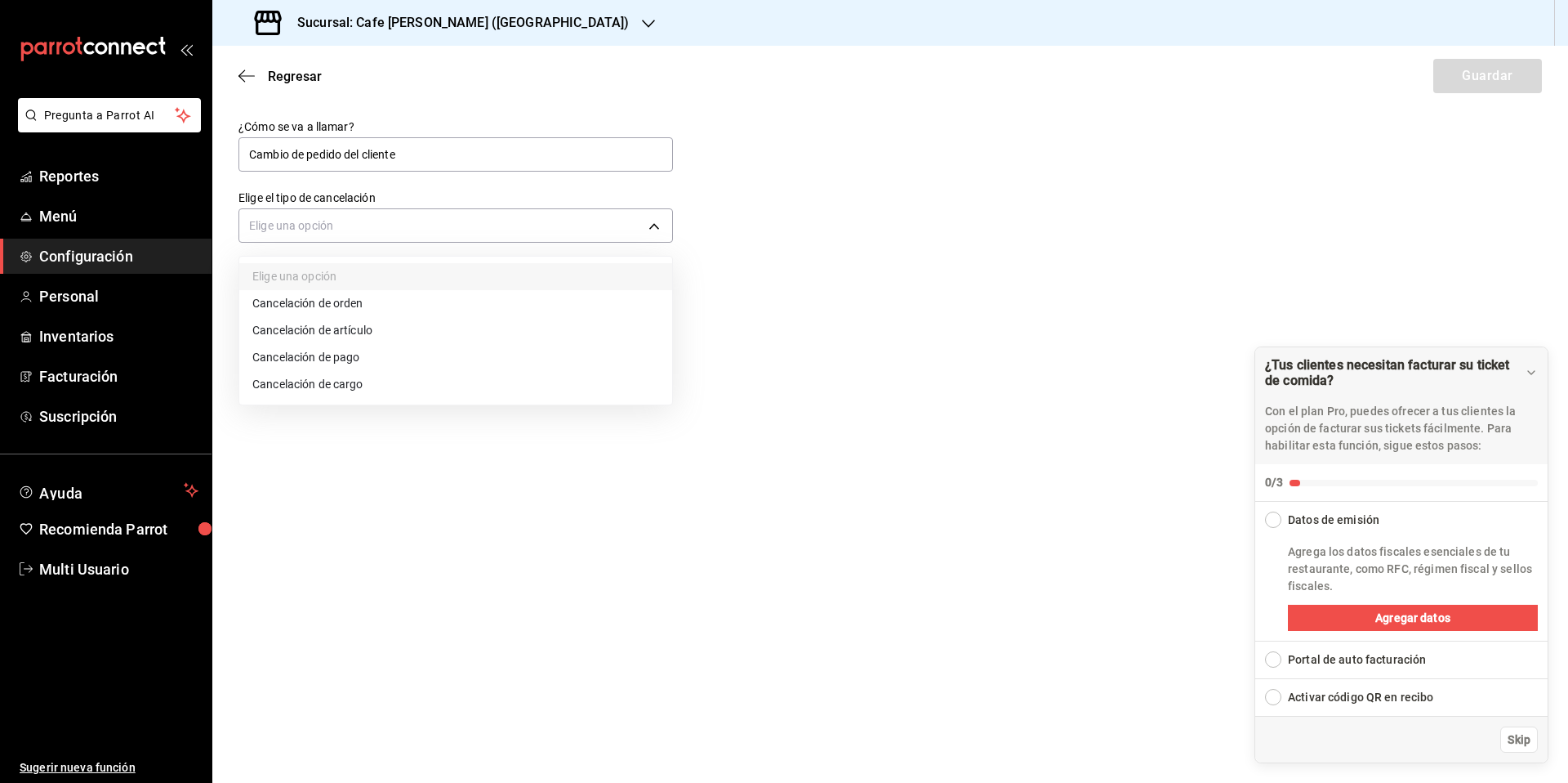
click at [443, 220] on body "Pregunta a Parrot AI Reportes Menú Configuración Personal Inventarios Facturaci…" at bounding box center [784, 391] width 1568 height 783
click at [323, 303] on li "Cancelación de orden" at bounding box center [456, 303] width 433 height 27
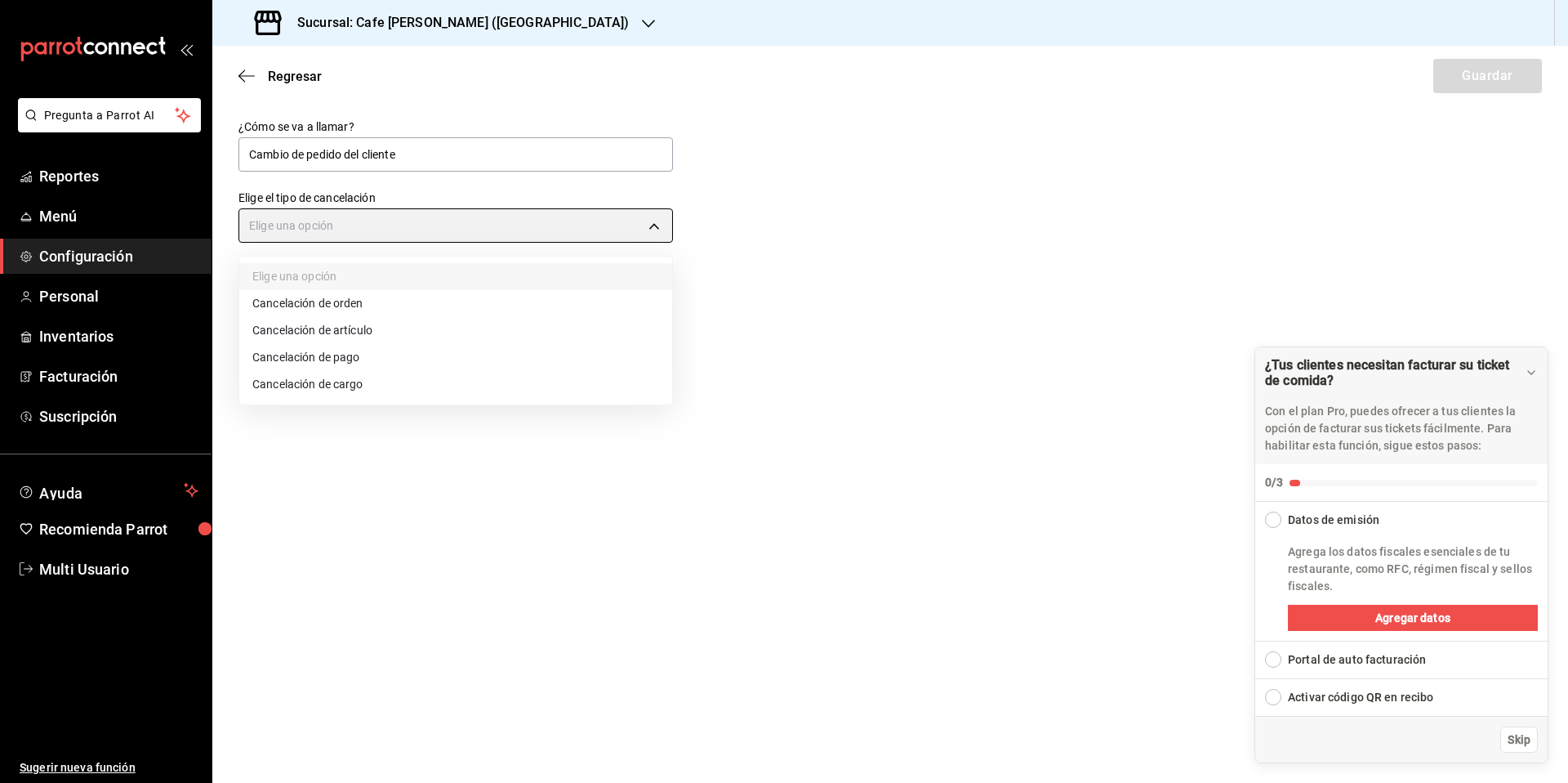
type input "ORDER"
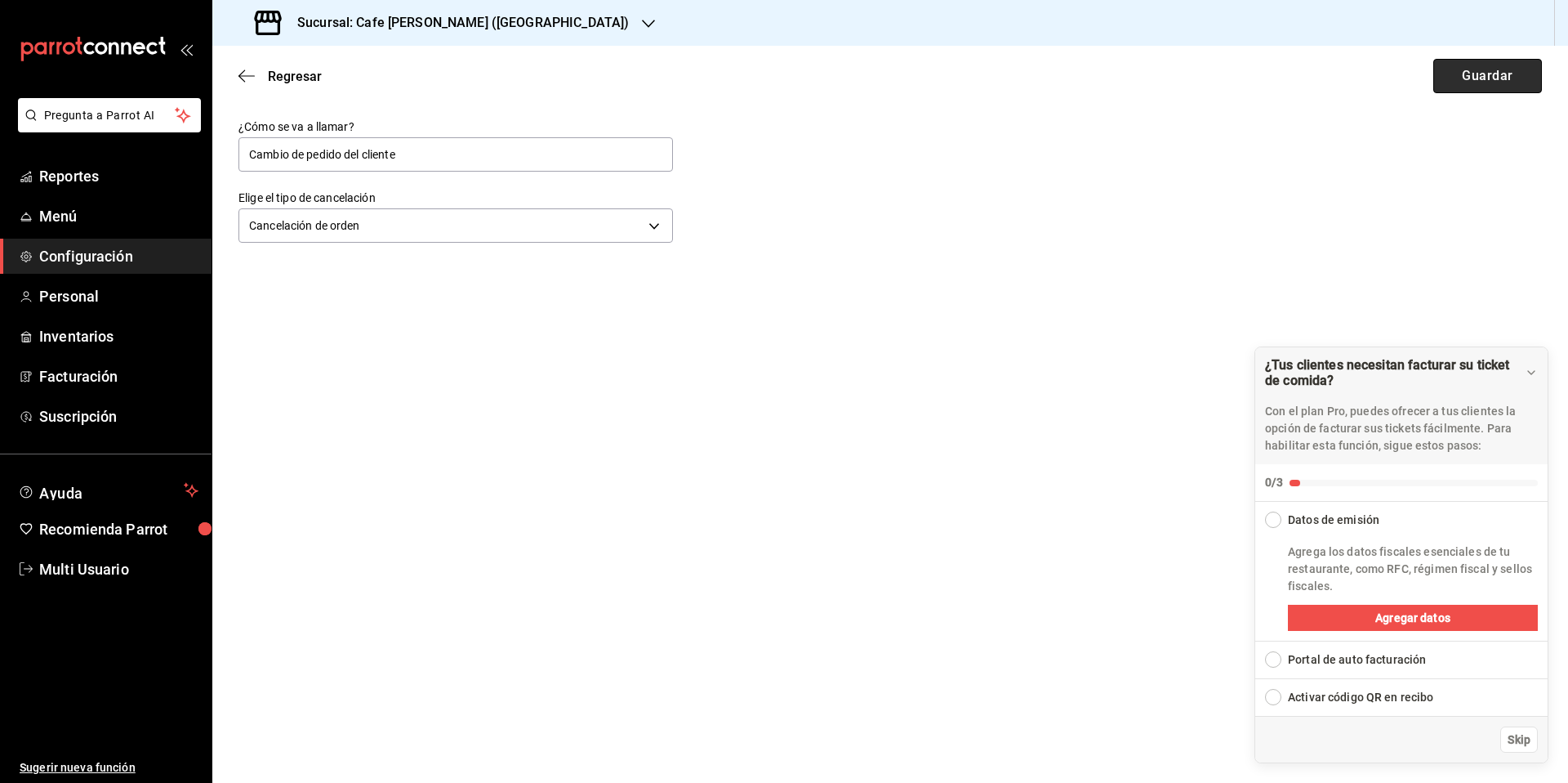
click at [1481, 76] on button "Guardar" at bounding box center [1487, 76] width 108 height 34
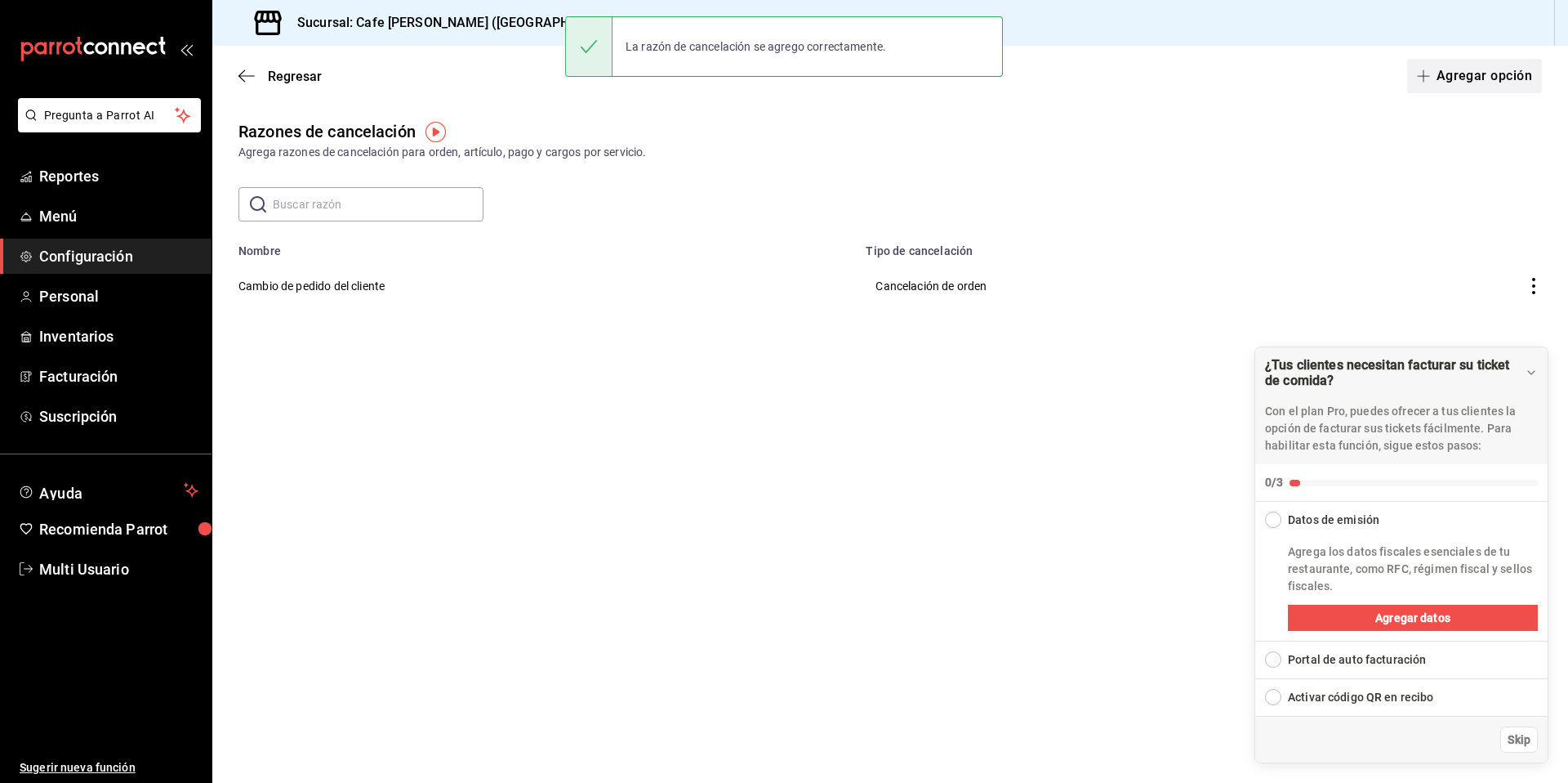
click at [1469, 73] on button "Agregar opción" at bounding box center [1474, 76] width 135 height 34
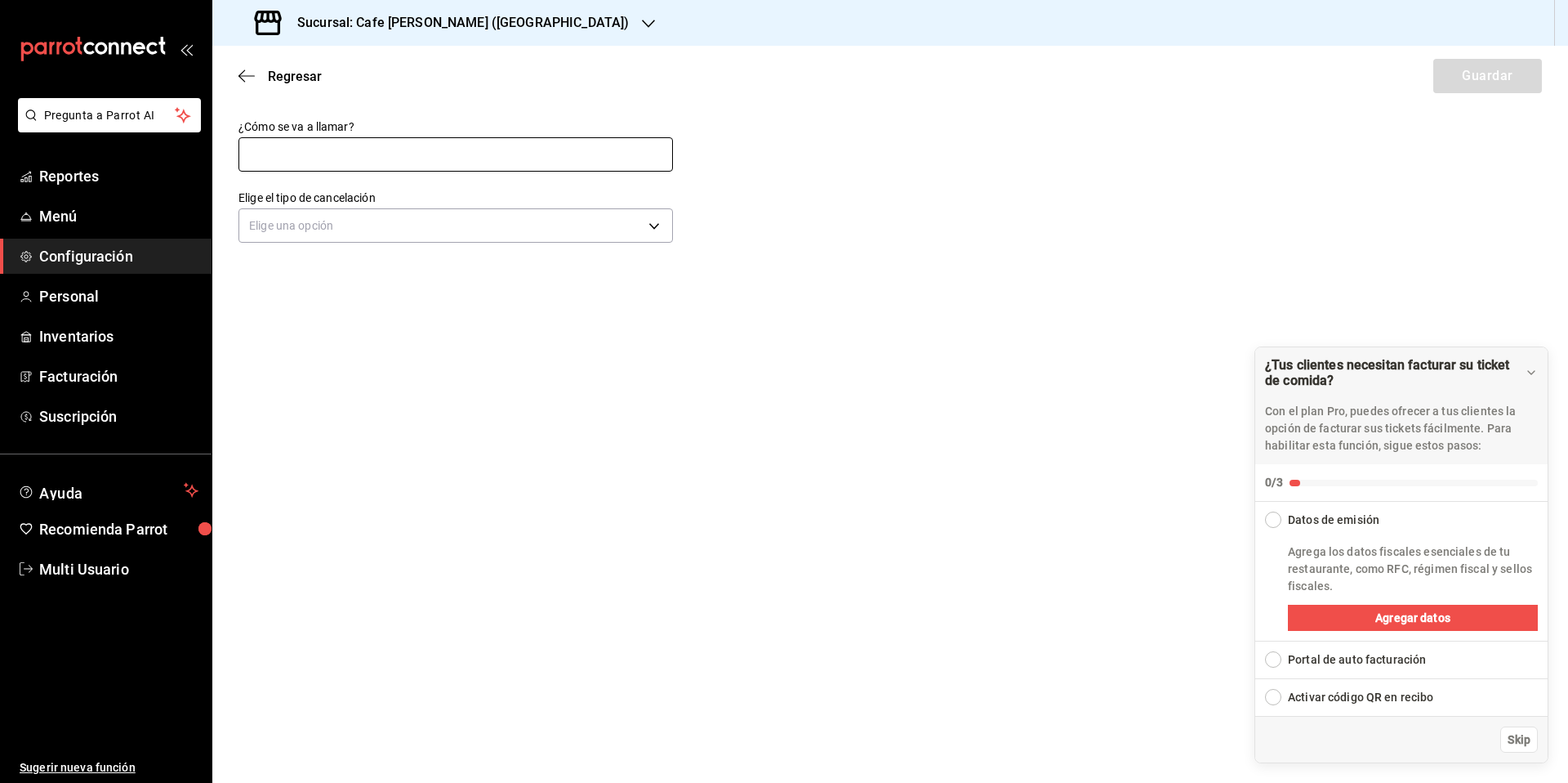
click at [442, 159] on input "text" at bounding box center [456, 154] width 435 height 34
type input "Cambio de articulo en pedido"
click at [477, 230] on body "Pregunta a Parrot AI Reportes Menú Configuración Personal Inventarios Facturaci…" at bounding box center [784, 391] width 1568 height 783
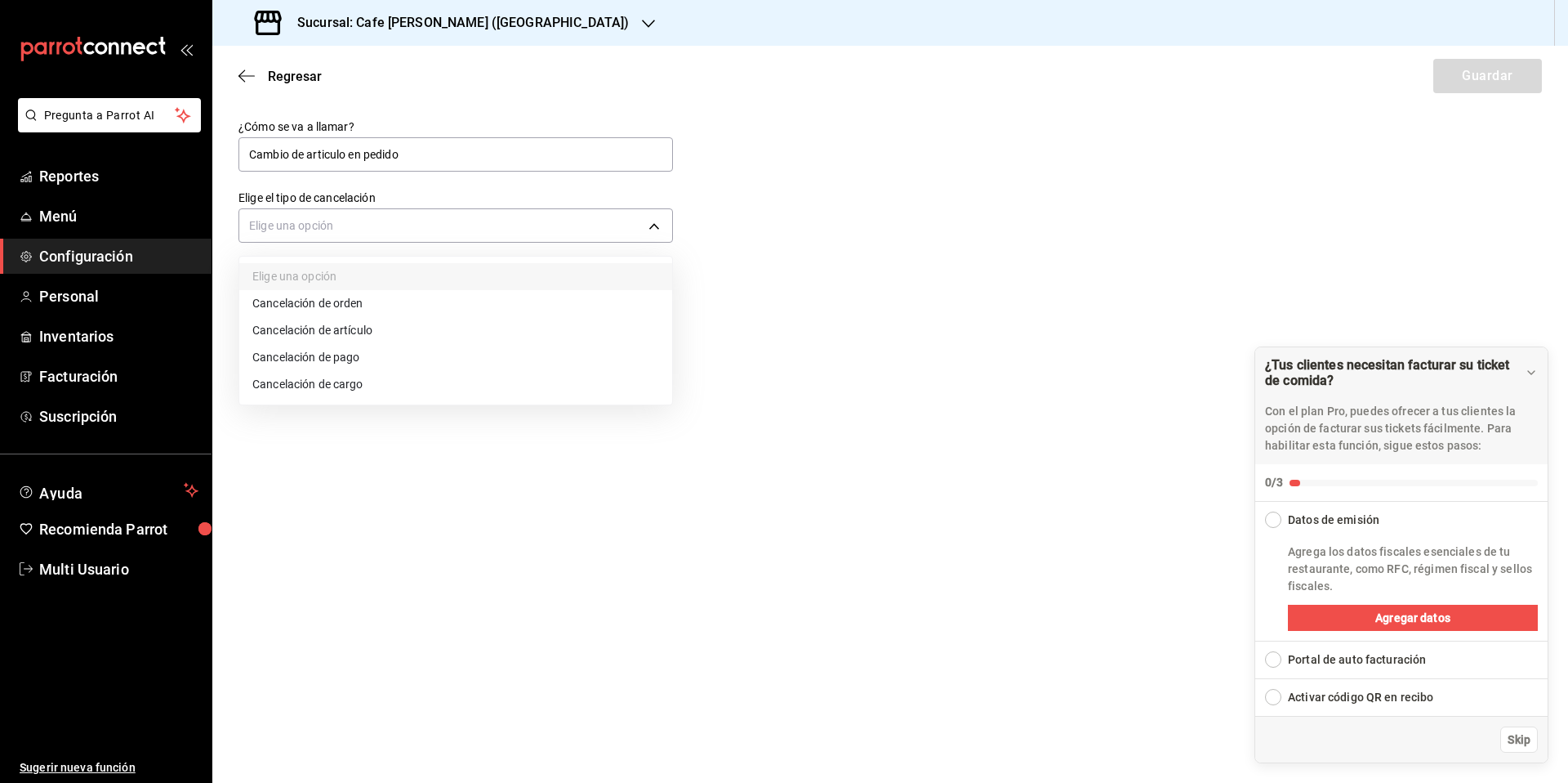
click at [323, 333] on li "Cancelación de artículo" at bounding box center [456, 330] width 433 height 27
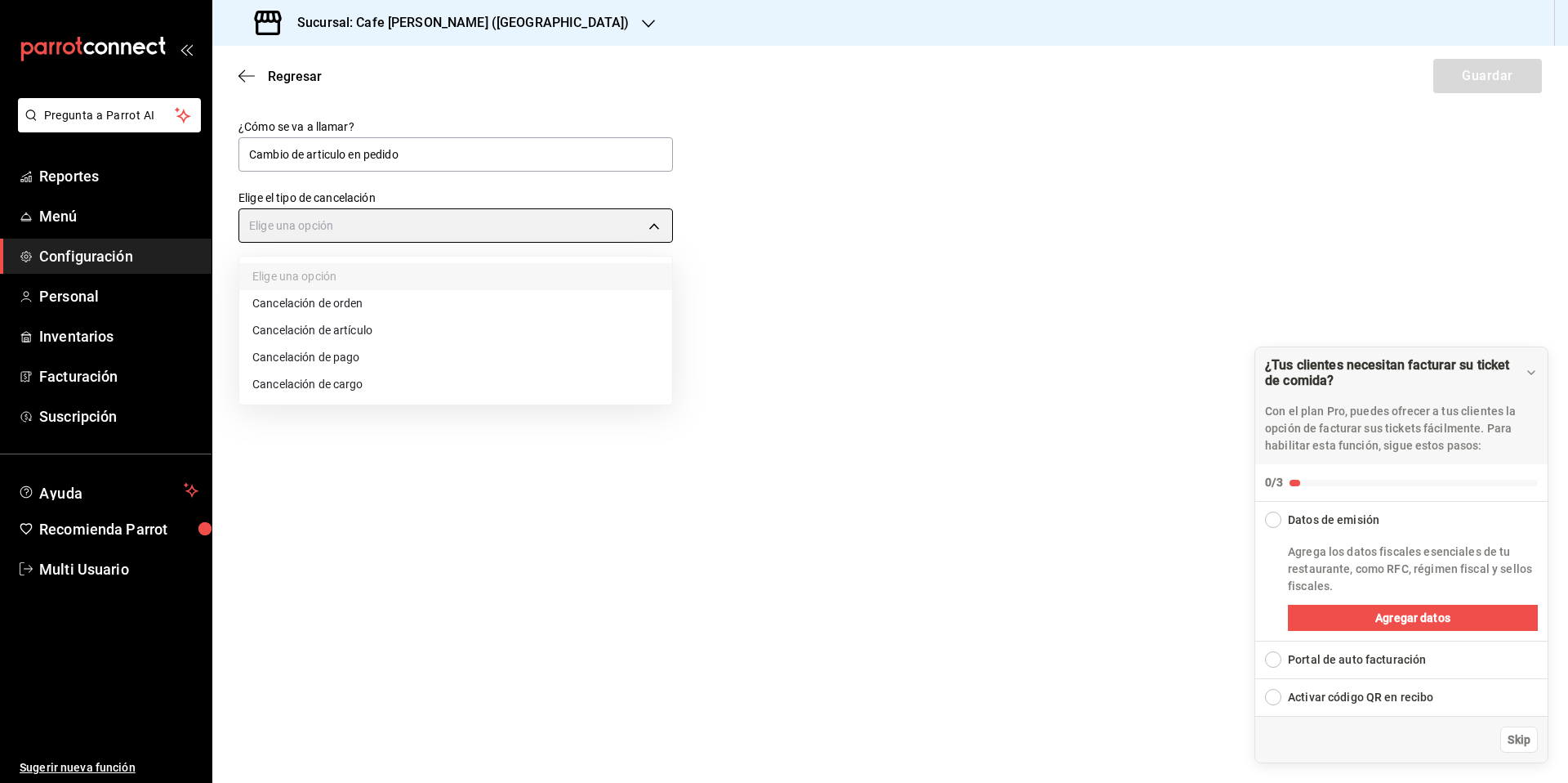
type input "ORDER_ITEM"
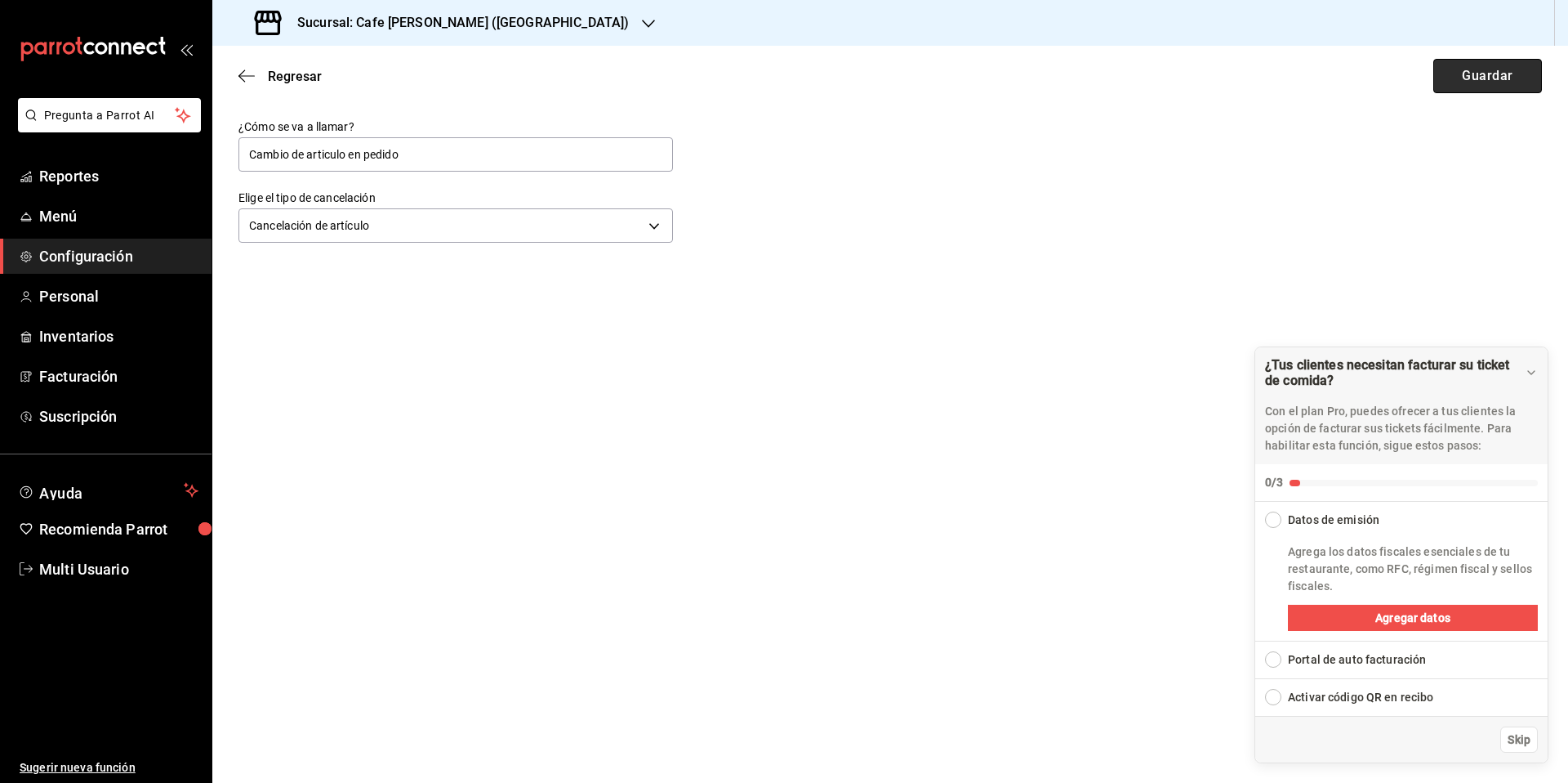
click at [1476, 72] on button "Guardar" at bounding box center [1487, 76] width 108 height 34
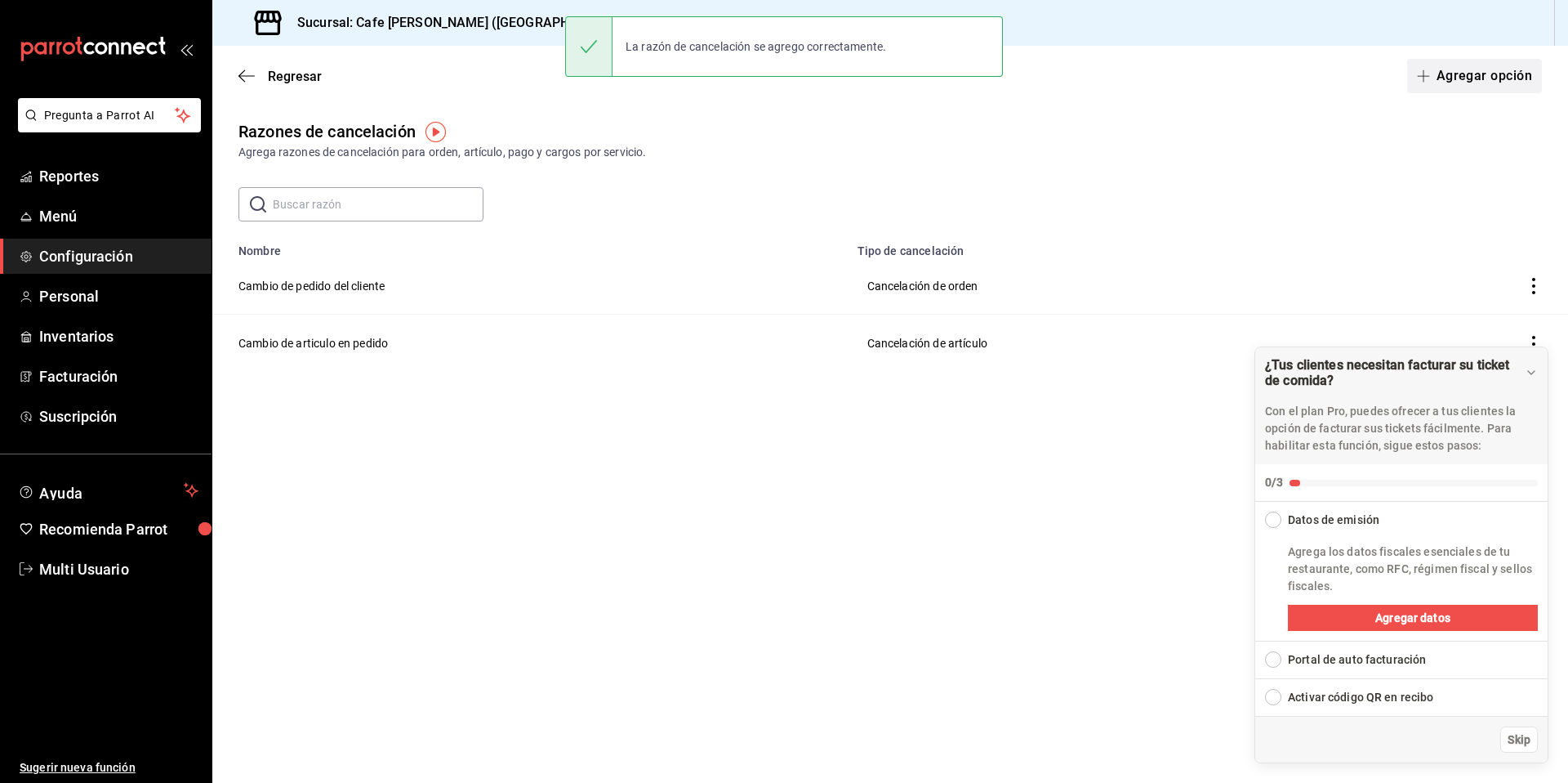
click at [1485, 76] on button "Agregar opción" at bounding box center [1474, 76] width 135 height 34
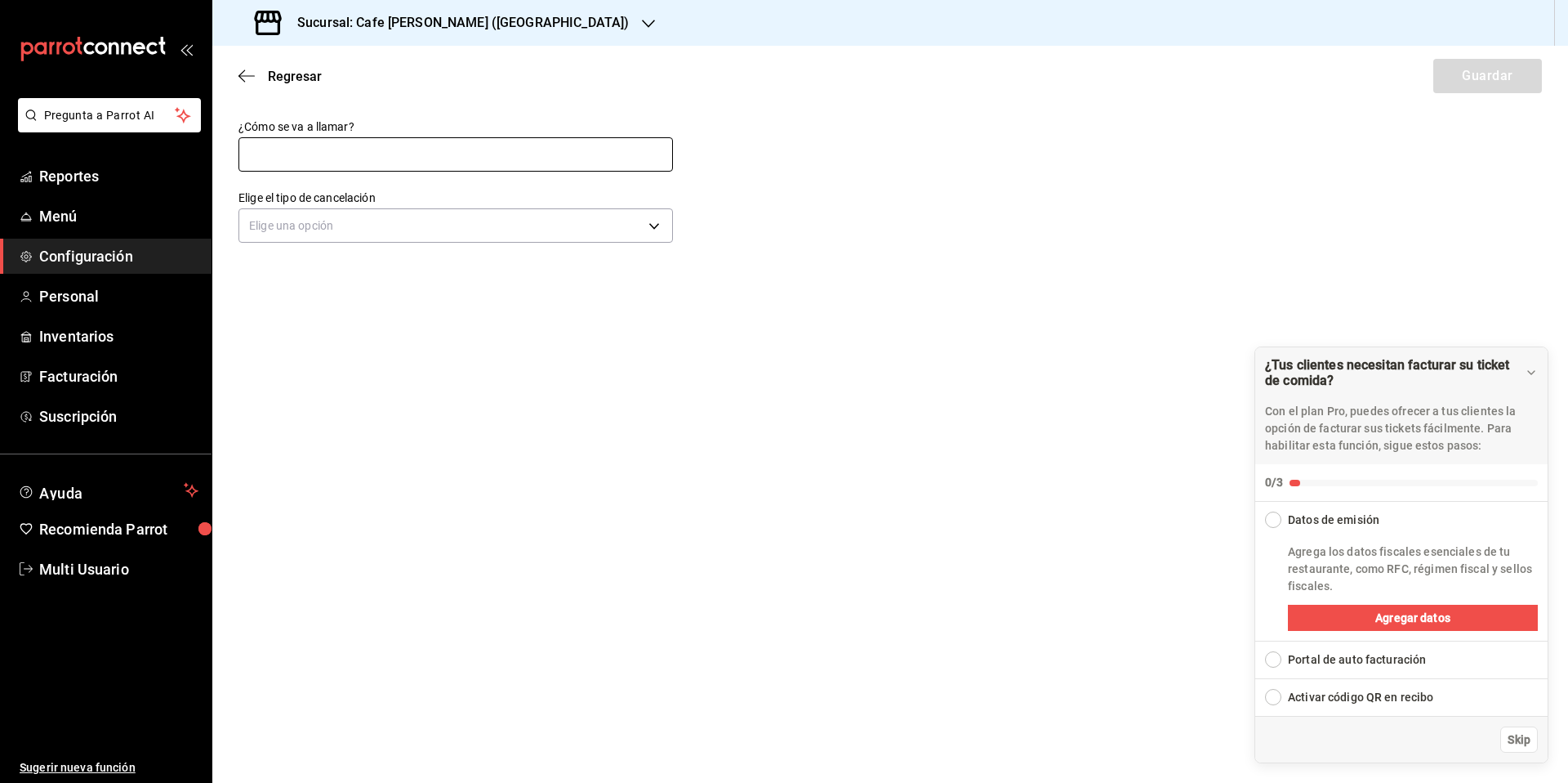
click at [431, 158] on input "text" at bounding box center [456, 154] width 435 height 34
type input "Cliente insatisfecho"
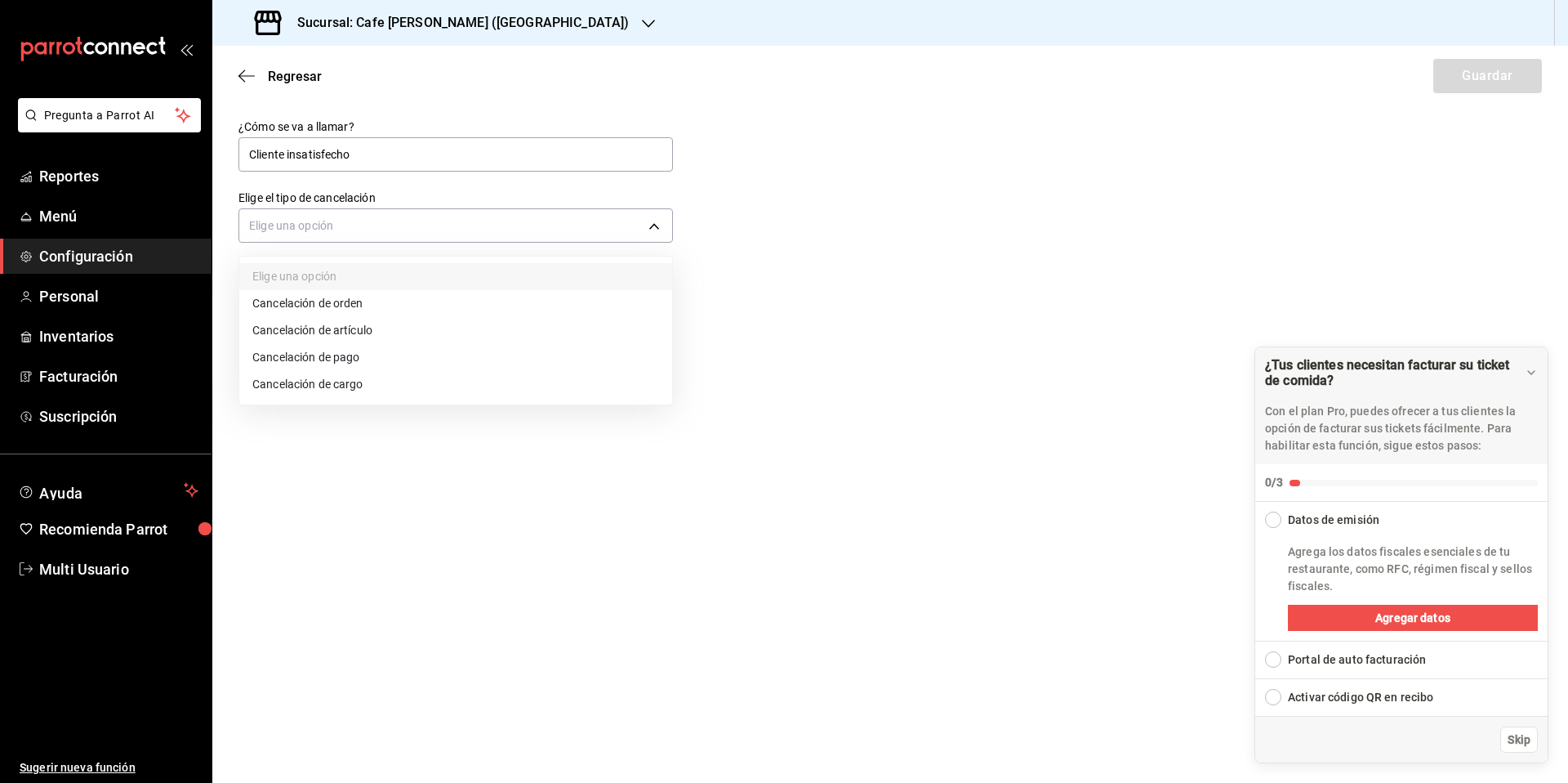
click at [506, 224] on body "Pregunta a Parrot AI Reportes Menú Configuración Personal Inventarios Facturaci…" at bounding box center [784, 391] width 1568 height 783
click at [330, 357] on li "Cancelación de pago" at bounding box center [456, 358] width 433 height 27
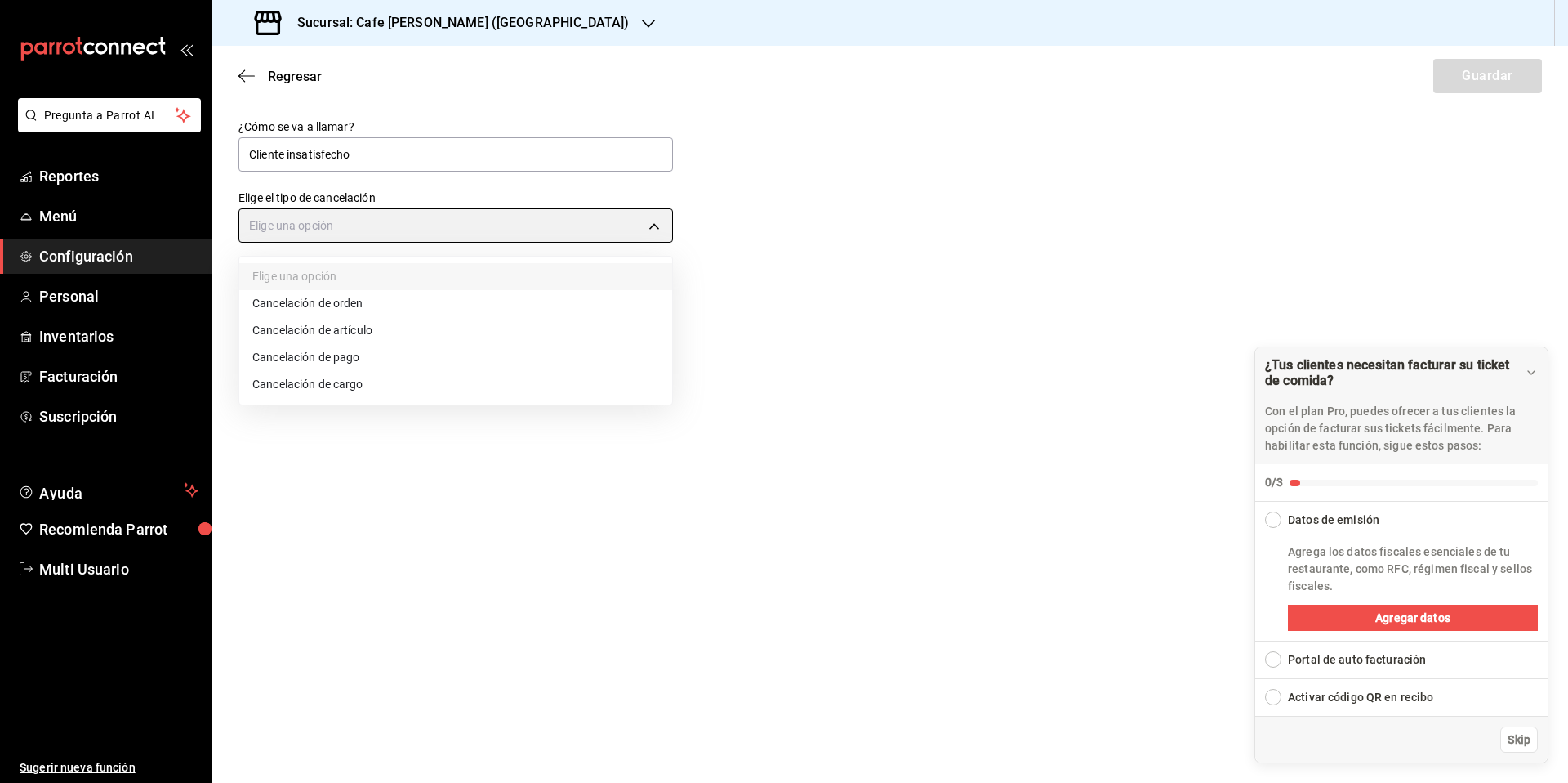
type input "ORDER_PAYMENT"
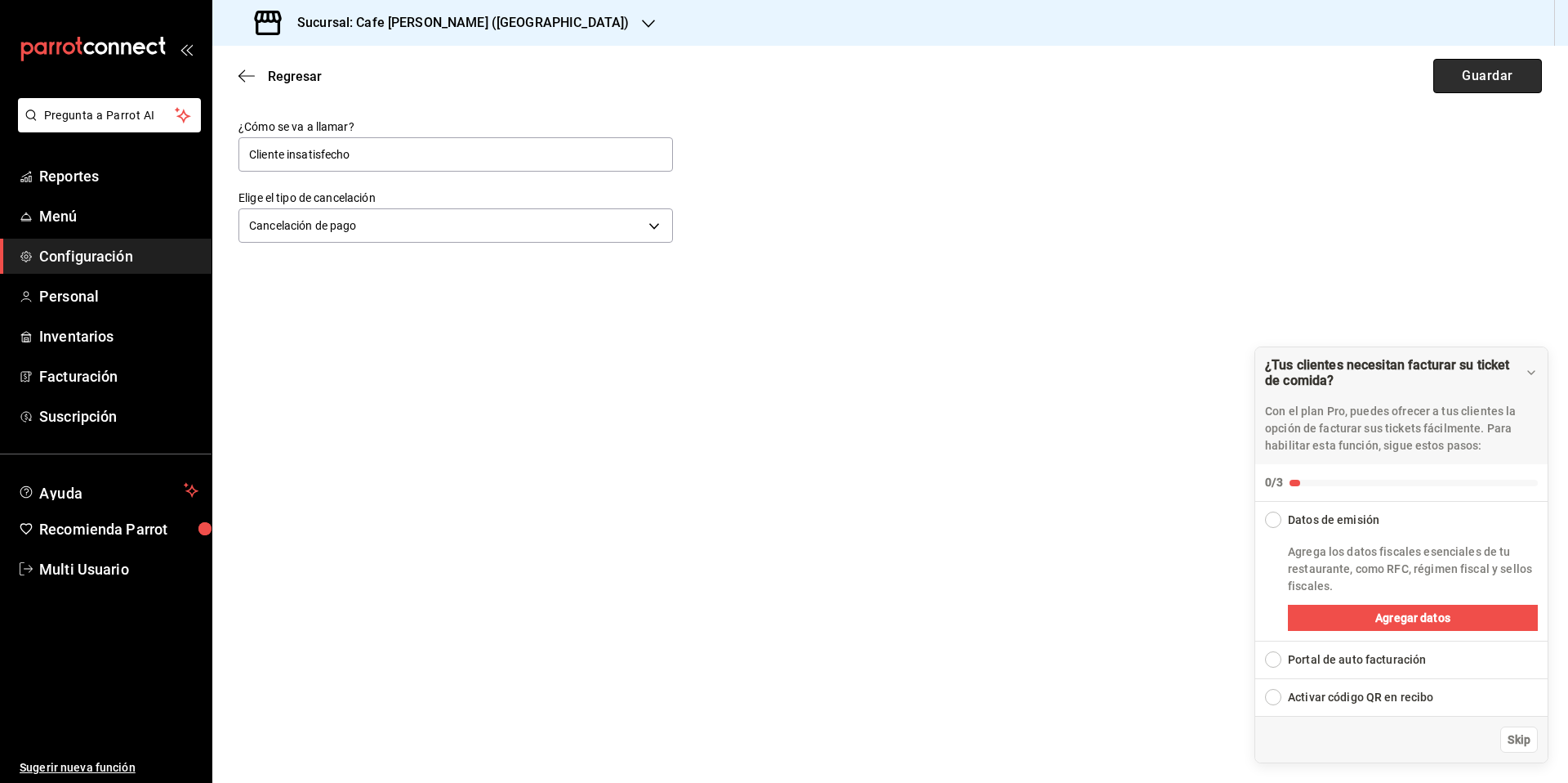
click at [1469, 79] on button "Guardar" at bounding box center [1487, 76] width 108 height 34
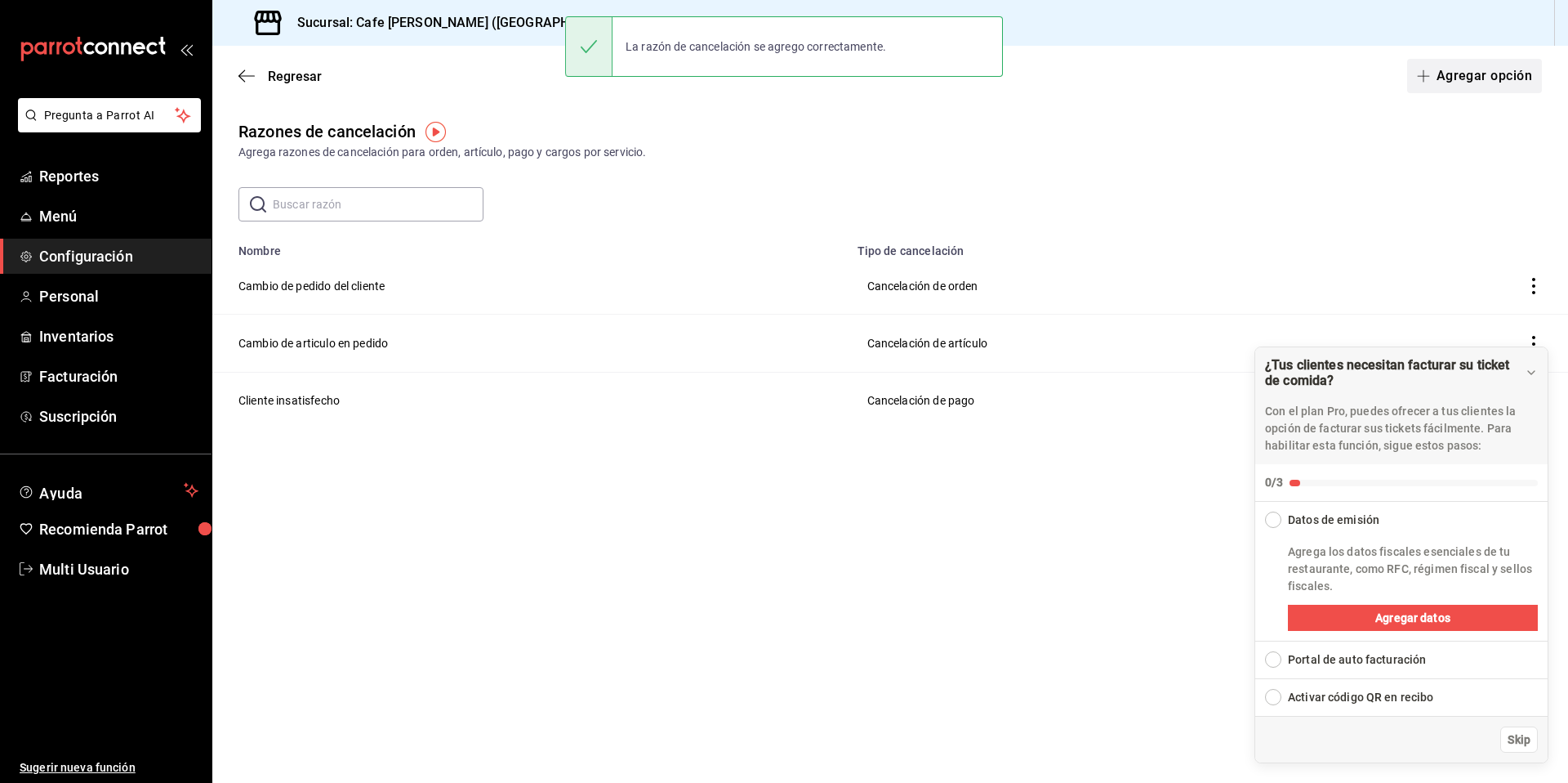
click at [1464, 75] on button "Agregar opción" at bounding box center [1474, 76] width 135 height 34
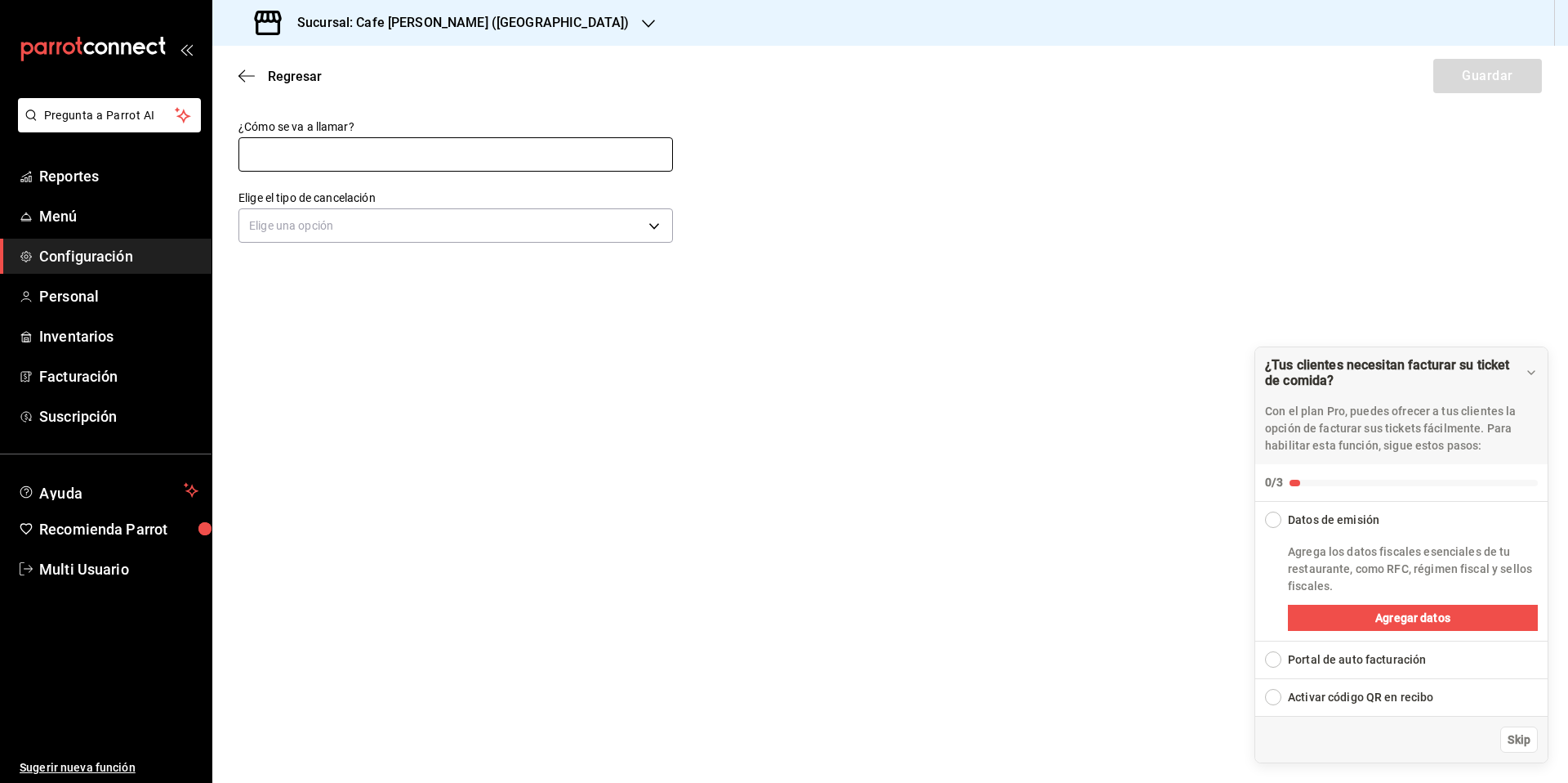
click at [495, 148] on input "text" at bounding box center [456, 154] width 435 height 34
type input "Preparación inadecuada"
click at [638, 225] on body "Pregunta a Parrot AI Reportes Menú Configuración Personal Inventarios Facturaci…" at bounding box center [784, 391] width 1568 height 783
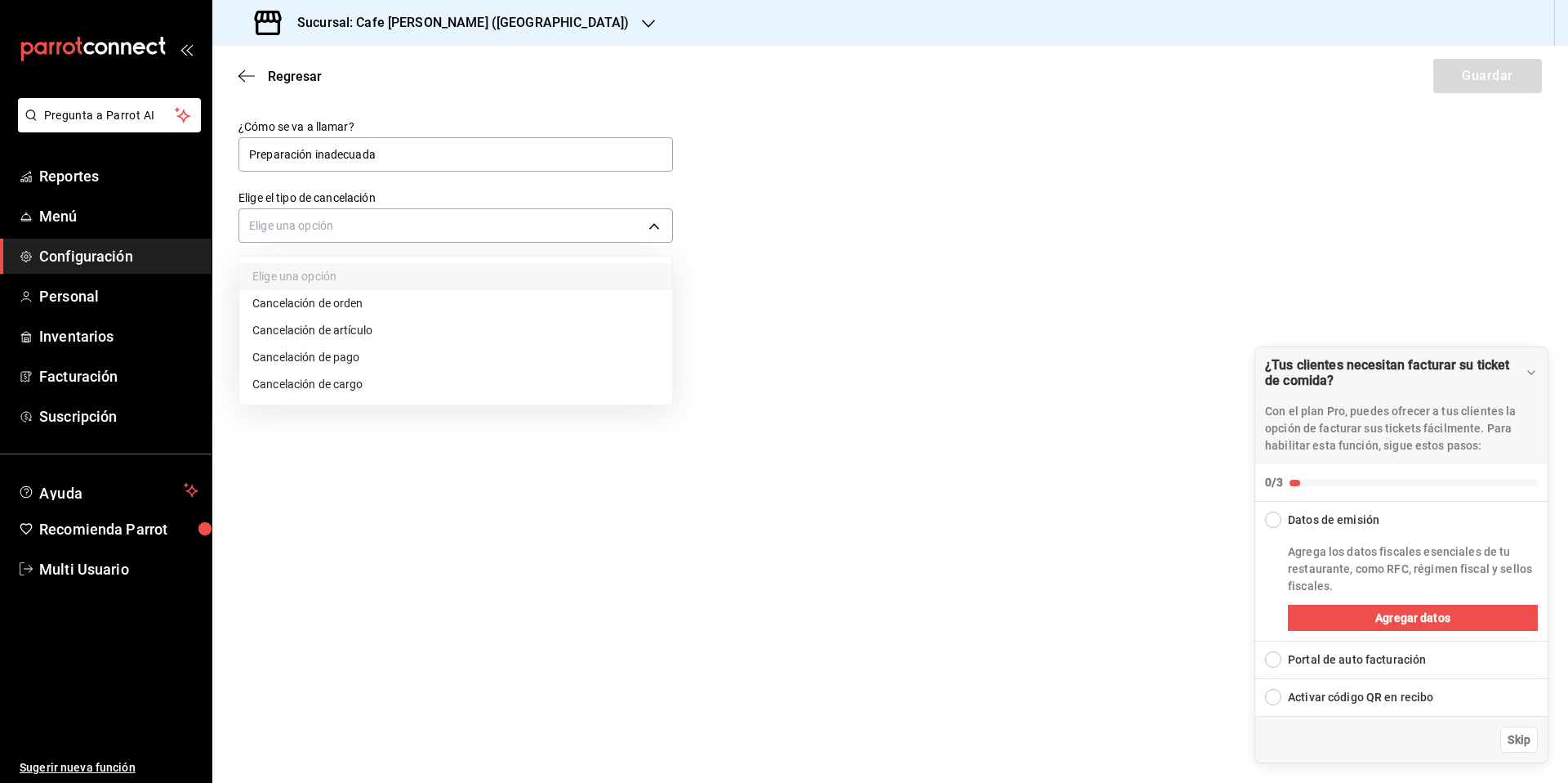
click at [381, 337] on li "Cancelación de artículo" at bounding box center [456, 330] width 433 height 27
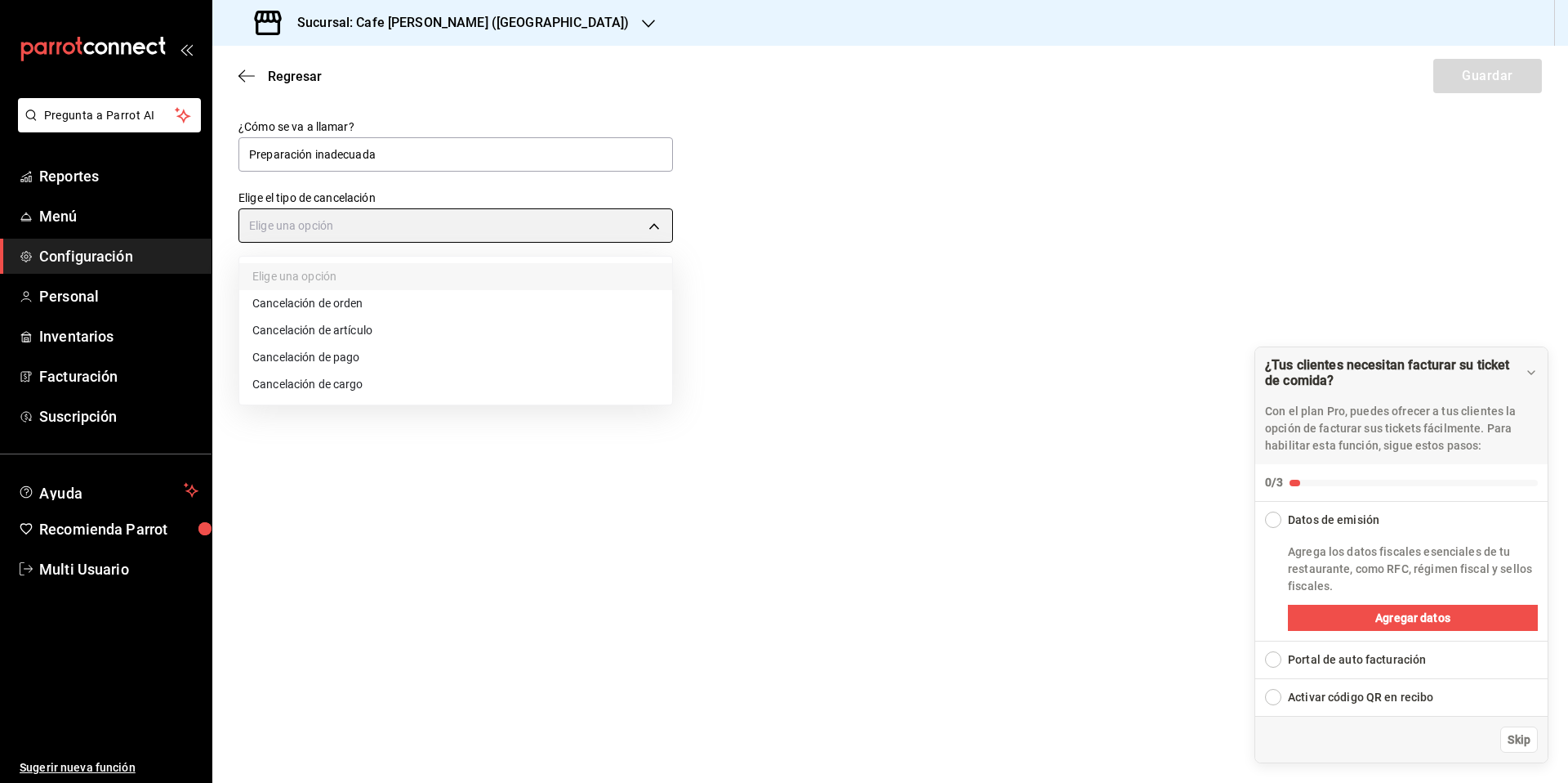
type input "ORDER_ITEM"
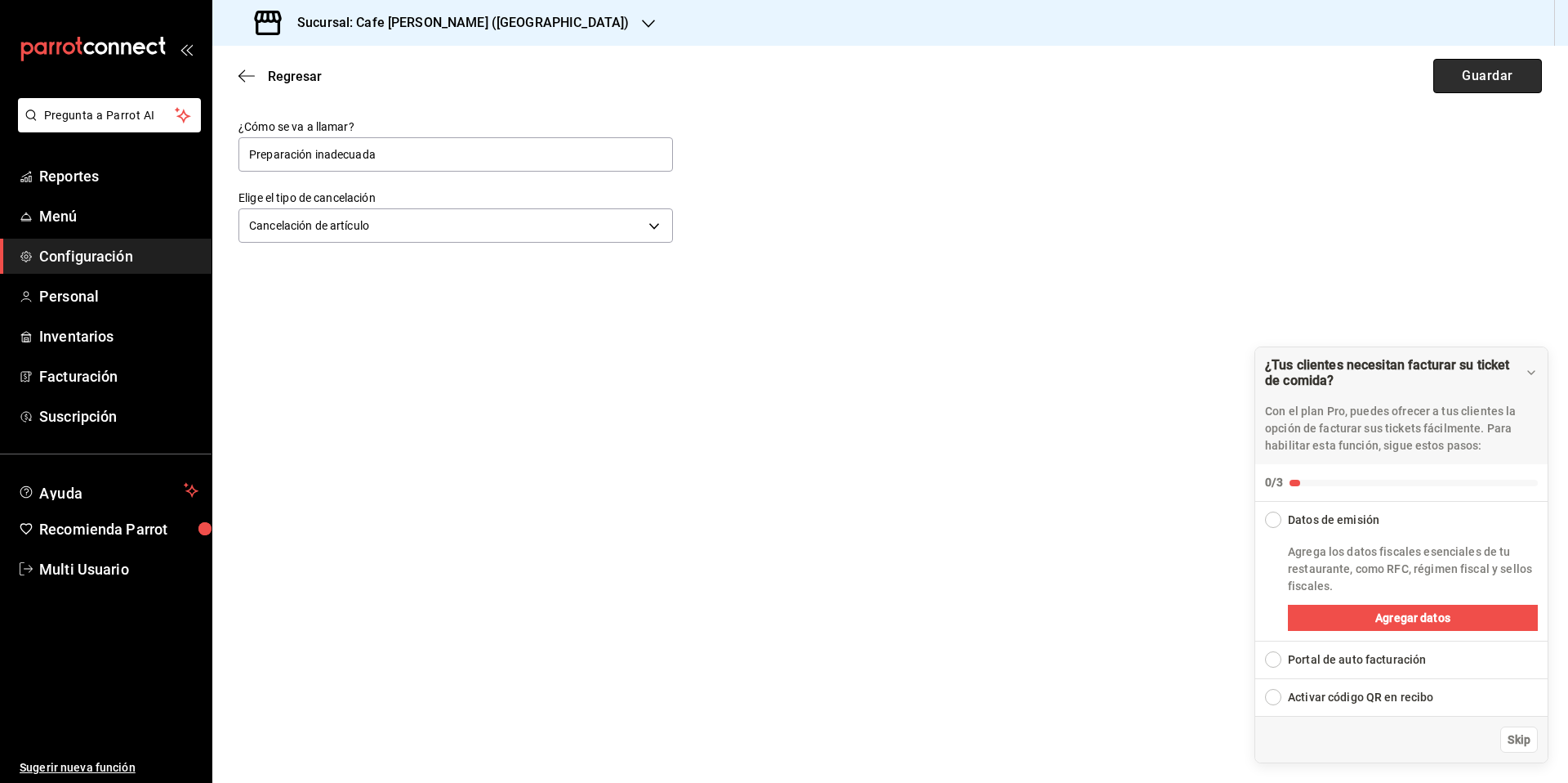
click at [1480, 79] on button "Guardar" at bounding box center [1487, 76] width 108 height 34
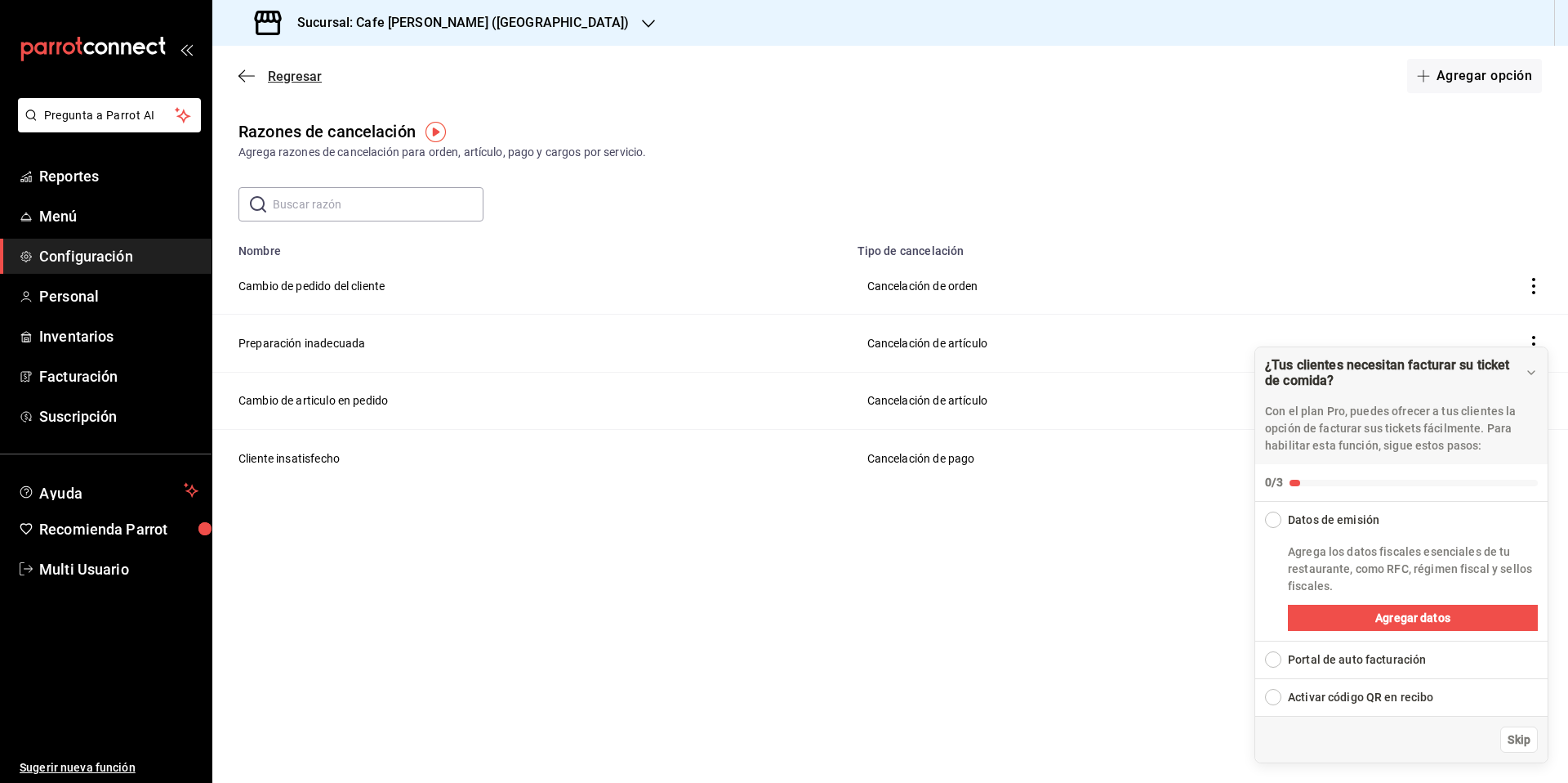
click at [243, 72] on icon "button" at bounding box center [241, 77] width 6 height 12
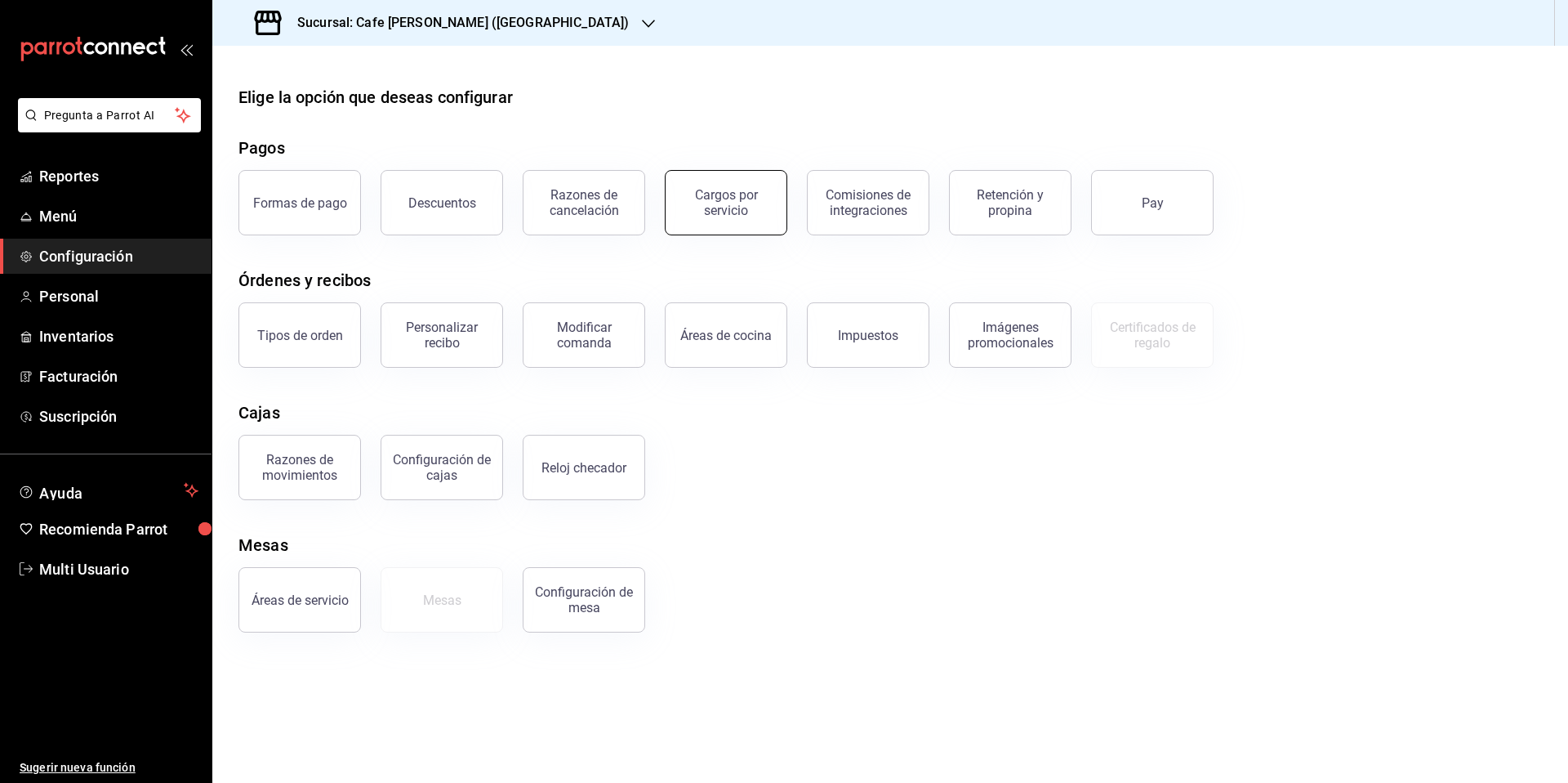
click at [726, 209] on div "Cargos por servicio" at bounding box center [725, 202] width 101 height 31
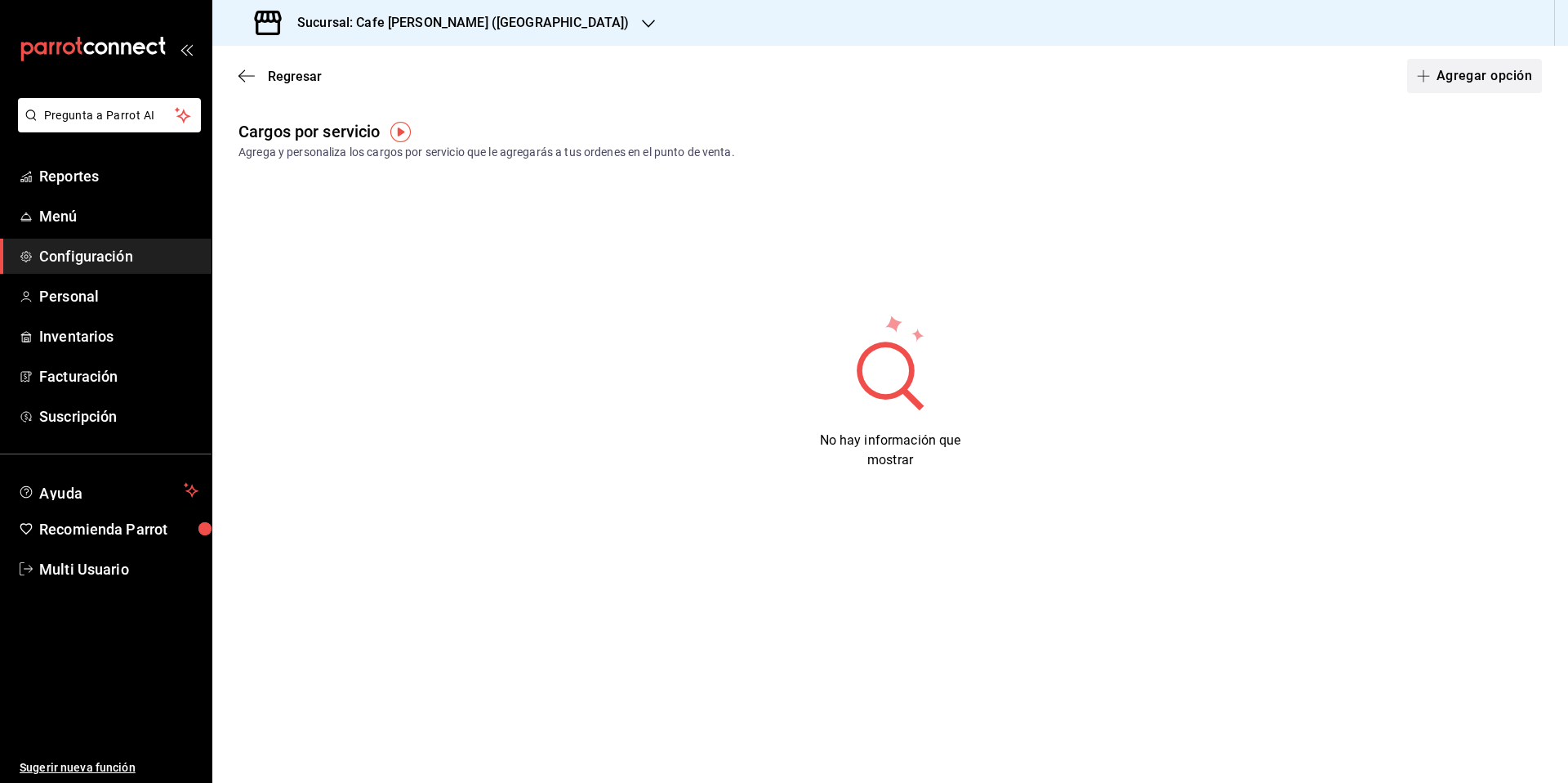
click at [1457, 79] on button "Agregar opción" at bounding box center [1474, 76] width 135 height 34
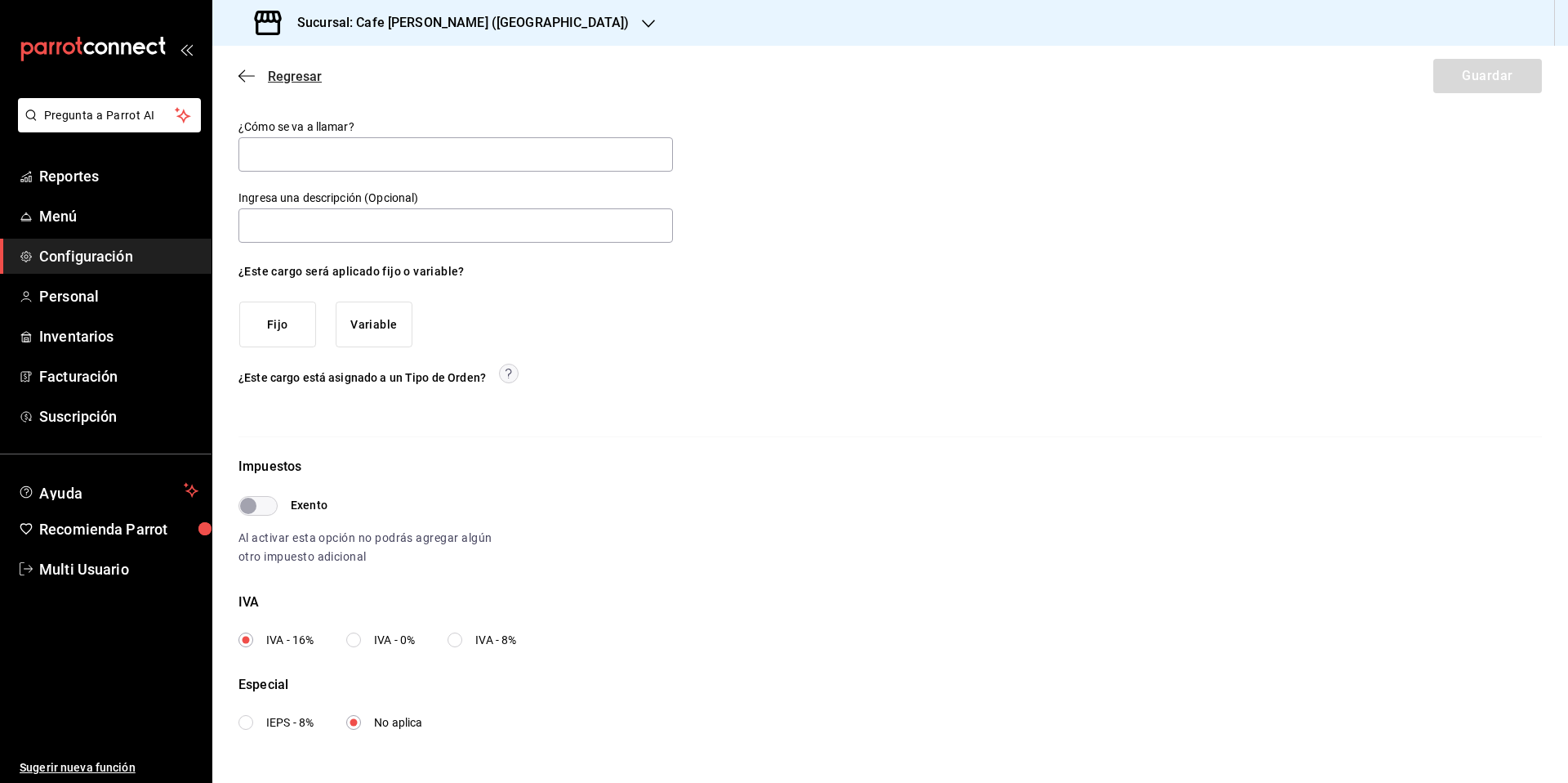
click at [246, 72] on icon "button" at bounding box center [247, 76] width 17 height 15
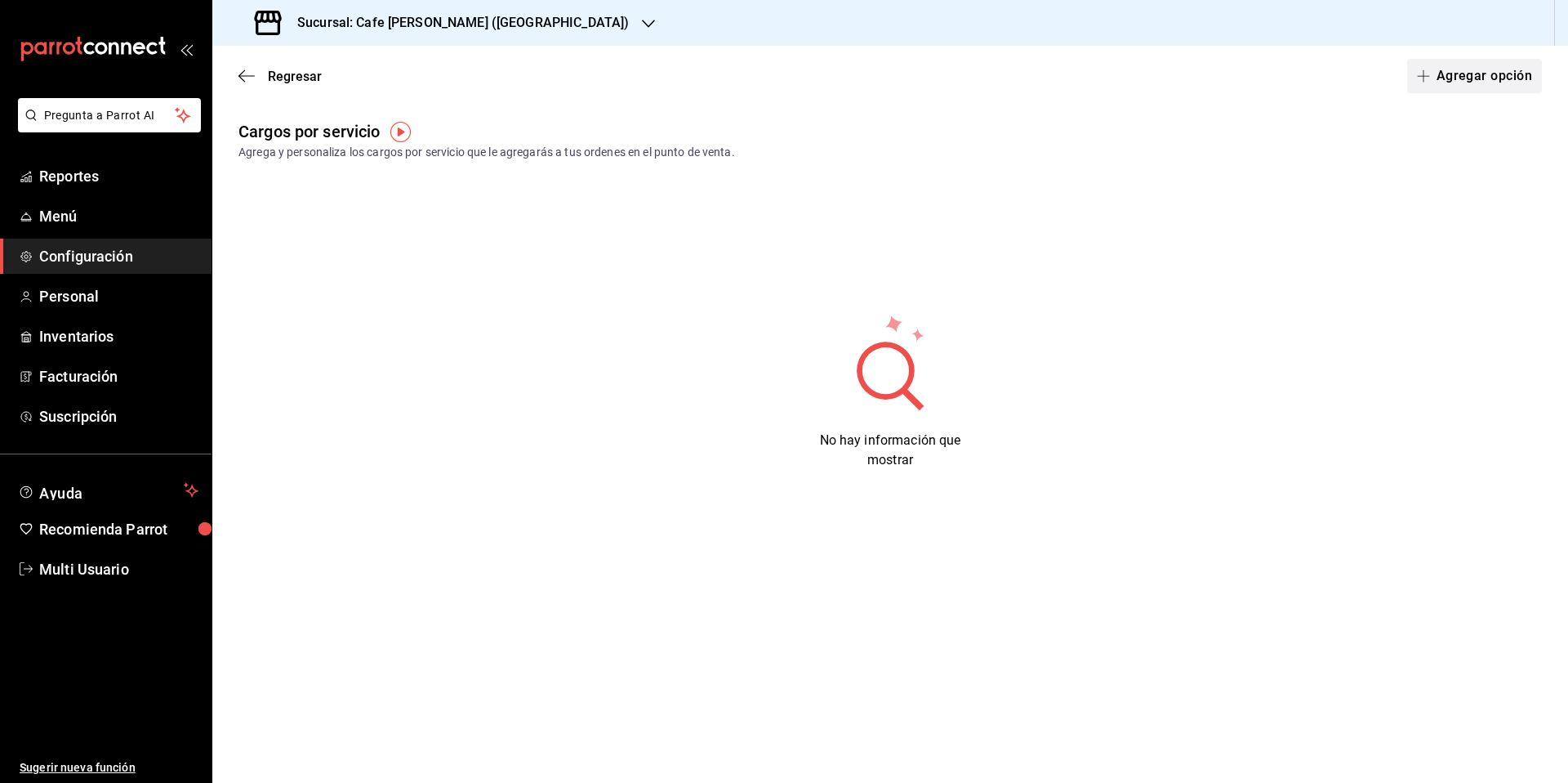
click at [1468, 77] on button "Agregar opción" at bounding box center [1474, 76] width 135 height 34
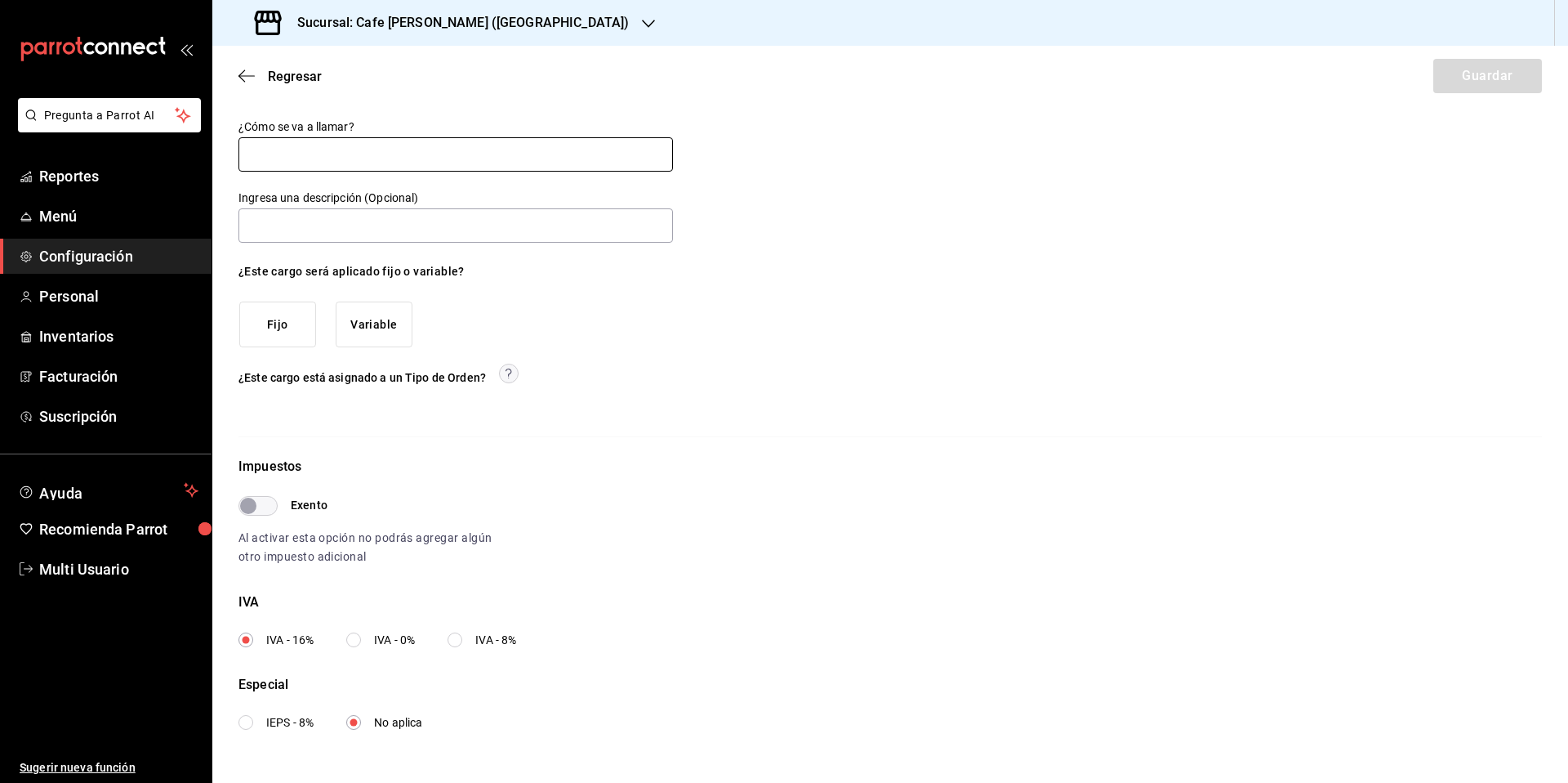
click at [324, 156] on input "text" at bounding box center [456, 154] width 435 height 34
type input "Empaque desayuno"
click at [295, 226] on input "text" at bounding box center [456, 225] width 435 height 34
type input "comida para llevar empaque"
